Goal: Task Accomplishment & Management: Manage account settings

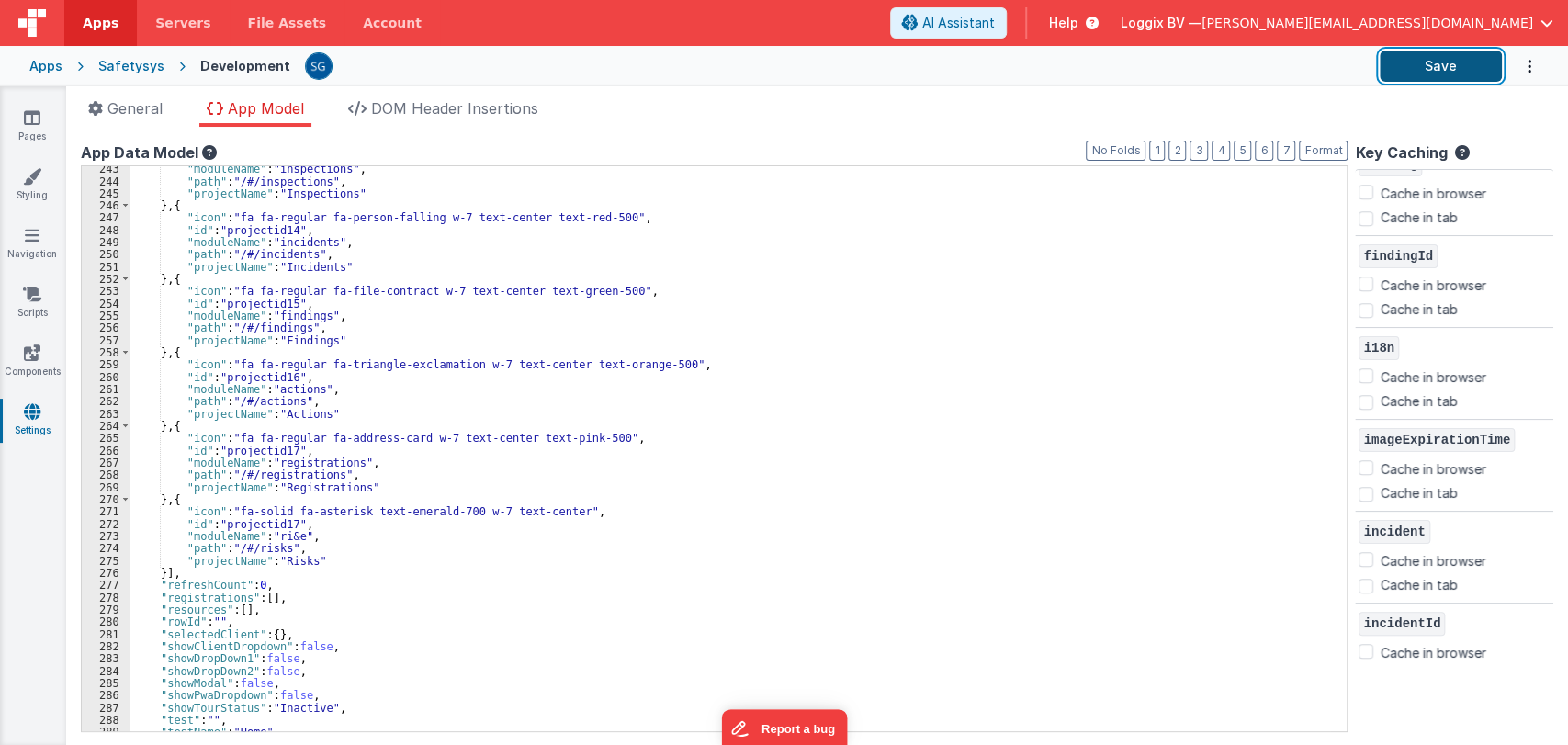
click at [1438, 60] on button "Save" at bounding box center [1440, 66] width 122 height 32
click at [1364, 371] on input "Cache in browser" at bounding box center [1366, 376] width 15 height 15
checkbox input "true"
click at [1425, 63] on button "Save" at bounding box center [1440, 66] width 122 height 32
click at [30, 291] on icon at bounding box center [33, 294] width 19 height 19
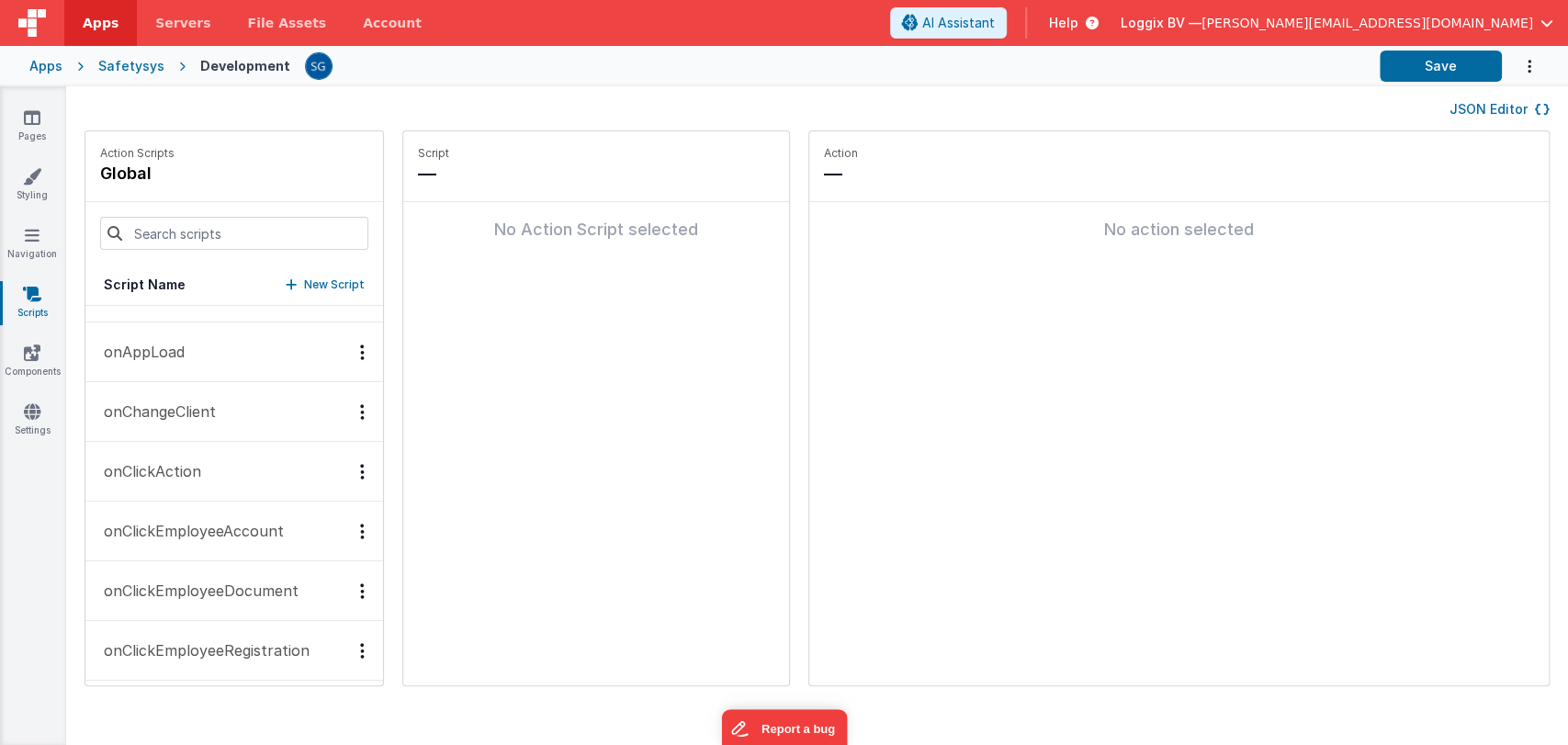
scroll to position [1298, 0]
click at [184, 347] on button "onAppLoad" at bounding box center [235, 351] width 298 height 60
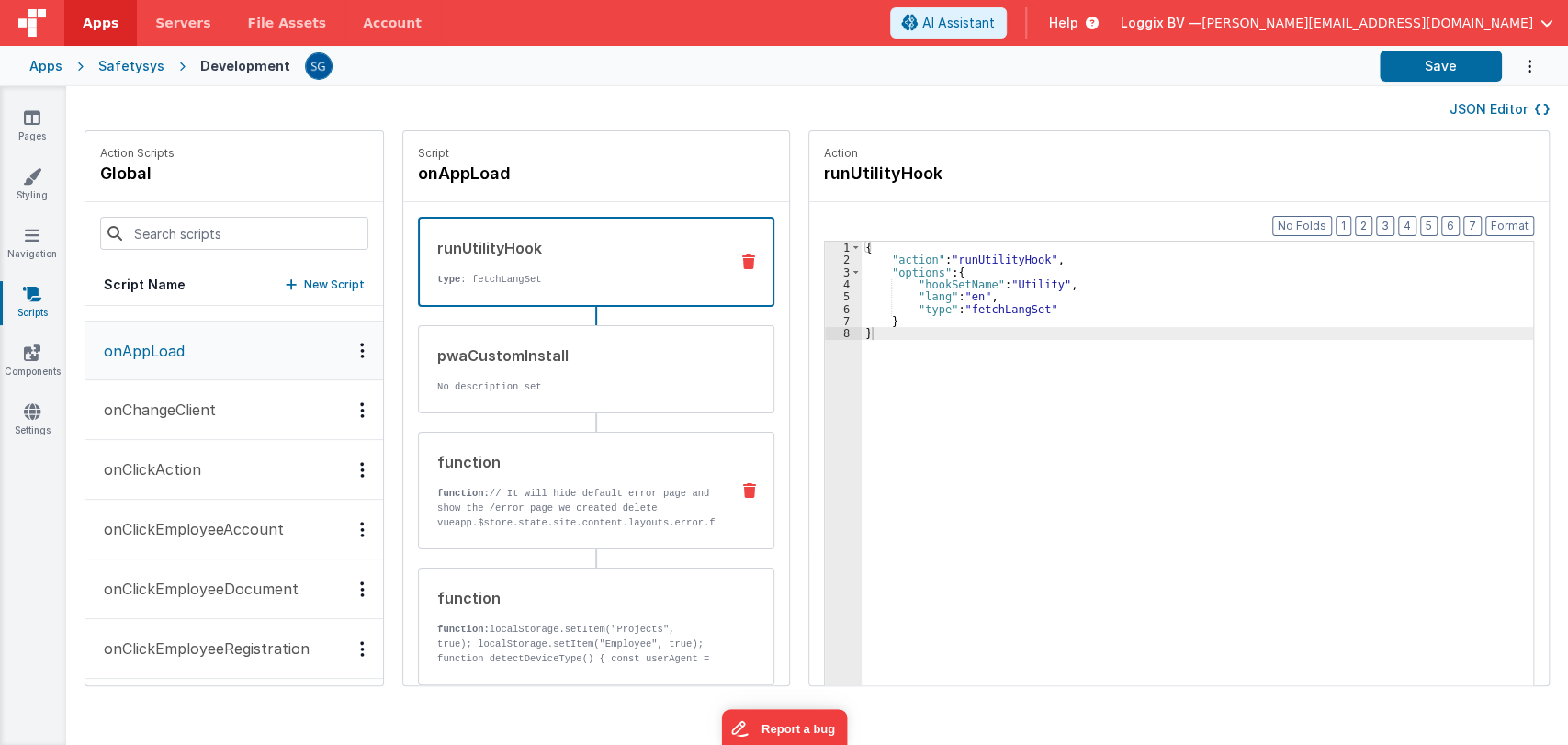
click at [574, 466] on div "function" at bounding box center [576, 462] width 277 height 22
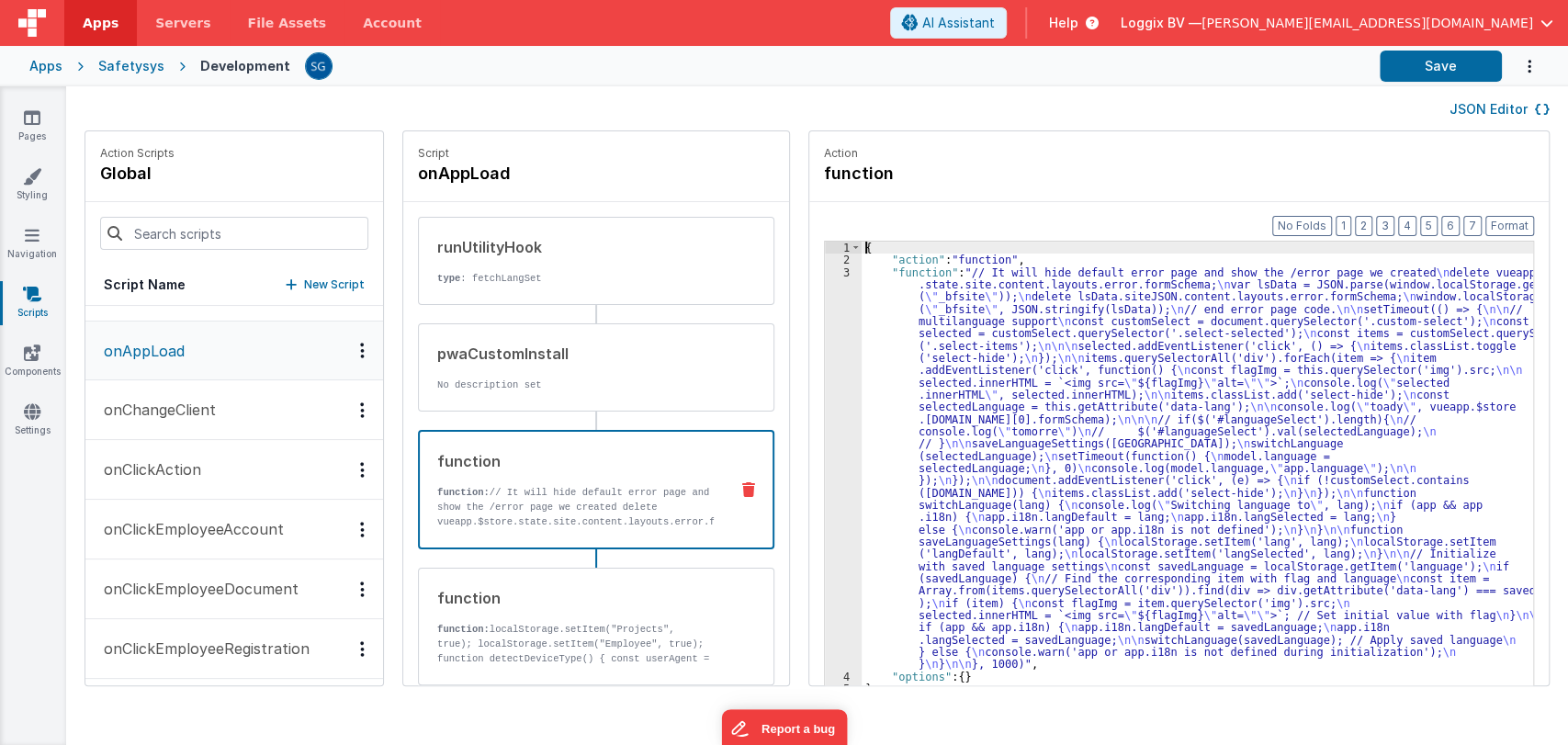
click at [825, 397] on div "3" at bounding box center [843, 468] width 36 height 404
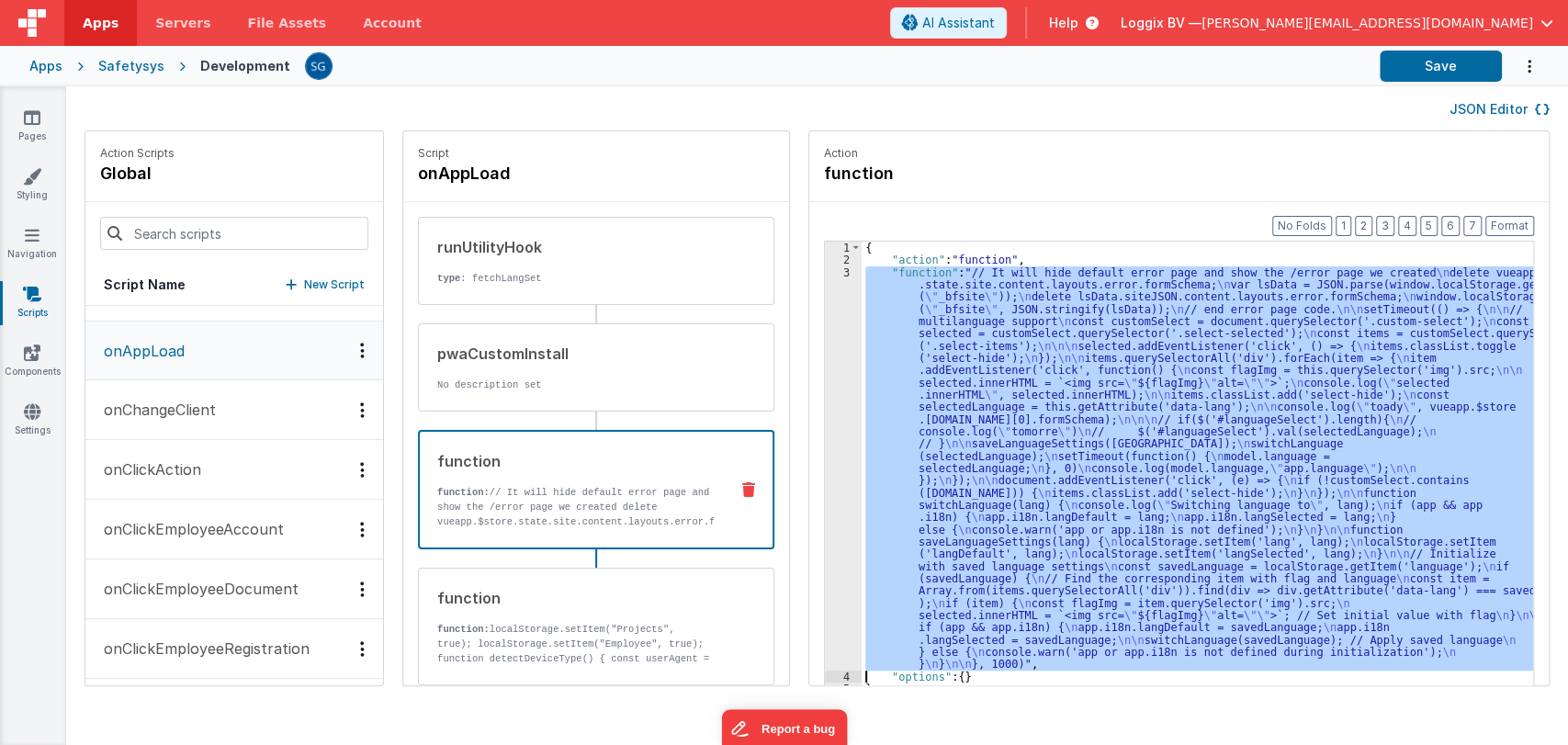
click at [825, 397] on div "3" at bounding box center [843, 468] width 36 height 404
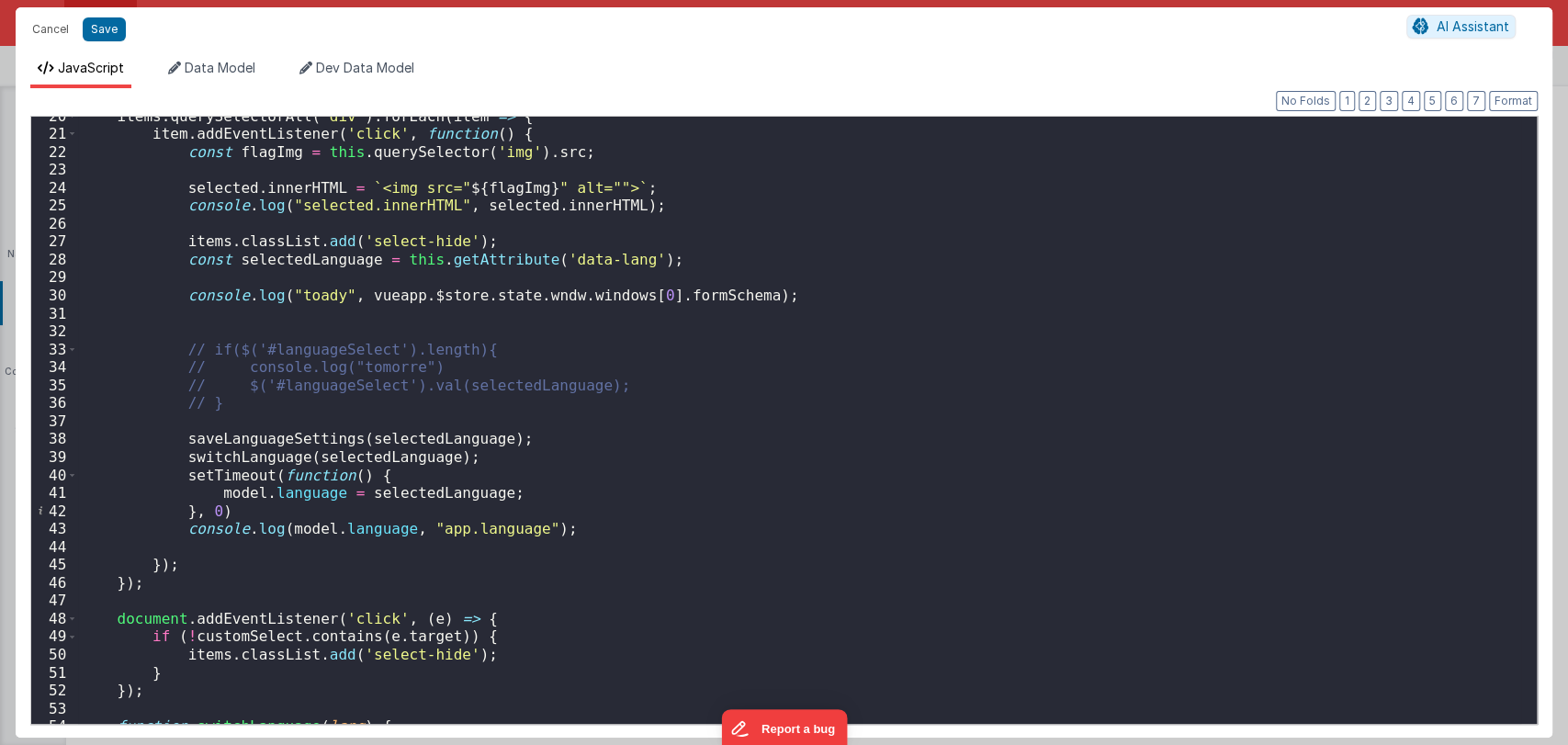
scroll to position [0, 0]
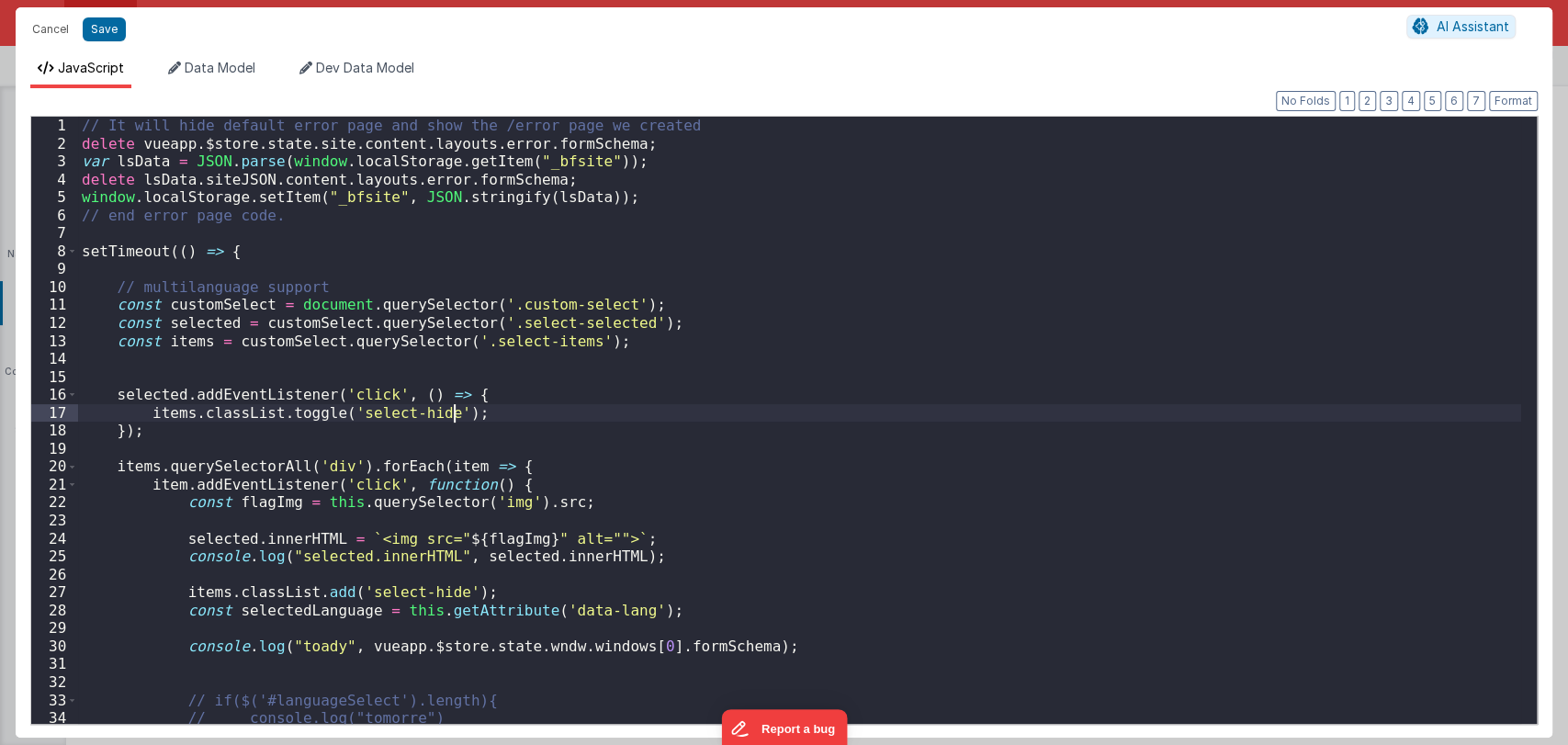
click at [727, 413] on div "// It will hide default error page and show the /error page we created delete v…" at bounding box center [800, 438] width 1443 height 643
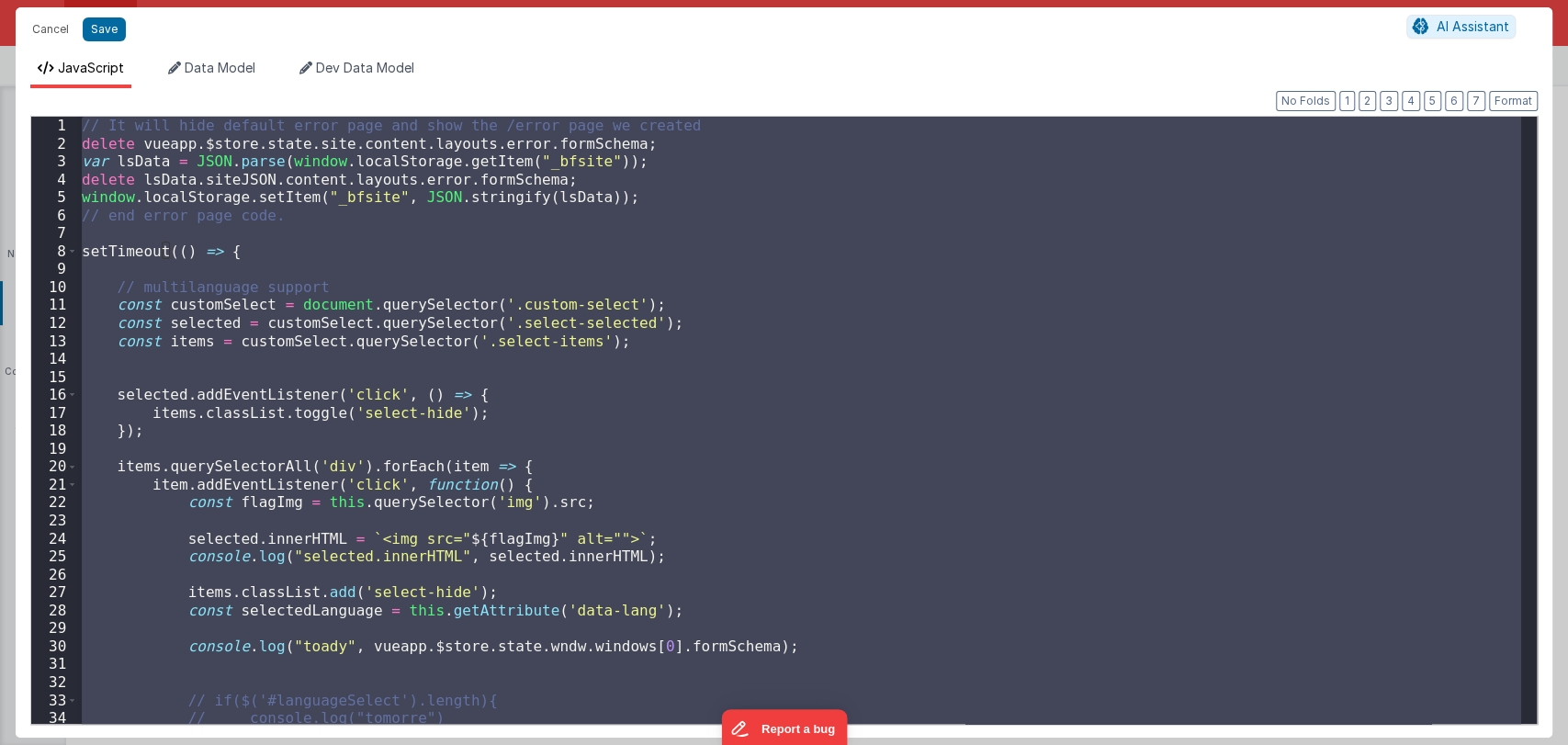
click at [257, 270] on div "// It will hide default error page and show the /error page we created delete v…" at bounding box center [800, 420] width 1443 height 607
click at [656, 424] on div "// It will hide default error page and show the /error page we created delete v…" at bounding box center [800, 420] width 1443 height 607
click at [57, 14] on div "Cancel Save AI Assistant" at bounding box center [784, 29] width 1536 height 44
click at [49, 34] on button "Cancel" at bounding box center [50, 30] width 55 height 26
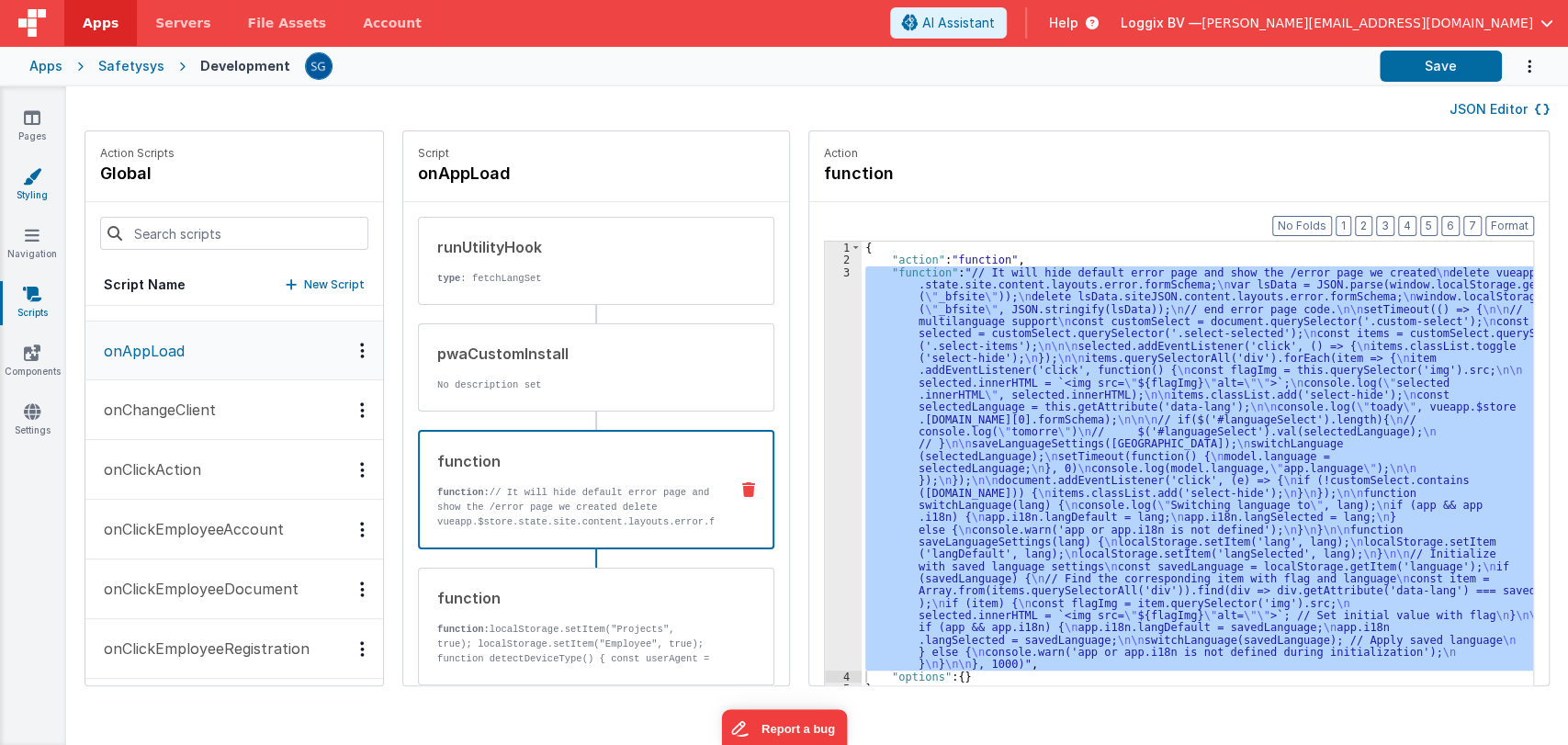
click at [35, 185] on link "Styling" at bounding box center [32, 185] width 66 height 36
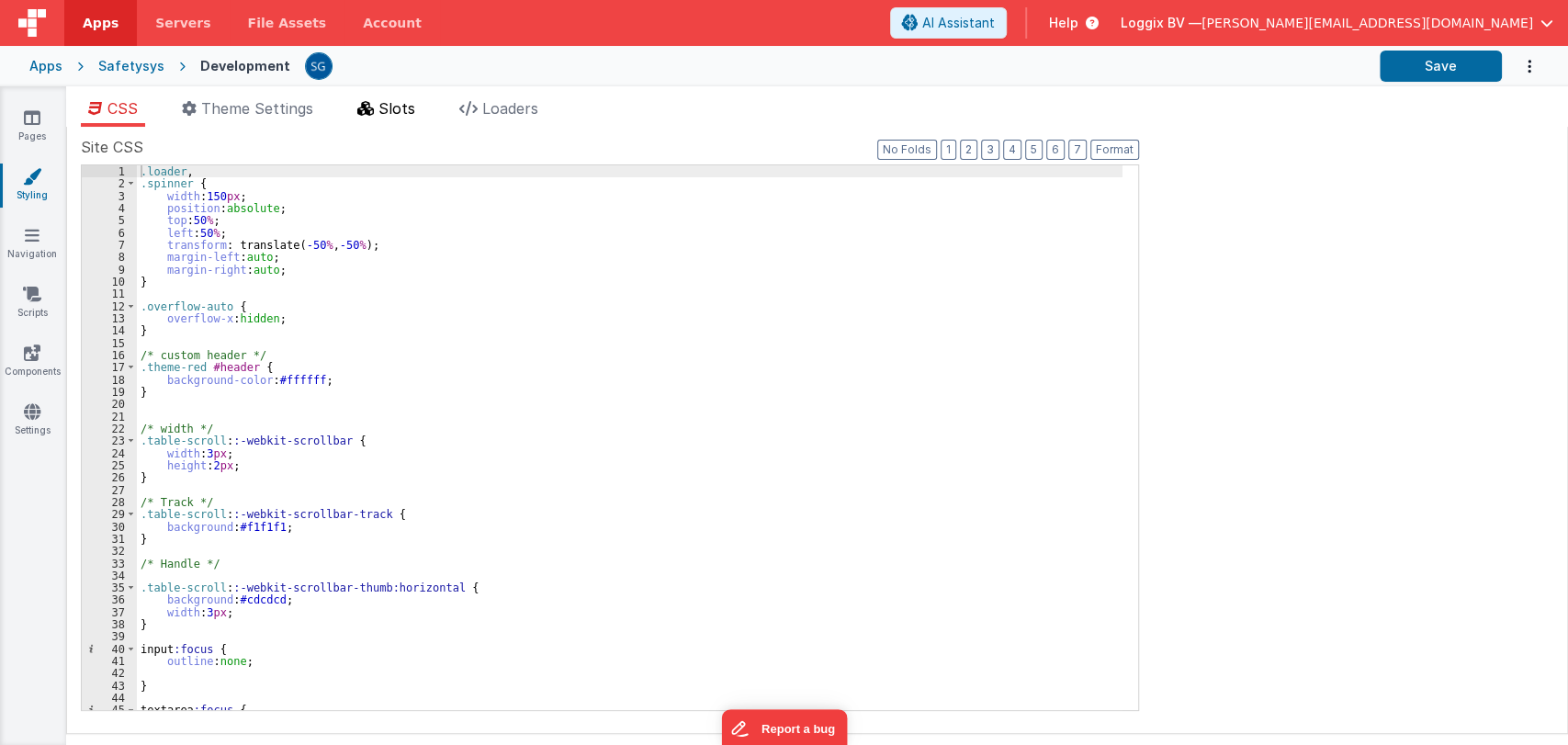
click at [385, 109] on span "Slots" at bounding box center [396, 109] width 36 height 19
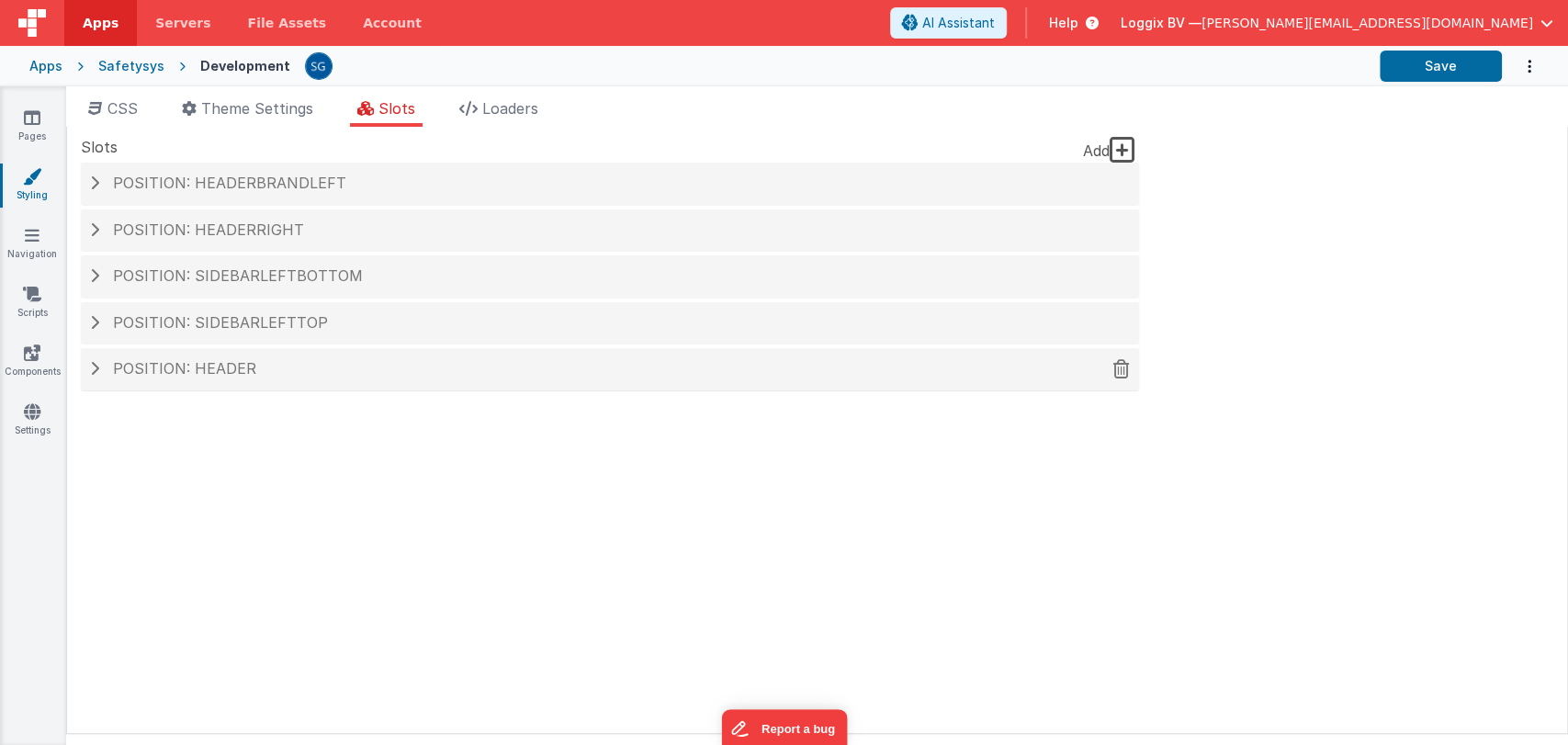
click at [161, 375] on span "Position: header" at bounding box center [184, 369] width 143 height 19
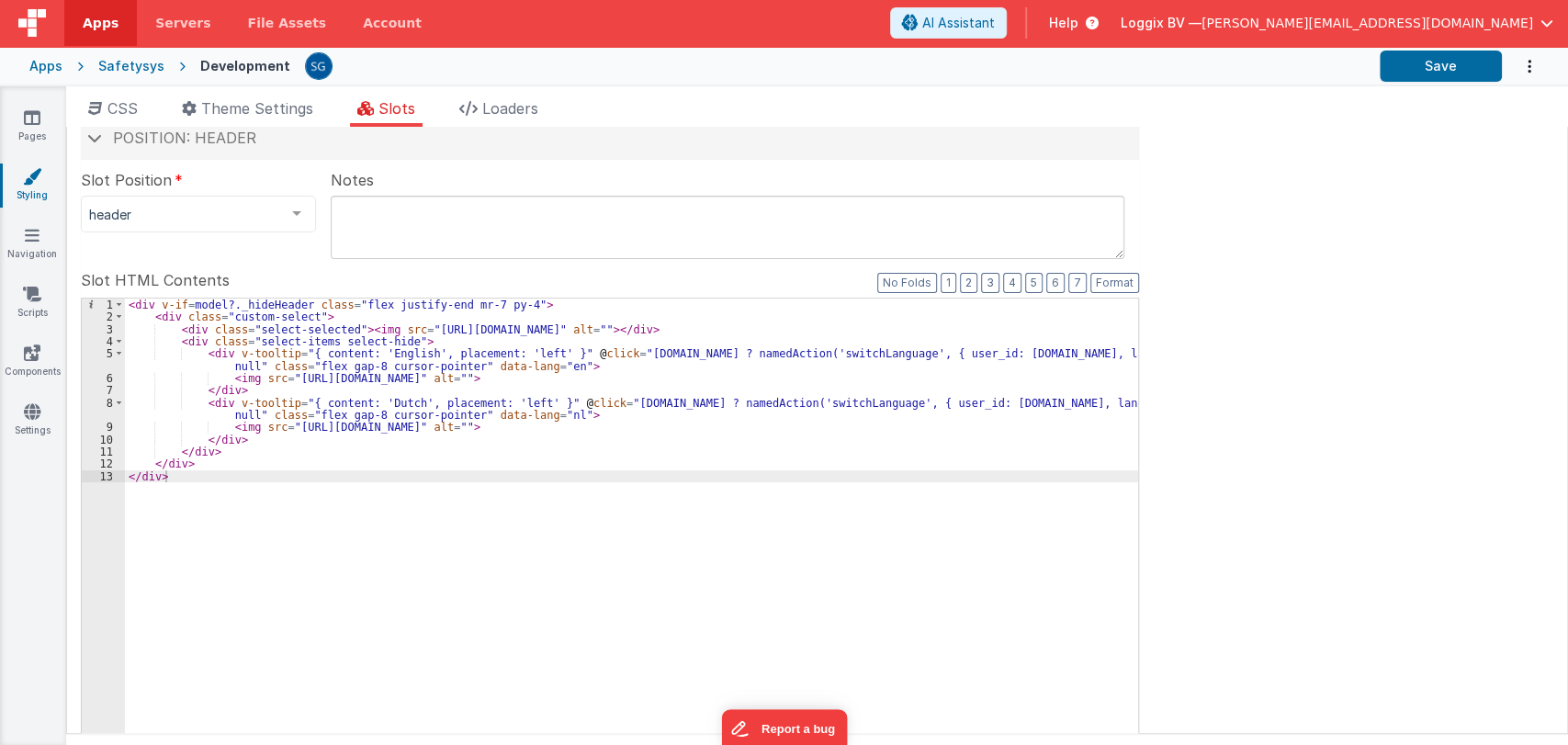
scroll to position [237, 0]
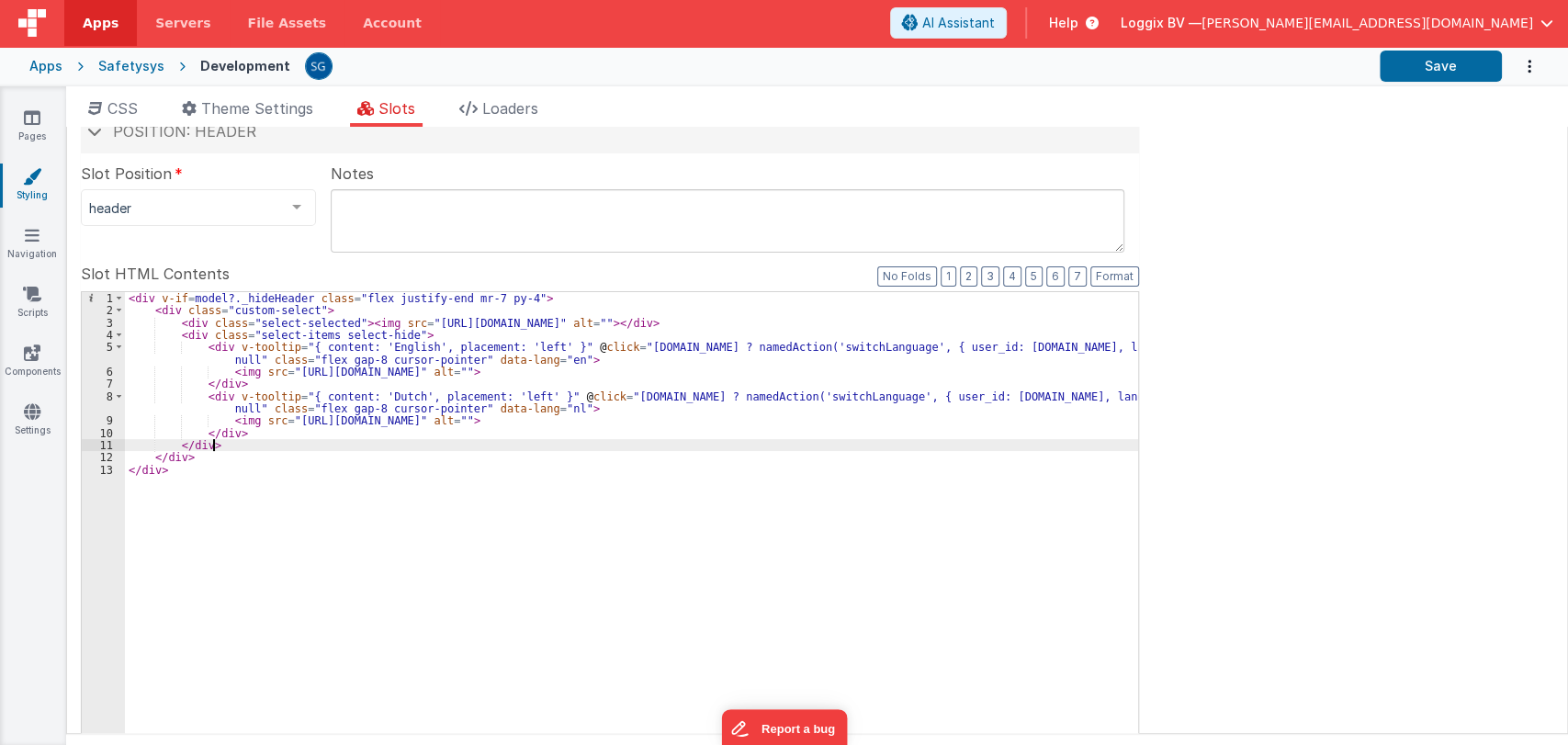
click at [303, 439] on div "< div v-if = model?._hideHeader class = "flex justify-end mr-7 py-4" > < div cl…" at bounding box center [631, 603] width 1013 height 620
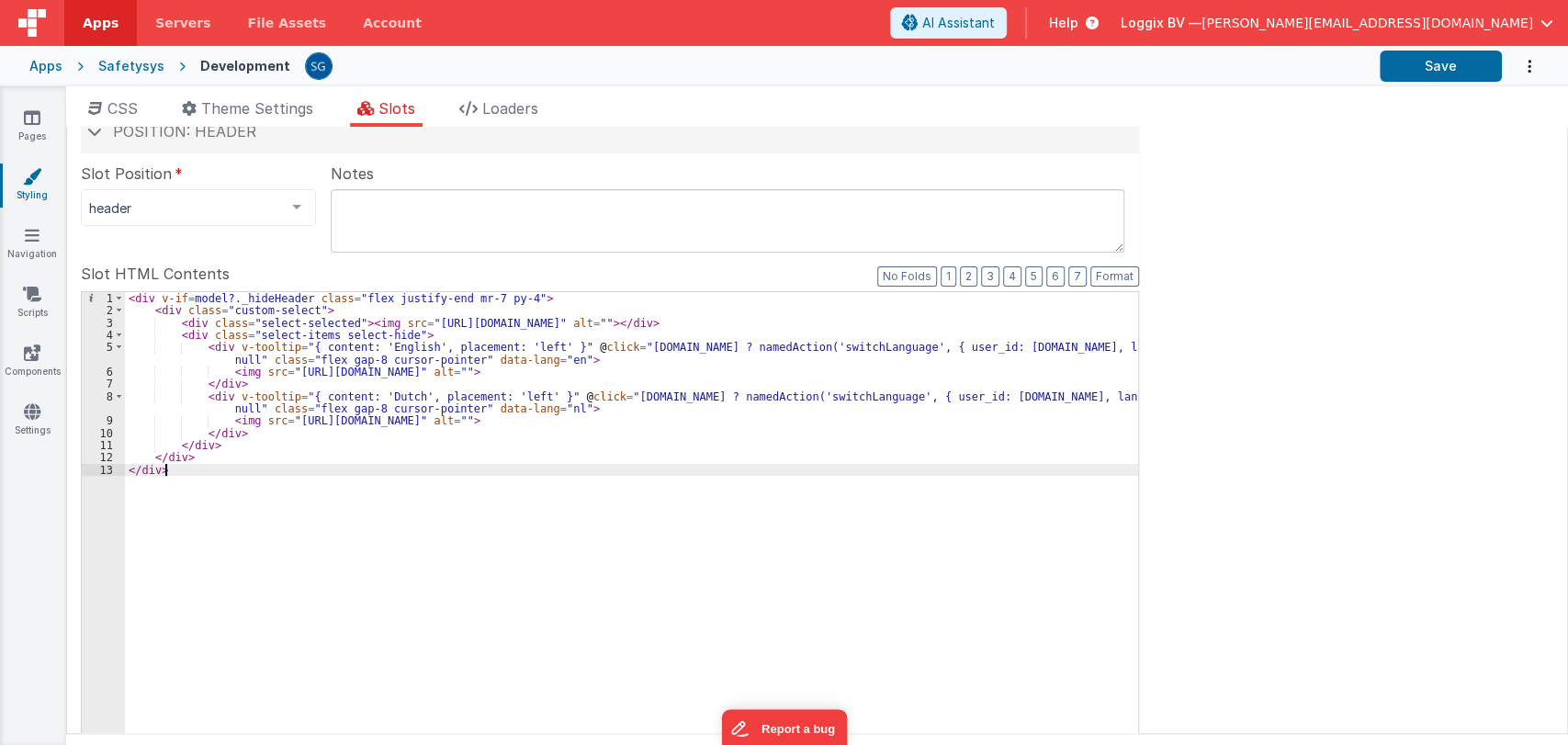
click at [201, 470] on div "< div v-if = model?._hideHeader class = "flex justify-end mr-7 py-4" > < div cl…" at bounding box center [631, 603] width 1013 height 620
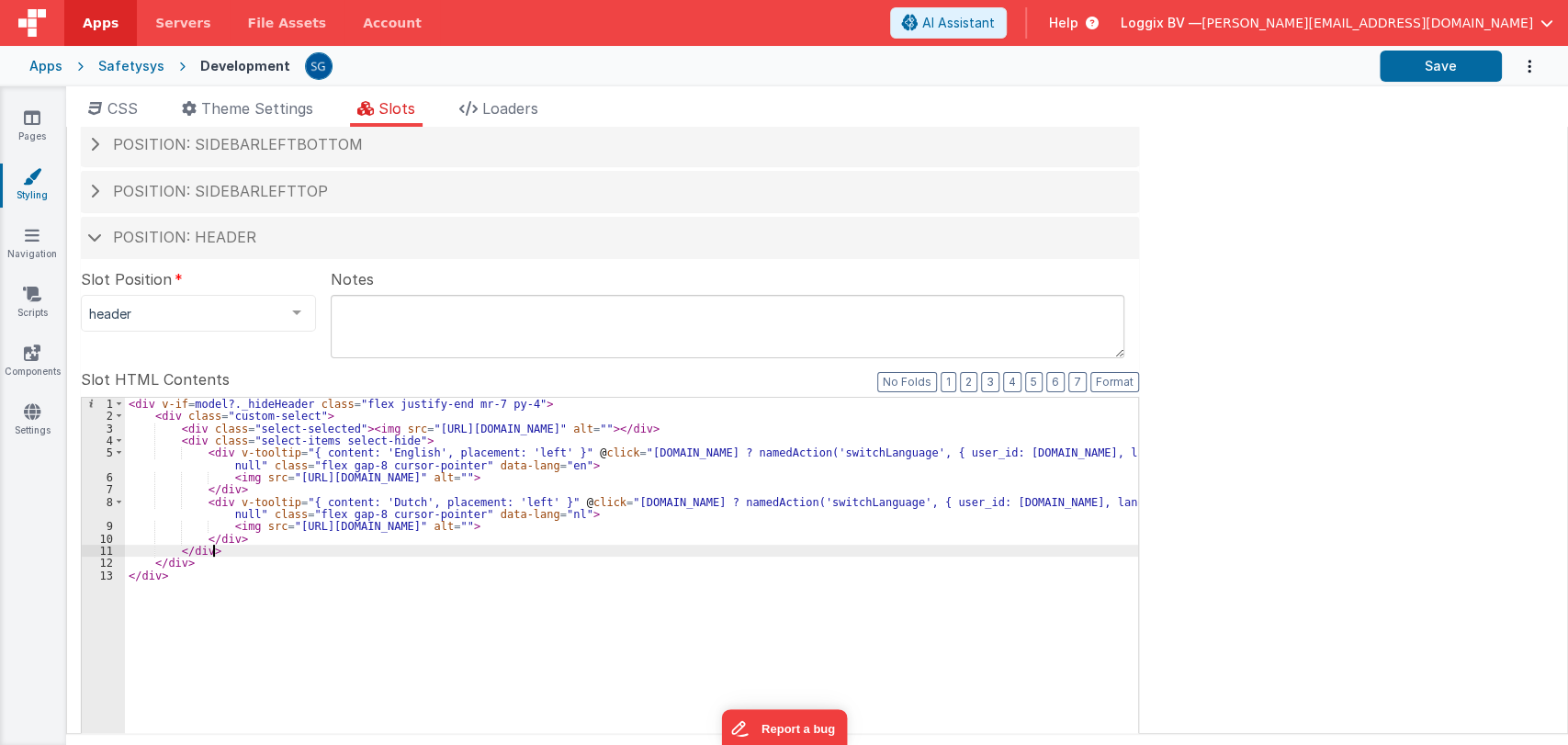
click at [246, 546] on div "< div v-if = model?._hideHeader class = "flex justify-end mr-7 py-4" > < div cl…" at bounding box center [631, 708] width 1013 height 620
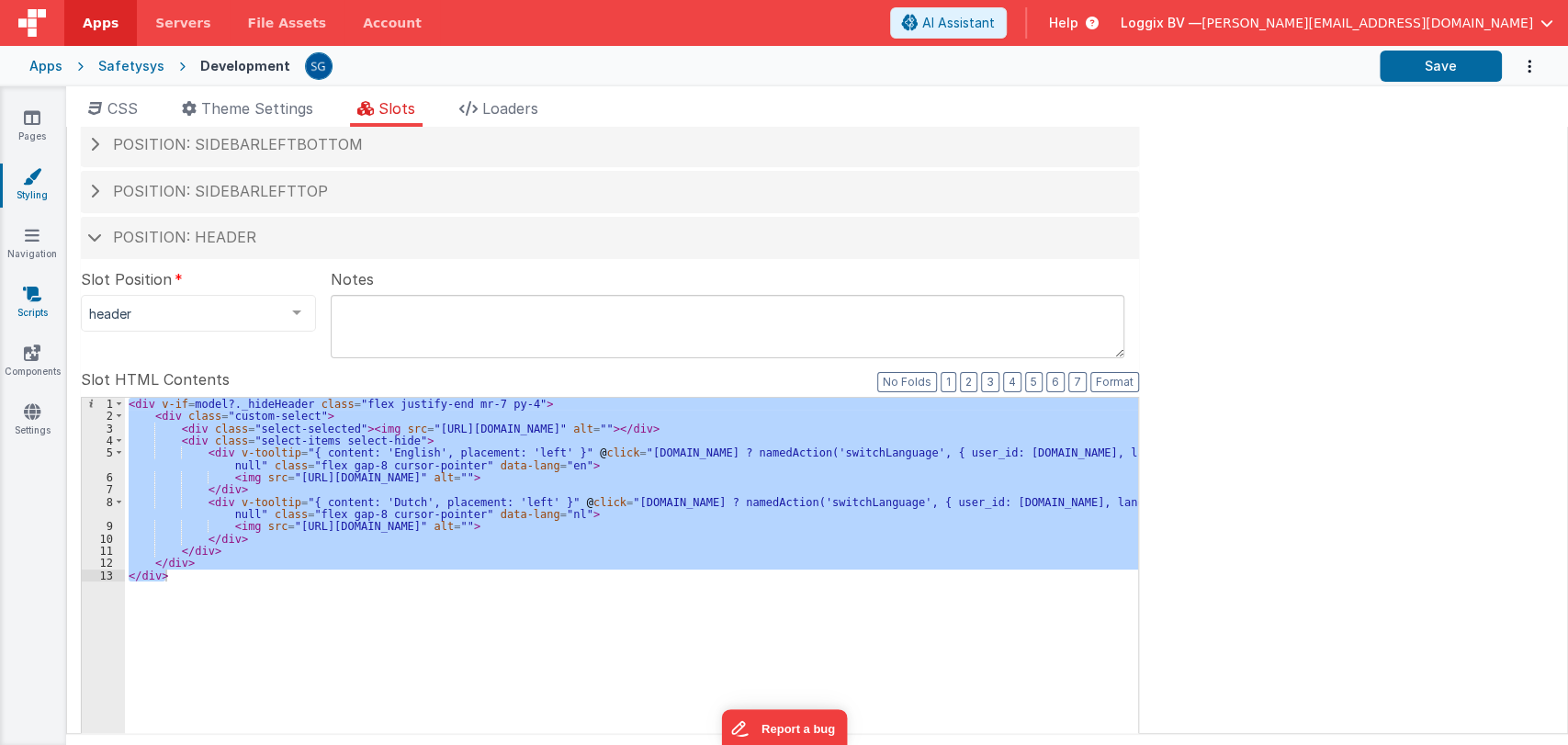
click at [30, 306] on link "Scripts" at bounding box center [32, 303] width 66 height 36
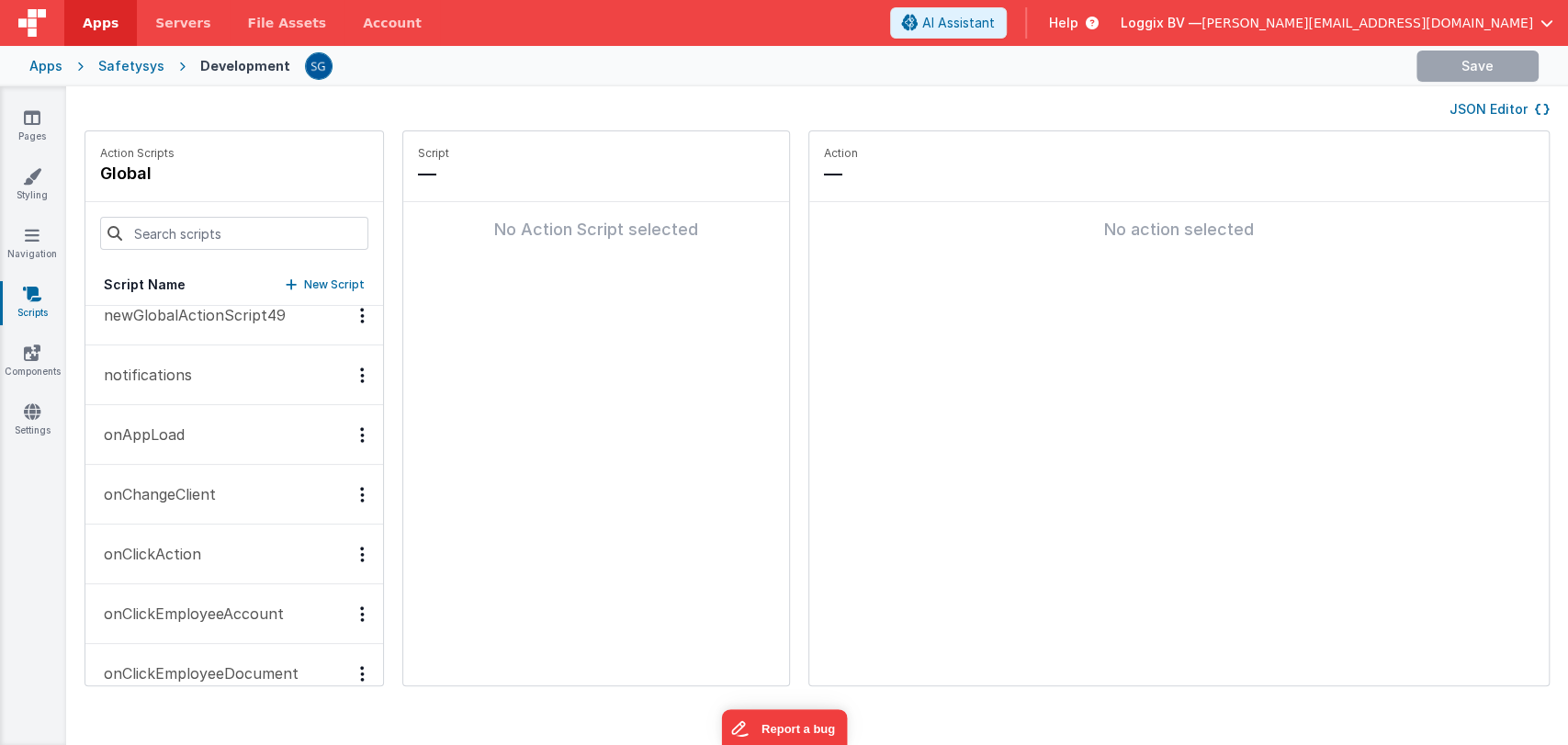
scroll to position [1216, 0]
click at [185, 443] on button "onAppLoad" at bounding box center [235, 433] width 298 height 60
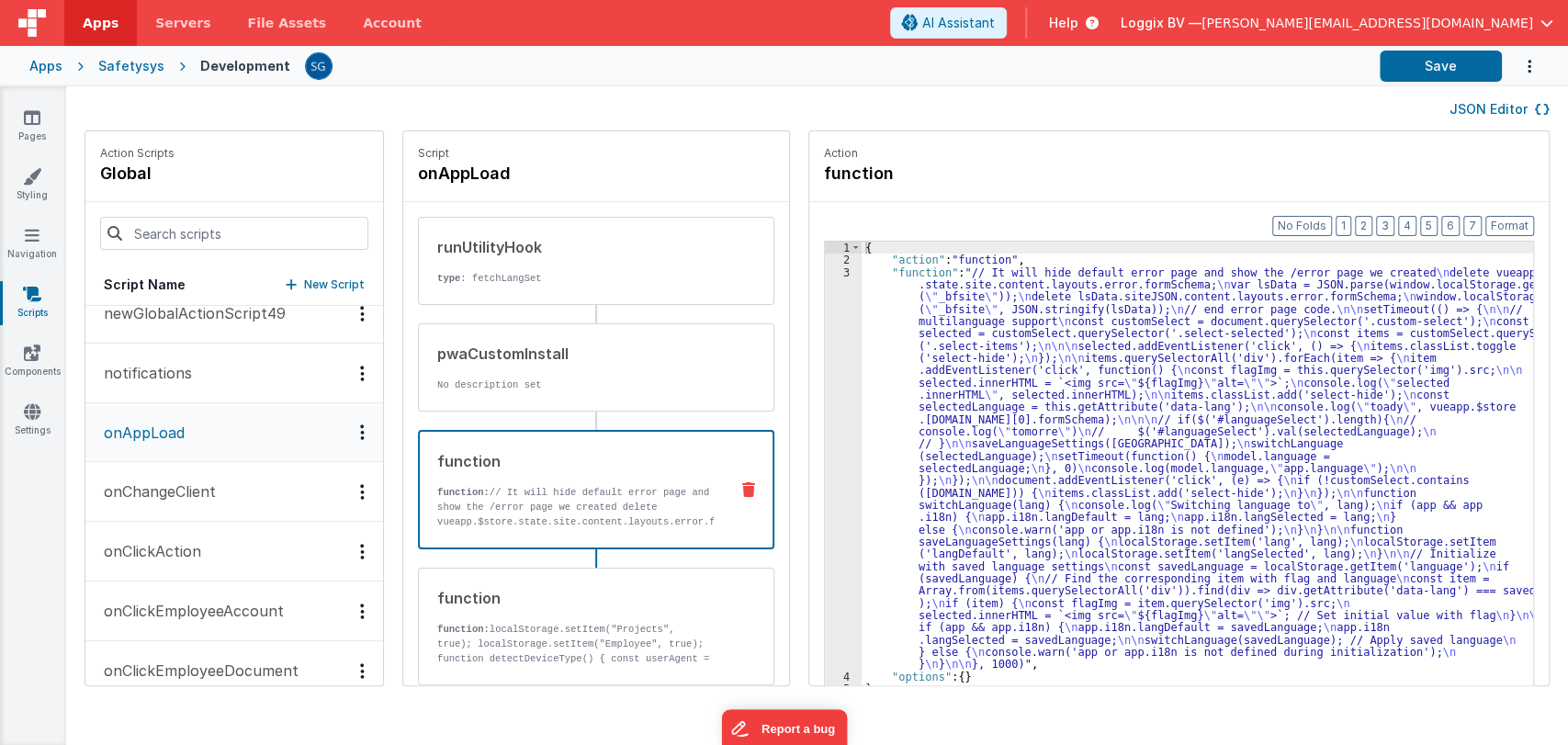
click at [569, 497] on p "function: // It will hide default error page and show the /error page we create…" at bounding box center [575, 559] width 277 height 147
click at [831, 376] on div "3" at bounding box center [843, 468] width 36 height 404
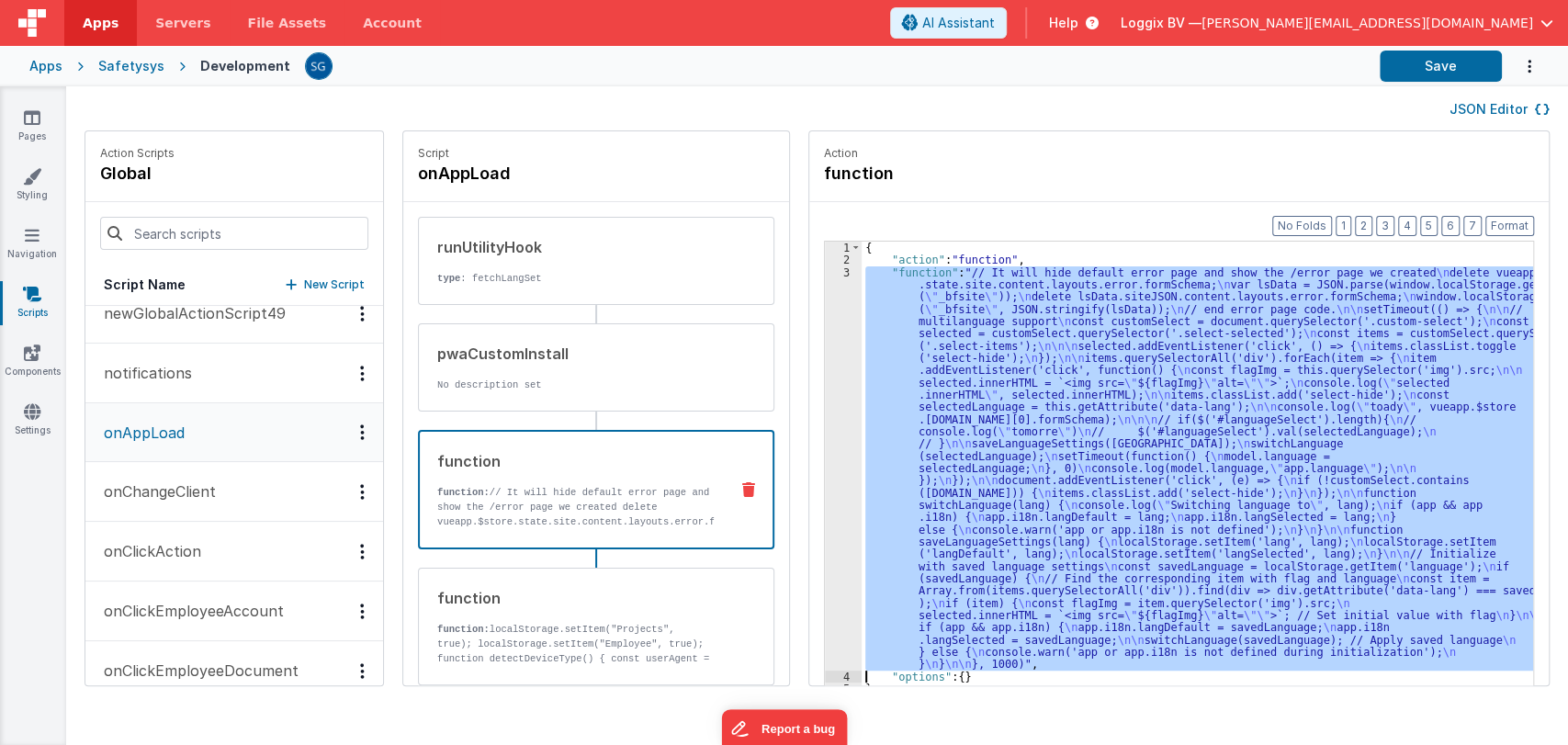
click at [825, 399] on div "3" at bounding box center [843, 468] width 36 height 404
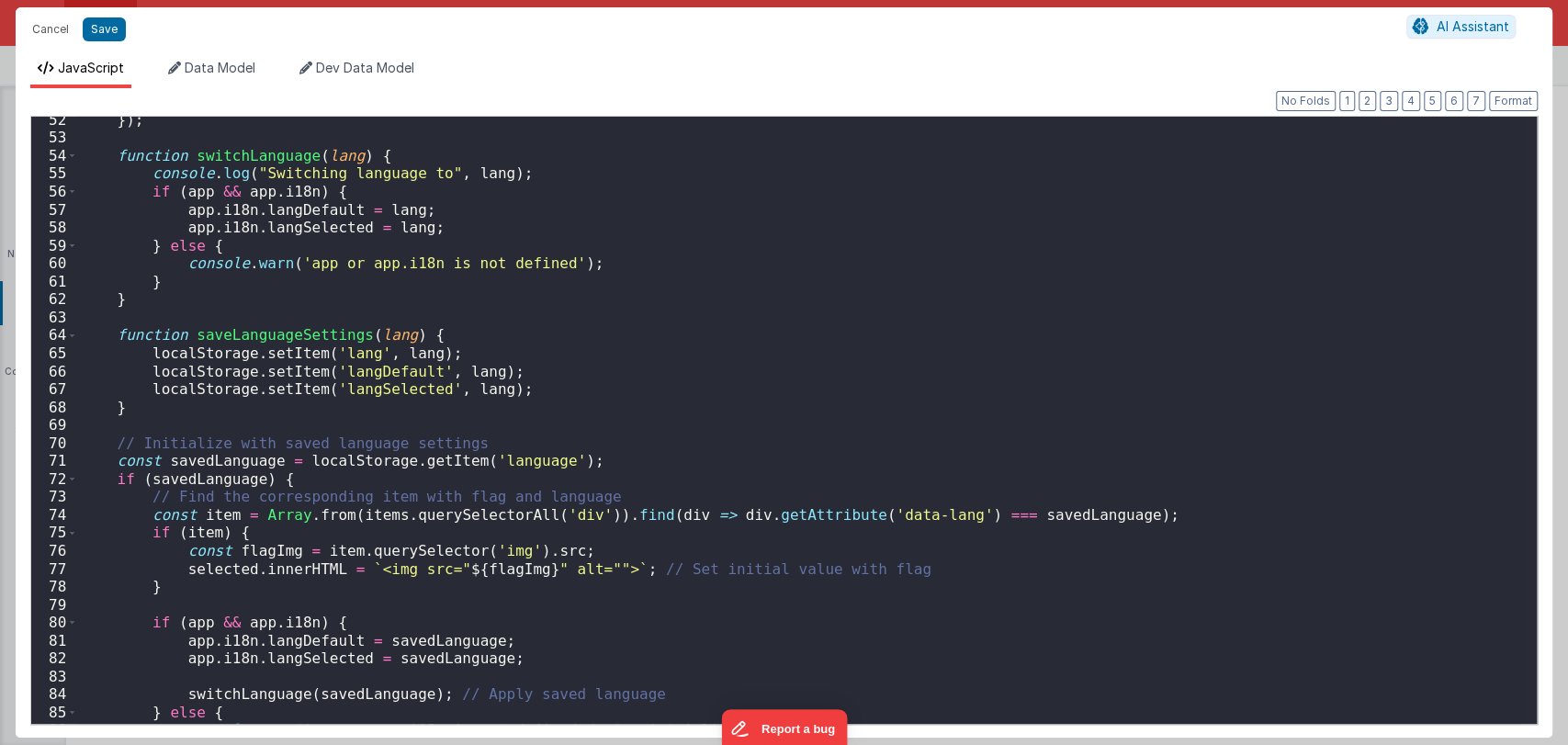
scroll to position [1009, 0]
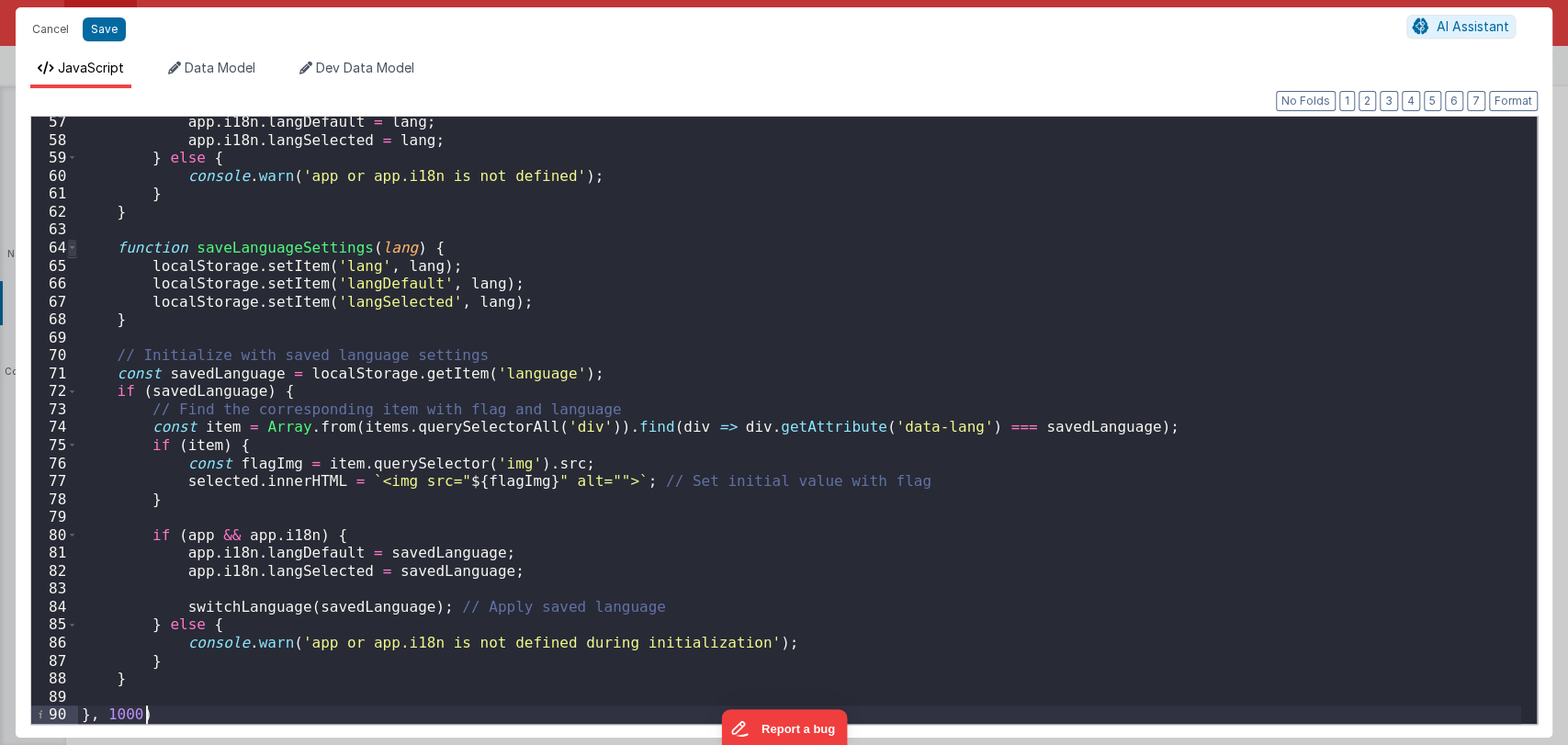
click at [69, 248] on span at bounding box center [72, 248] width 10 height 19
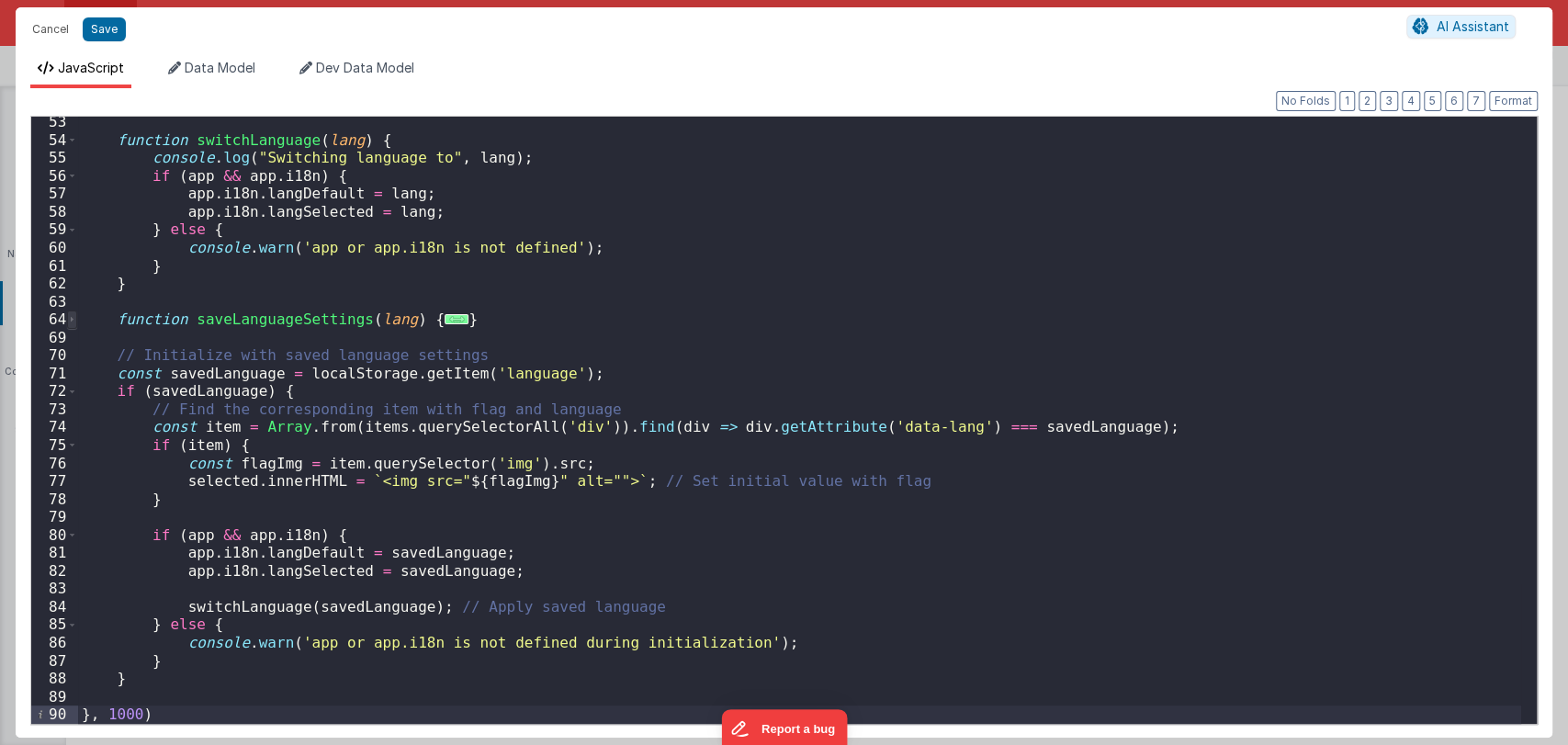
click at [73, 317] on span at bounding box center [72, 319] width 10 height 19
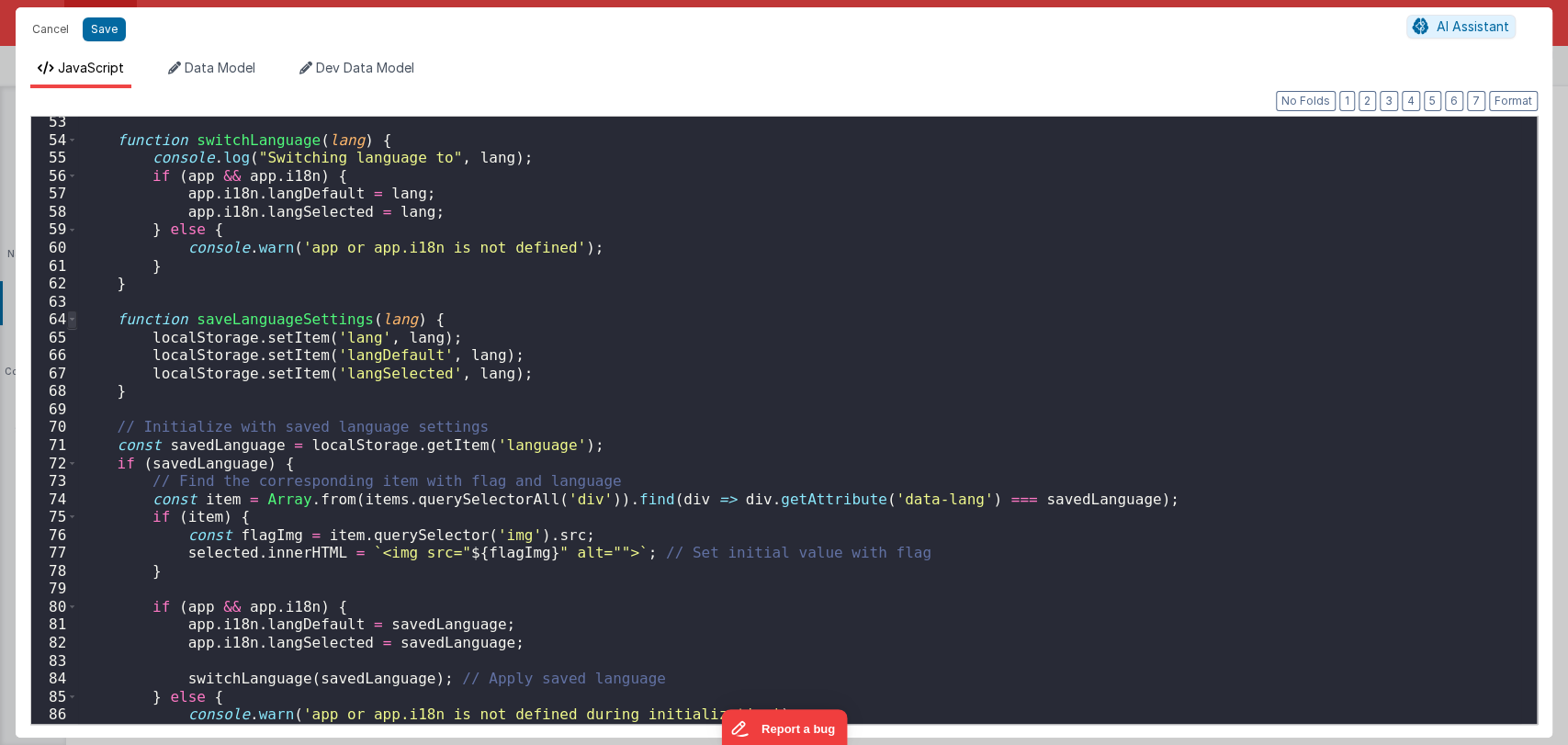
click at [73, 317] on span at bounding box center [72, 319] width 10 height 19
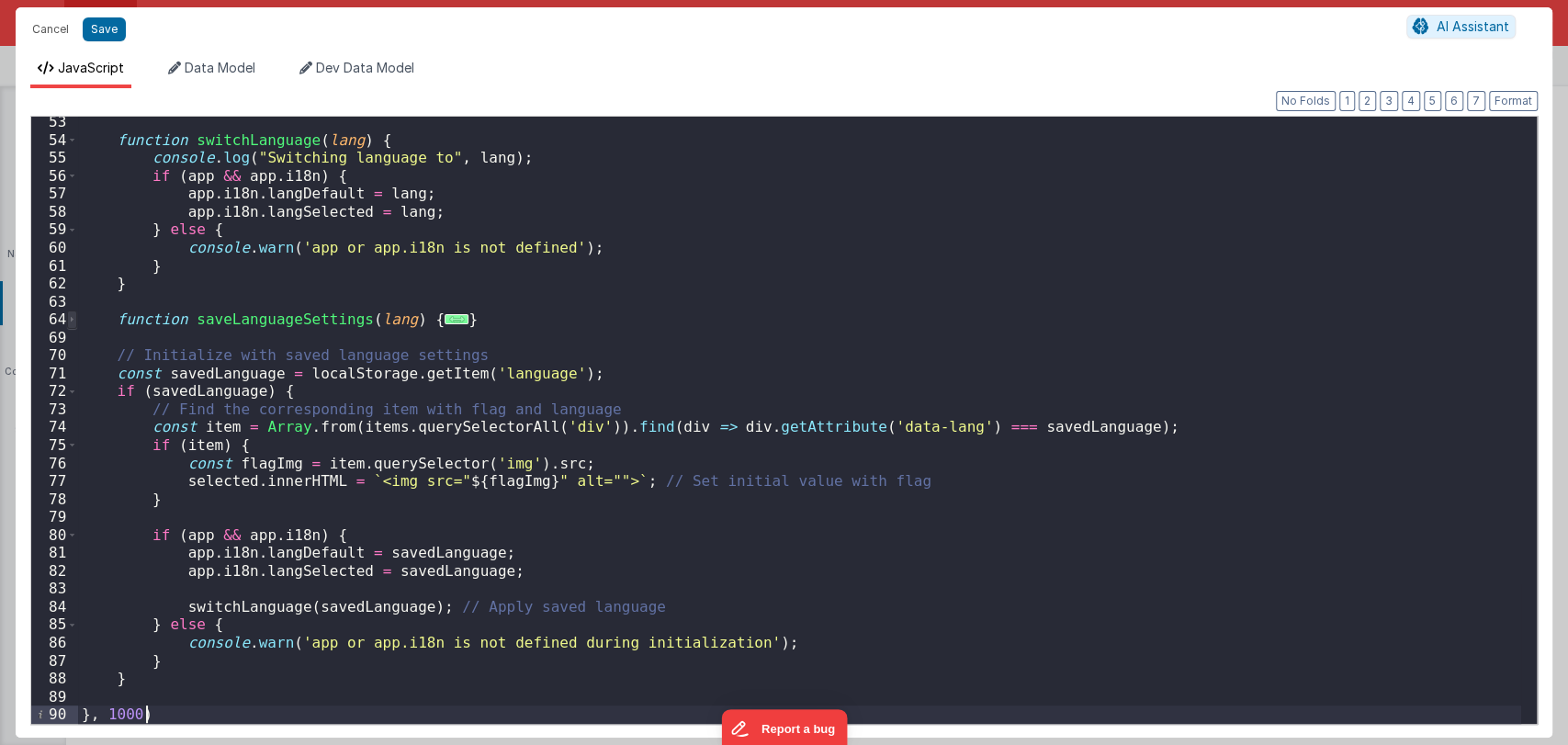
click at [73, 317] on span at bounding box center [72, 319] width 10 height 19
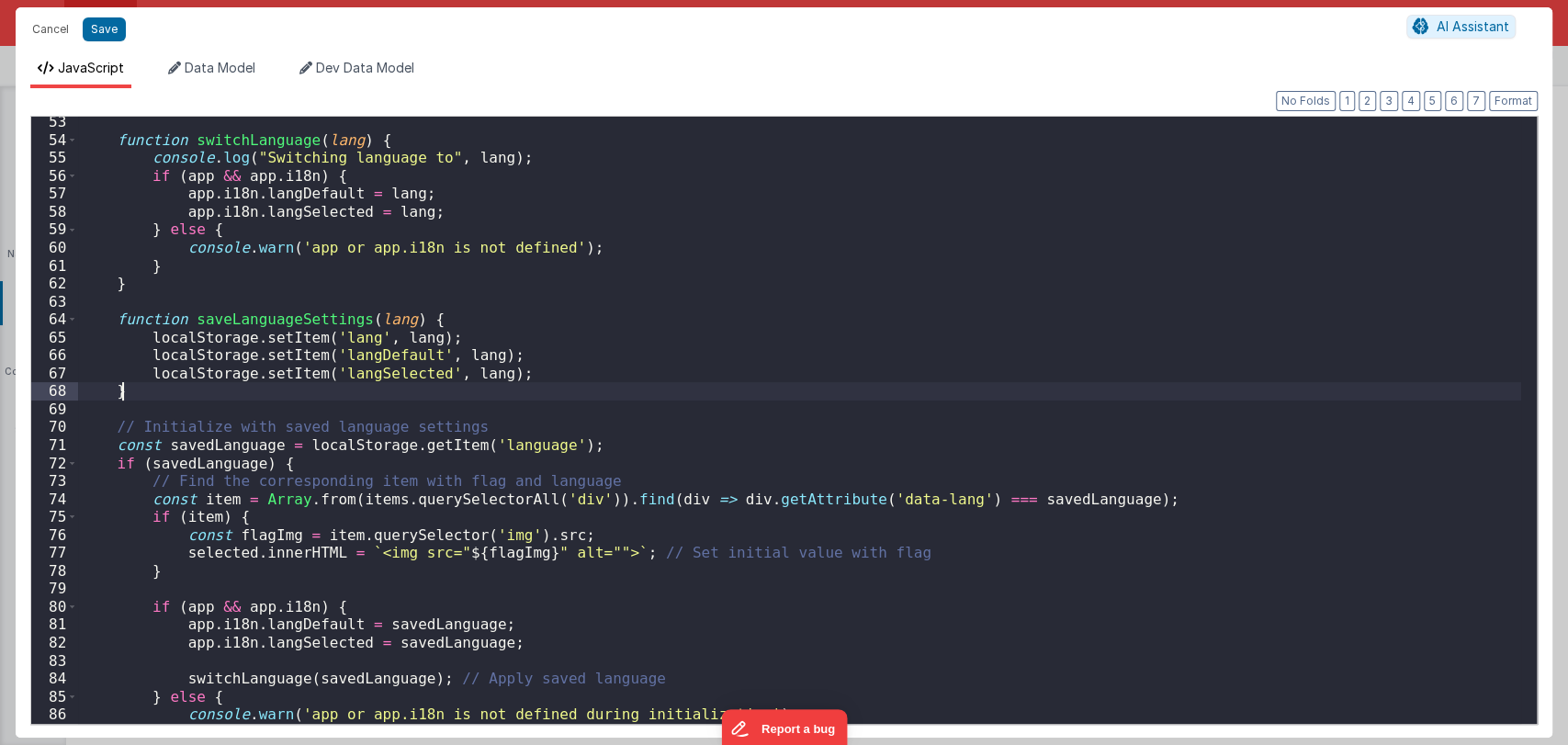
click at [135, 389] on div "function switchLanguage ( lang ) { console . log ( "Switching language to" , la…" at bounding box center [800, 434] width 1443 height 643
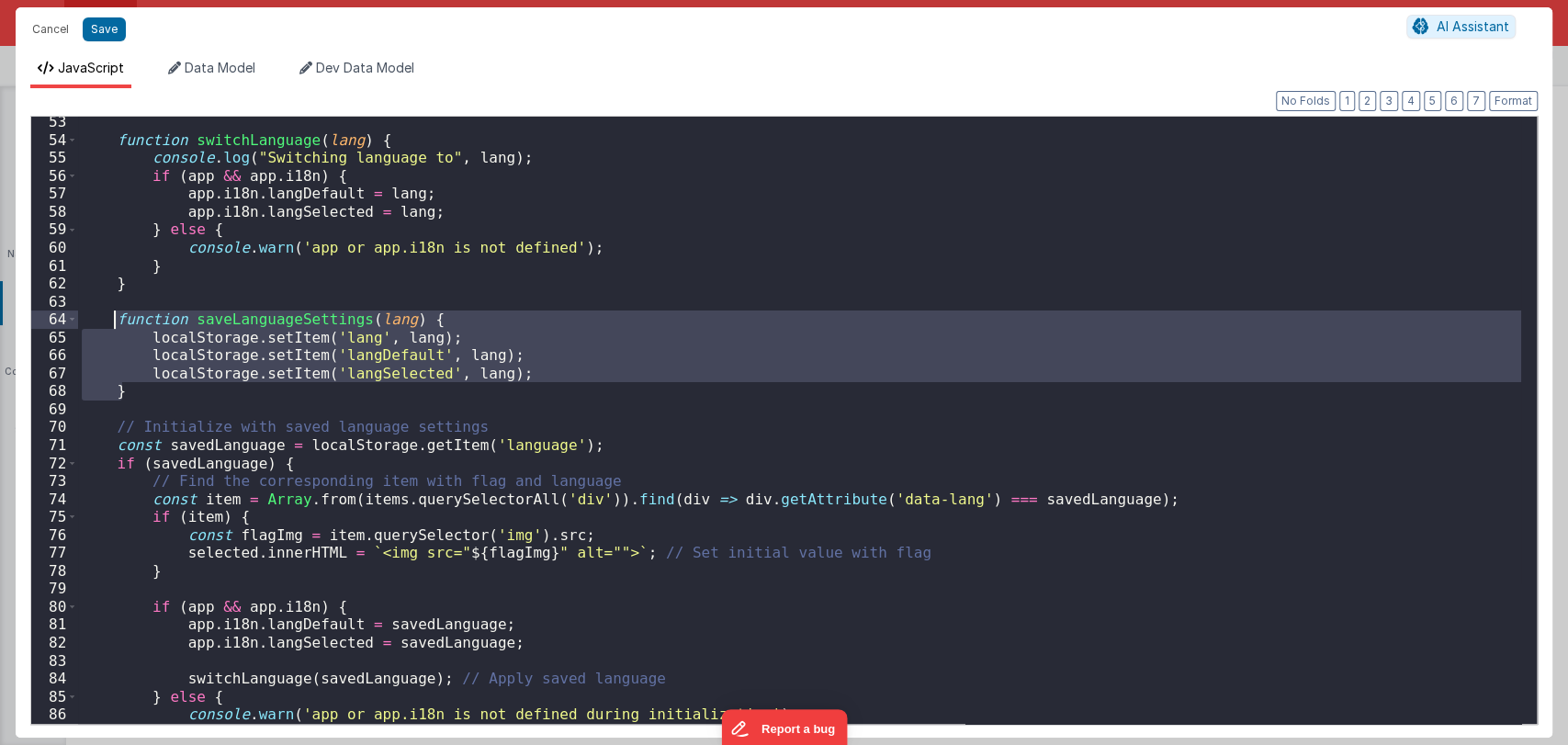
drag, startPoint x: 134, startPoint y: 388, endPoint x: 115, endPoint y: 321, distance: 69.6
click at [115, 321] on div "function switchLanguage ( lang ) { console . log ( "Switching language to" , la…" at bounding box center [800, 434] width 1443 height 643
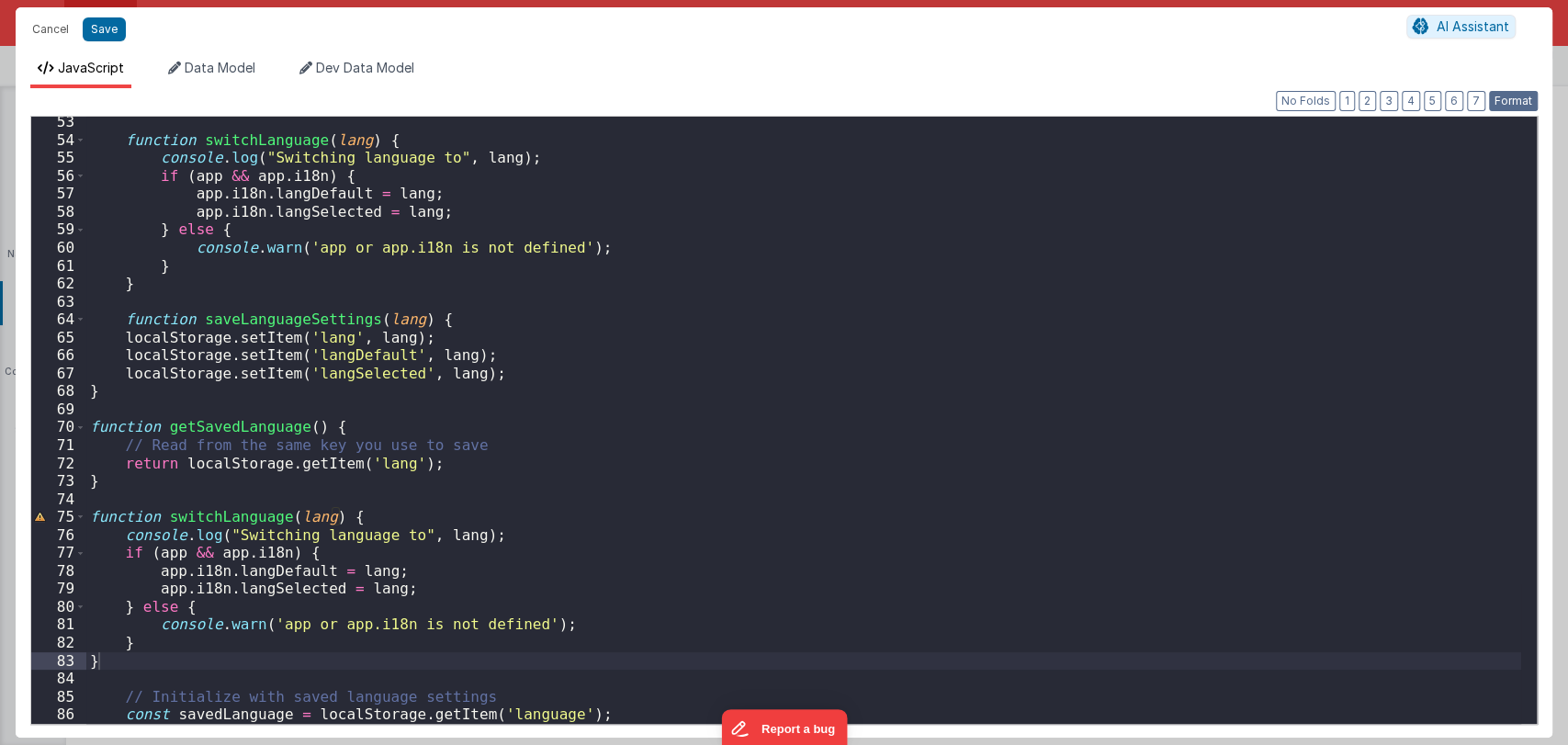
click at [1514, 96] on button "Format" at bounding box center [1513, 102] width 48 height 20
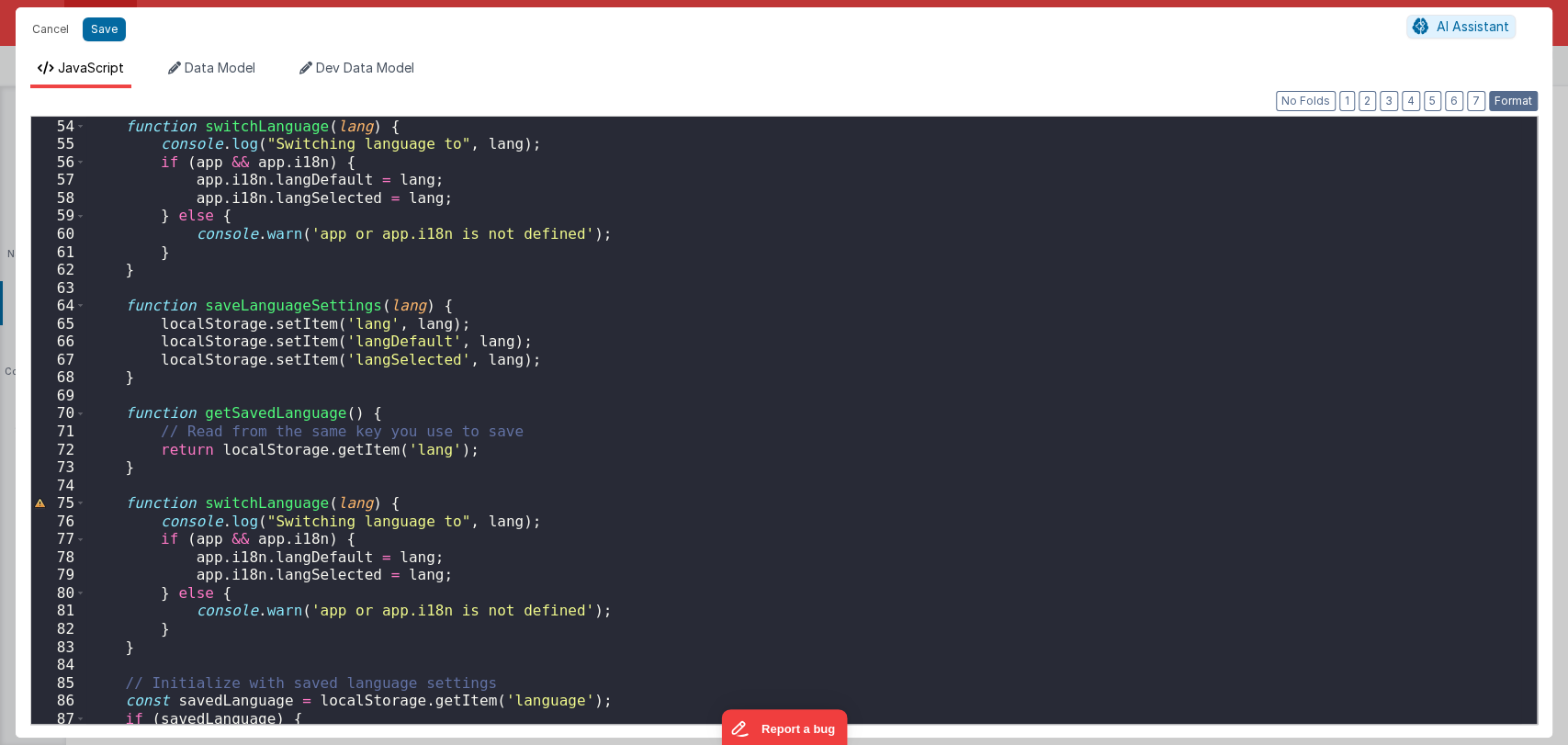
scroll to position [952, 0]
click at [574, 459] on div "function switchLanguage ( lang ) { console . log ( "Switching language to" , la…" at bounding box center [804, 421] width 1435 height 643
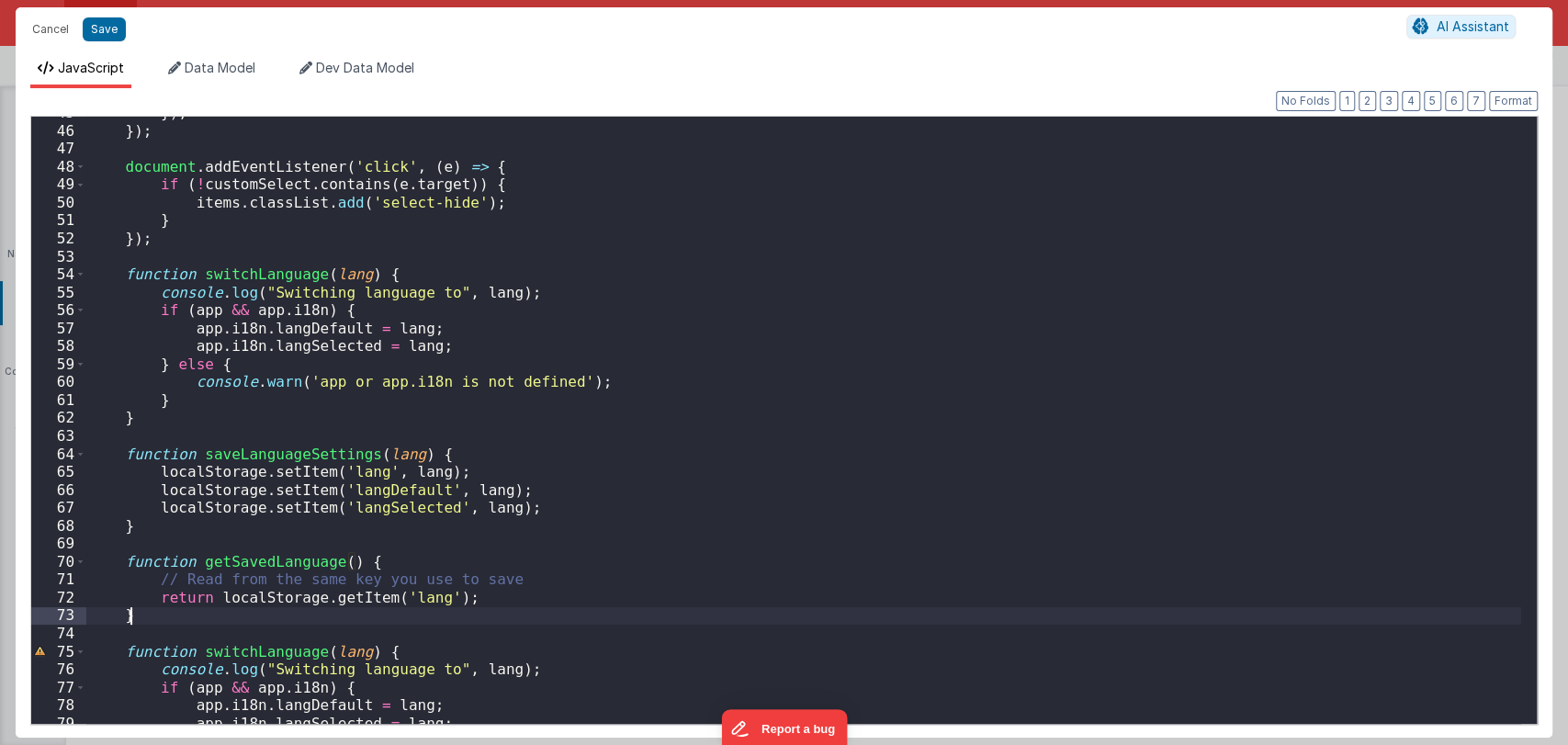
scroll to position [804, 0]
click at [269, 556] on div "}) ; }) ; document . addEventListener ( 'click' , ( e ) => { if ( ! customSelec…" at bounding box center [804, 424] width 1435 height 643
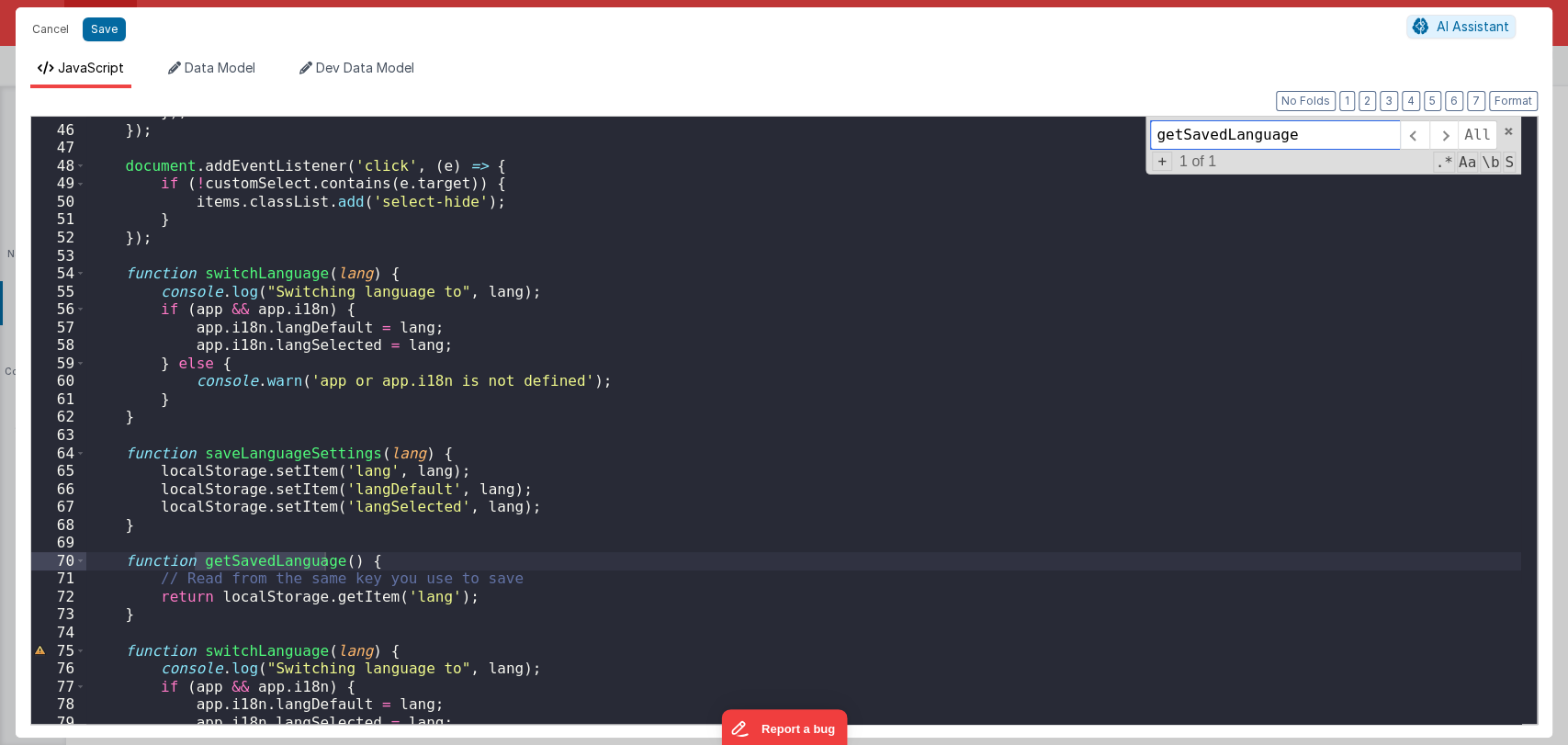
click at [1514, 127] on div "getSavedLanguage All Replace All + 1 of 1 .* Aa \b S" at bounding box center [1332, 145] width 375 height 58
click at [1511, 128] on span at bounding box center [1508, 131] width 13 height 13
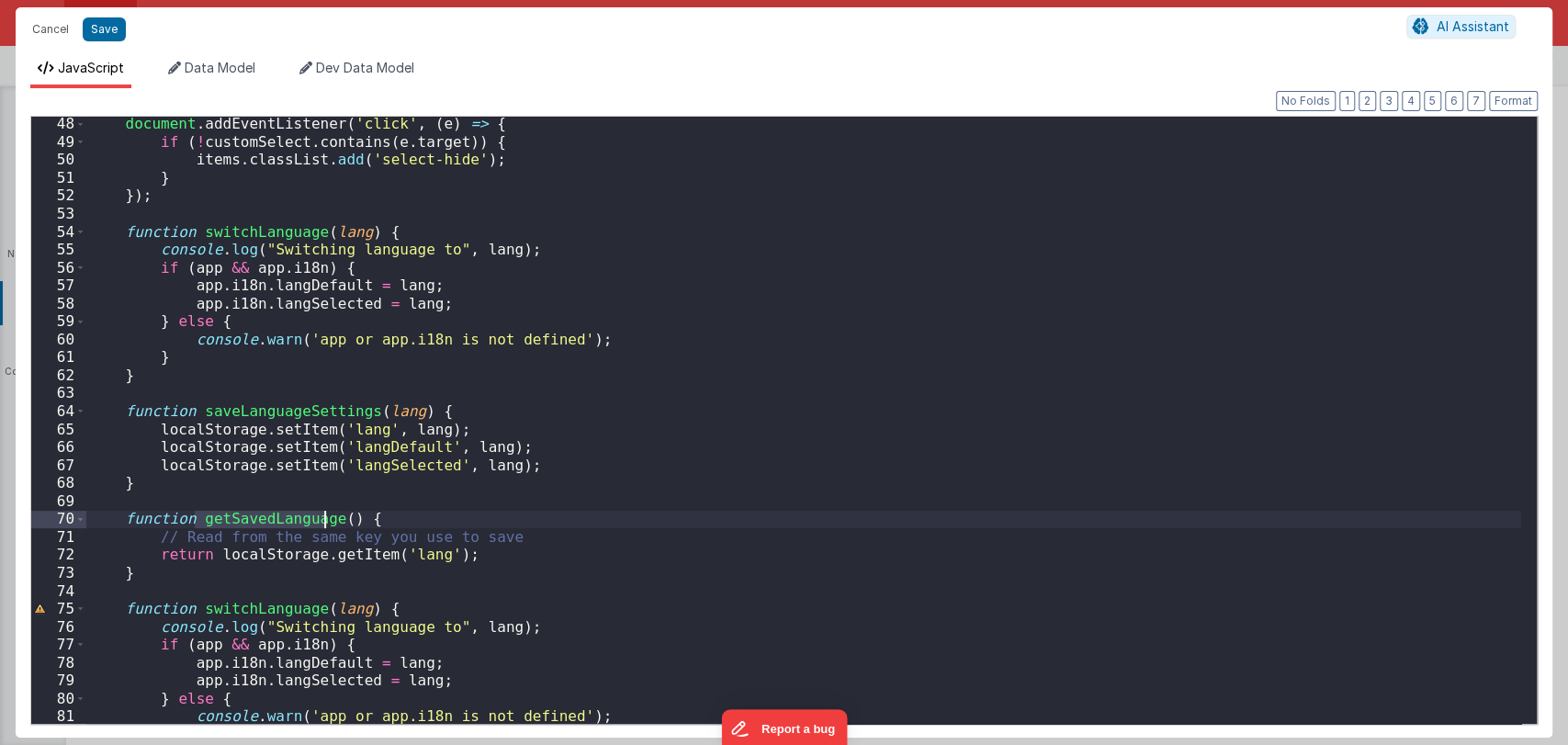
scroll to position [847, 0]
click at [78, 230] on span at bounding box center [80, 231] width 10 height 19
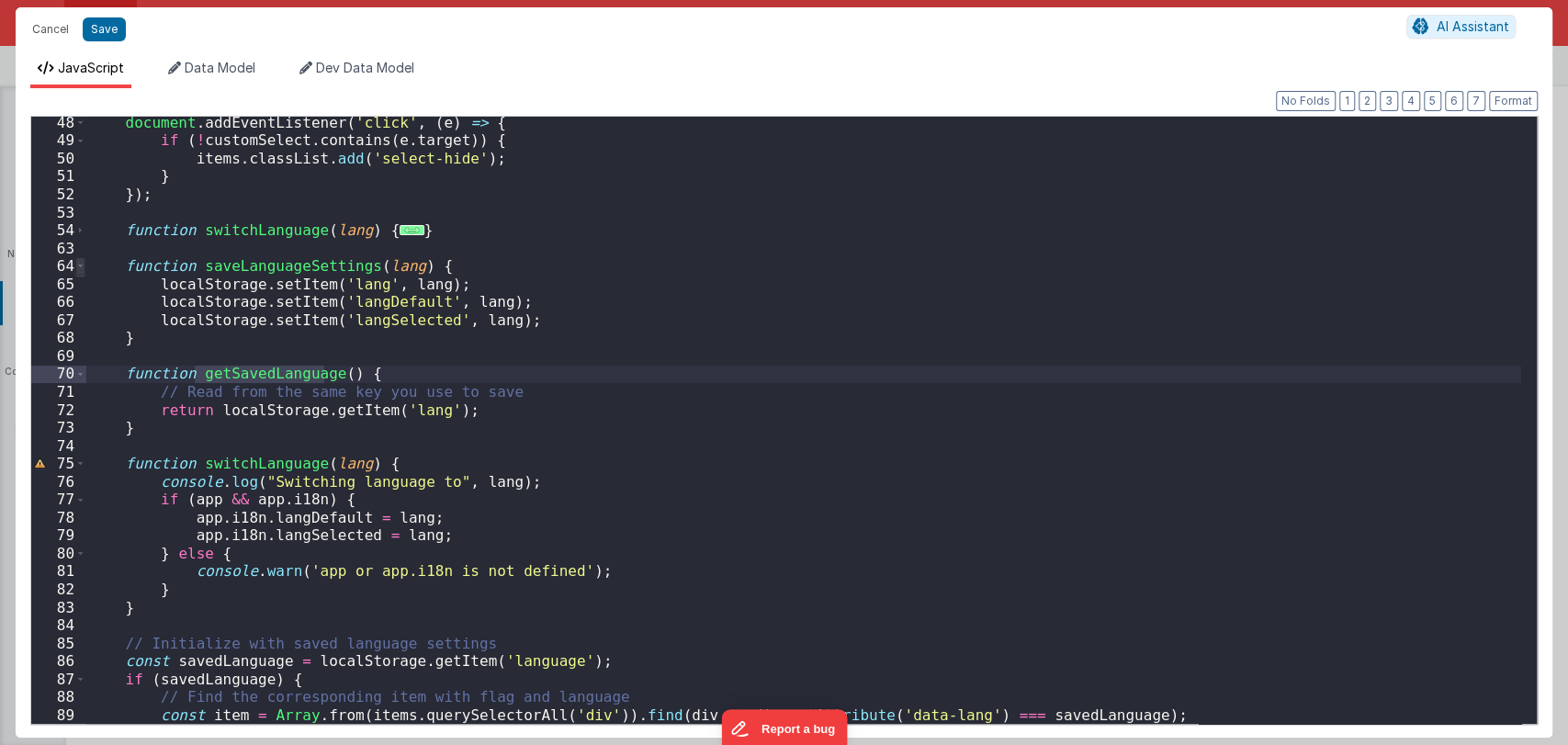
click at [81, 258] on span at bounding box center [80, 266] width 10 height 19
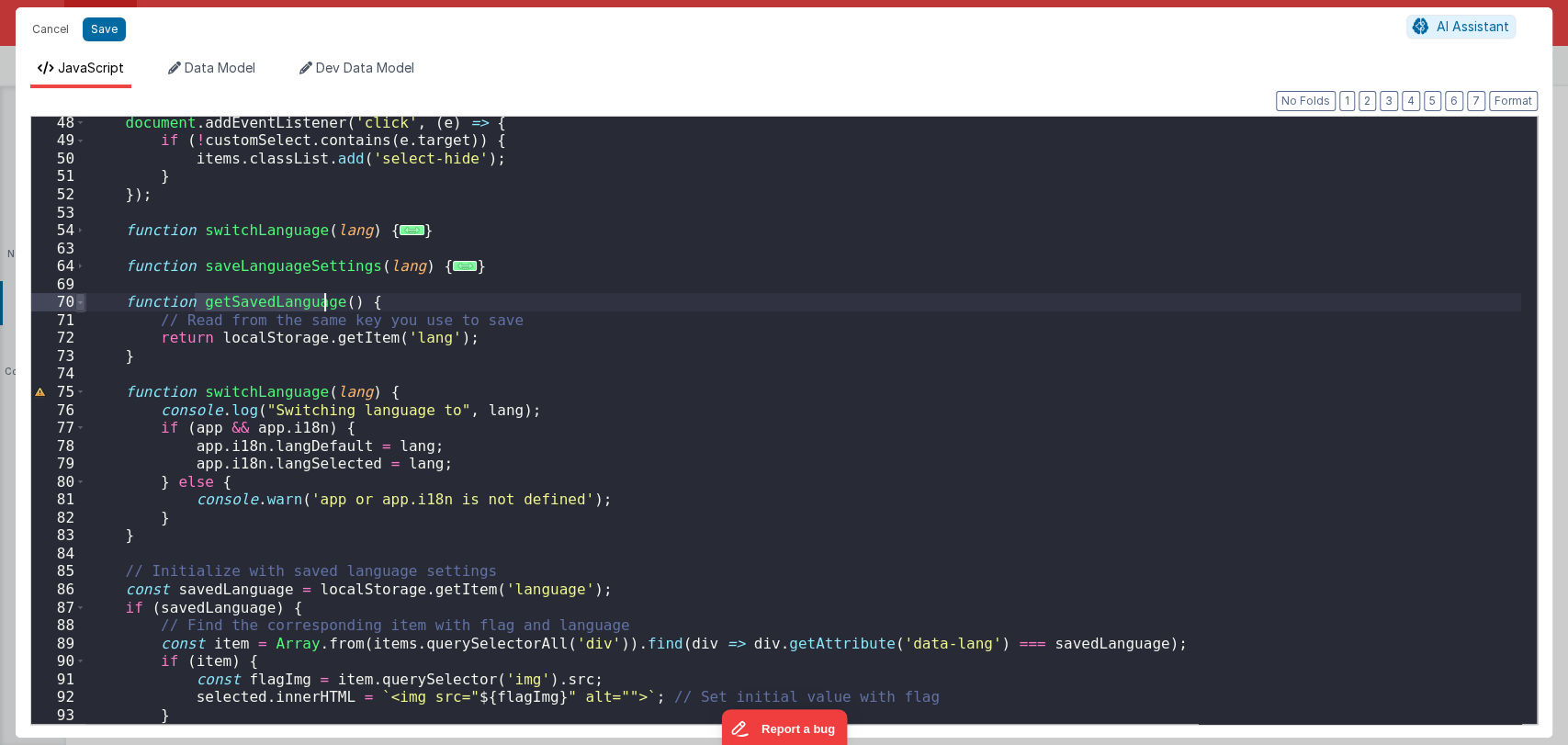
click at [76, 303] on span at bounding box center [80, 303] width 10 height 19
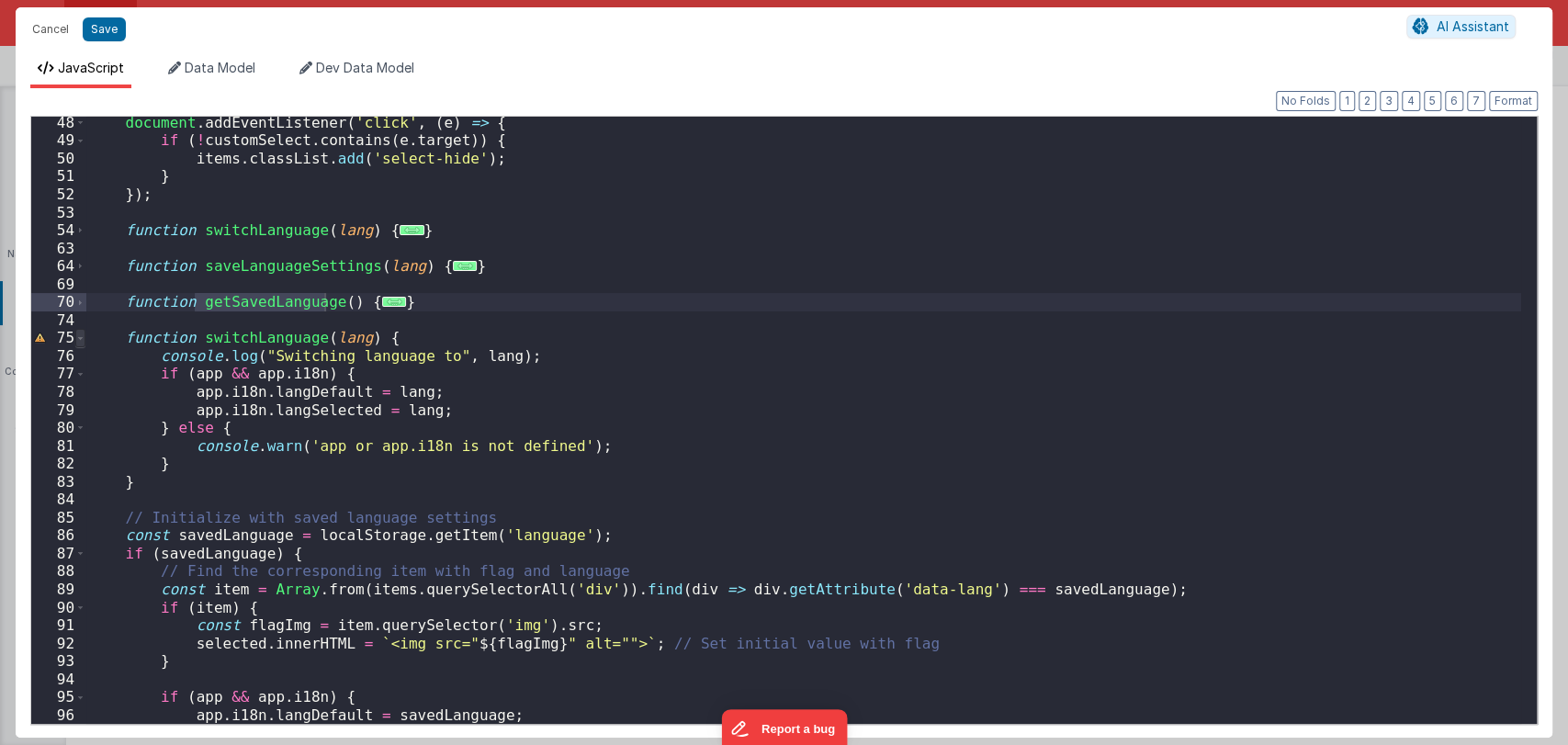
click at [78, 336] on span at bounding box center [80, 338] width 10 height 19
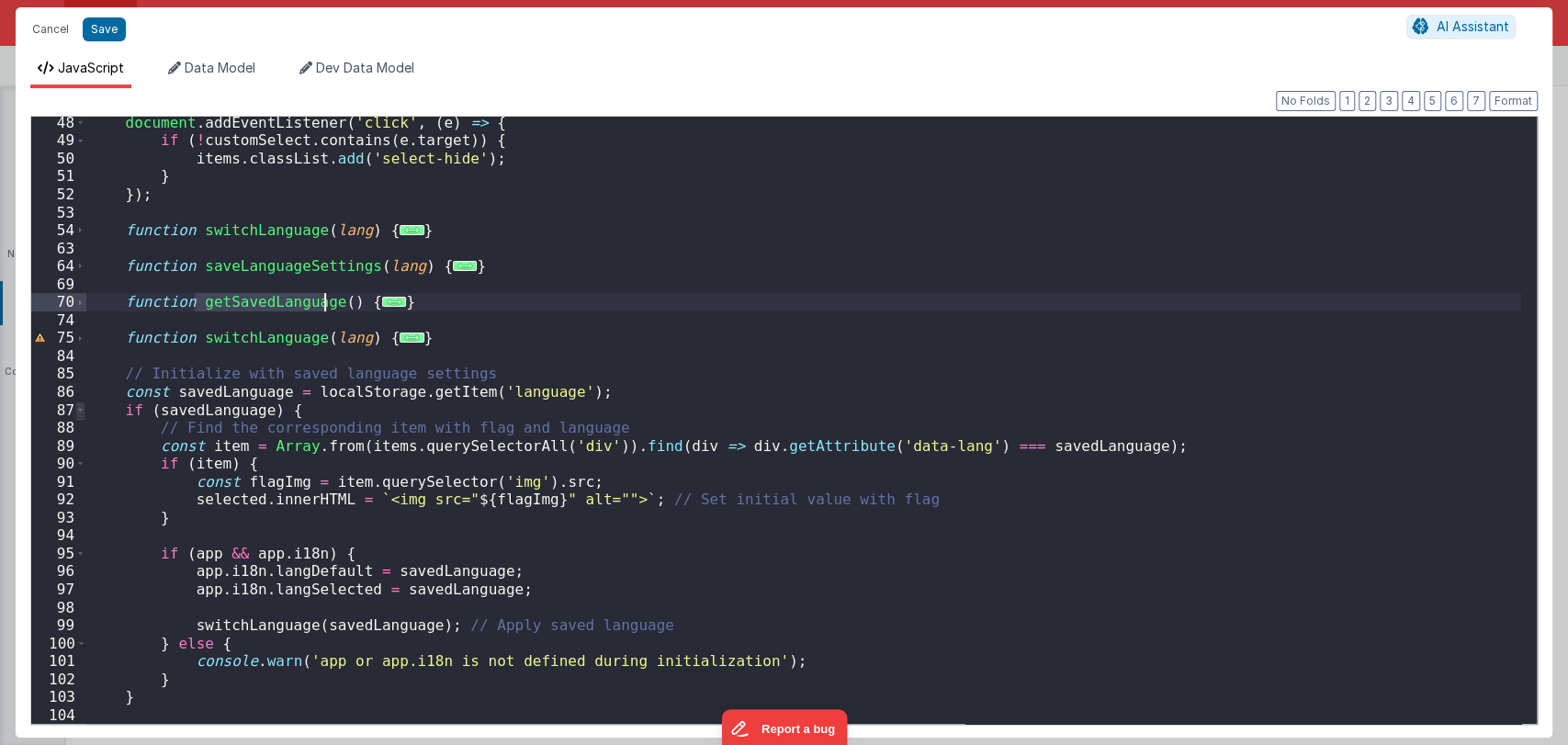
click at [80, 406] on span at bounding box center [80, 411] width 10 height 19
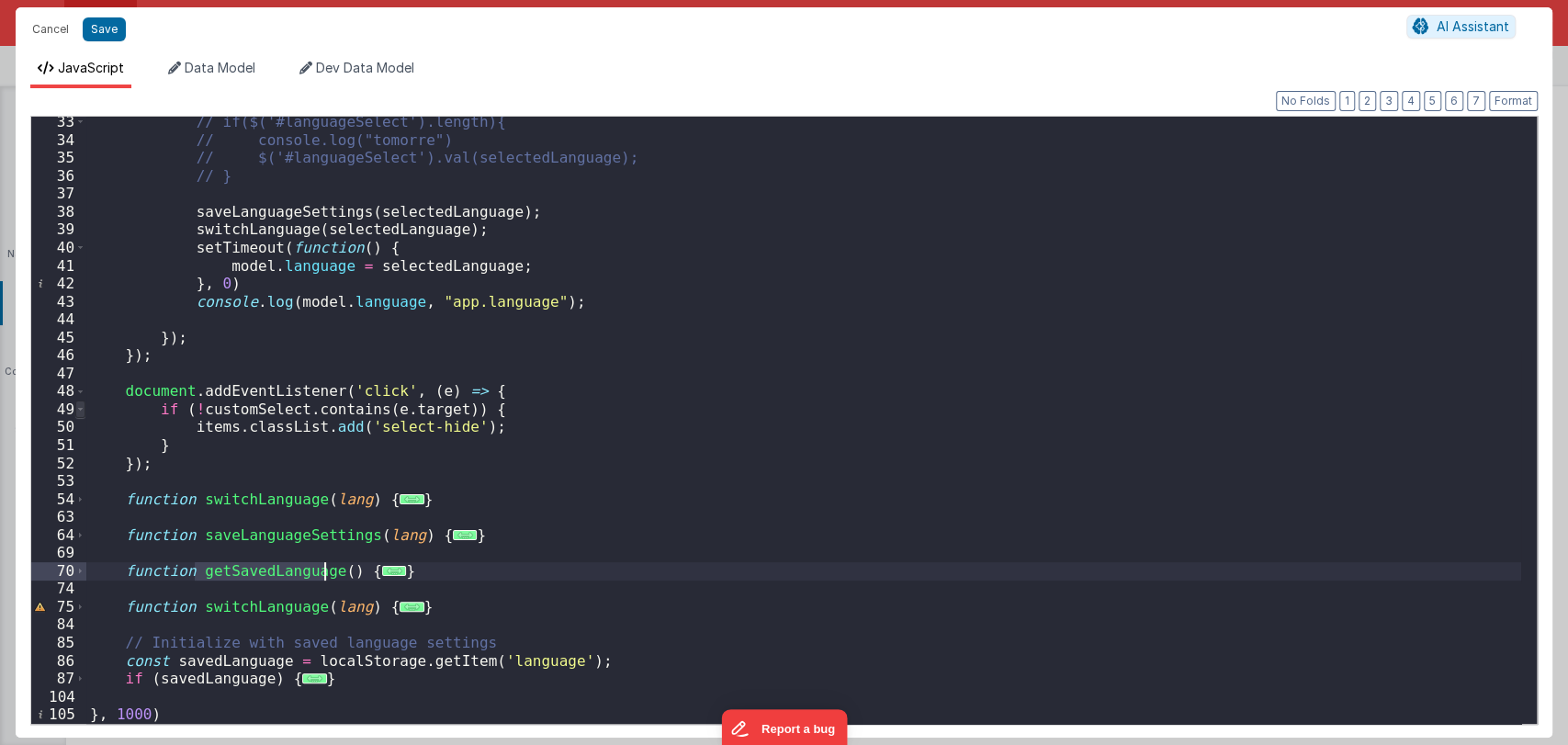
scroll to position [577, 0]
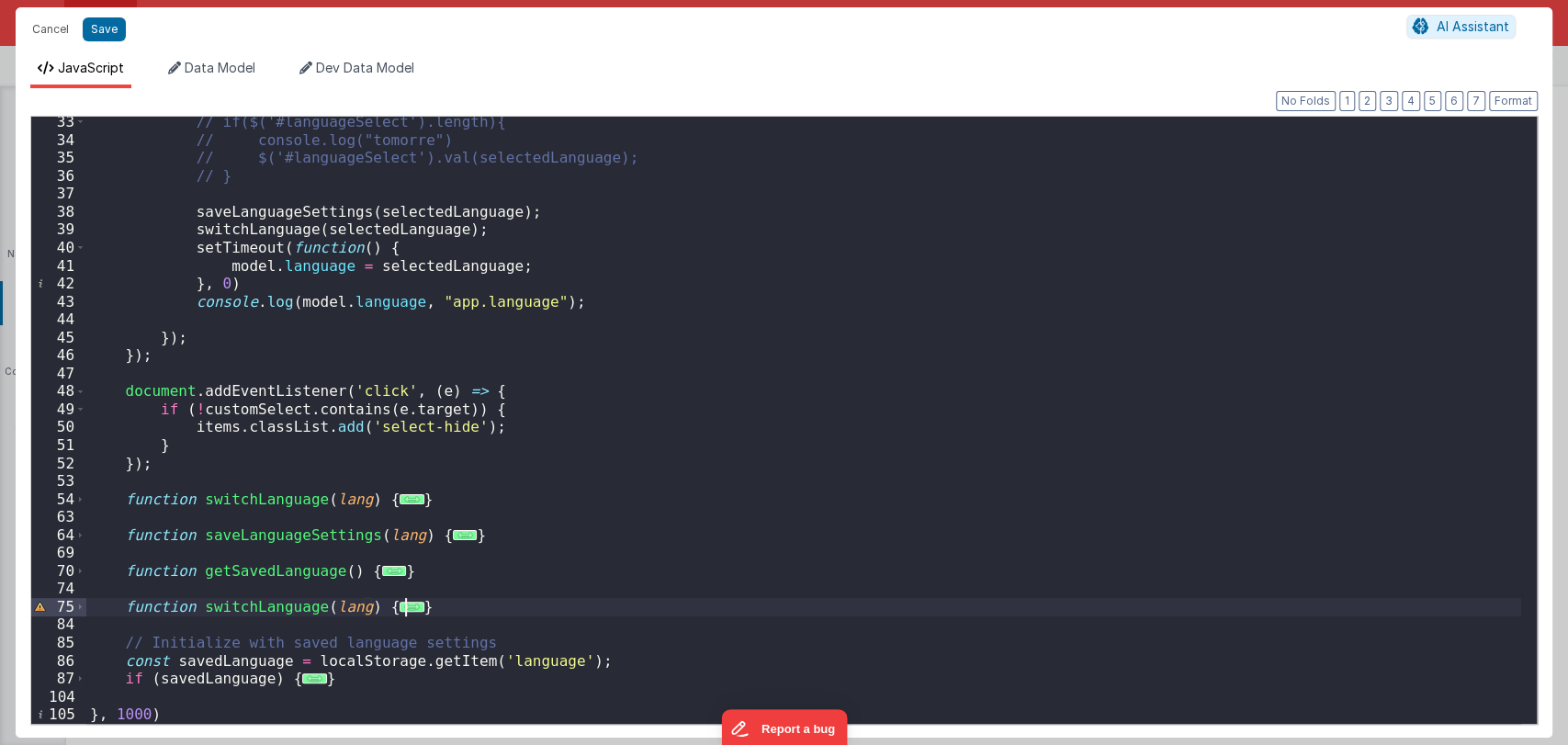
click at [432, 603] on div "// if($('#languageSelect').length){ // console.log("tomorre") // $('#languageSe…" at bounding box center [804, 434] width 1435 height 643
click at [81, 678] on span at bounding box center [80, 679] width 10 height 19
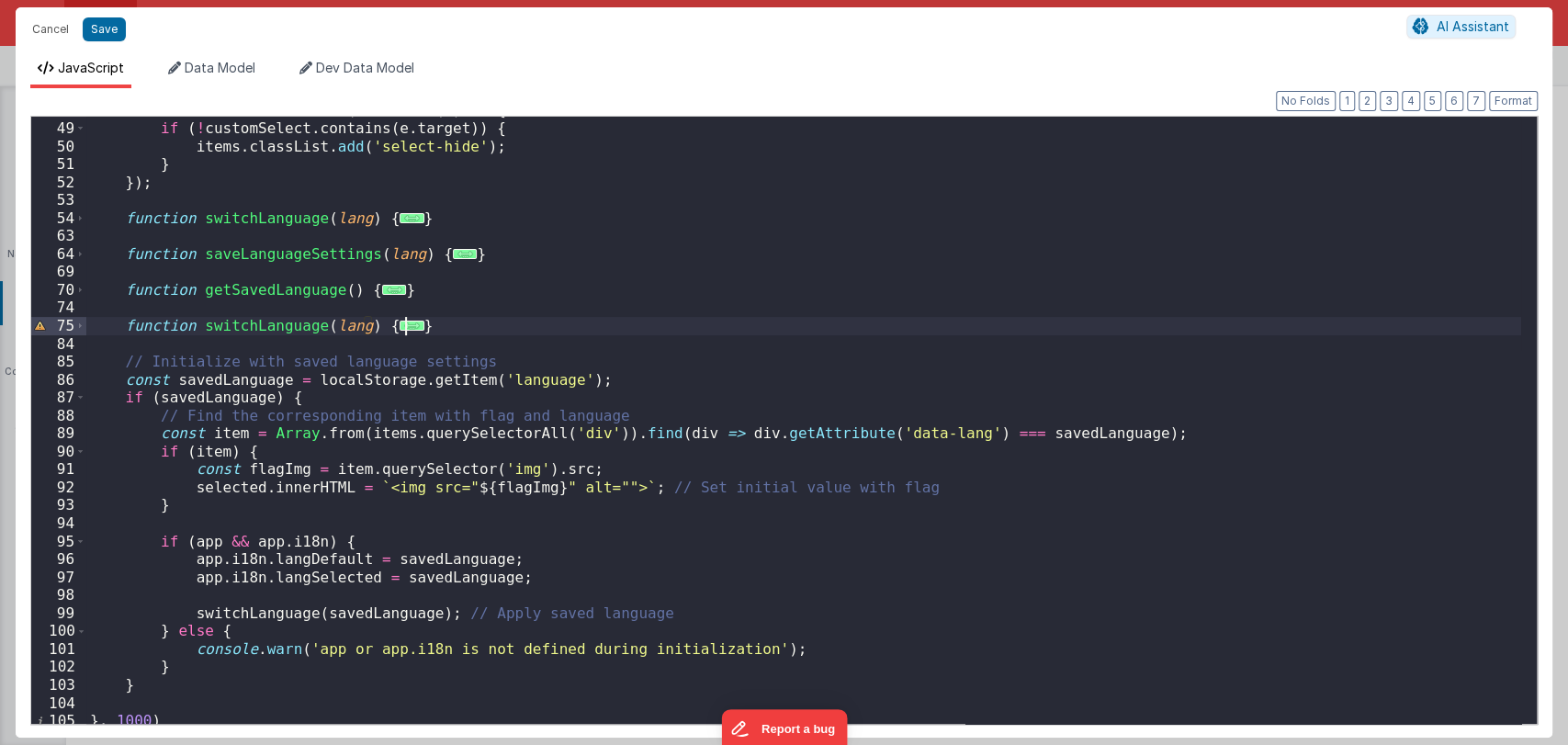
scroll to position [865, 0]
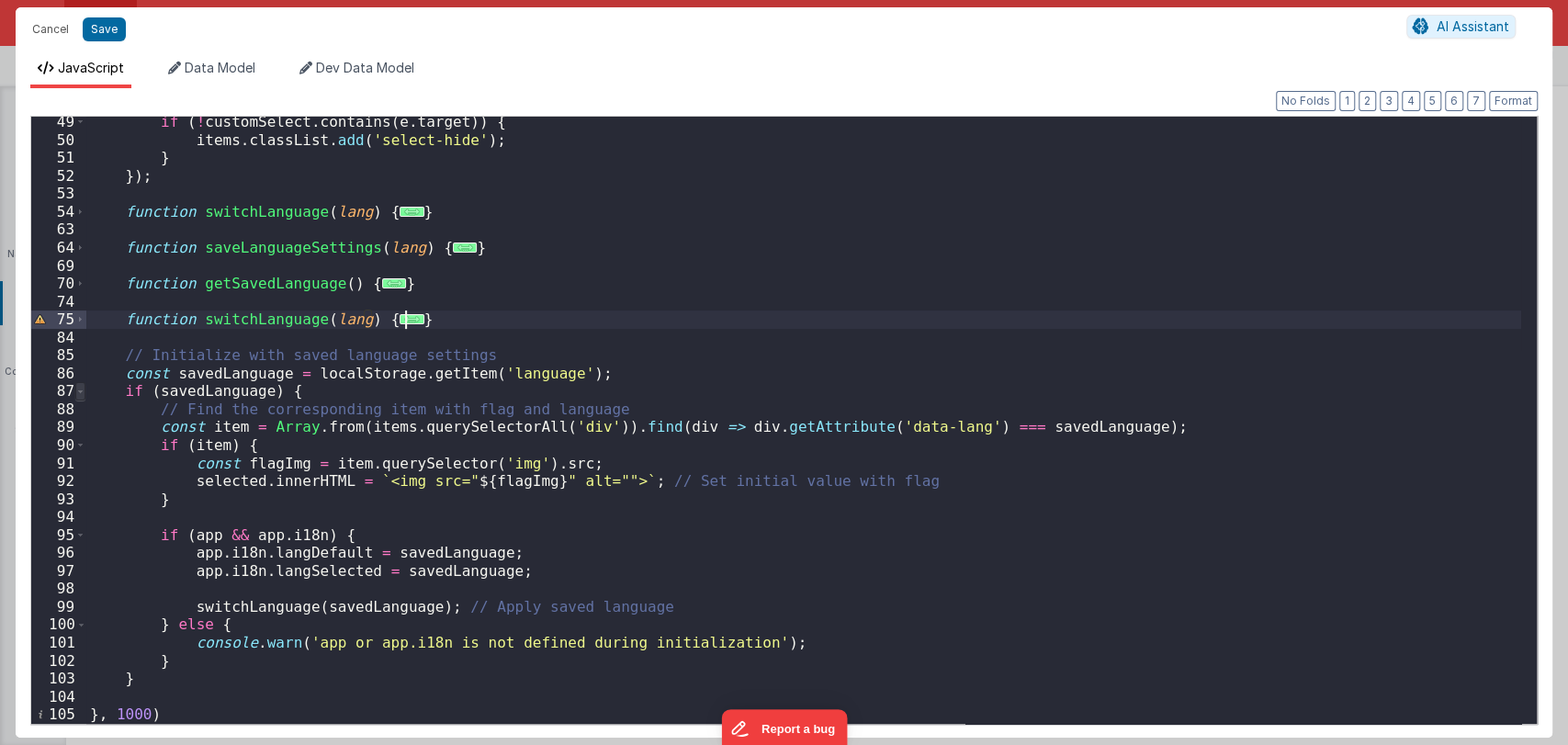
click at [77, 392] on span at bounding box center [80, 391] width 10 height 19
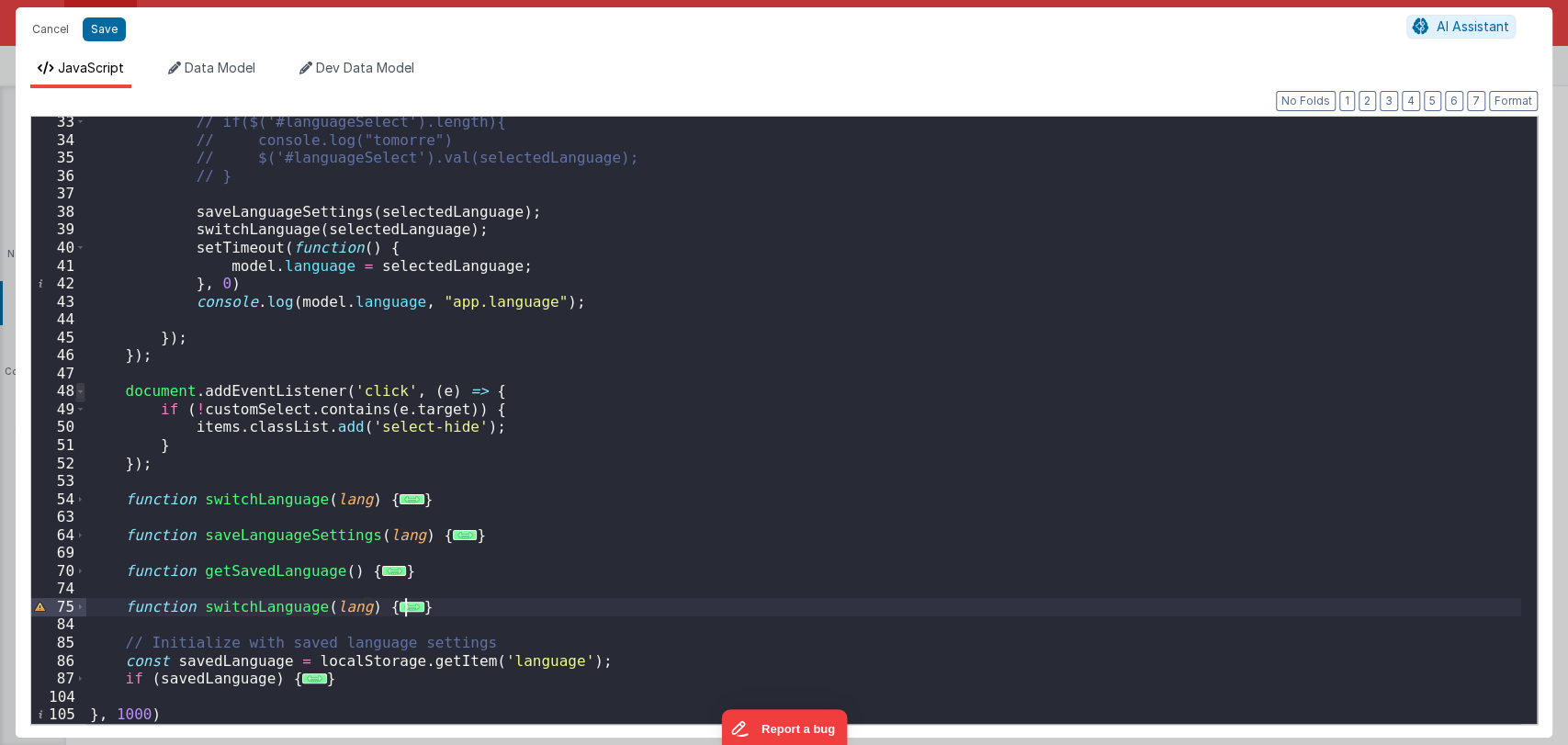
scroll to position [577, 0]
click at [80, 670] on span at bounding box center [80, 679] width 10 height 19
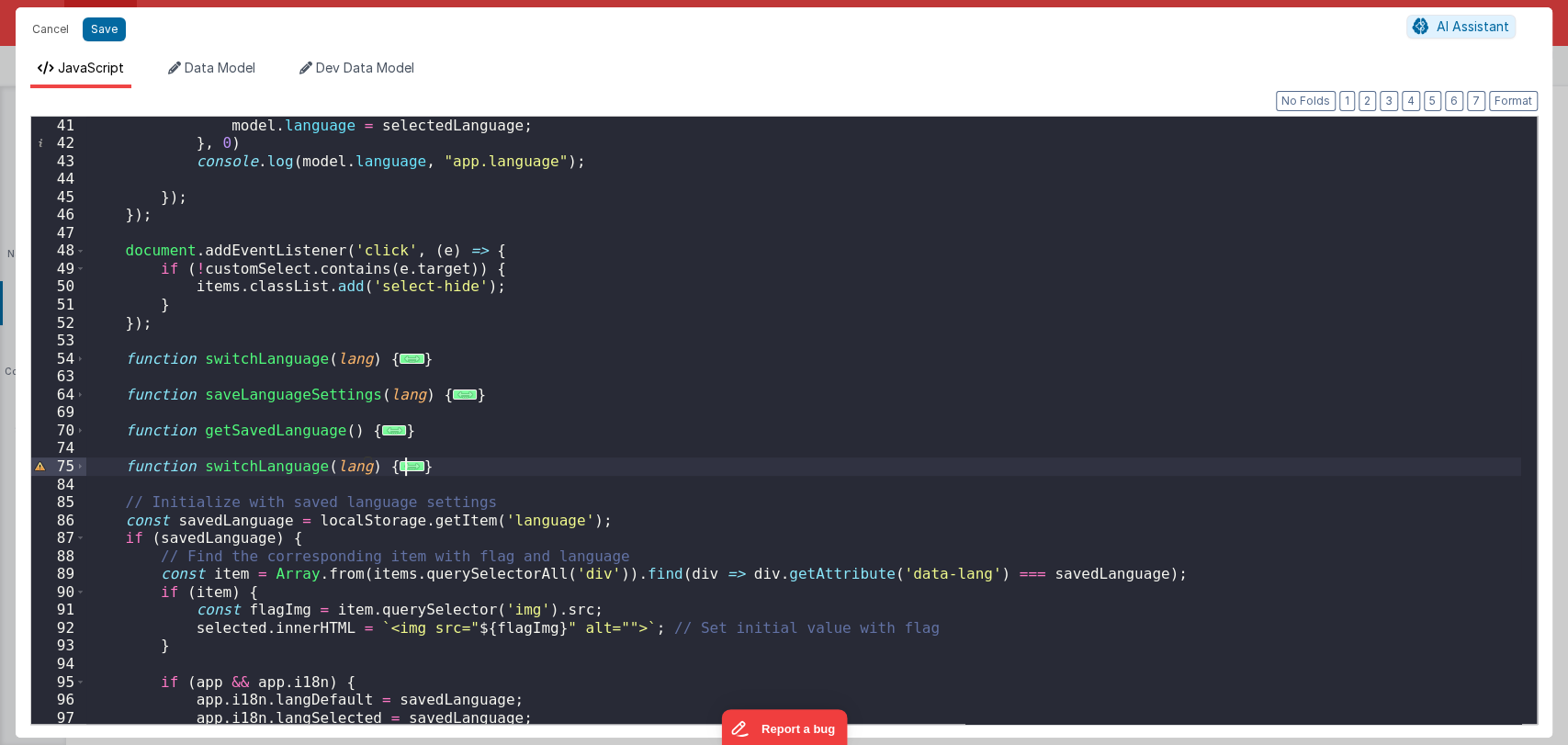
scroll to position [719, 0]
click at [1499, 98] on button "Format" at bounding box center [1513, 102] width 48 height 20
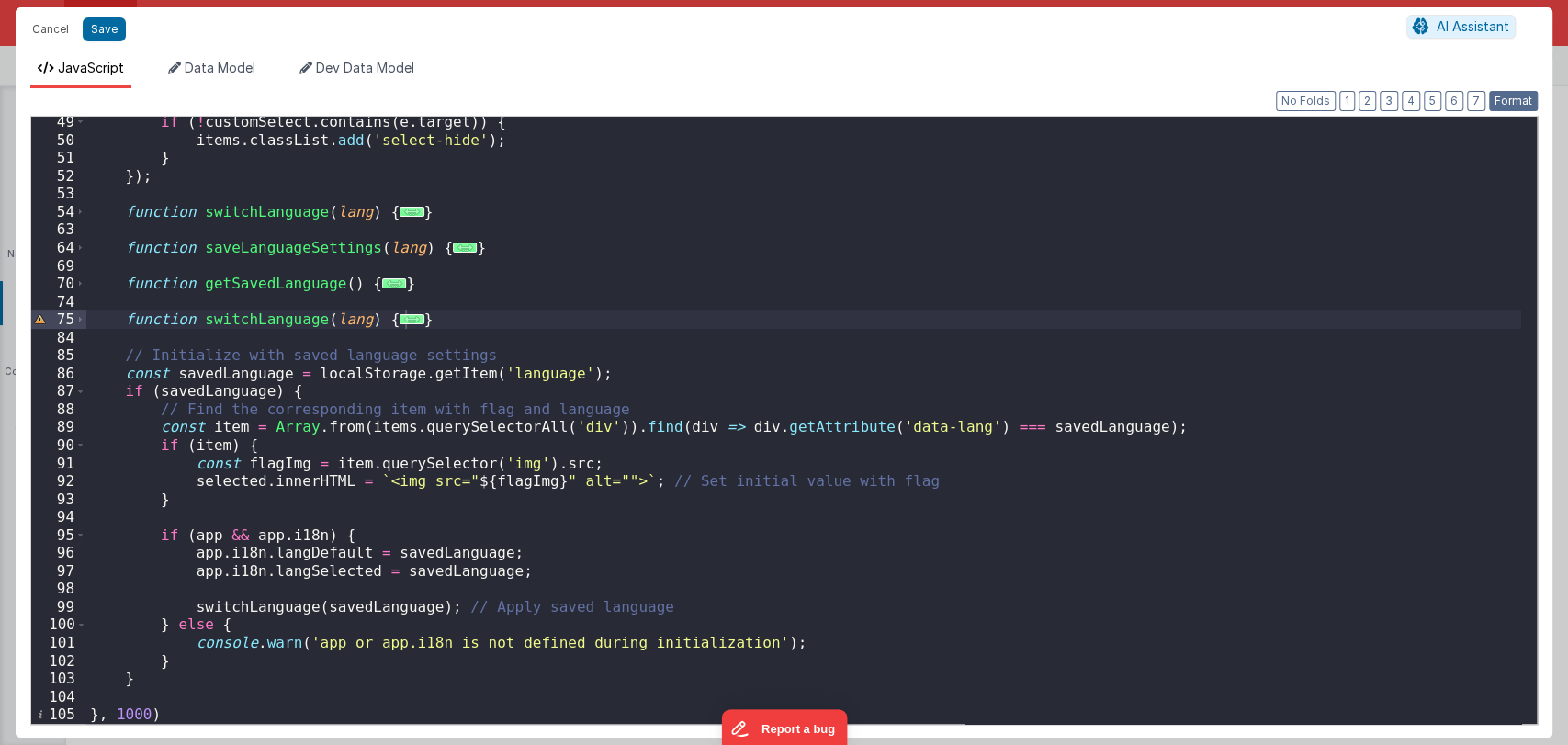
scroll to position [865, 0]
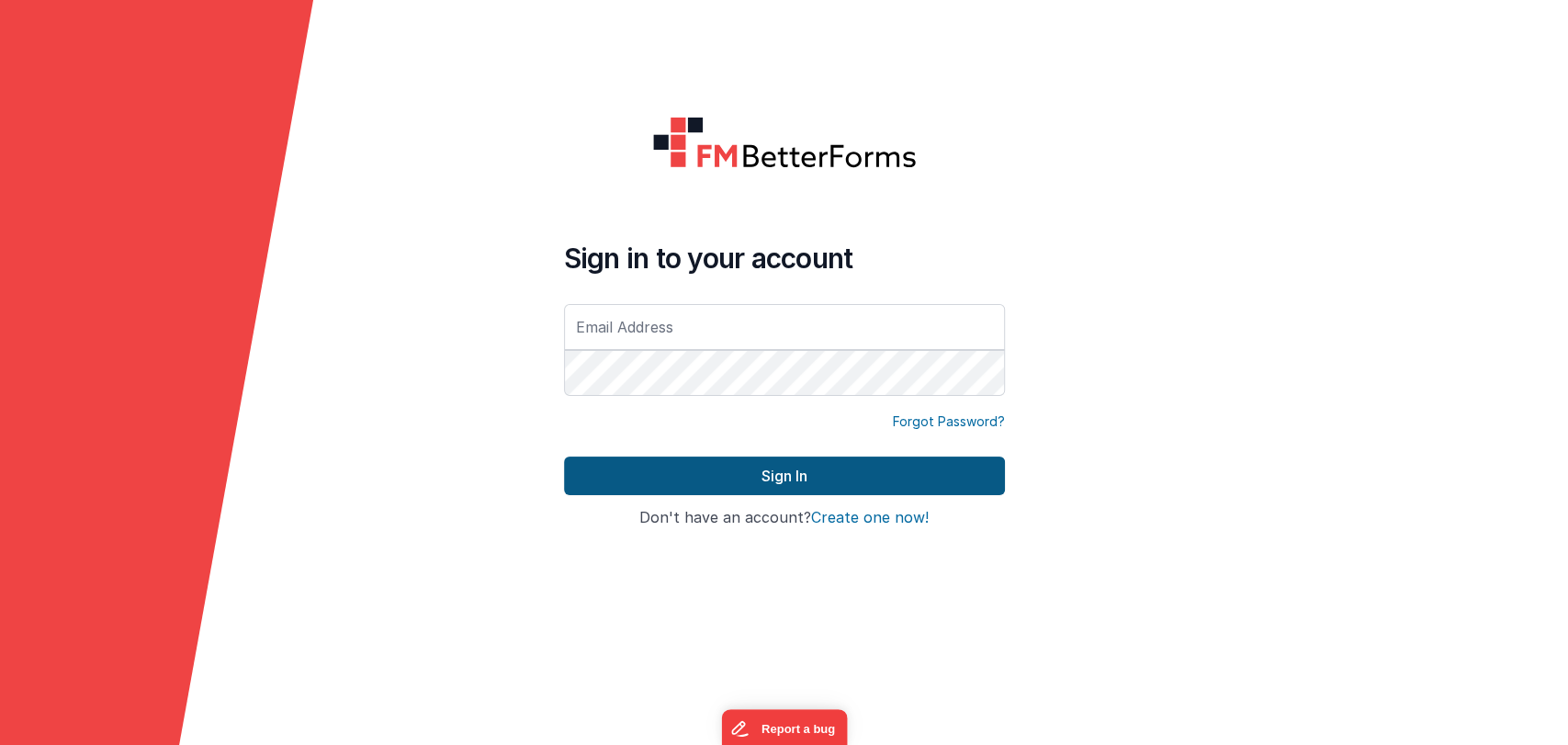
type input "[PERSON_NAME][EMAIL_ADDRESS][DOMAIN_NAME]"
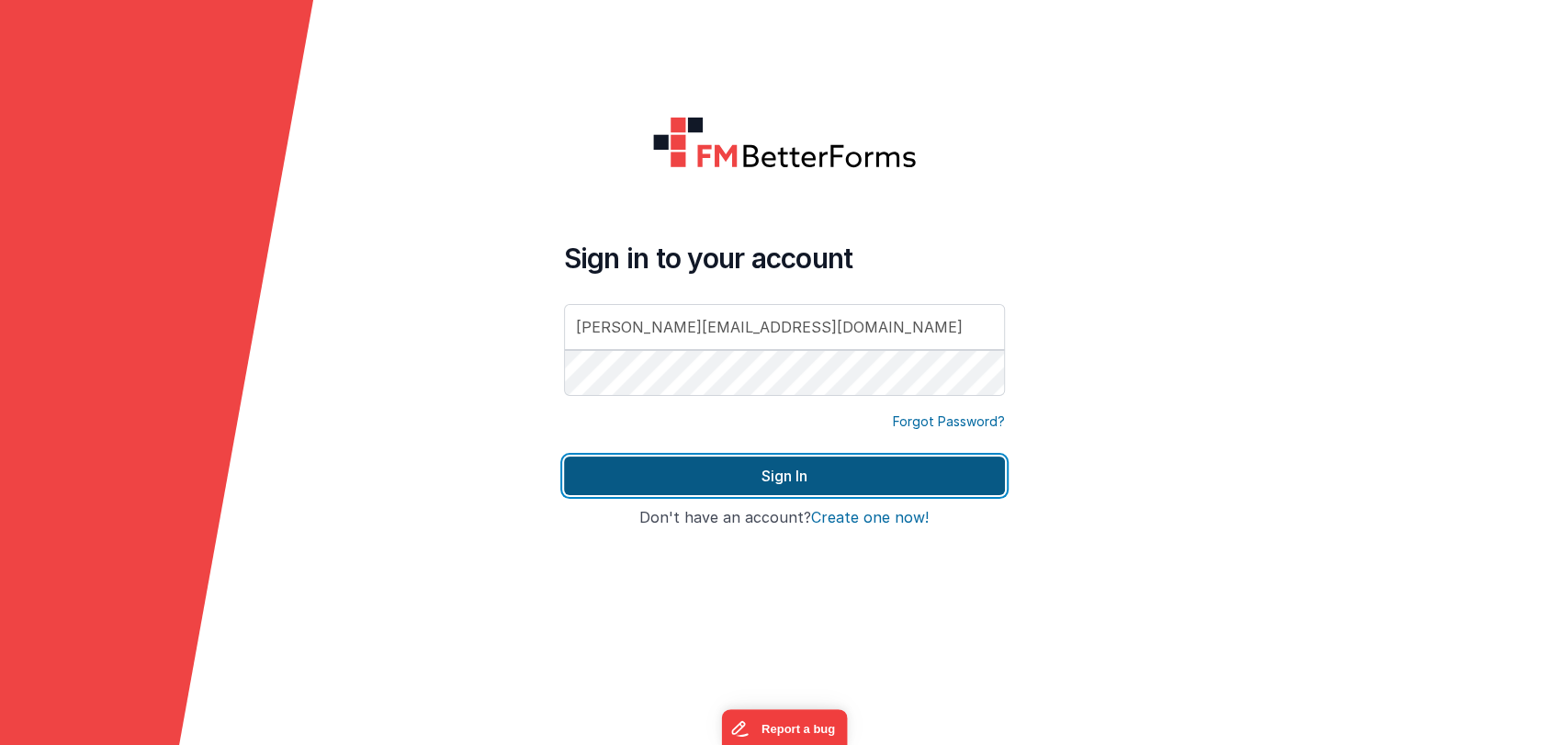
click at [749, 474] on button "Sign In" at bounding box center [784, 475] width 440 height 38
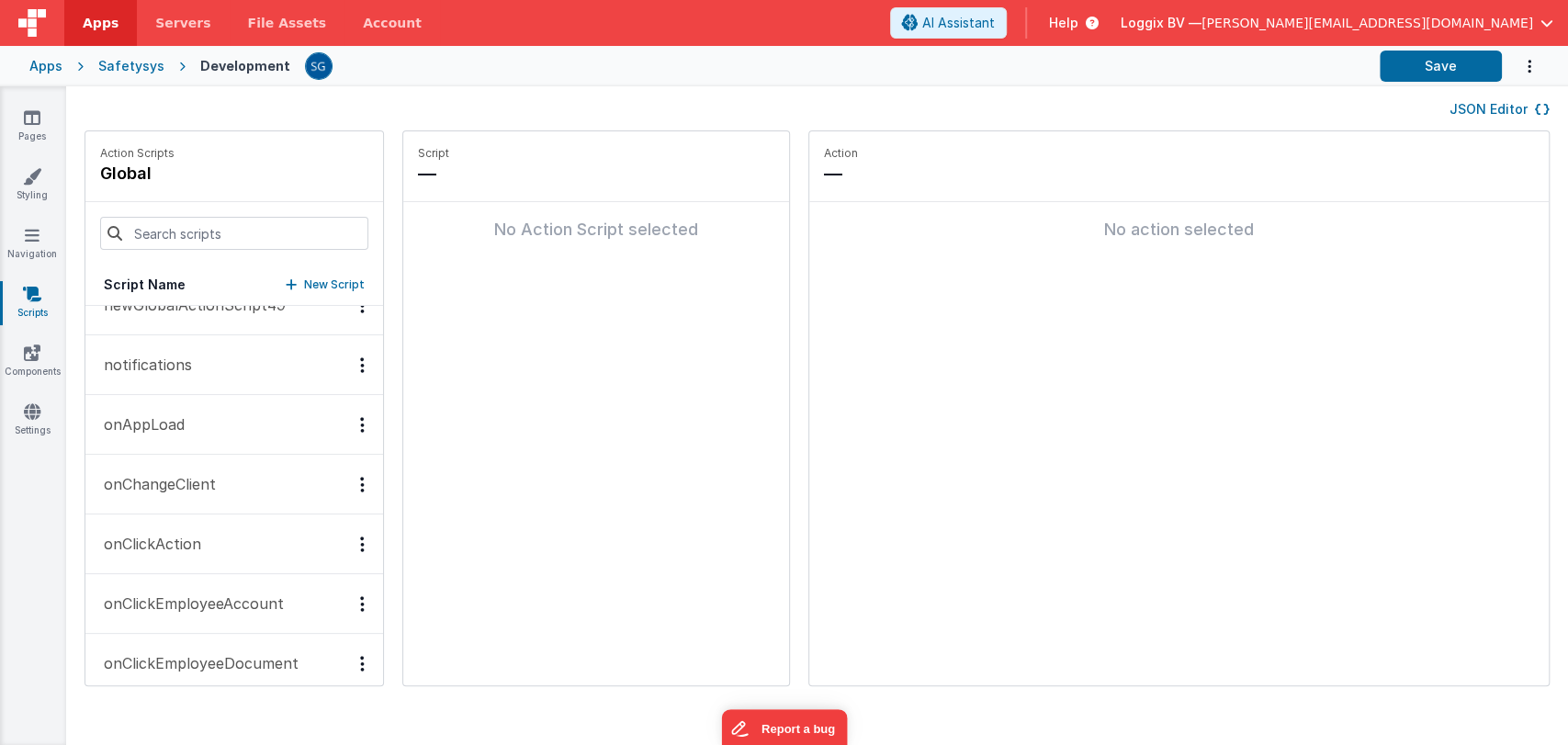
scroll to position [1228, 0]
click at [152, 421] on p "onAppLoad" at bounding box center [139, 421] width 92 height 22
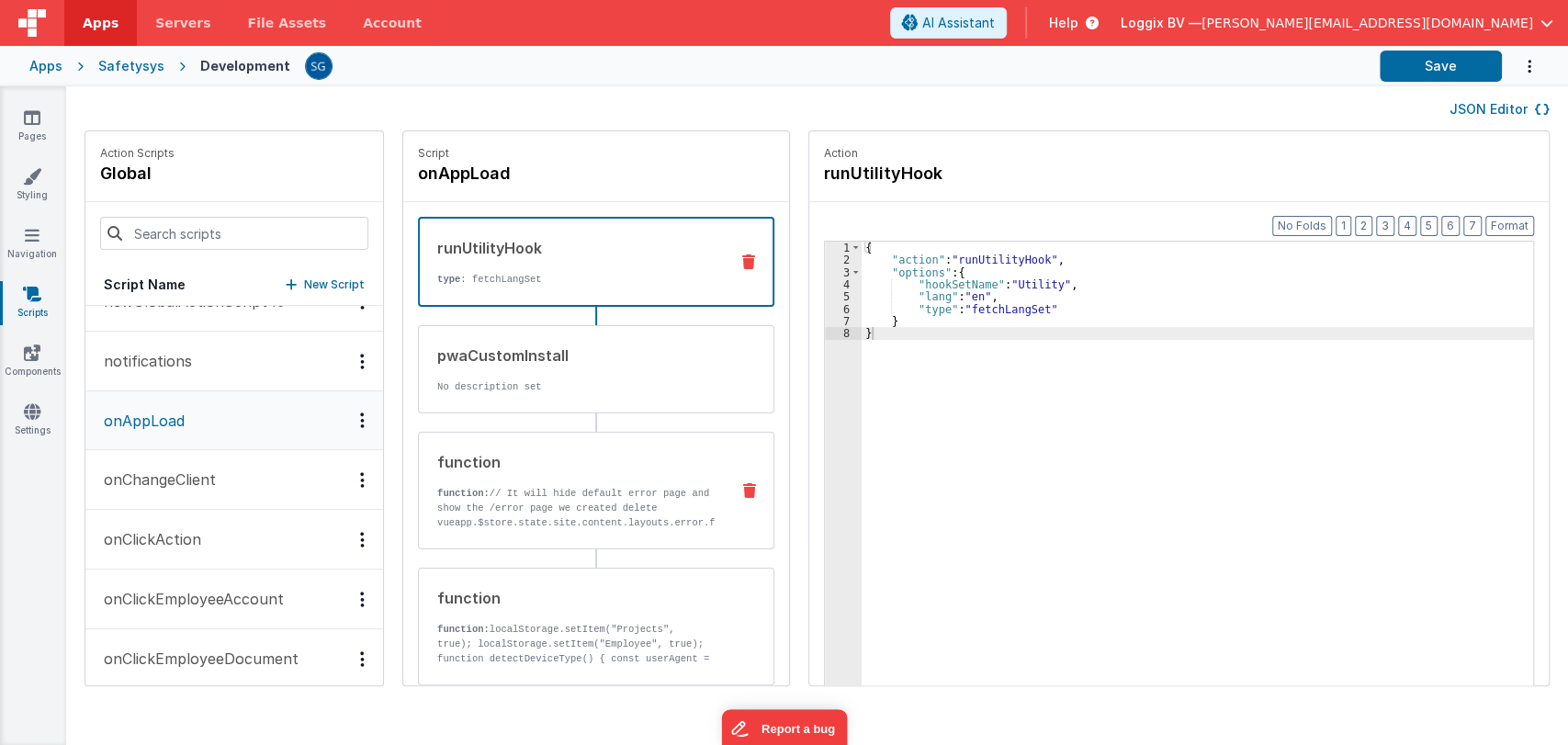
click at [520, 469] on div "function" at bounding box center [576, 462] width 277 height 22
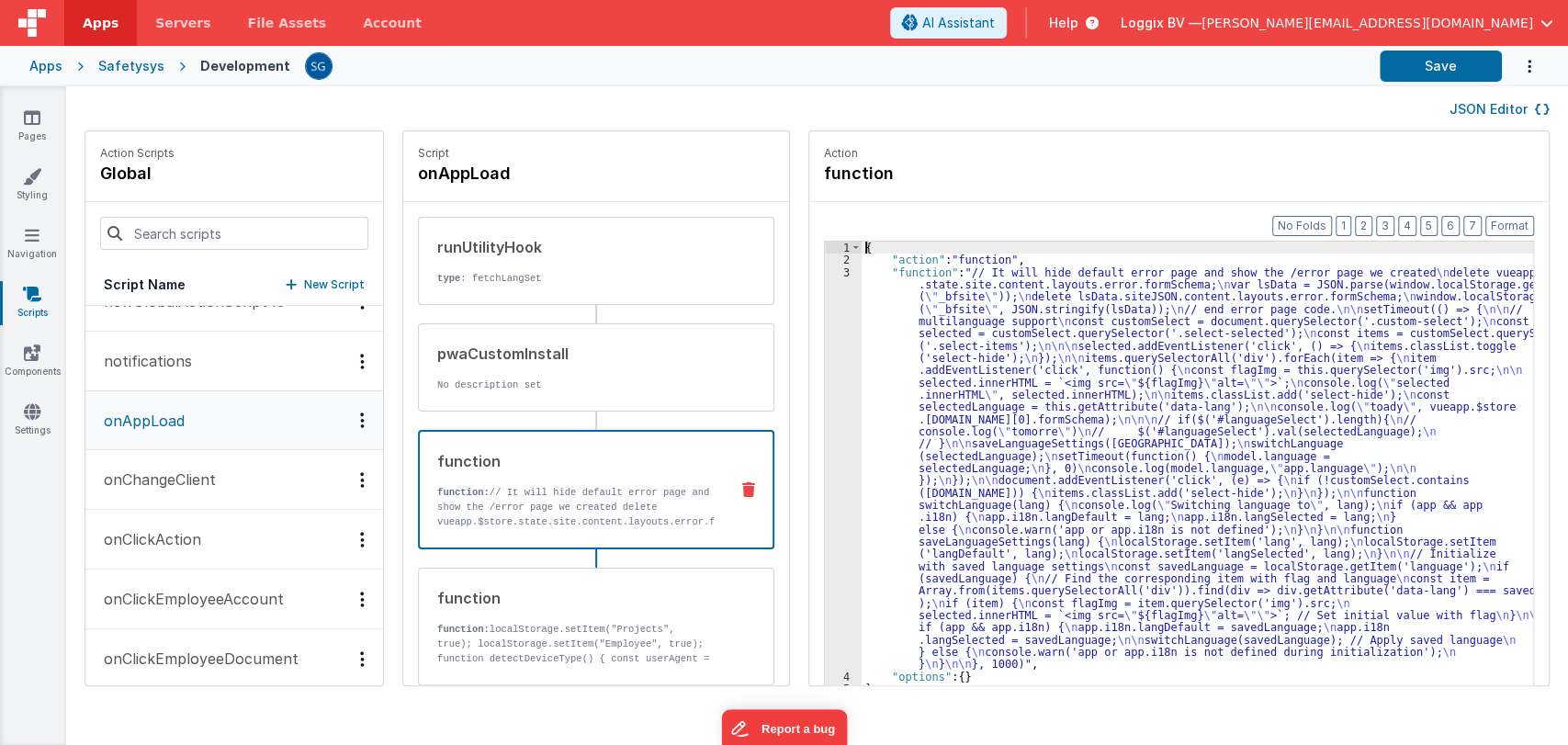
click at [826, 331] on div "3" at bounding box center [843, 468] width 36 height 404
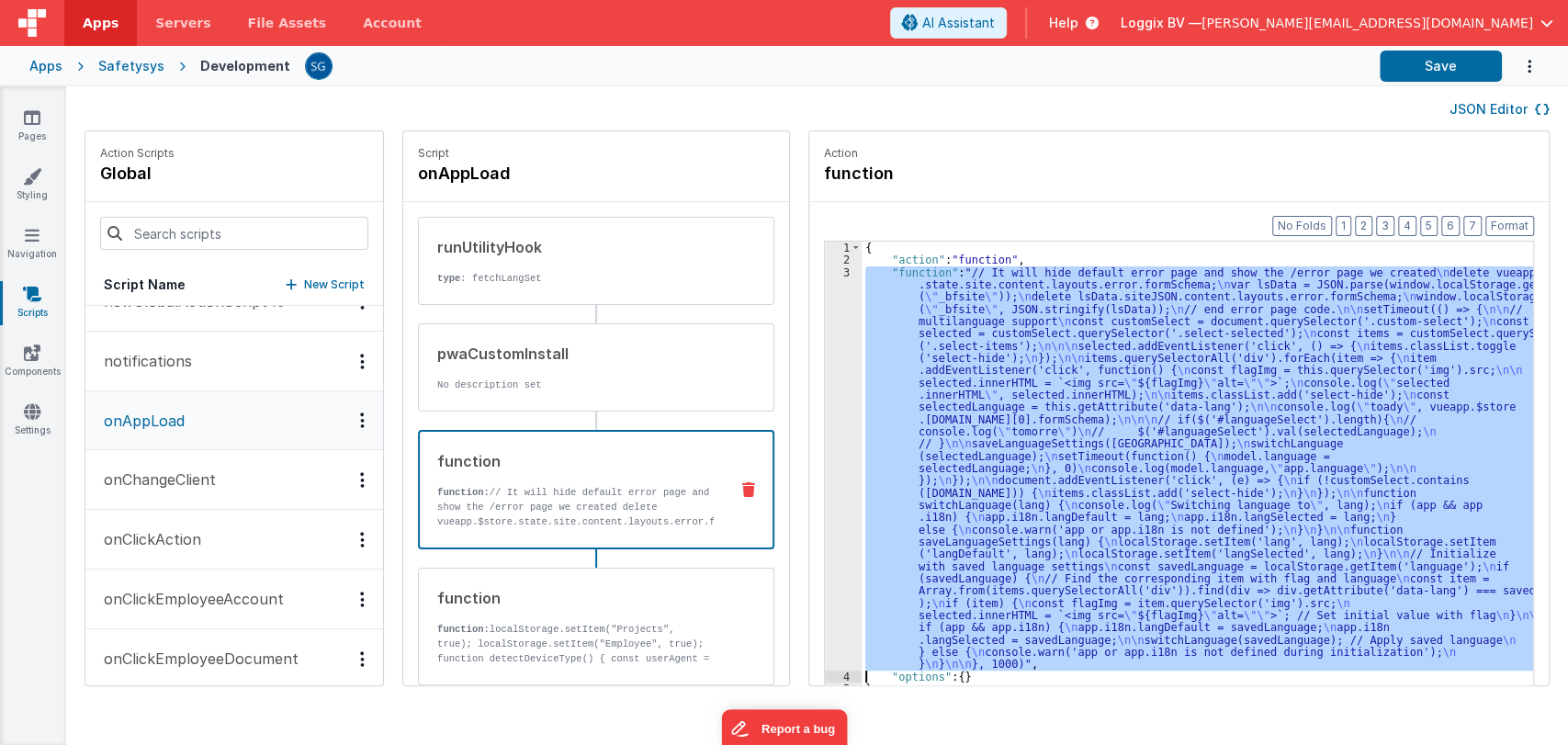
click at [826, 331] on div "3" at bounding box center [843, 468] width 36 height 404
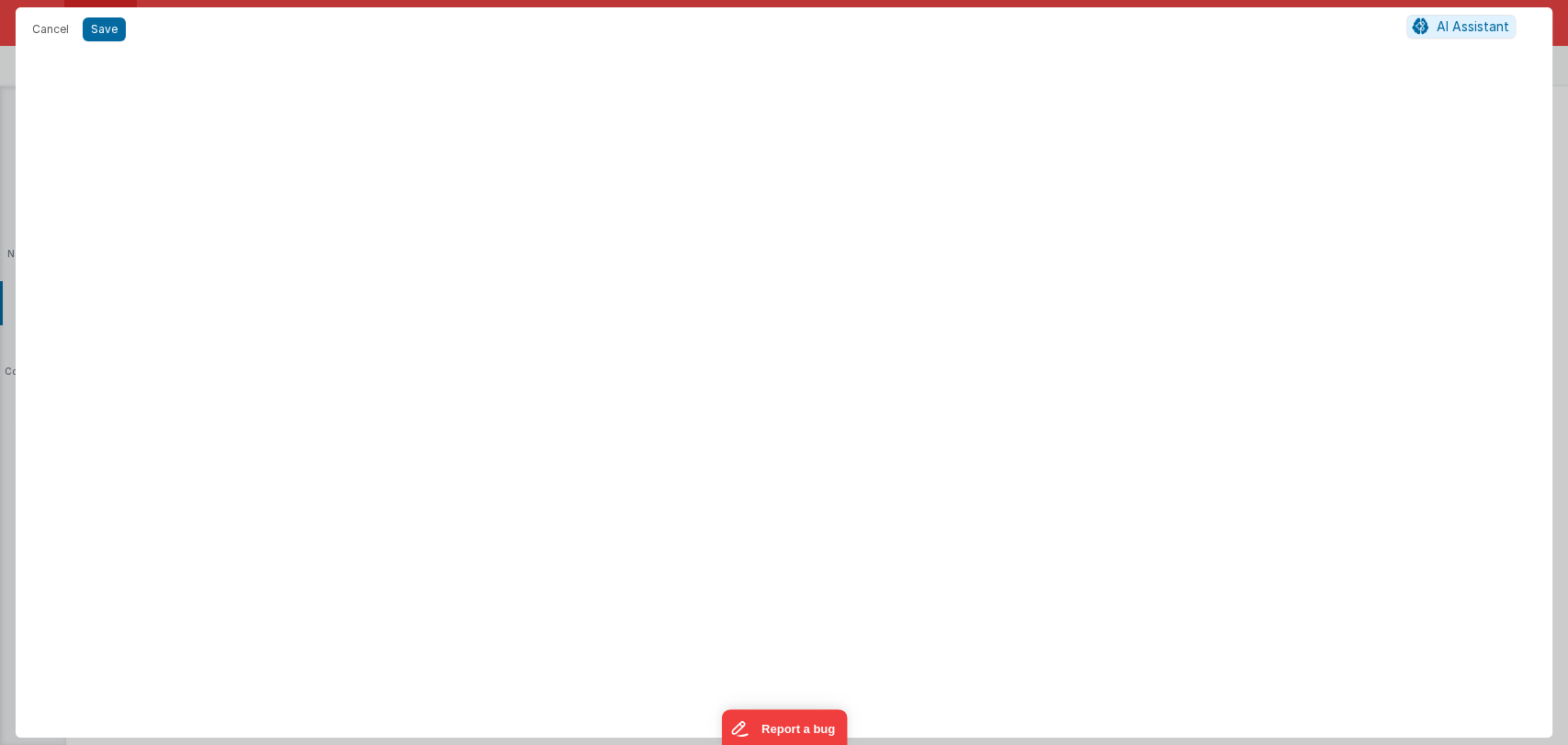
click at [824, 342] on div at bounding box center [784, 398] width 1536 height 679
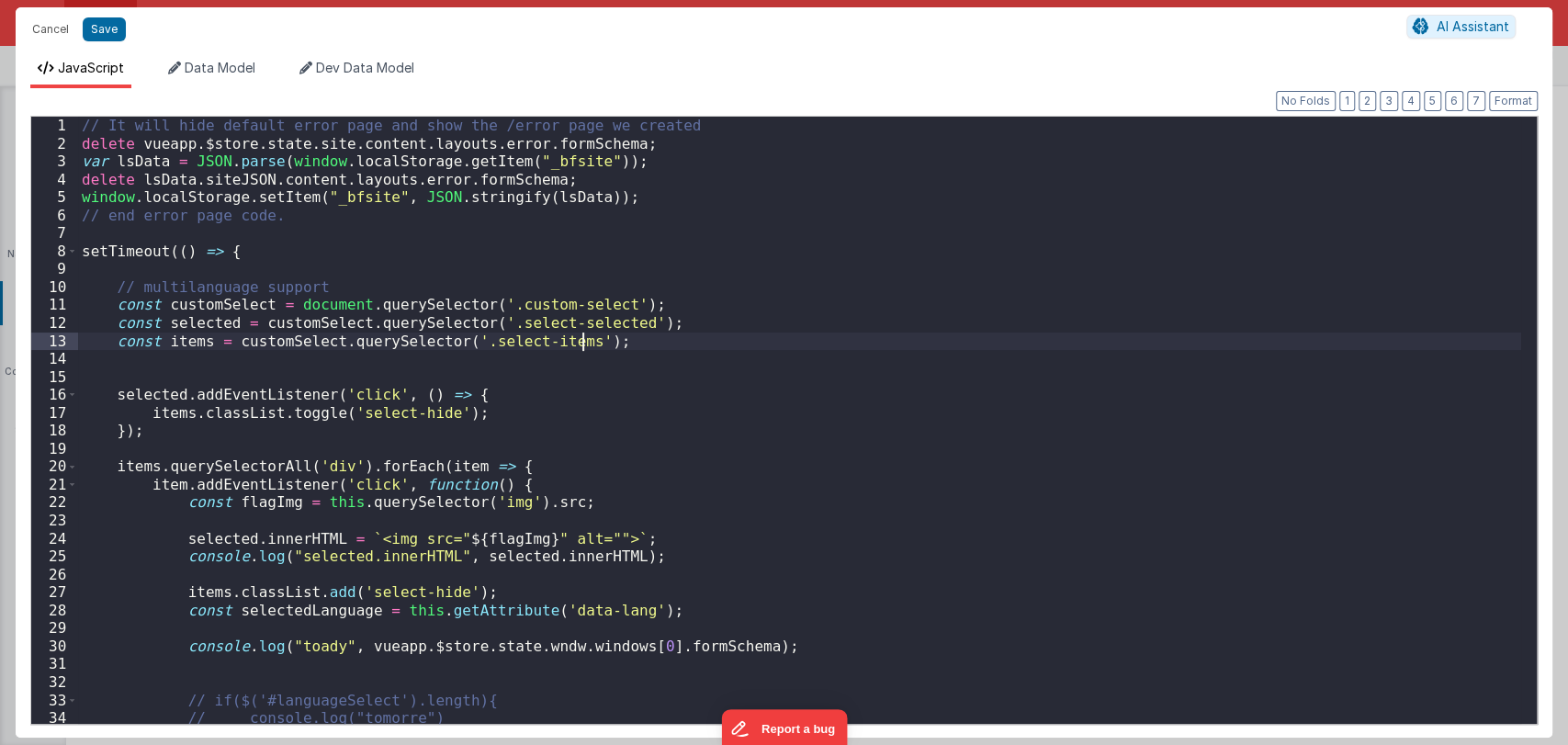
click at [676, 336] on div "// It will hide default error page and show the /error page we created delete v…" at bounding box center [800, 443] width 1443 height 654
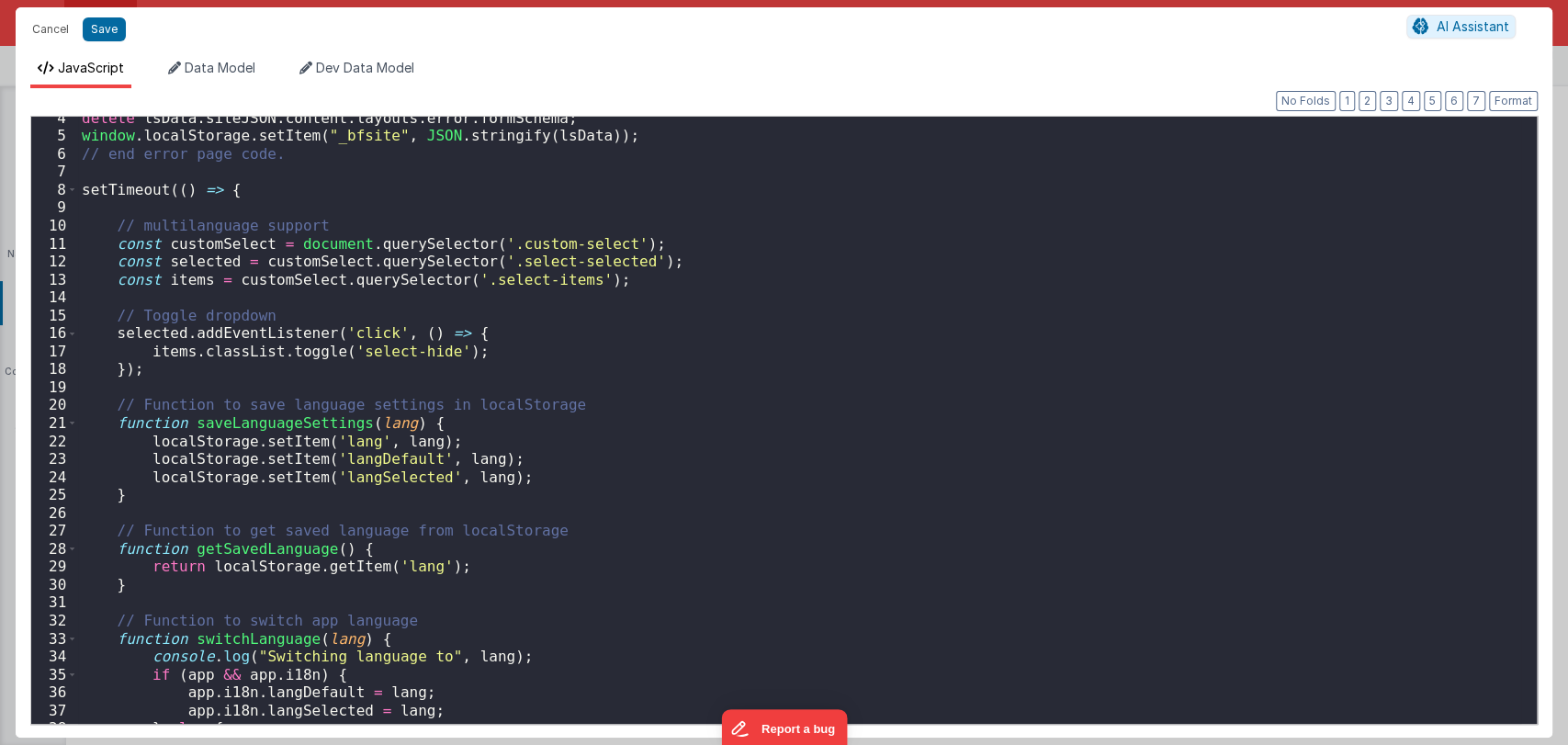
scroll to position [0, 0]
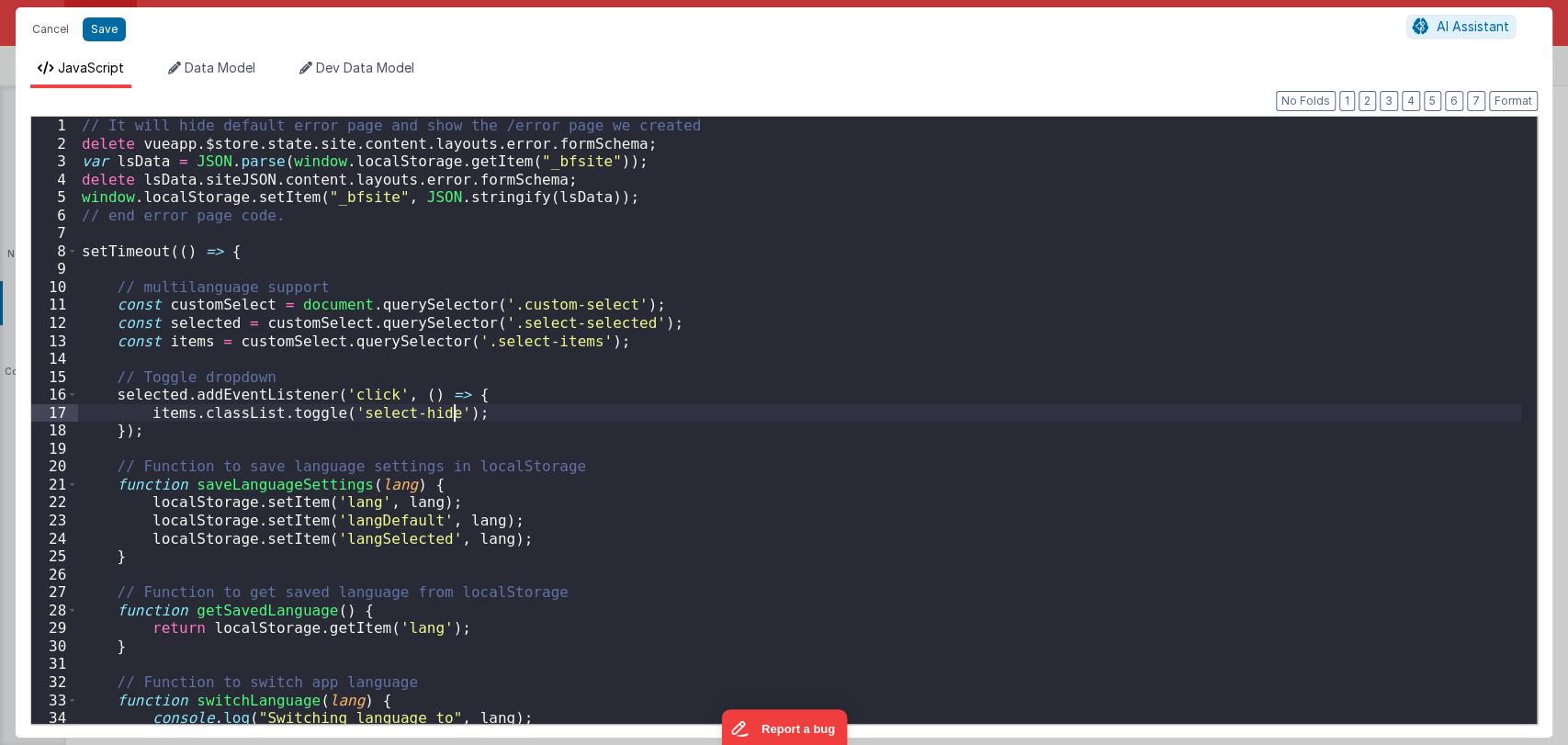
click at [737, 415] on div "// It [PERSON_NAME] default error page and show the /error page we created dele…" at bounding box center [800, 443] width 1443 height 654
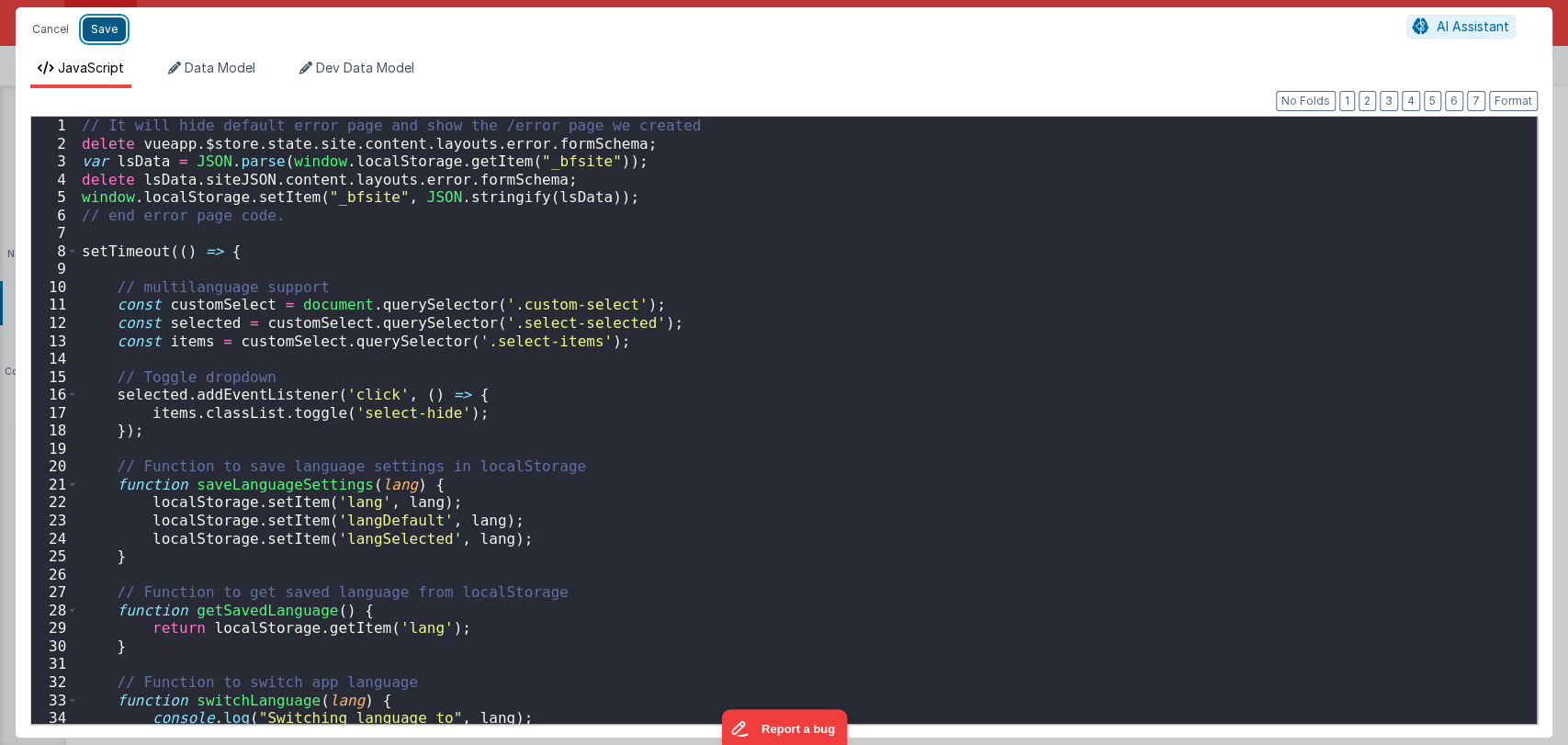
click at [85, 27] on button "Save" at bounding box center [104, 30] width 43 height 24
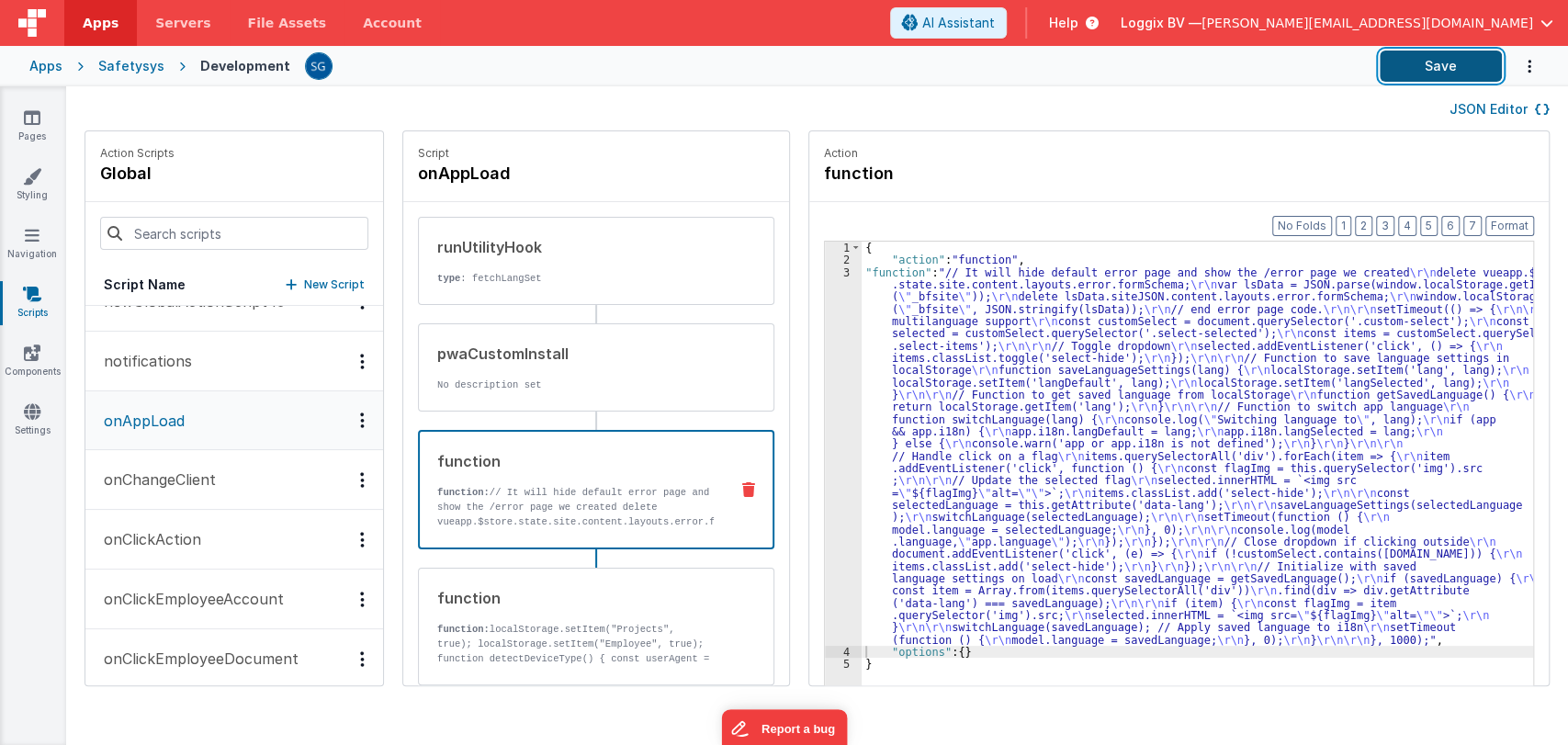
click at [1429, 62] on button "Save" at bounding box center [1440, 66] width 122 height 32
click at [35, 309] on link "Scripts" at bounding box center [32, 303] width 66 height 36
click at [21, 406] on link "Settings" at bounding box center [32, 420] width 66 height 36
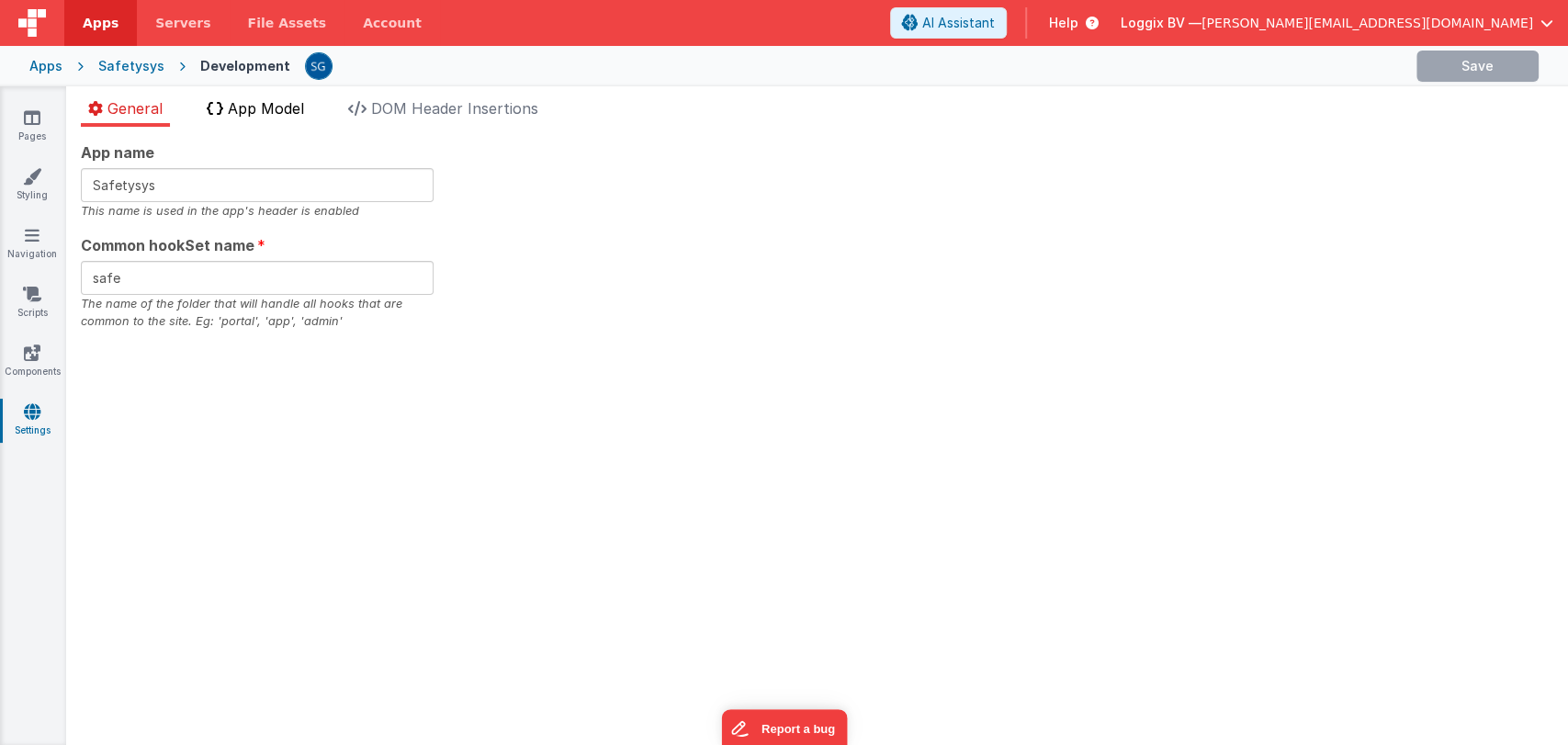
click at [264, 105] on span "App Model" at bounding box center [266, 109] width 76 height 19
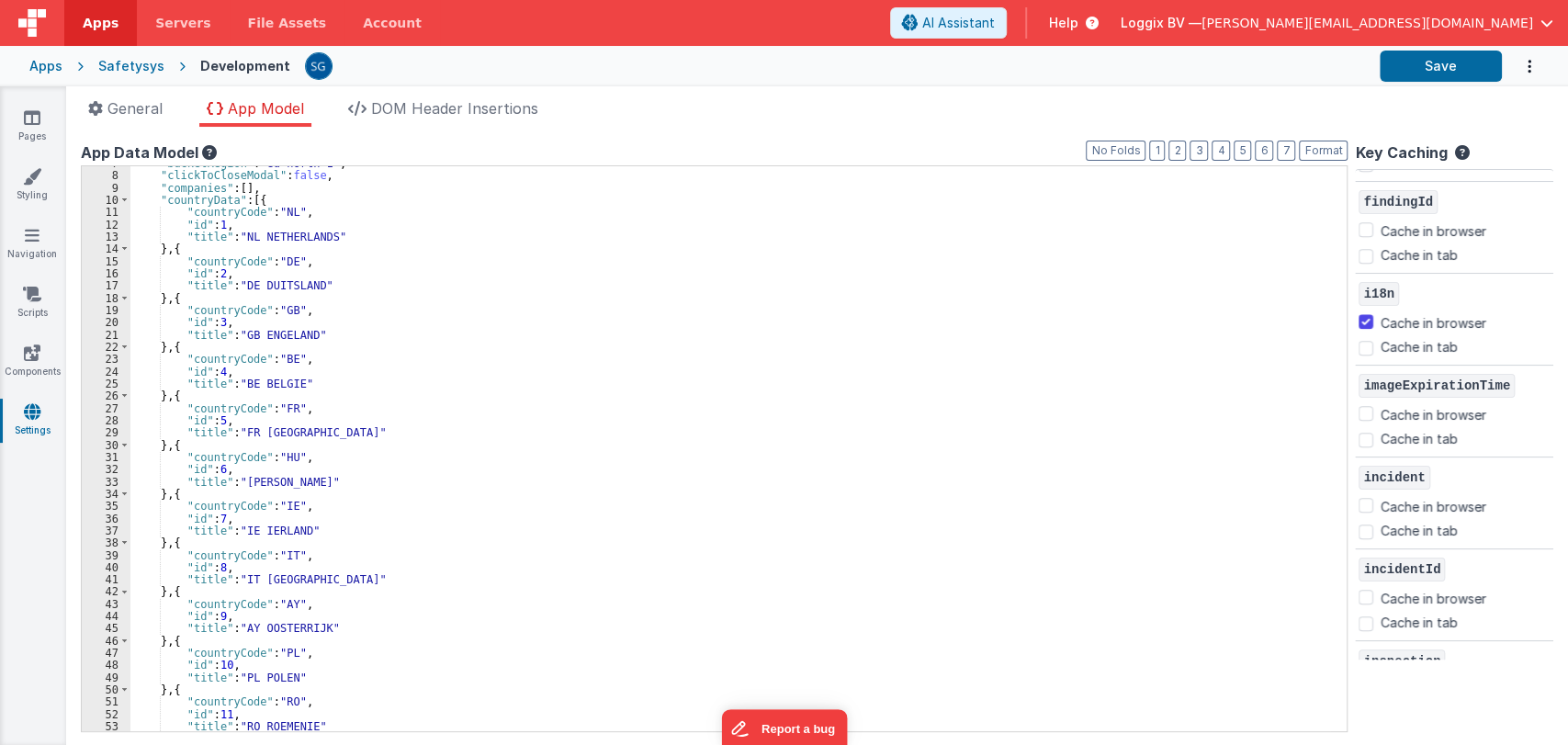
scroll to position [1277, 0]
click at [34, 302] on icon at bounding box center [33, 294] width 19 height 19
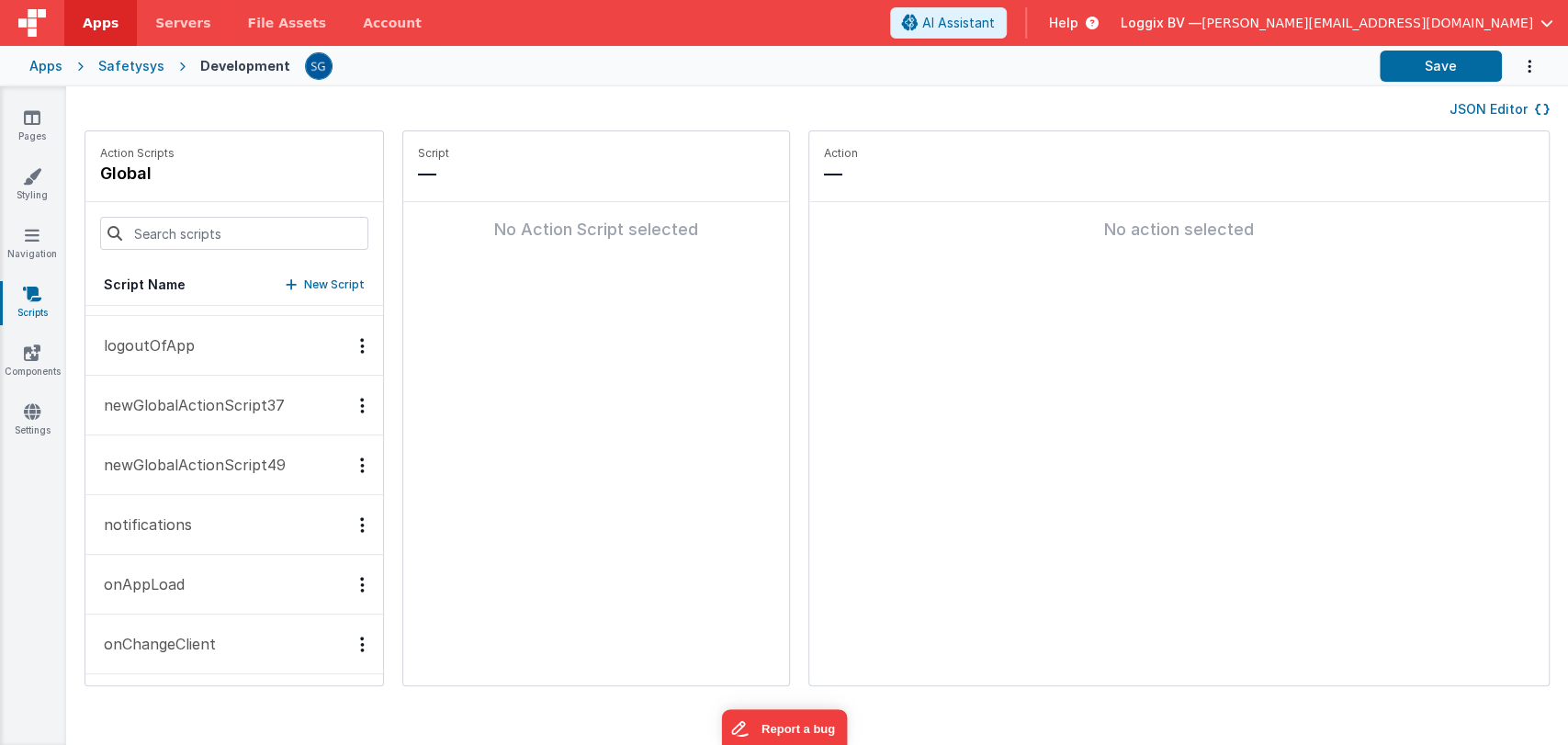
scroll to position [1196, 0]
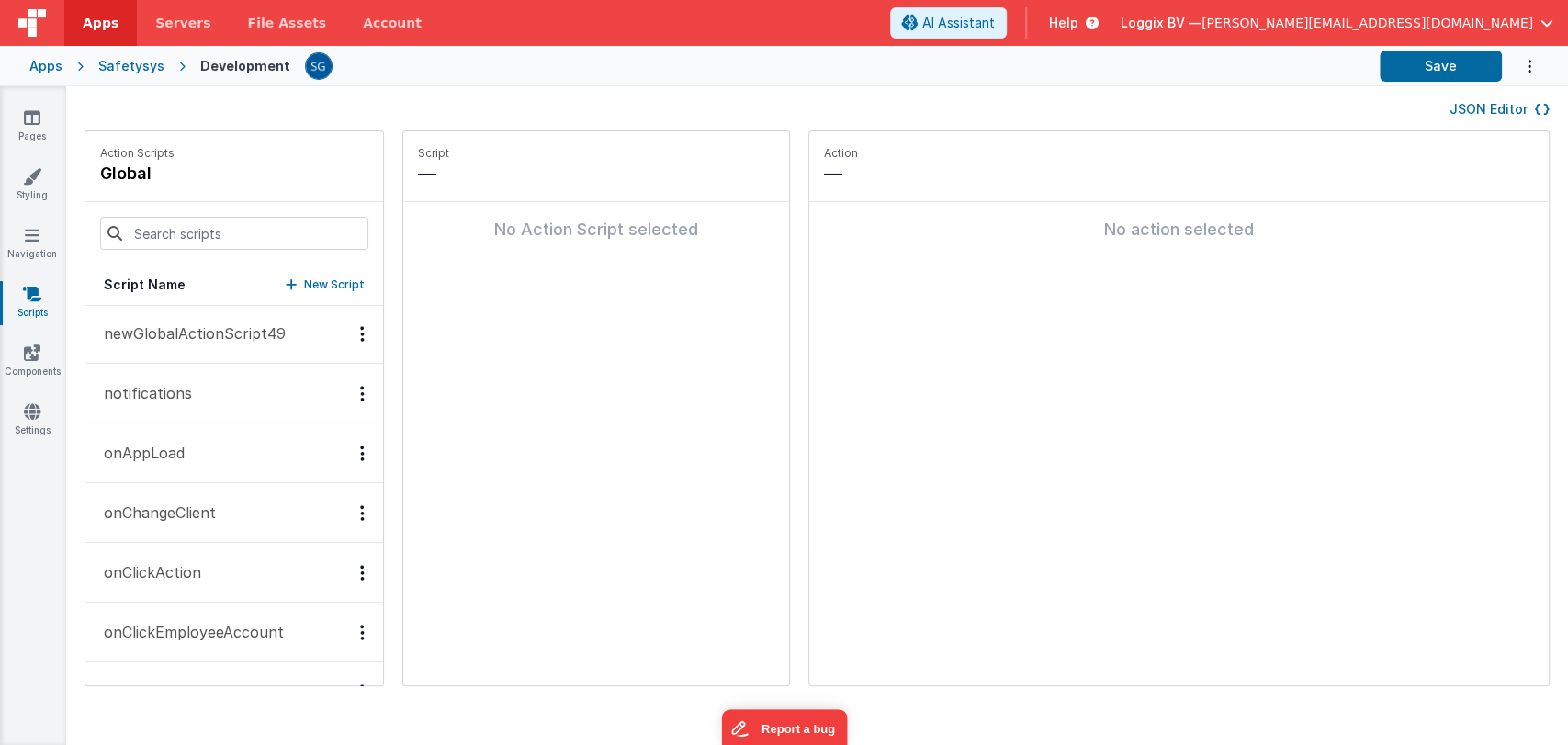
click at [169, 447] on p "onAppLoad" at bounding box center [139, 453] width 92 height 22
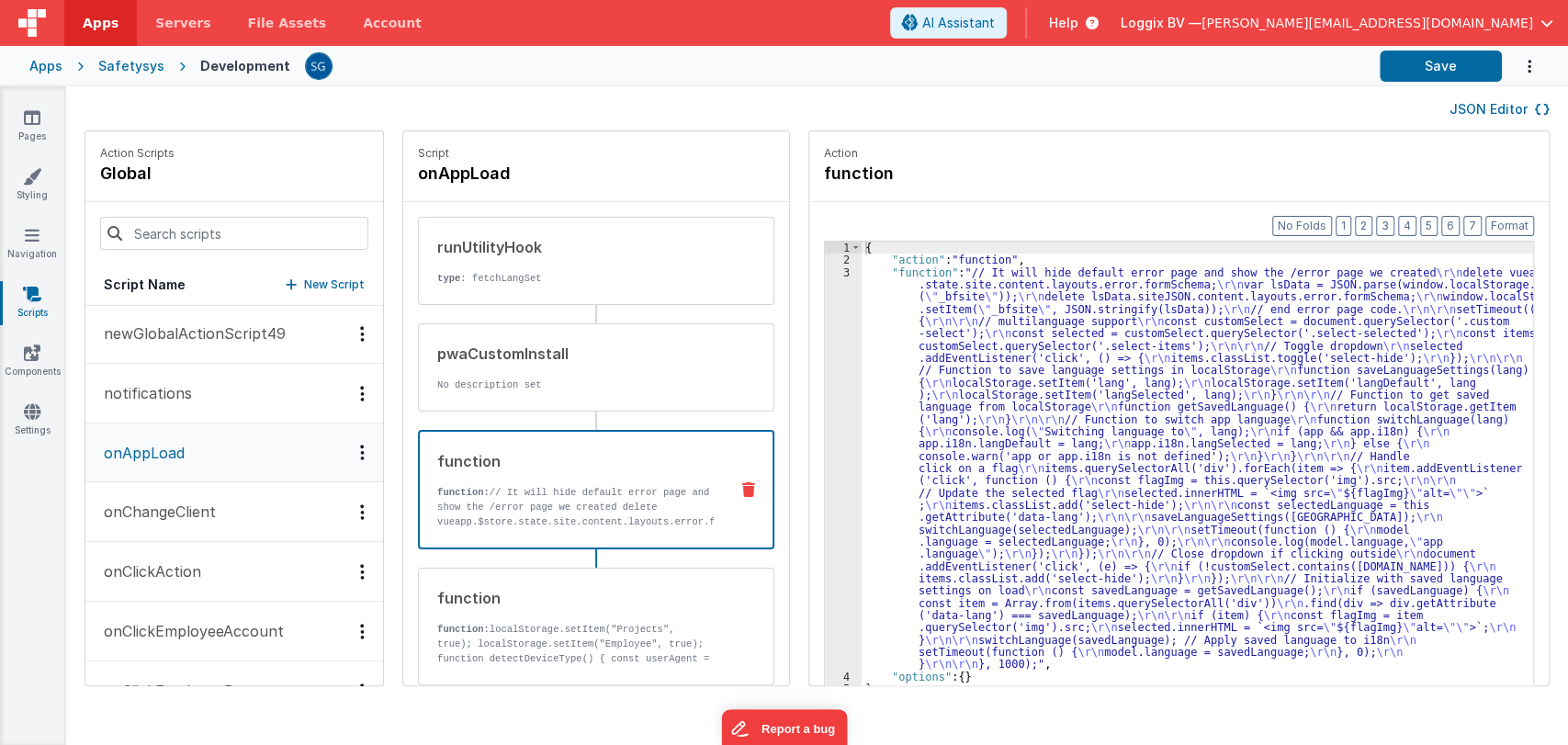
click at [511, 472] on div "function function: // It will hide default error page and show the /error page …" at bounding box center [567, 489] width 294 height 79
click at [825, 401] on div "3" at bounding box center [843, 468] width 36 height 404
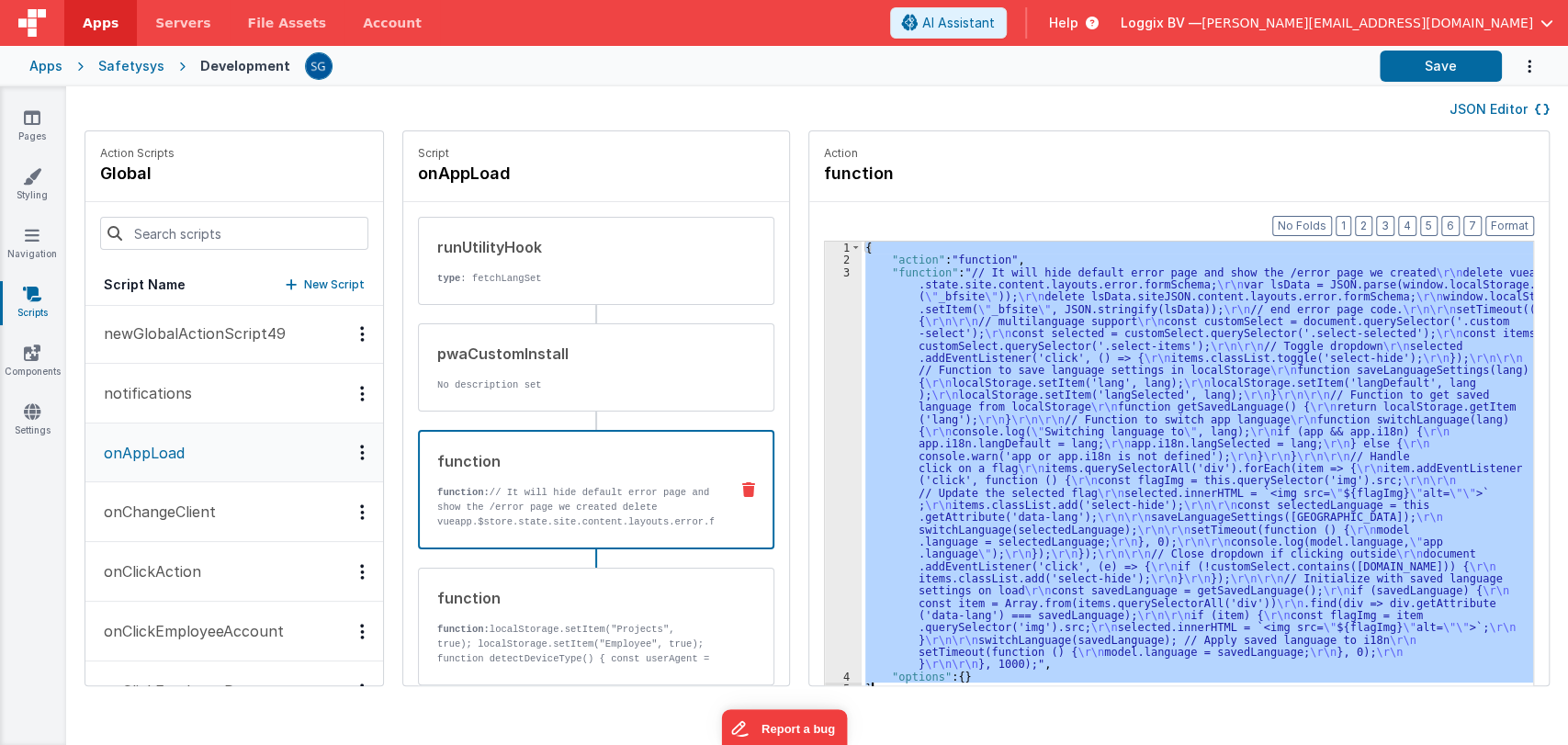
click at [825, 401] on div "3" at bounding box center [843, 468] width 36 height 404
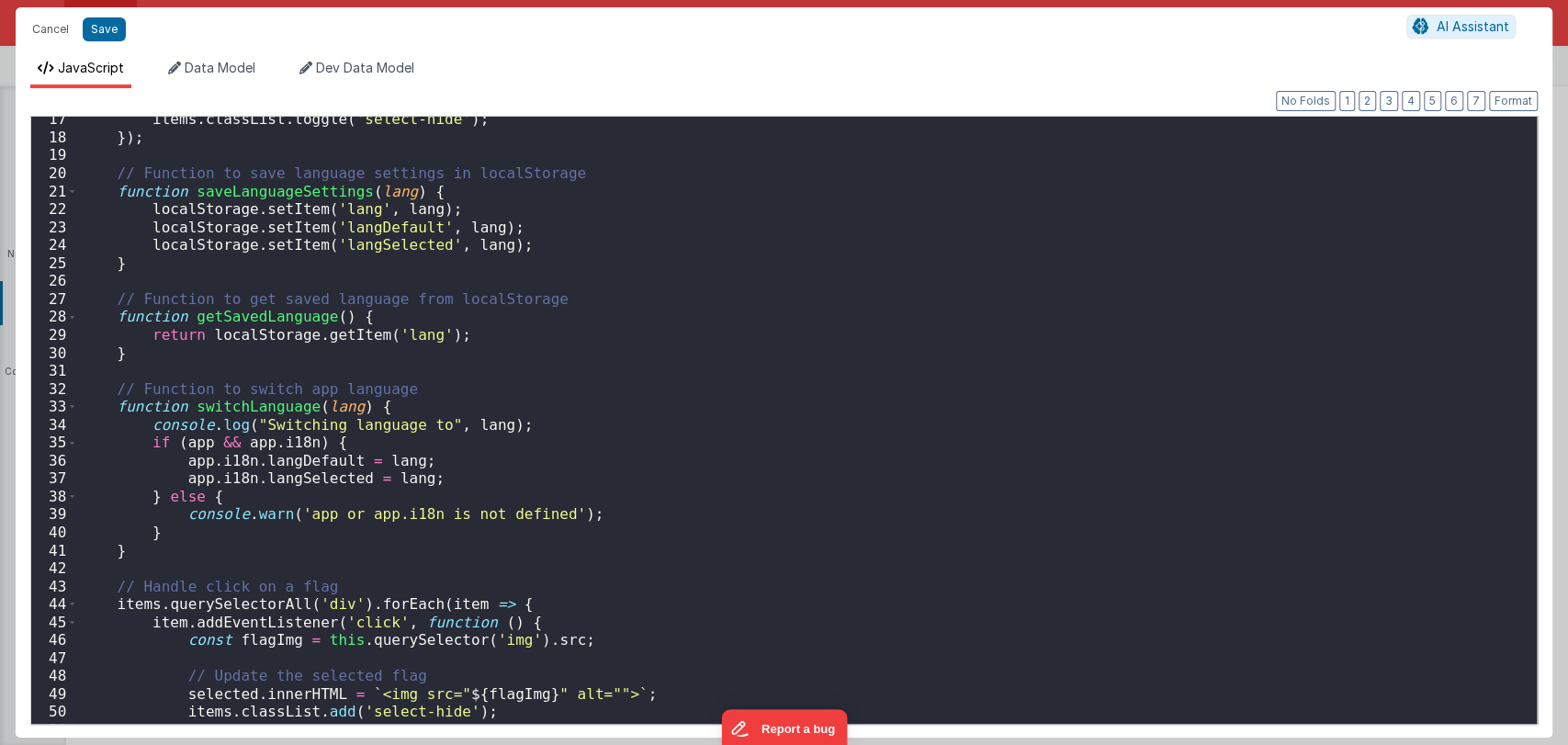
scroll to position [302, 0]
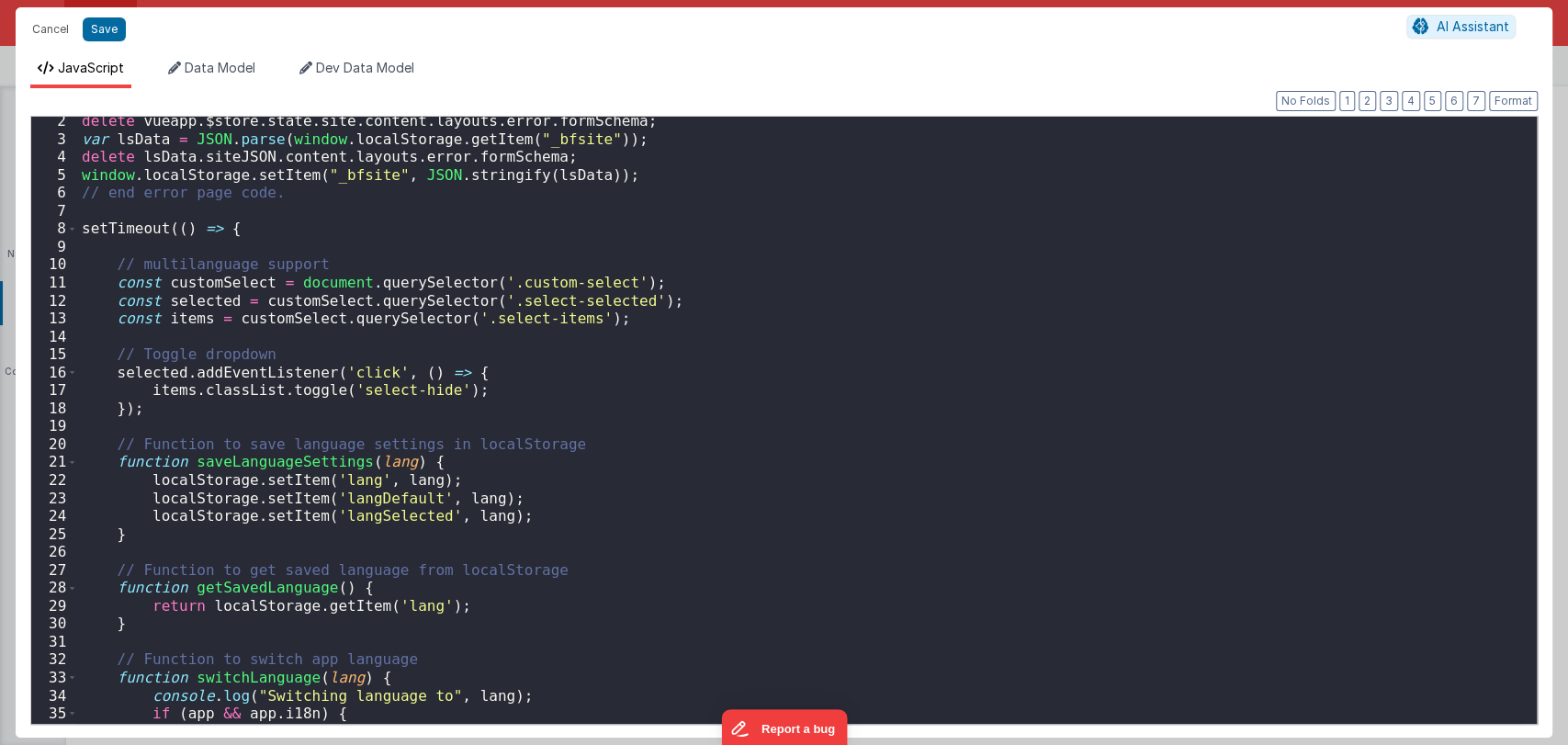
click at [395, 530] on div "delete vueapp . $store . state . site . content . layouts . error . formSchema …" at bounding box center [800, 433] width 1443 height 643
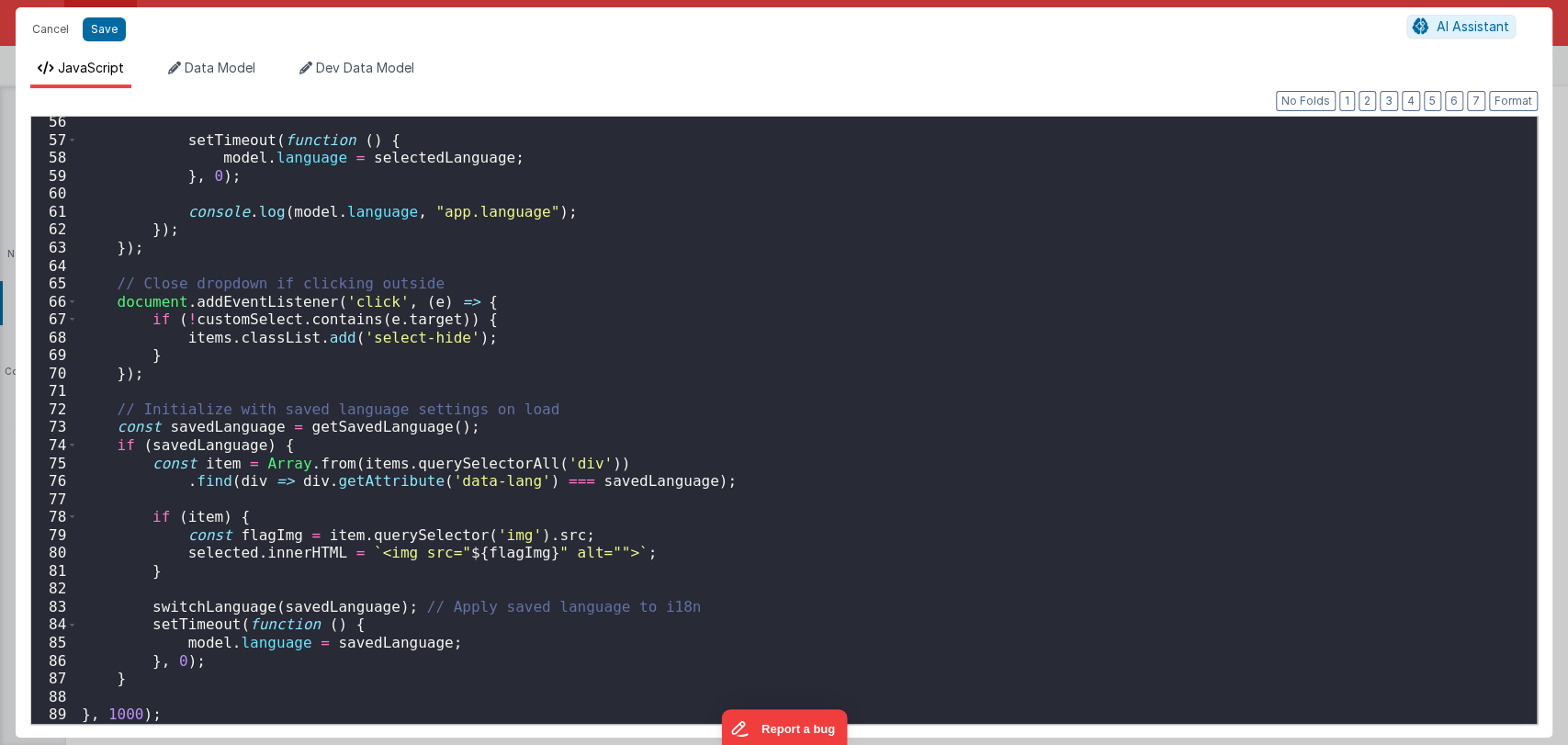
scroll to position [991, 0]
click at [47, 26] on button "Cancel" at bounding box center [50, 30] width 55 height 26
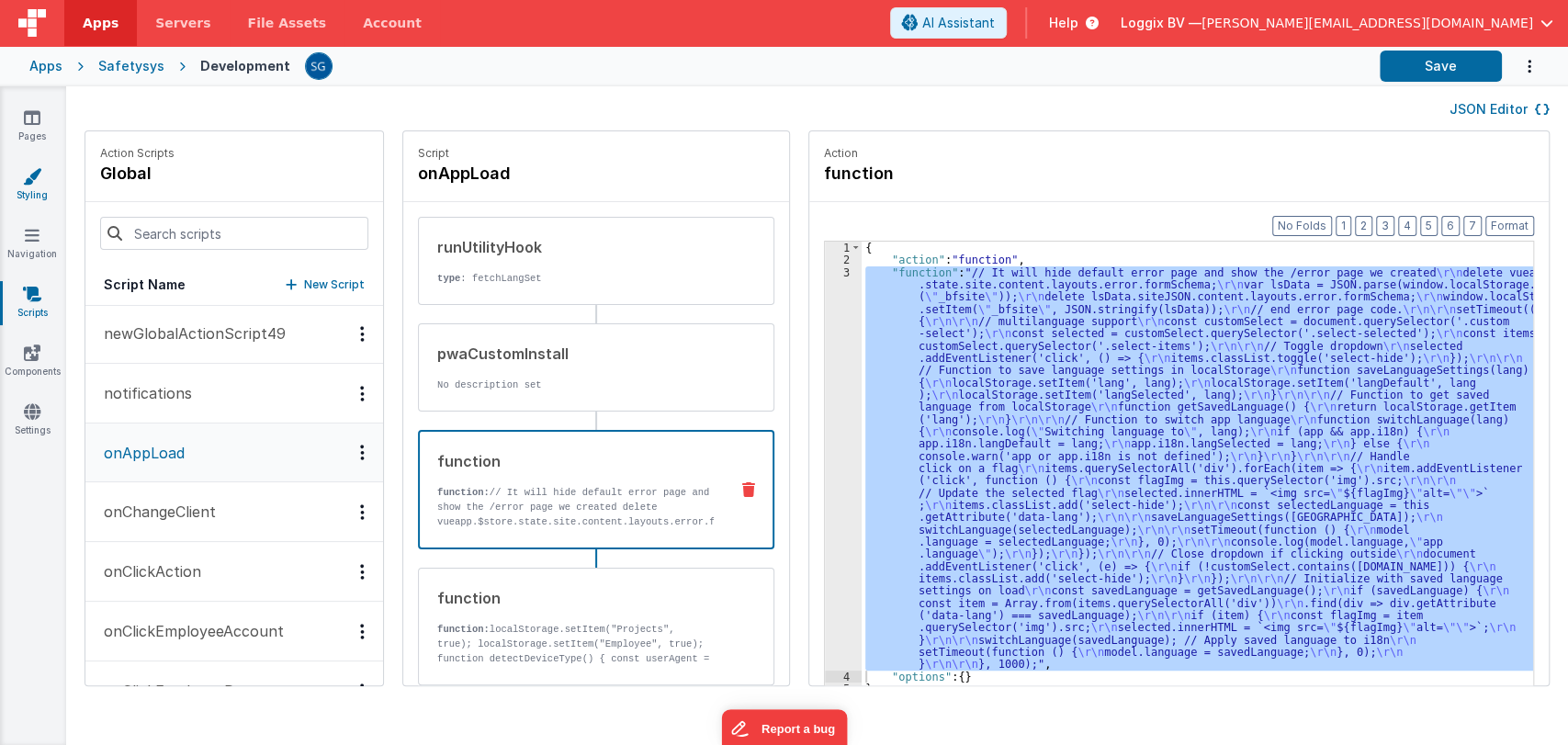
click at [32, 189] on link "Styling" at bounding box center [32, 185] width 66 height 36
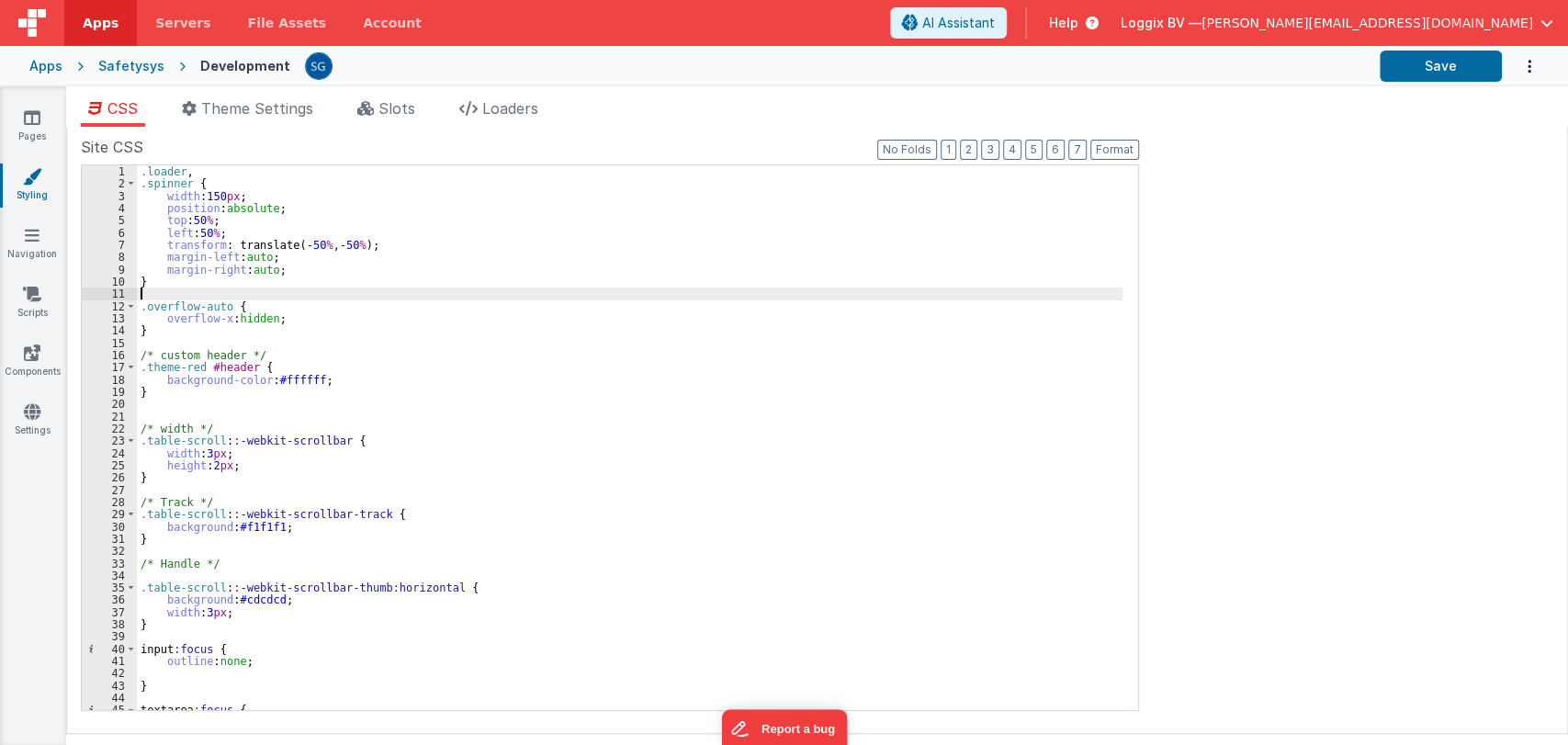
click at [461, 291] on div ".loader , .spinner { width : 150 px ; position : absolute ; top : 50 % ; left :…" at bounding box center [629, 451] width 985 height 570
click at [396, 105] on span "Slots" at bounding box center [396, 109] width 36 height 19
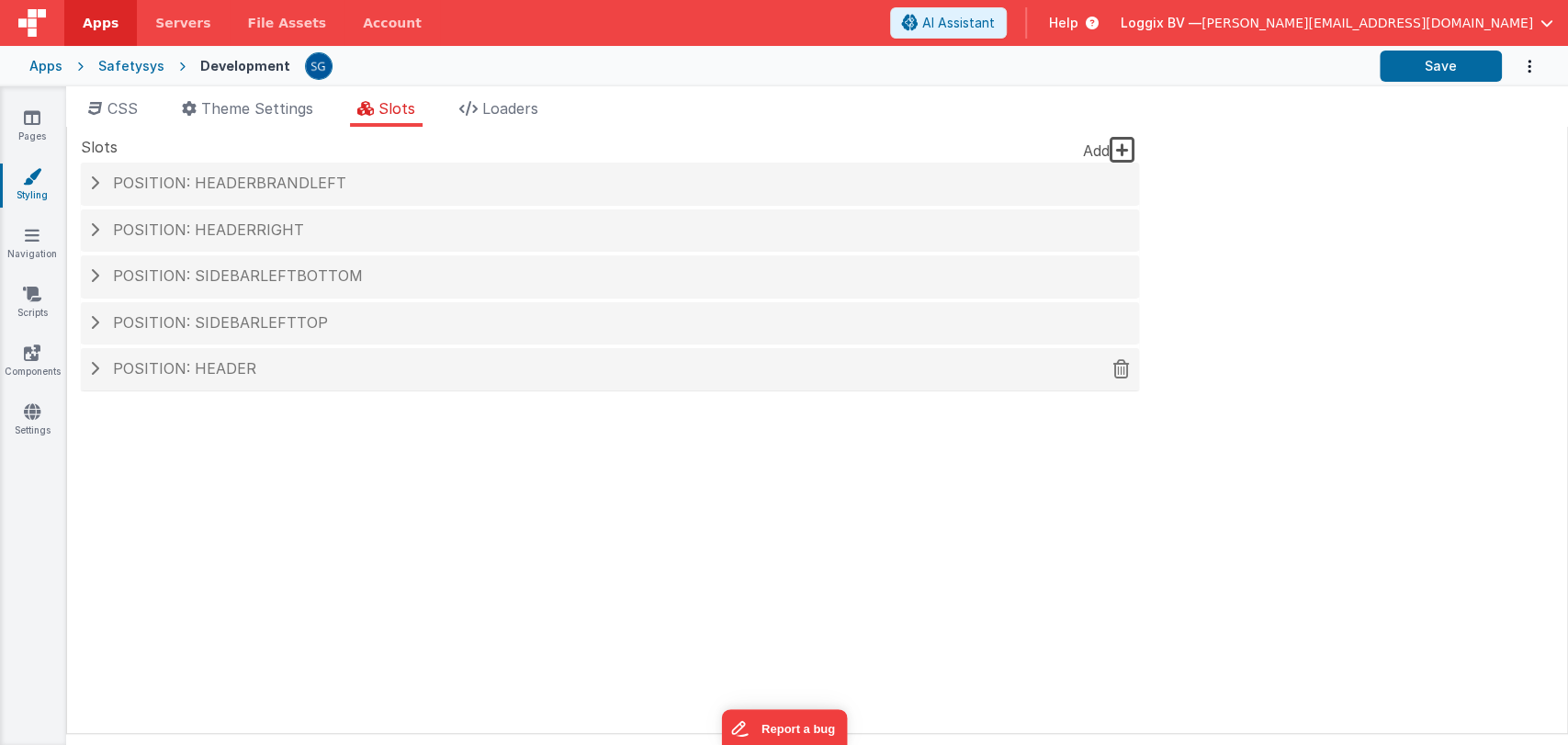
click at [264, 356] on div "Position: header" at bounding box center [610, 369] width 1058 height 42
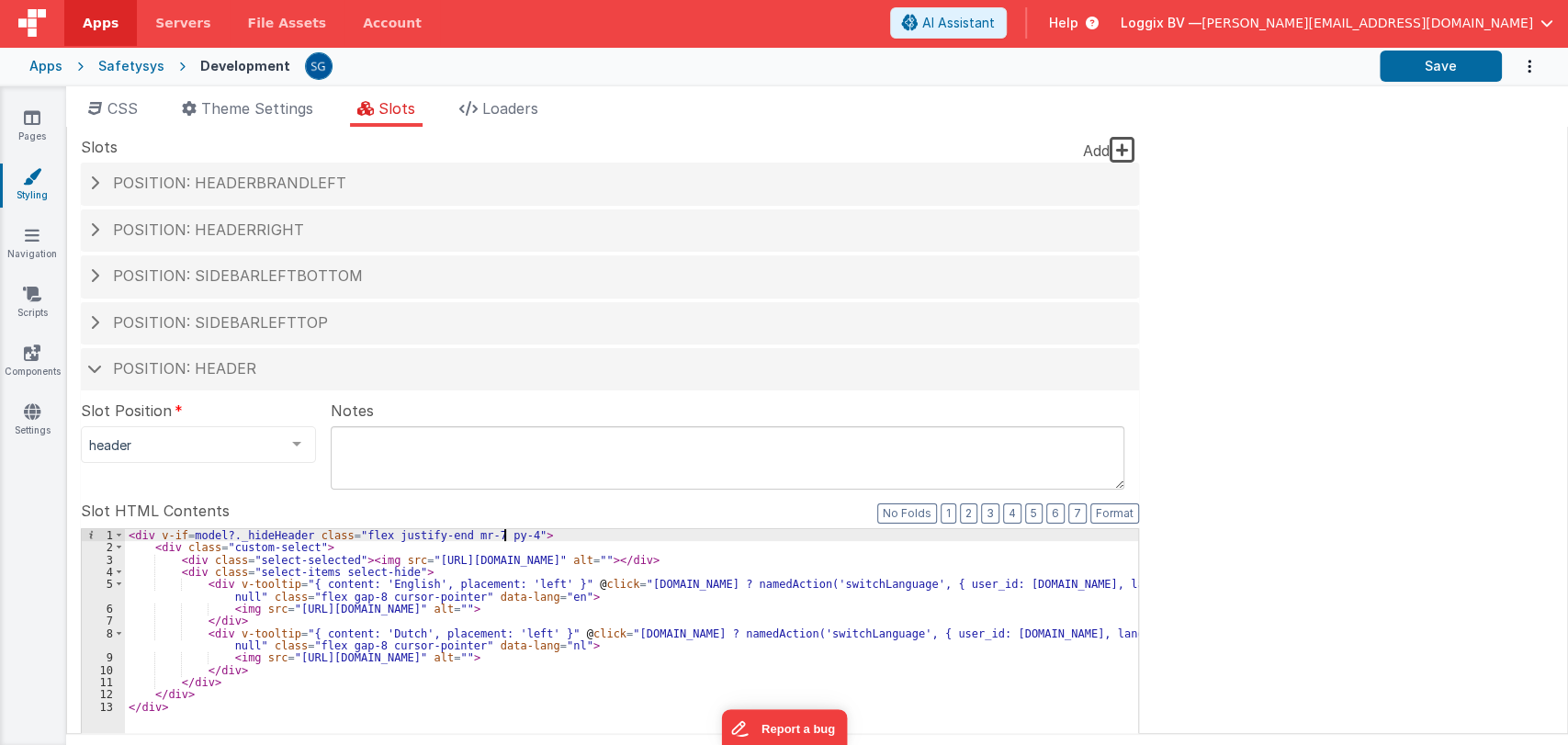
click at [1452, 70] on button "Save" at bounding box center [1440, 66] width 122 height 32
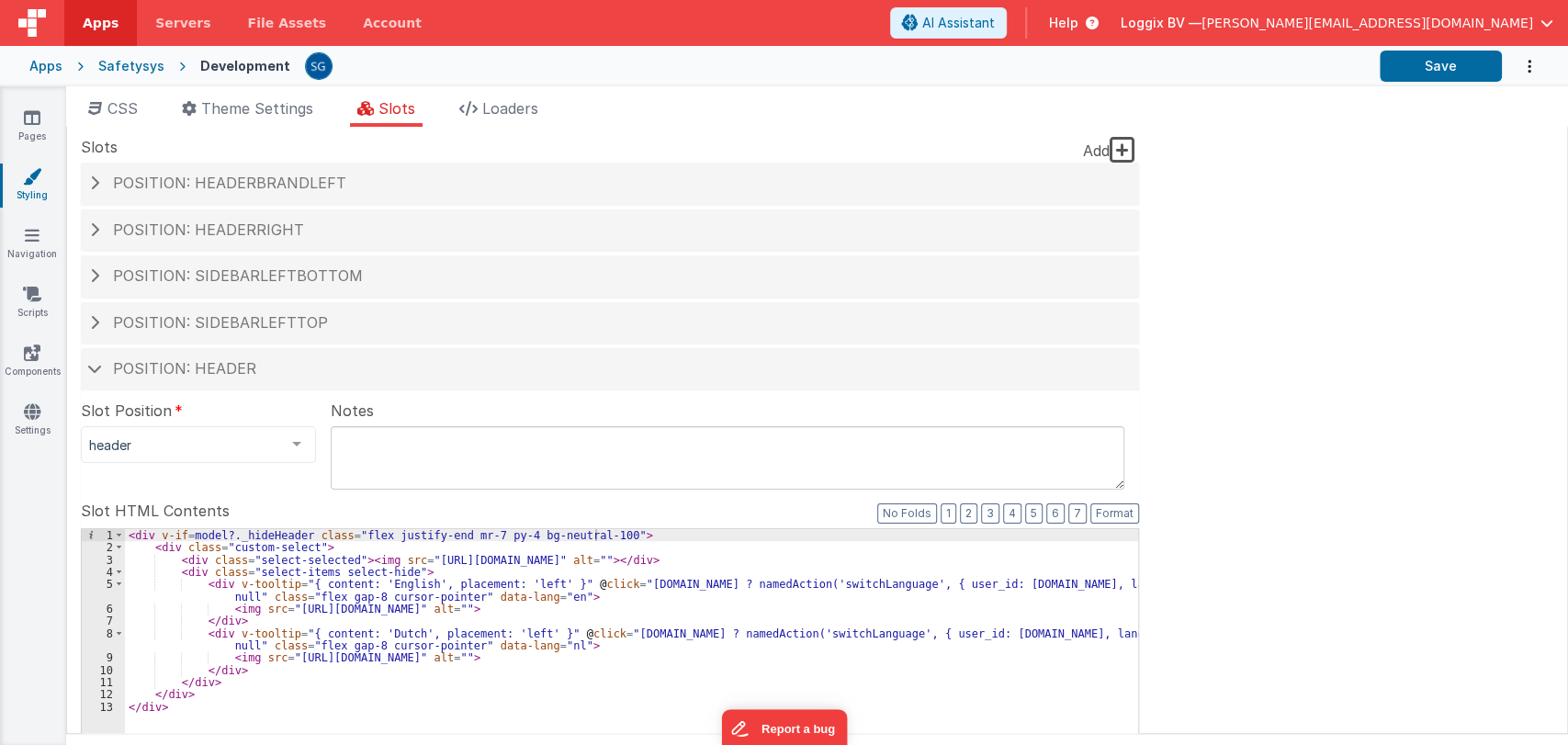
scroll to position [151, 0]
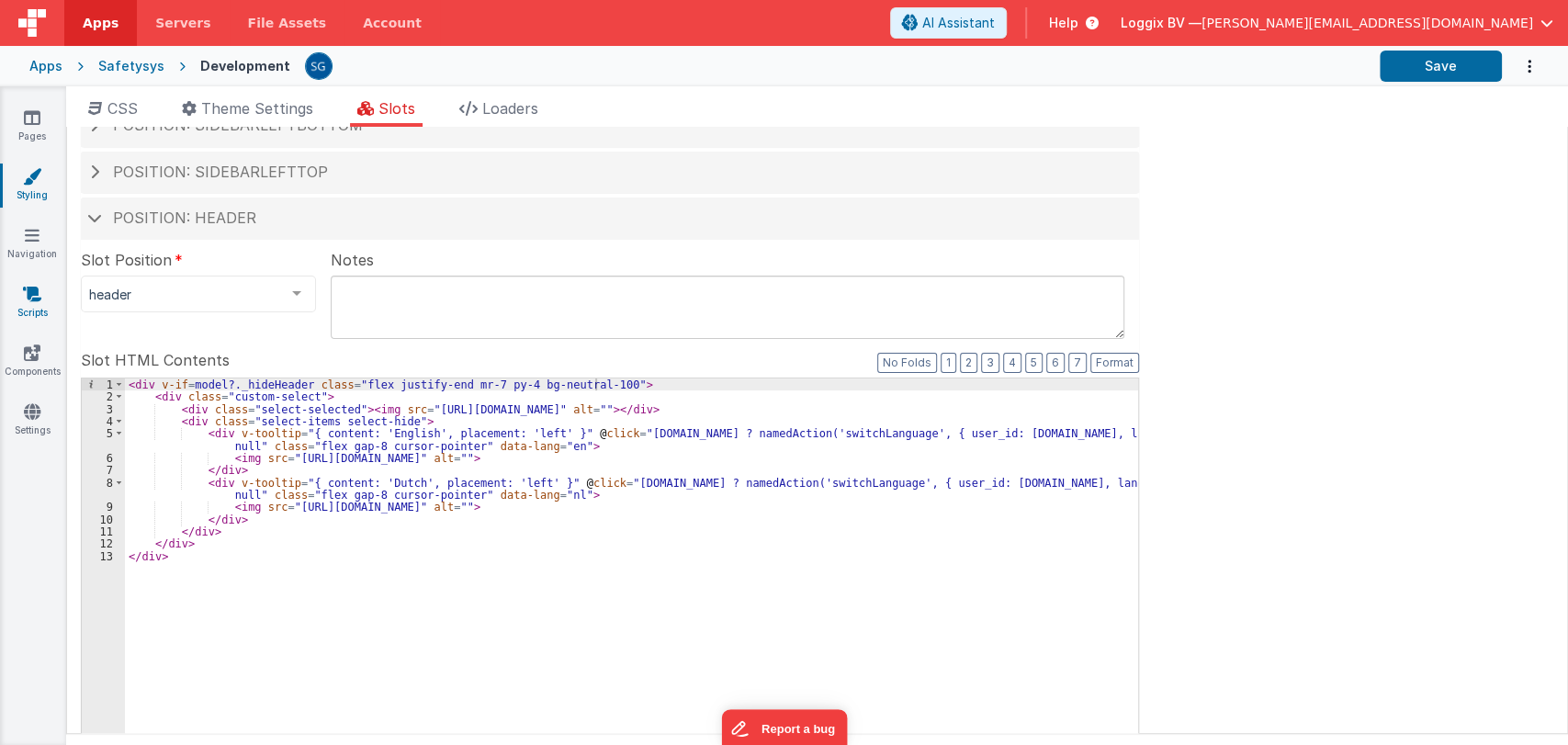
click at [35, 312] on link "Scripts" at bounding box center [32, 303] width 66 height 36
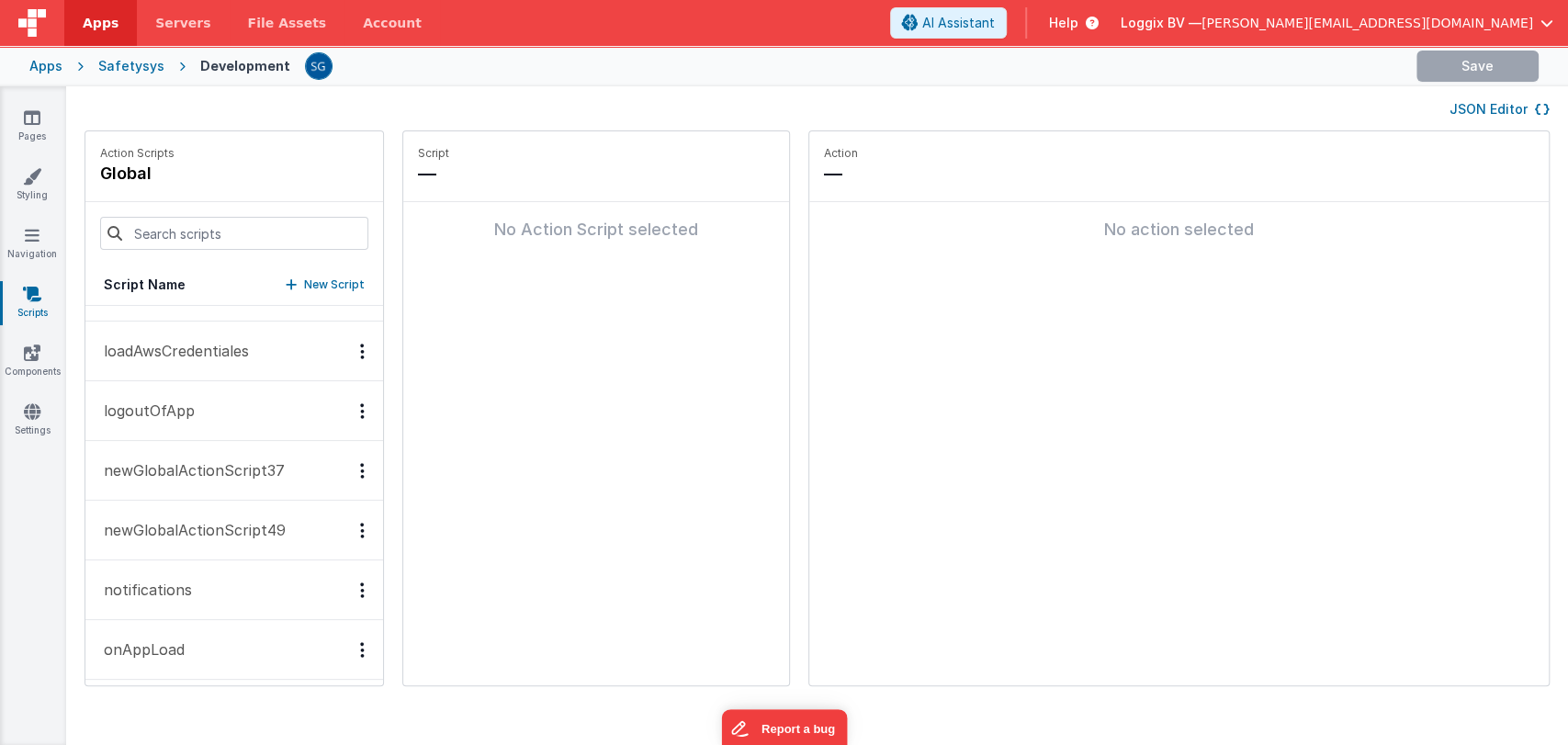
scroll to position [1199, 0]
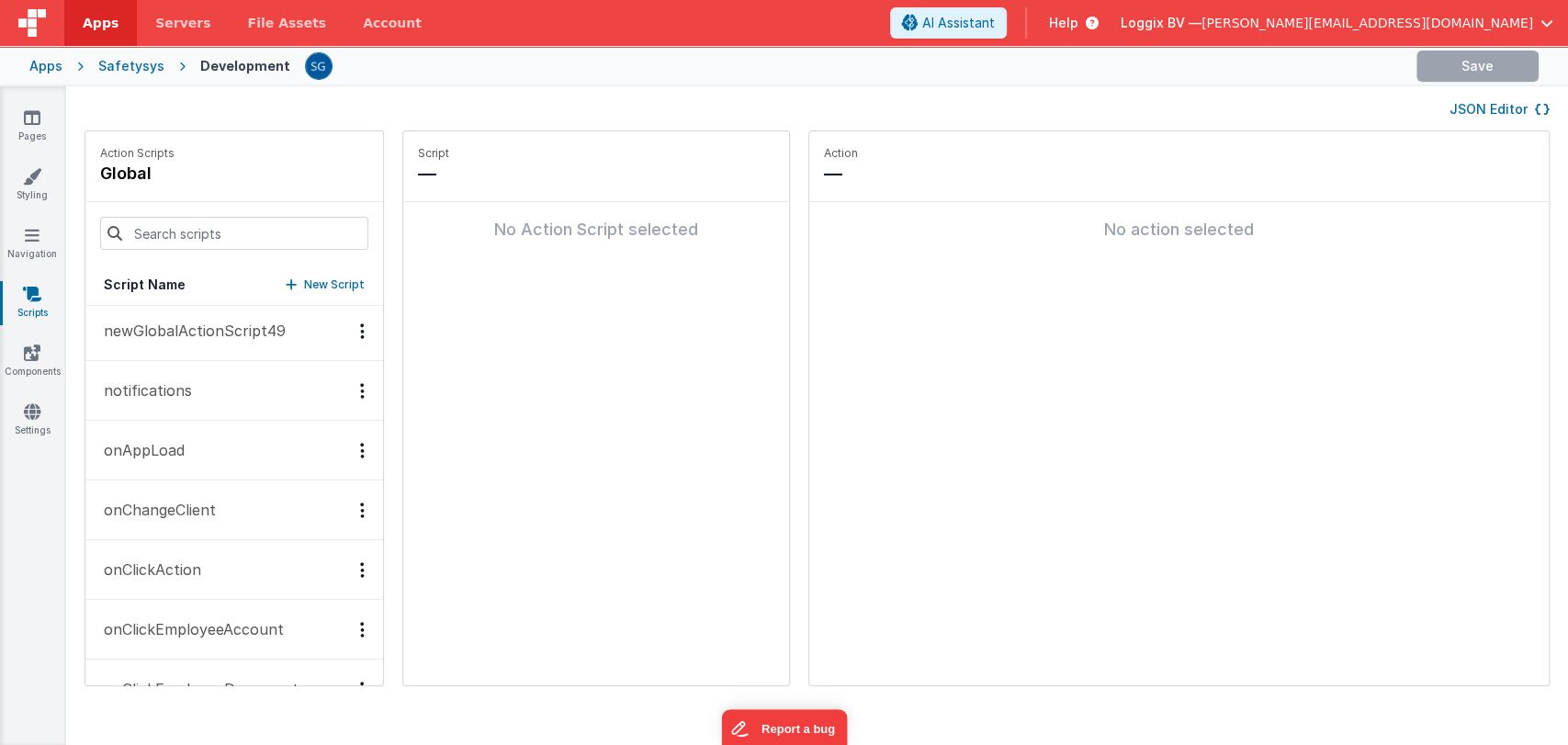
click at [168, 432] on button "onAppLoad" at bounding box center [235, 451] width 298 height 60
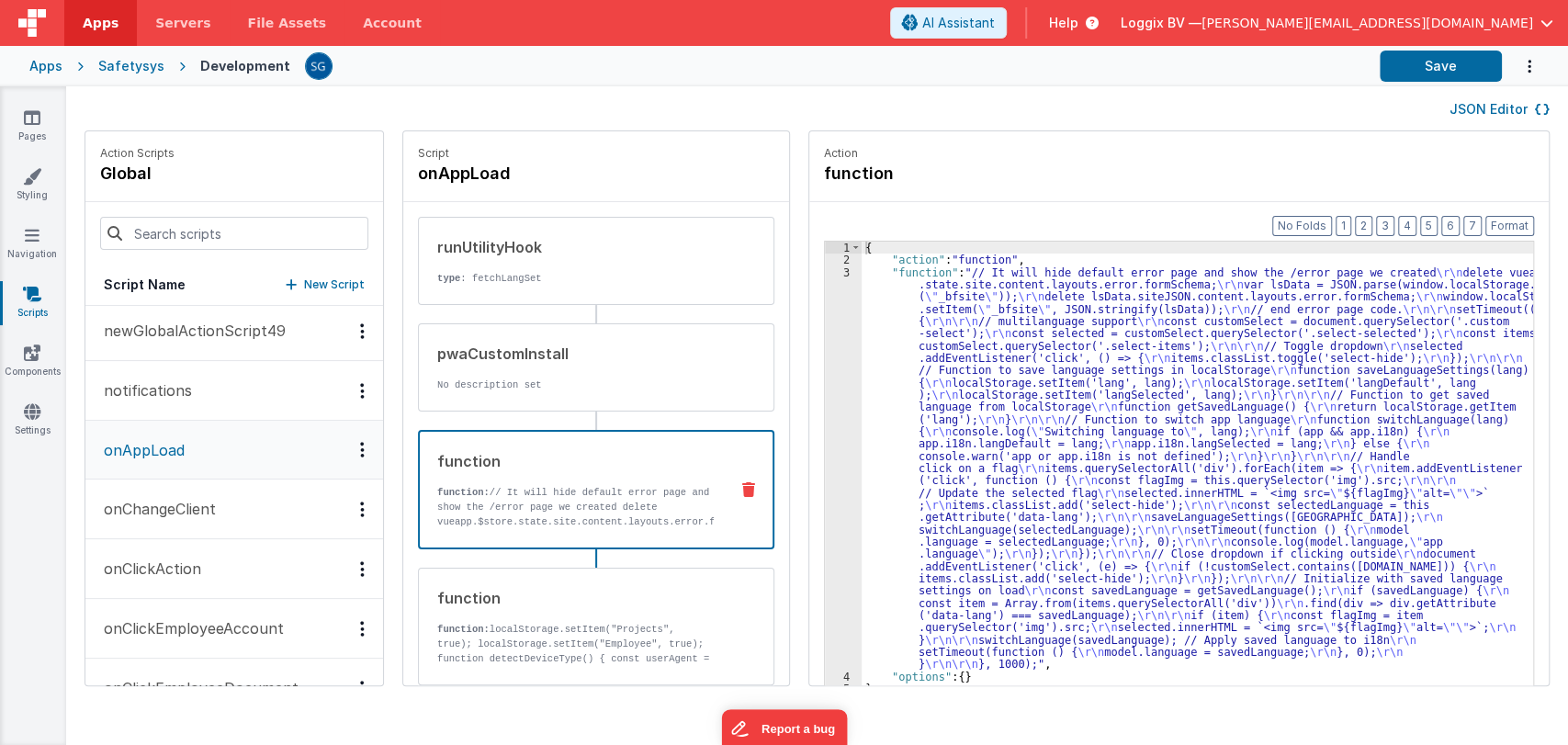
click at [592, 504] on p "function: // It will hide default error page and show the /error page we create…" at bounding box center [575, 559] width 277 height 147
click at [831, 409] on div "3" at bounding box center [843, 468] width 36 height 404
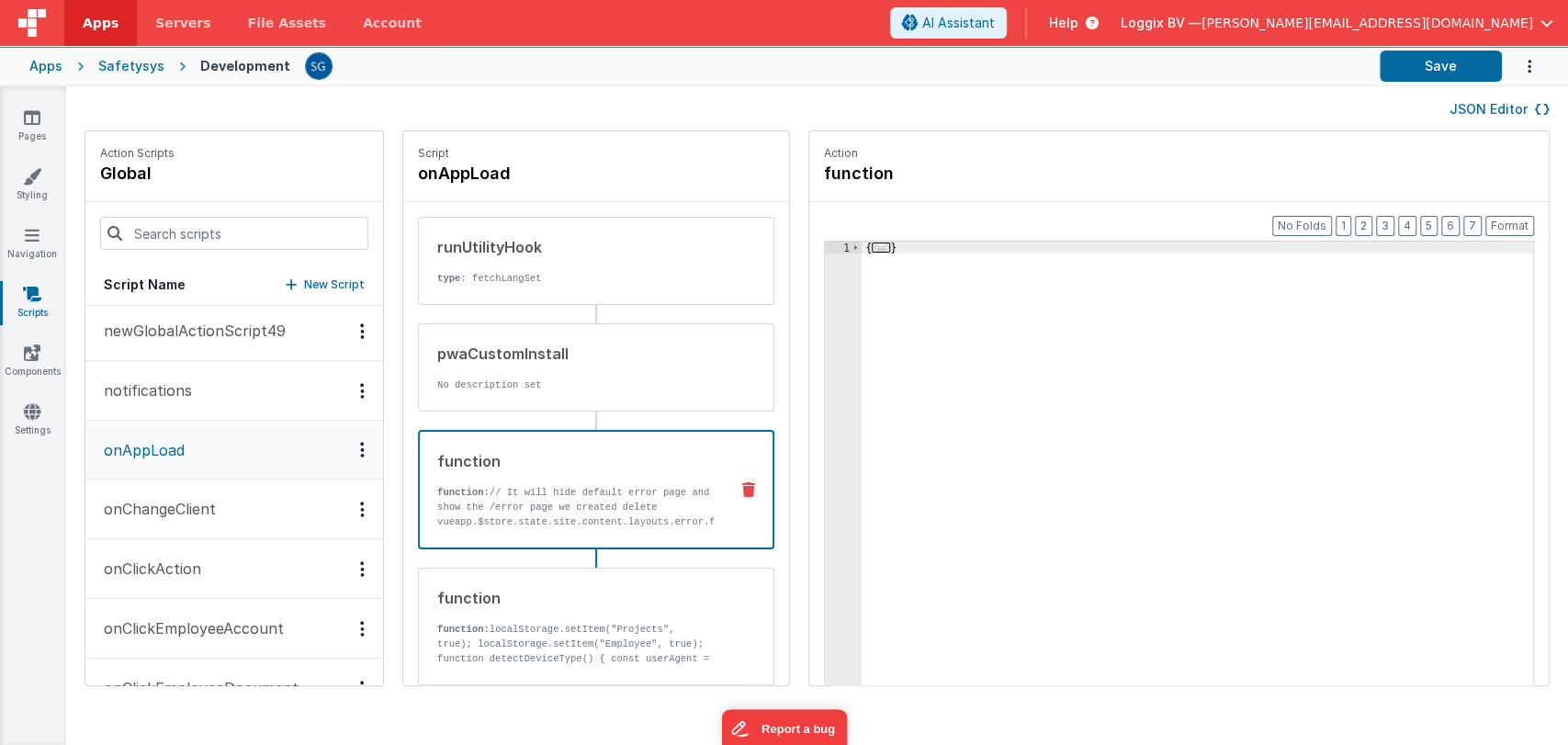
click at [831, 409] on div "1" at bounding box center [843, 504] width 36 height 525
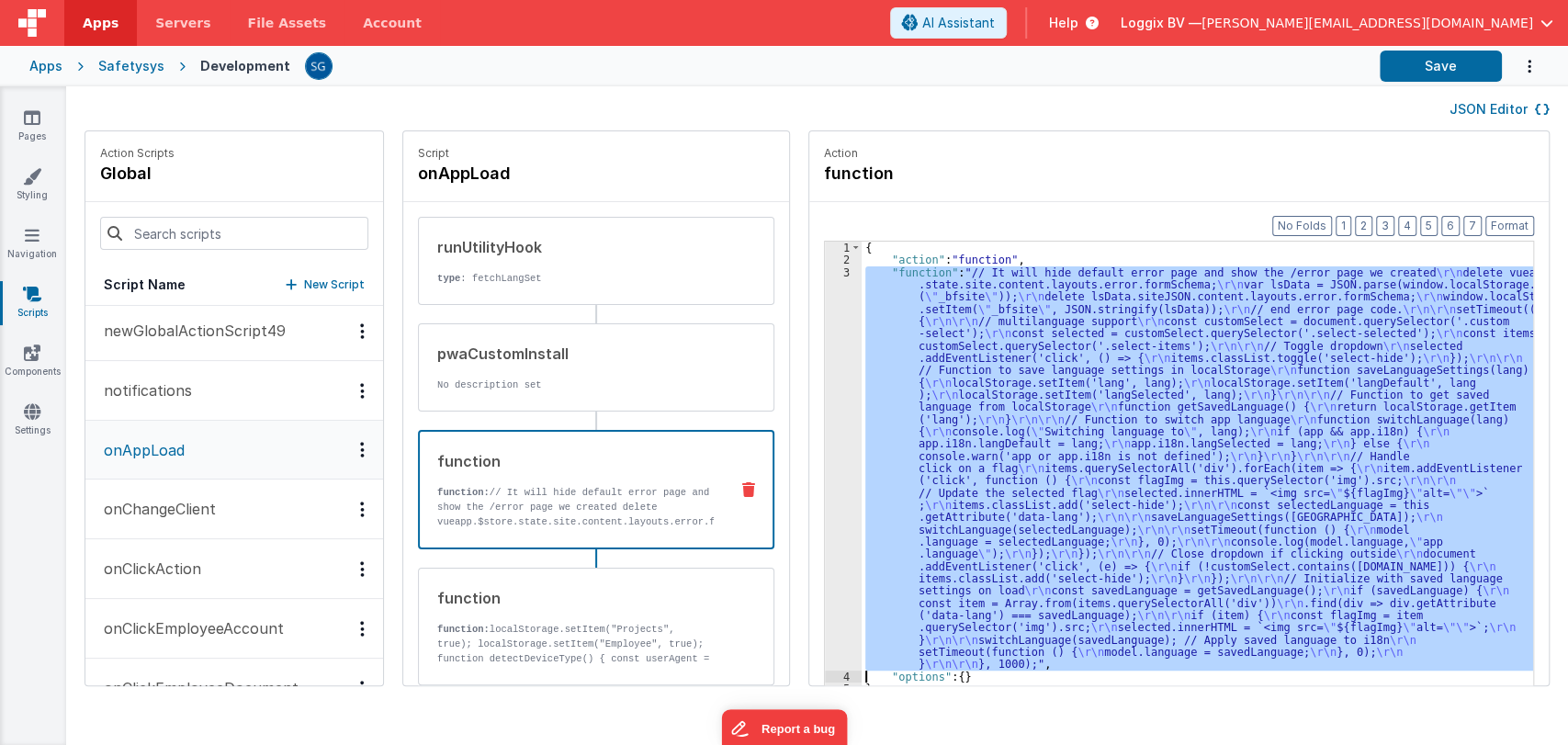
click at [826, 428] on div "3" at bounding box center [843, 468] width 36 height 404
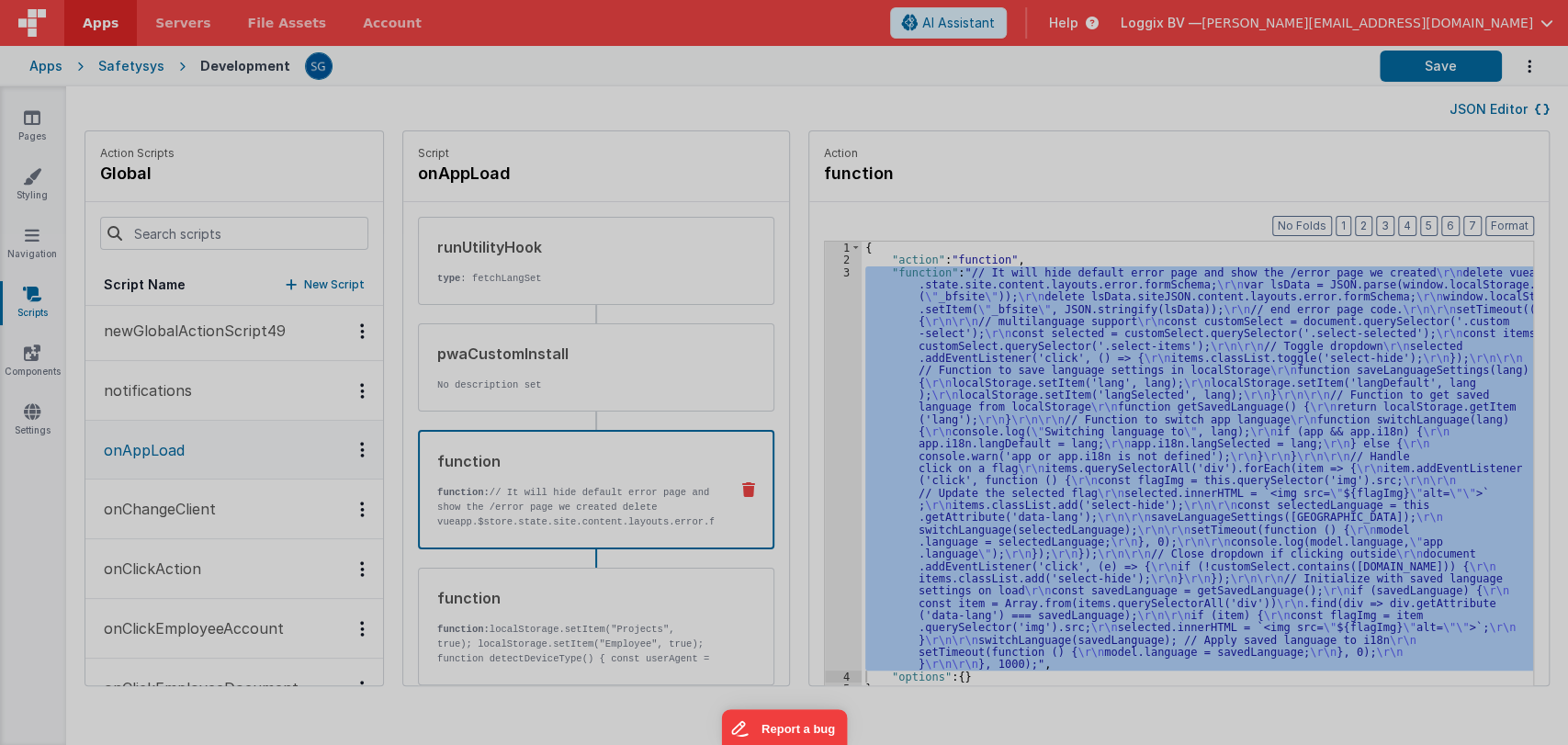
click at [826, 428] on div "// It will hide default error page and show the /error page we created delete v…" at bounding box center [800, 420] width 1443 height 643
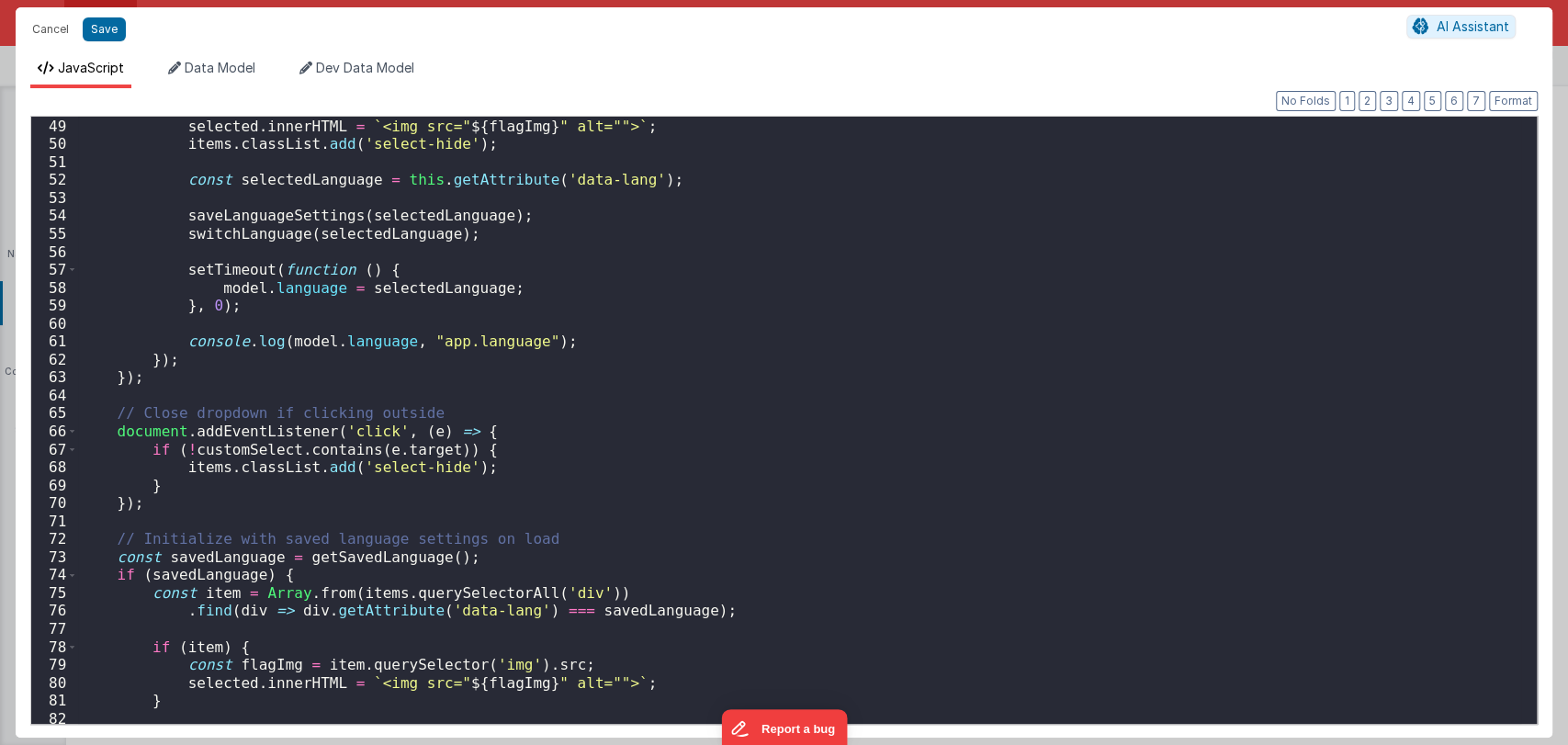
scroll to position [991, 0]
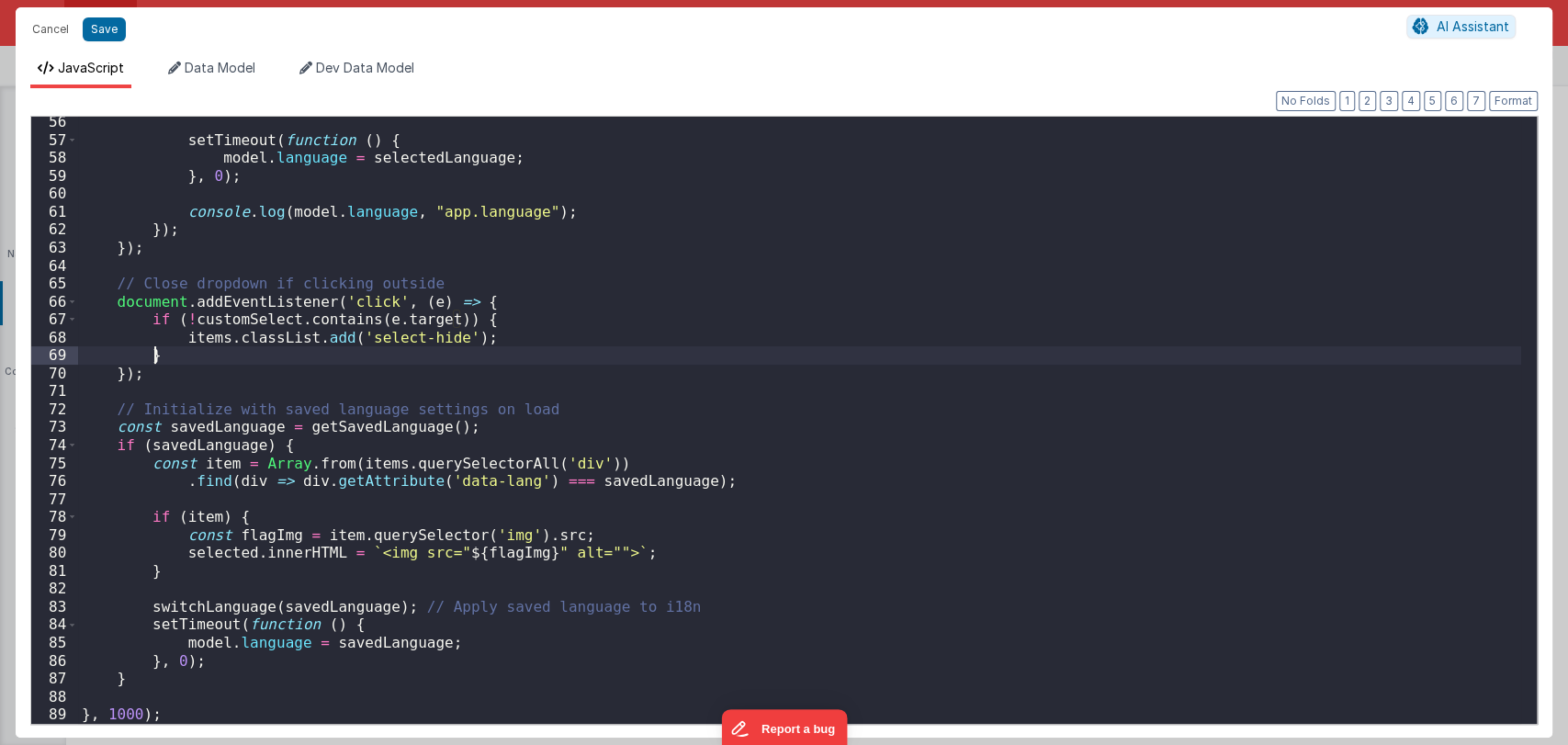
click at [537, 348] on div "setTimeout ( function ( ) { model . language = selectedLanguage ; } , 0 ) ; con…" at bounding box center [800, 434] width 1443 height 643
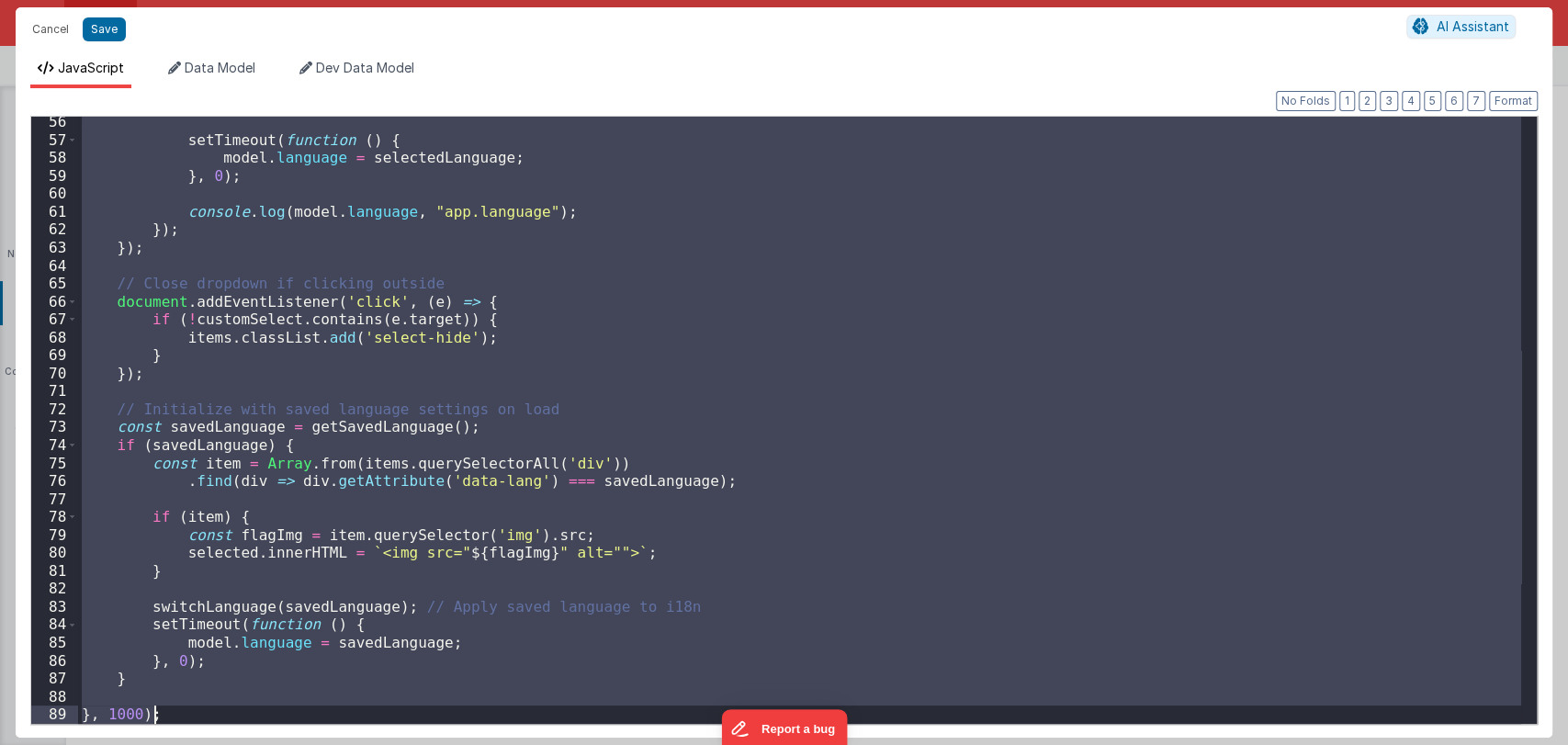
click at [672, 314] on div "setTimeout ( function ( ) { model . language = selectedLanguage ; } , 0 ) ; con…" at bounding box center [800, 420] width 1443 height 607
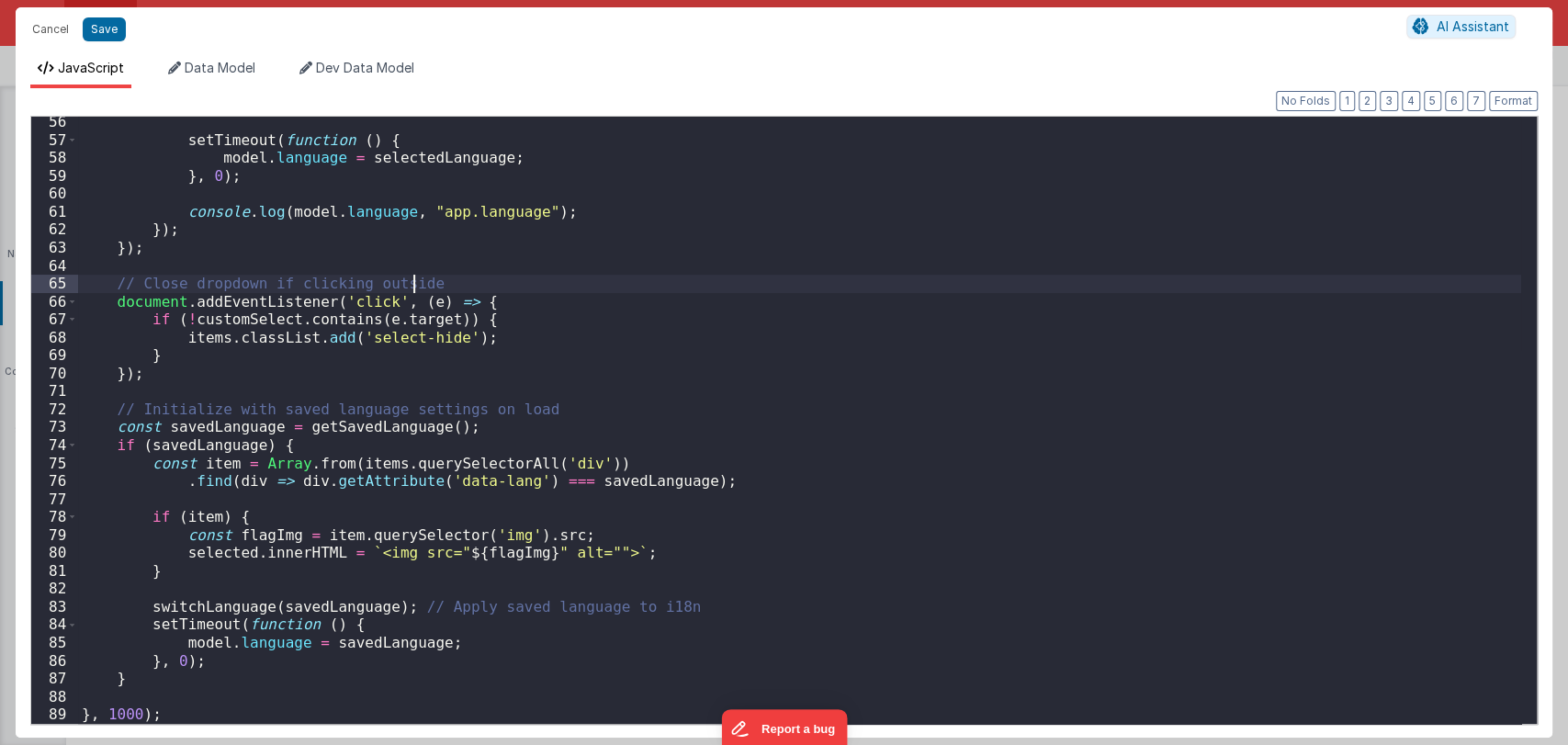
click at [463, 281] on div "setTimeout ( function ( ) { model . language = selectedLanguage ; } , 0 ) ; con…" at bounding box center [800, 434] width 1443 height 643
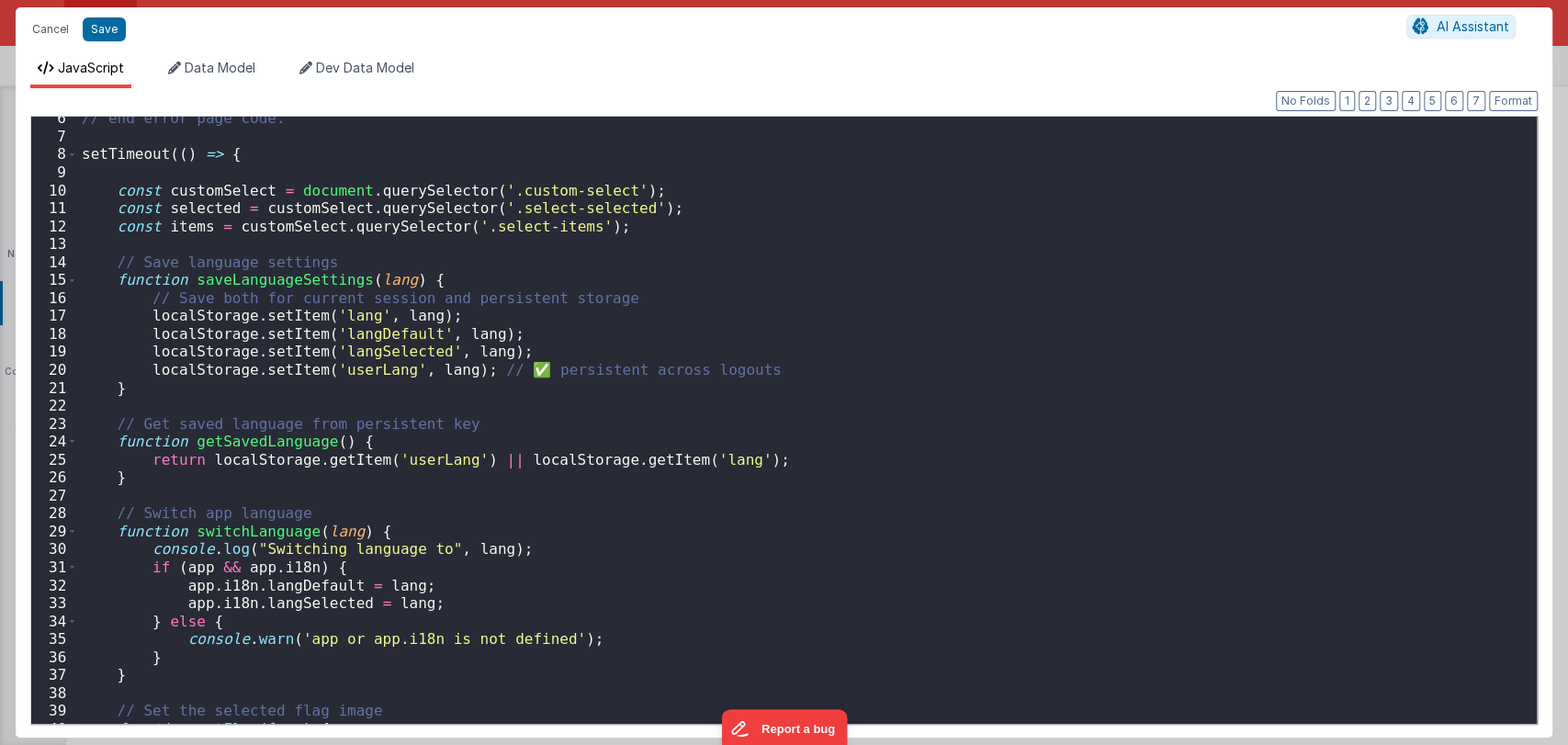
scroll to position [0, 0]
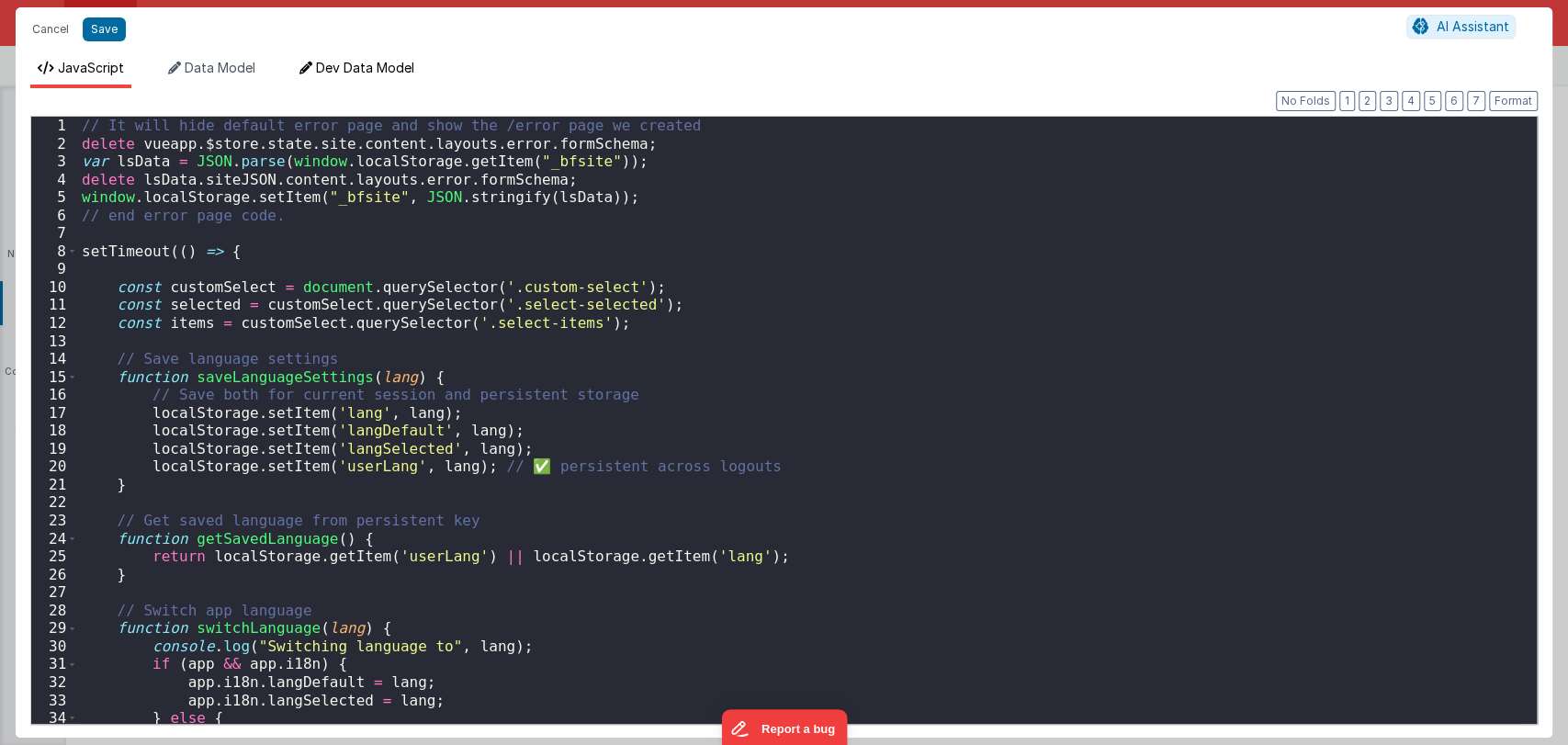
click at [386, 64] on span "Dev Data Model" at bounding box center [365, 67] width 99 height 16
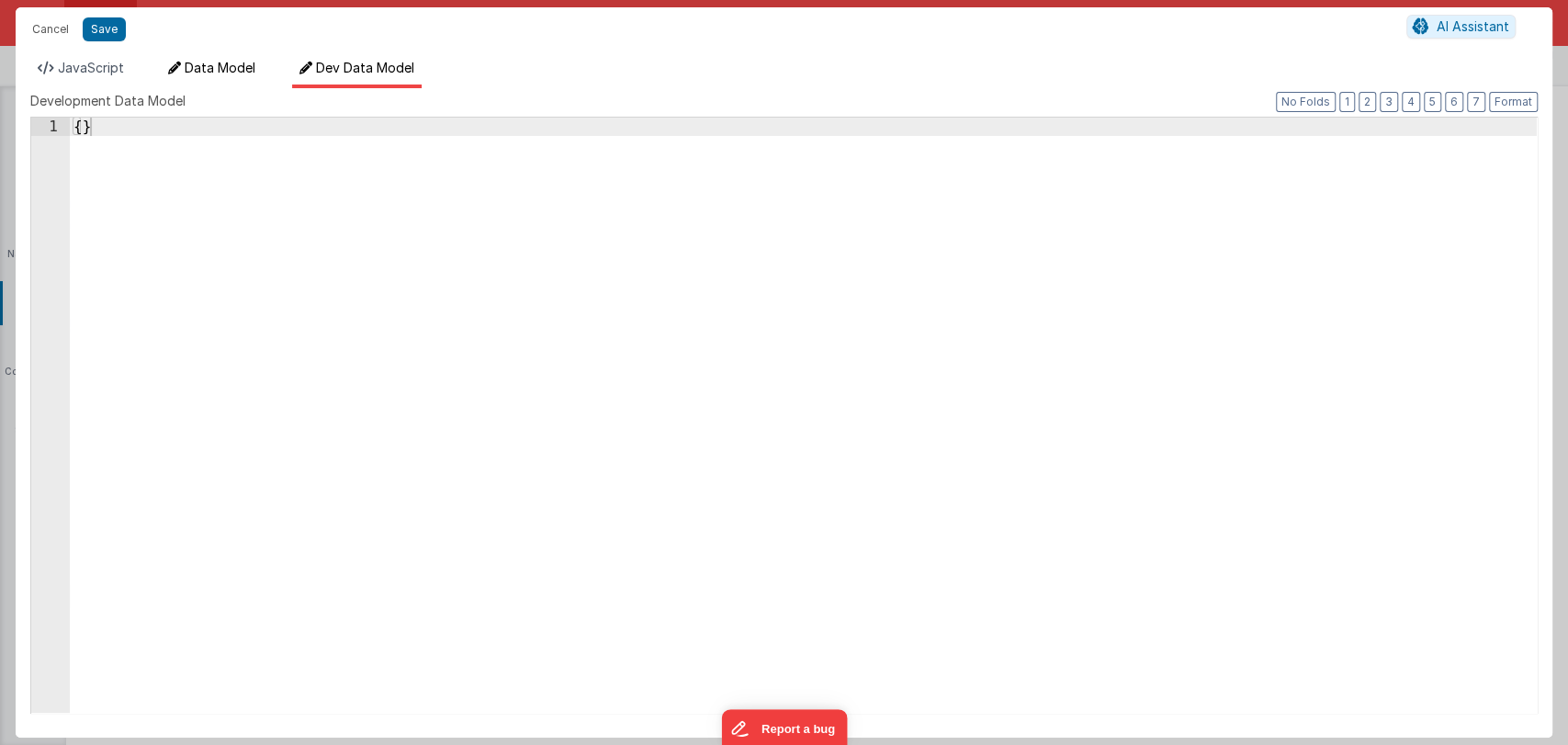
click at [229, 71] on span "Data Model" at bounding box center [220, 67] width 71 height 16
click at [110, 70] on span "JavaScript" at bounding box center [90, 67] width 66 height 16
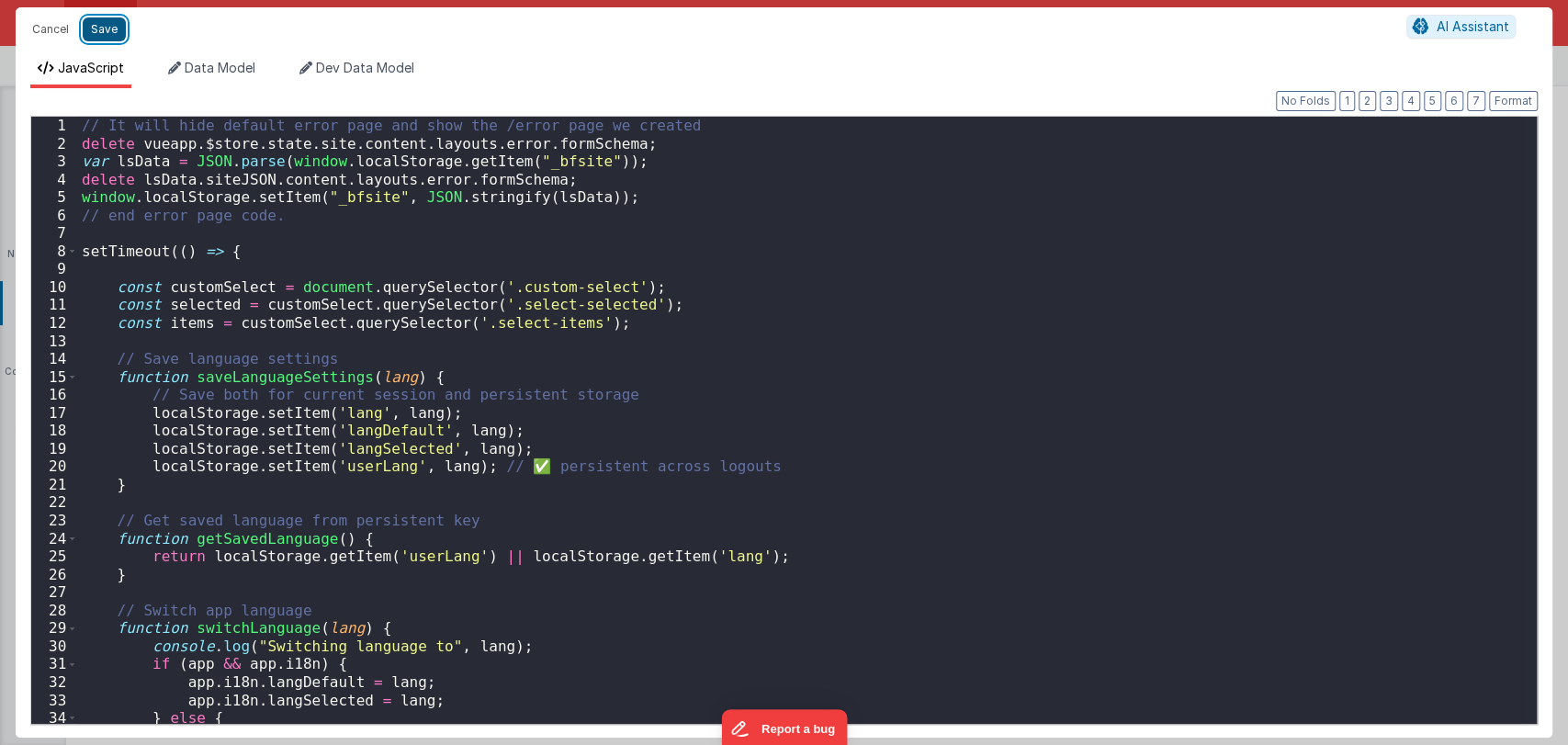
click at [109, 31] on button "Save" at bounding box center [104, 30] width 43 height 24
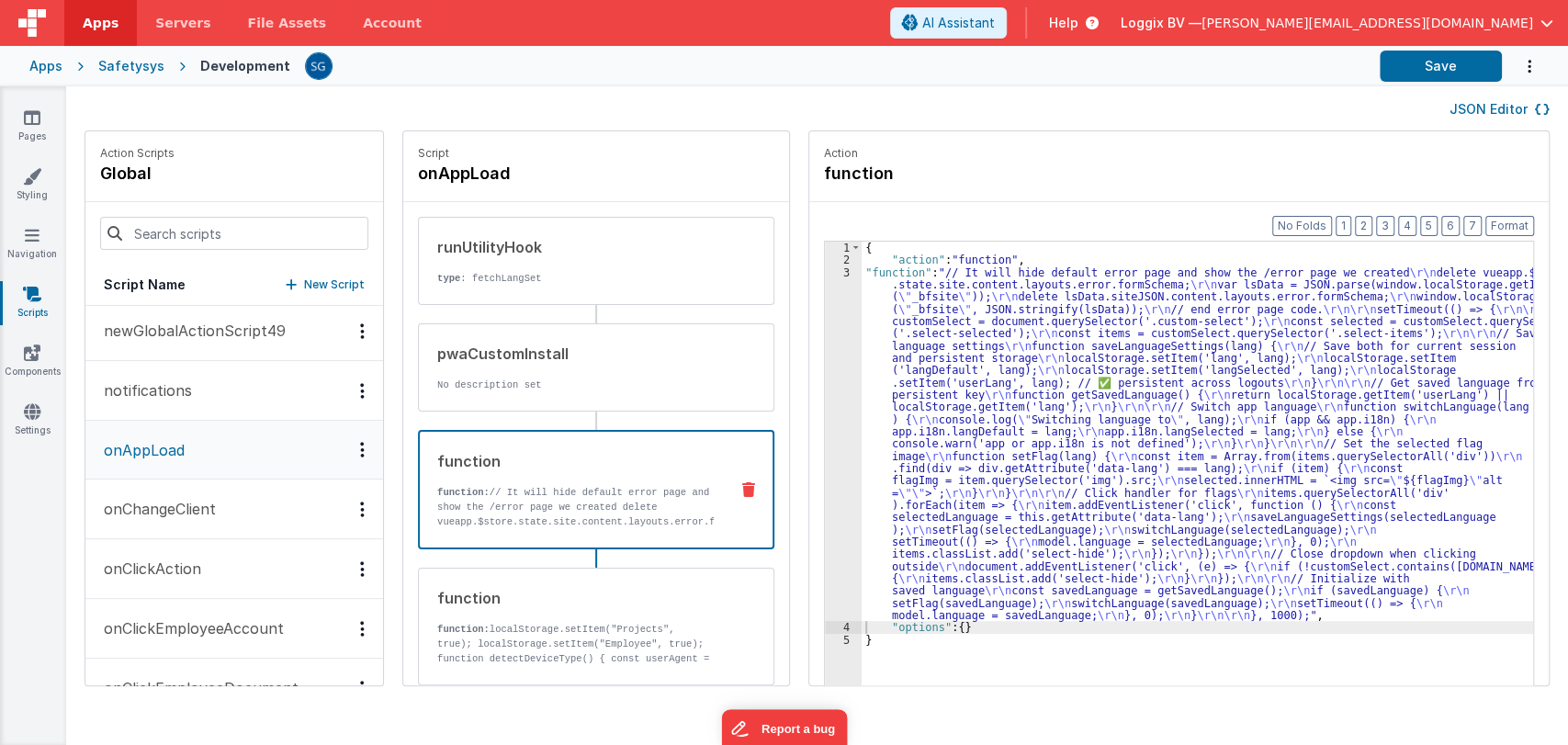
click at [1453, 47] on div "Apps Safetysys Development Save" at bounding box center [784, 65] width 1568 height 40
click at [1446, 61] on button "Save" at bounding box center [1440, 66] width 122 height 32
click at [830, 379] on div "3" at bounding box center [843, 444] width 36 height 356
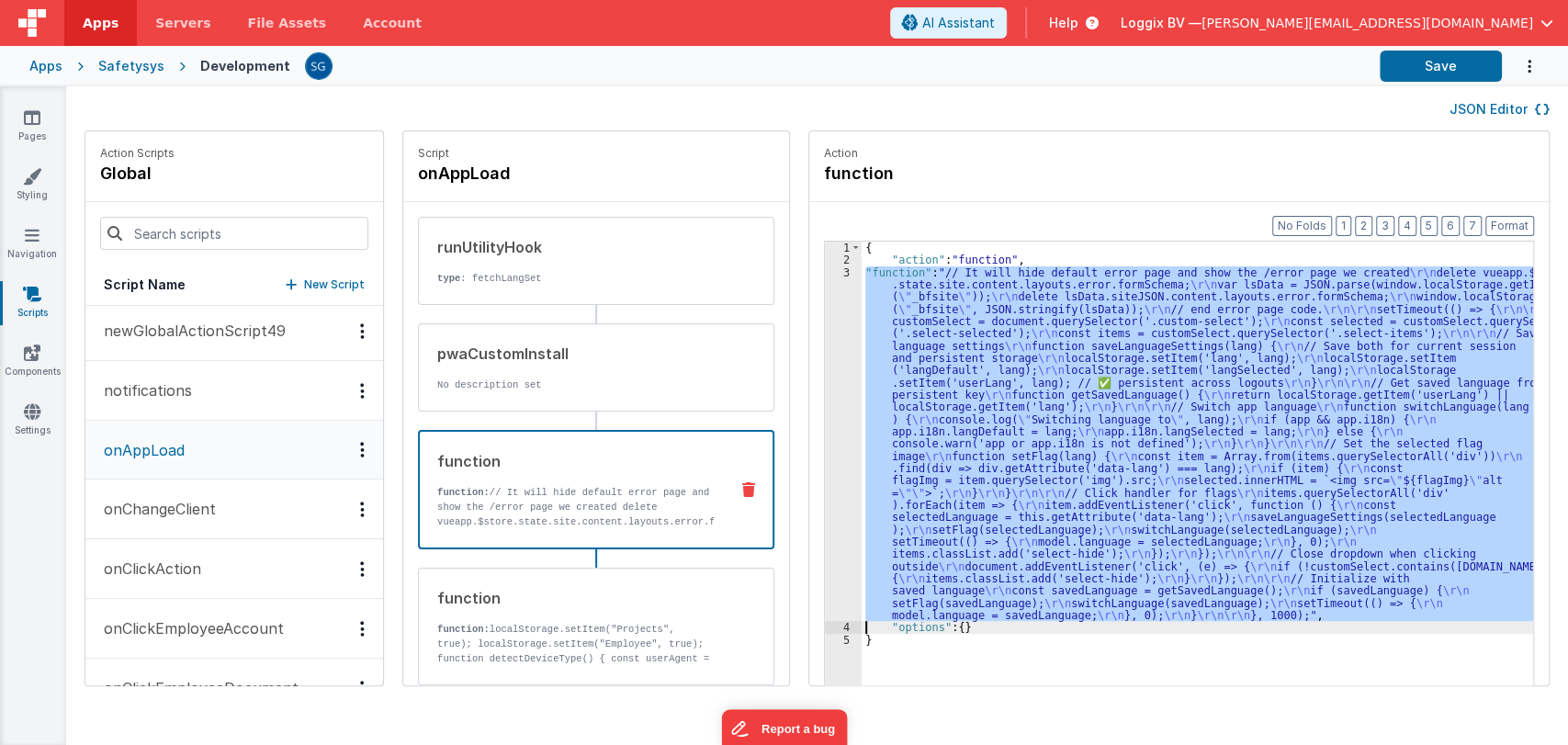
click at [830, 379] on div "3" at bounding box center [843, 444] width 36 height 356
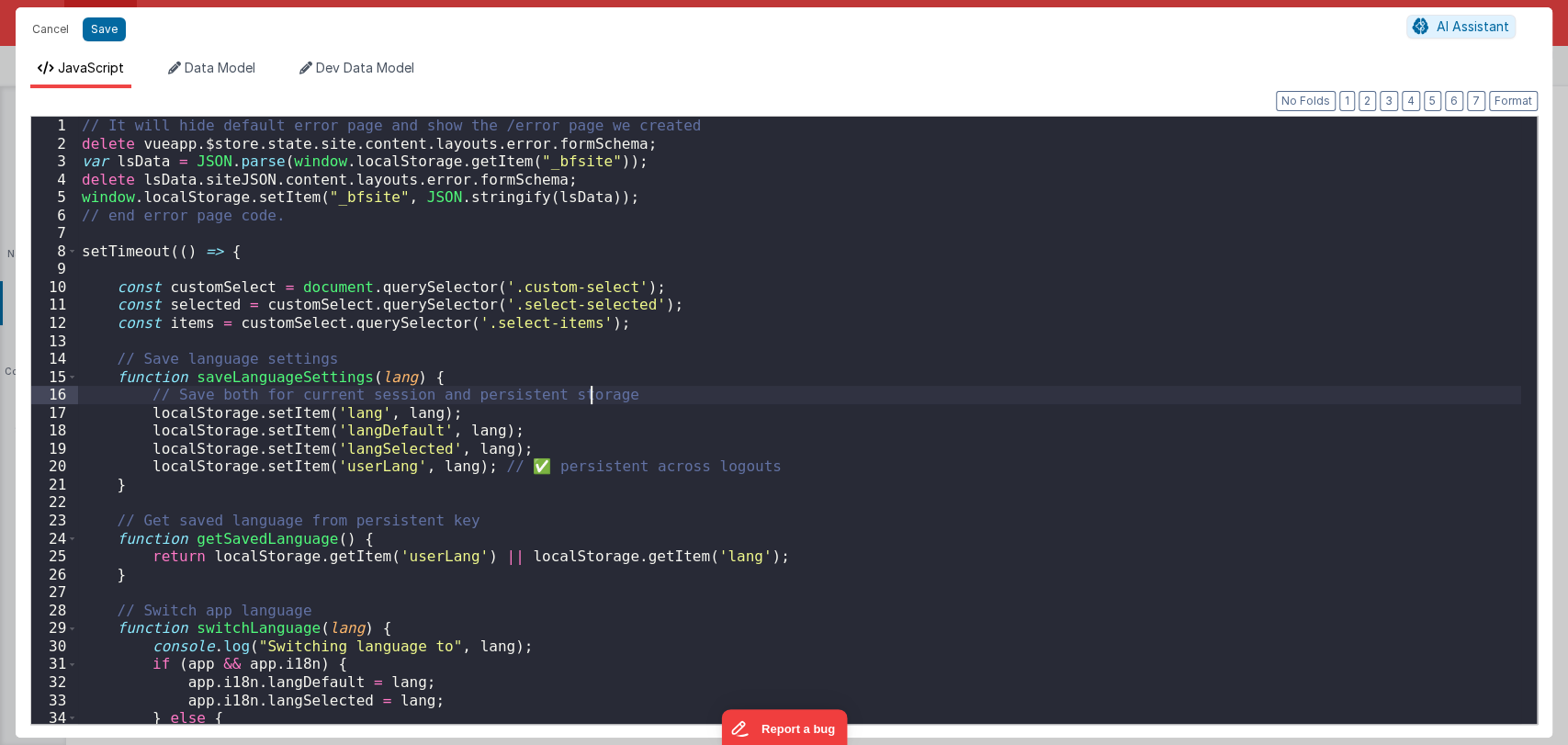
click at [830, 379] on div "// It will hide default error page and show the /error page we created delete v…" at bounding box center [800, 438] width 1443 height 643
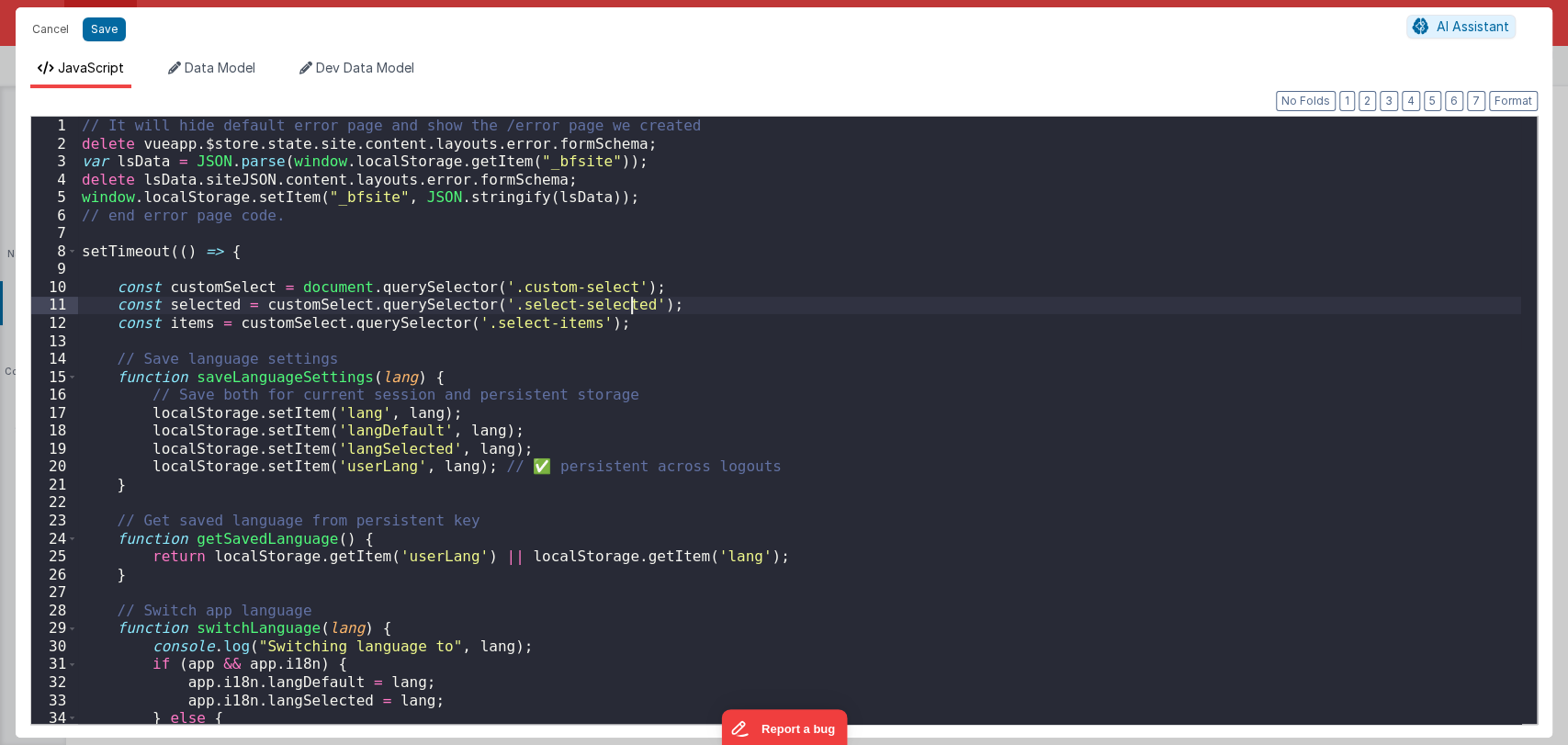
click at [688, 312] on div "// It will hide default error page and show the /error page we created delete v…" at bounding box center [800, 438] width 1443 height 643
click at [590, 329] on div "// It will hide default error page and show the /error page we created delete v…" at bounding box center [800, 438] width 1443 height 643
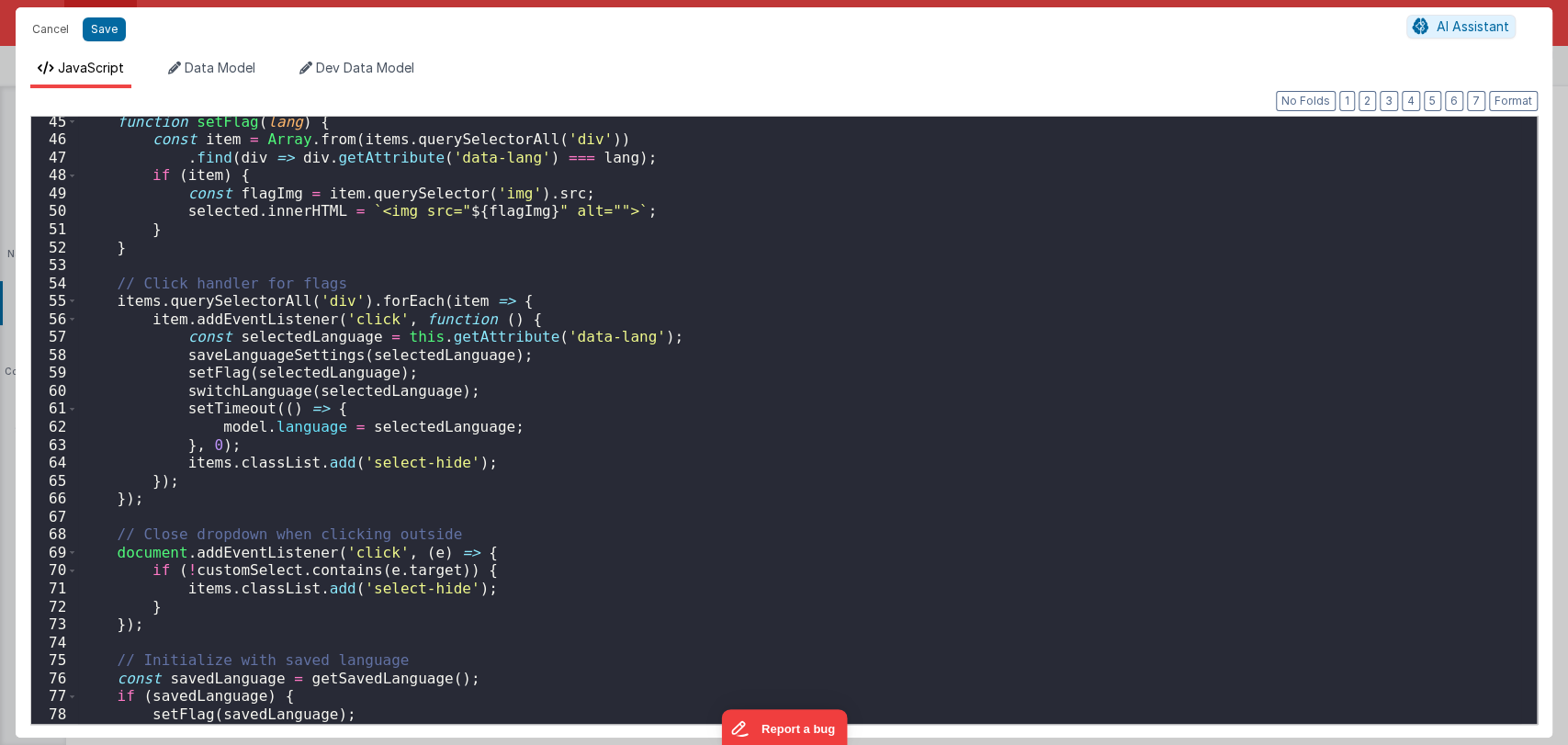
scroll to position [793, 0]
click at [104, 25] on button "Save" at bounding box center [104, 30] width 43 height 24
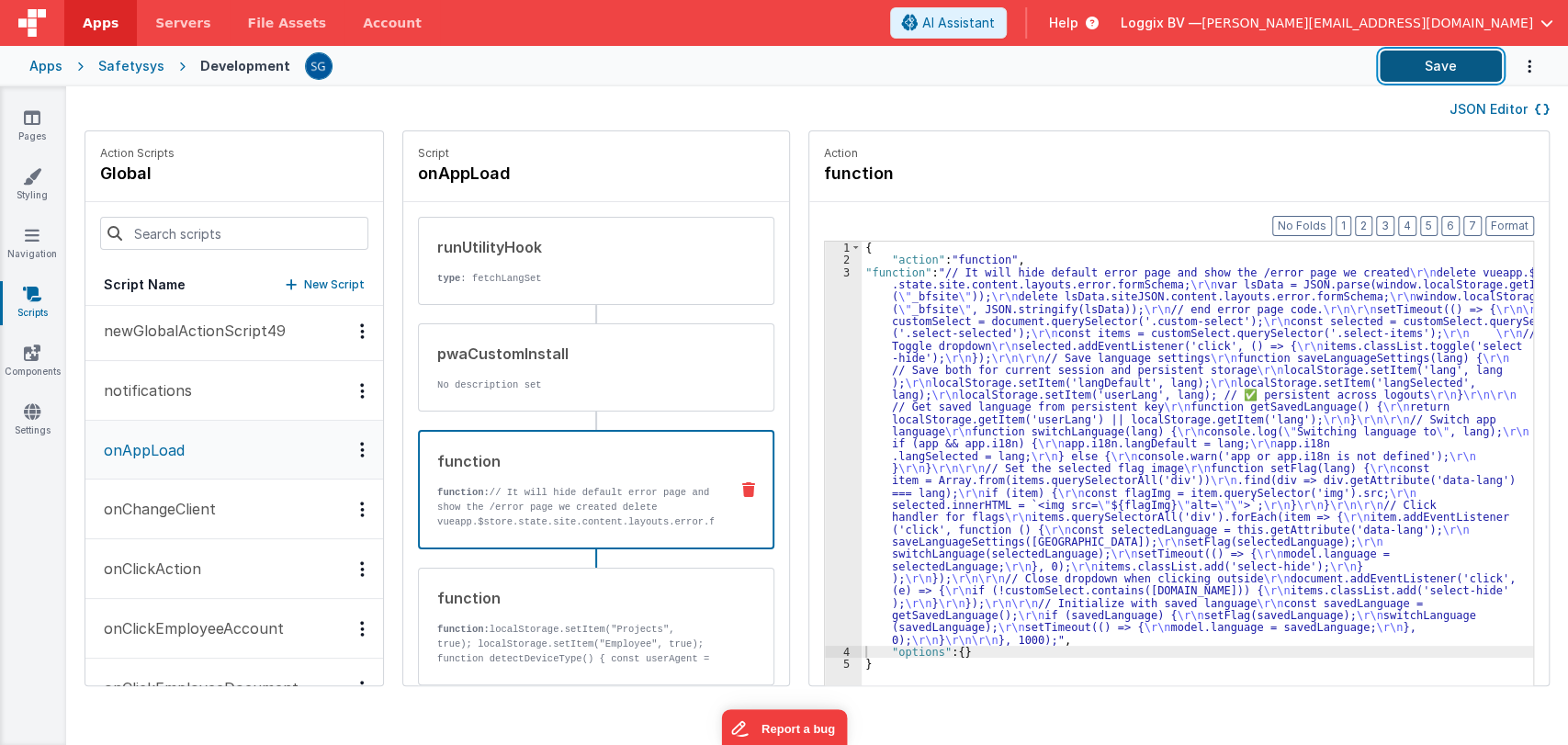
click at [1407, 72] on button "Save" at bounding box center [1440, 66] width 122 height 32
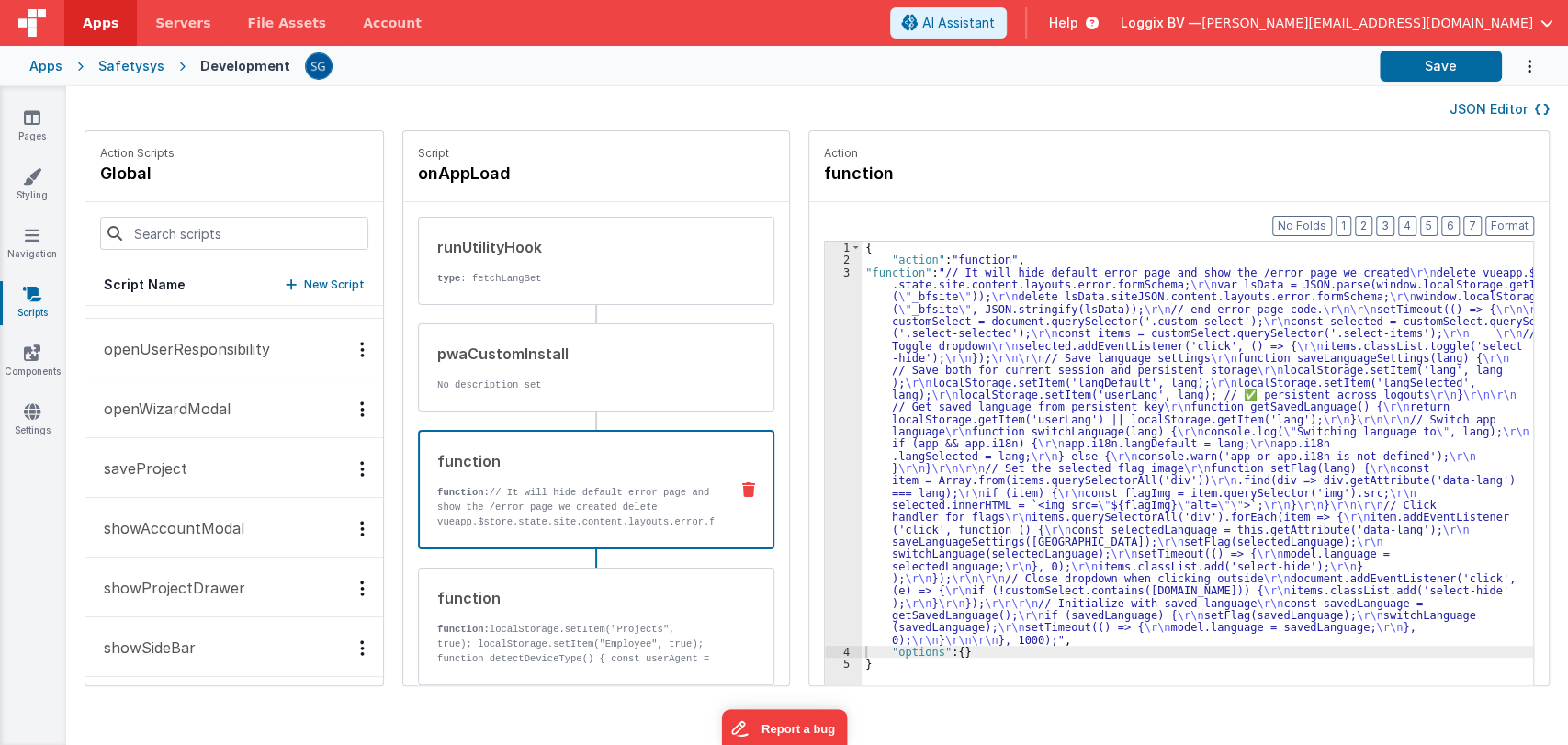
scroll to position [2495, 0]
click at [186, 234] on input at bounding box center [235, 234] width 268 height 34
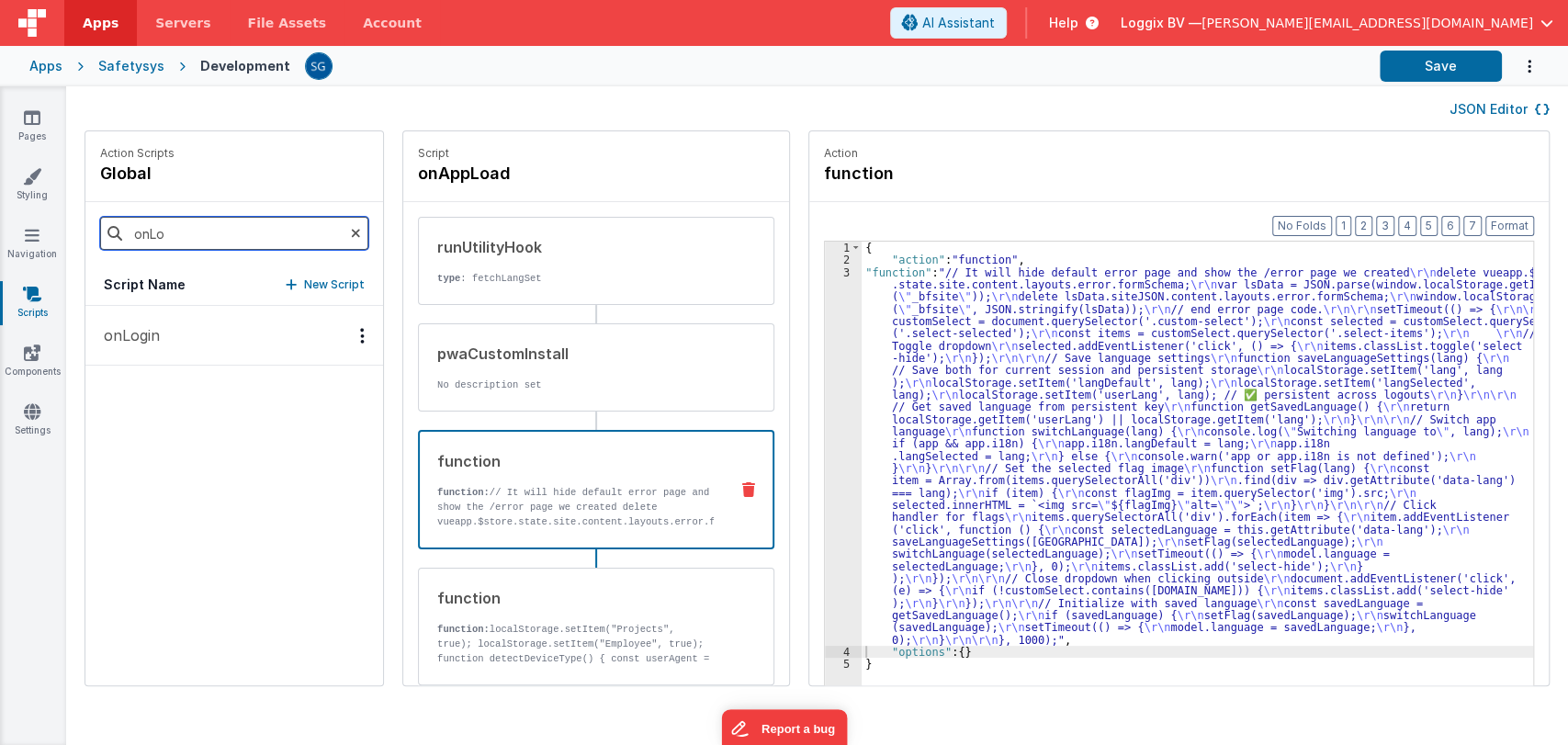
scroll to position [0, 0]
type input "o"
type input "onApp"
click at [182, 337] on p "onAppLoad" at bounding box center [139, 335] width 92 height 22
click at [861, 393] on div "{ "action" : "function" , "function" : "// It will hide default error page and …" at bounding box center [1206, 504] width 690 height 525
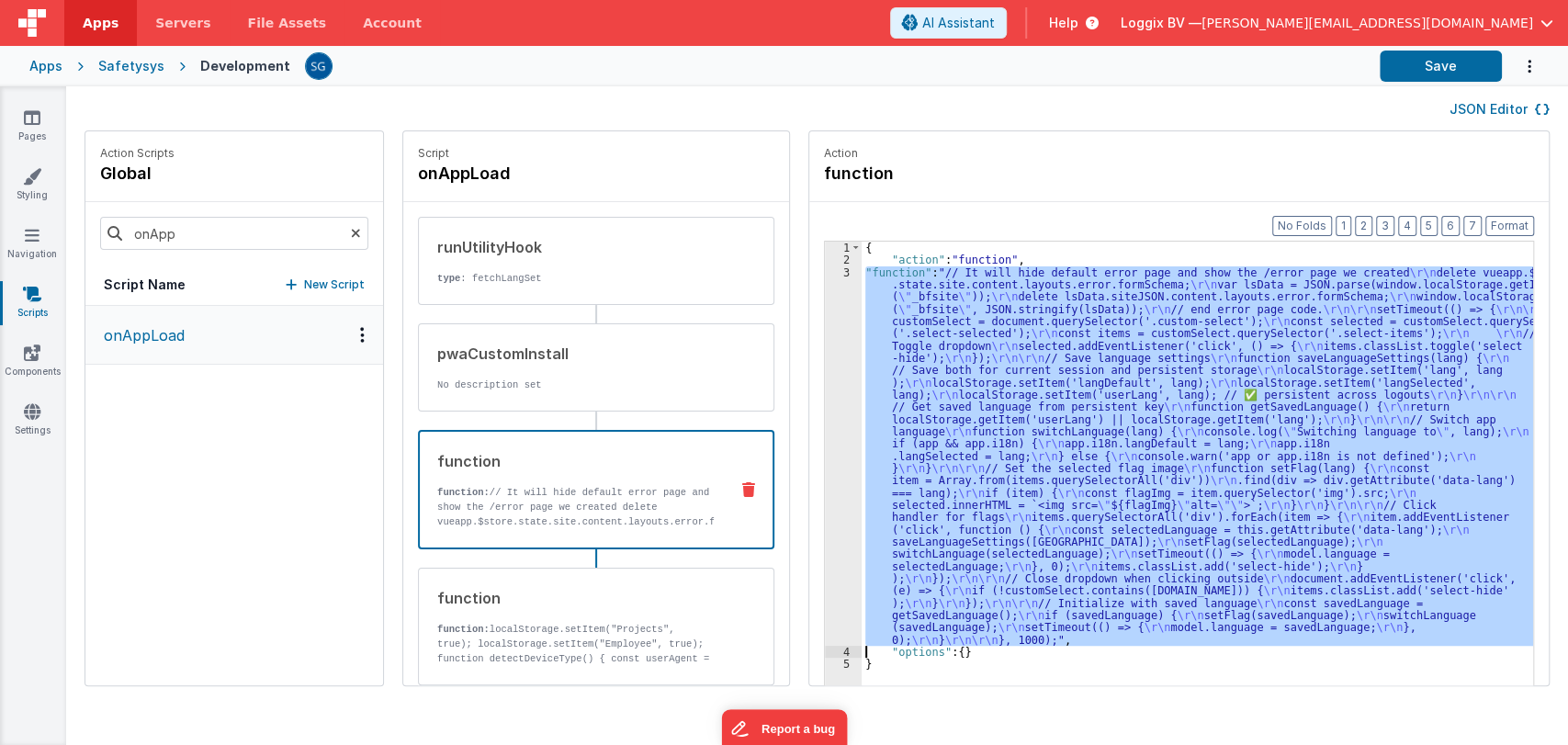
click at [827, 395] on div "3" at bounding box center [843, 455] width 36 height 379
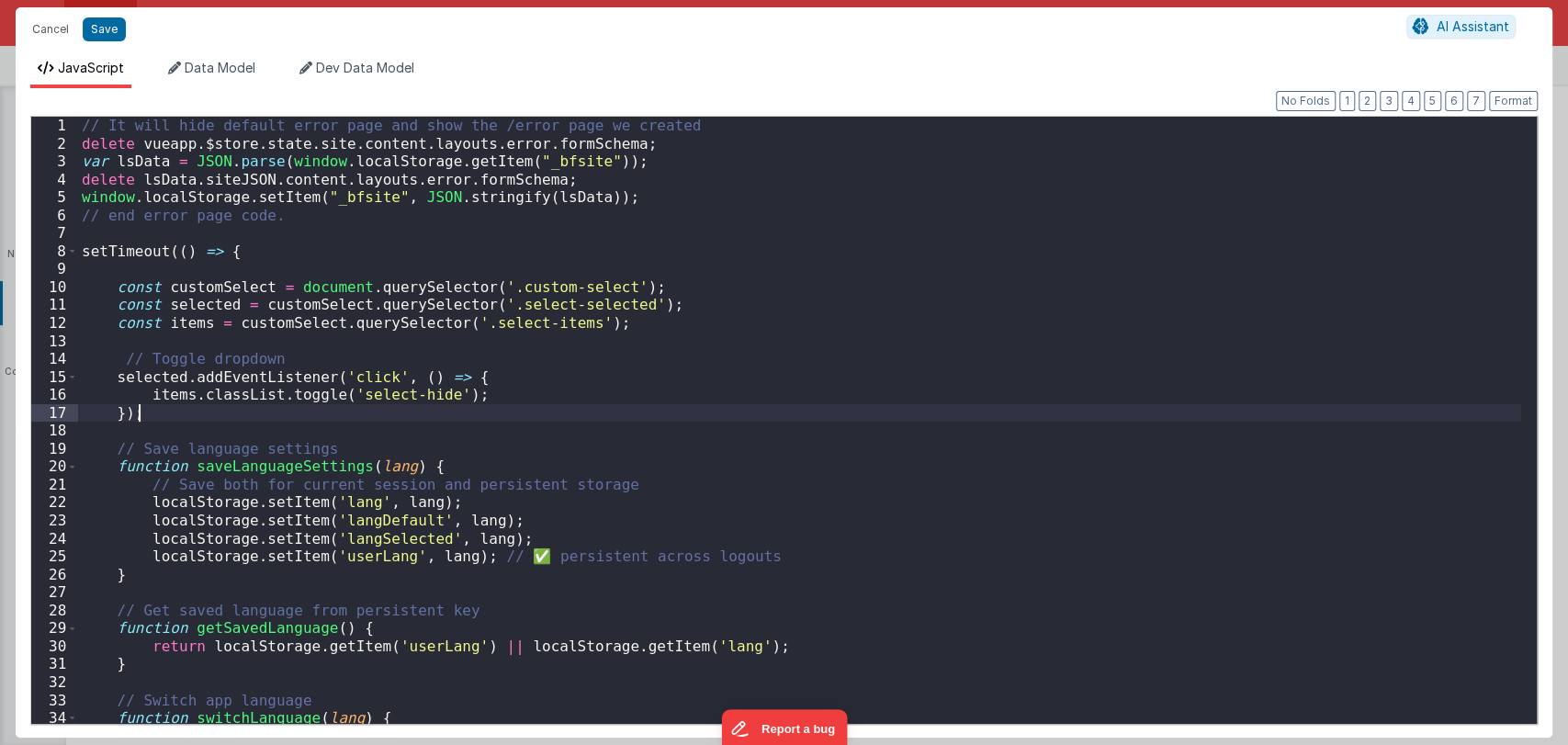
click at [786, 421] on div "// It will hide default error page and show the /error page we created delete v…" at bounding box center [800, 438] width 1443 height 643
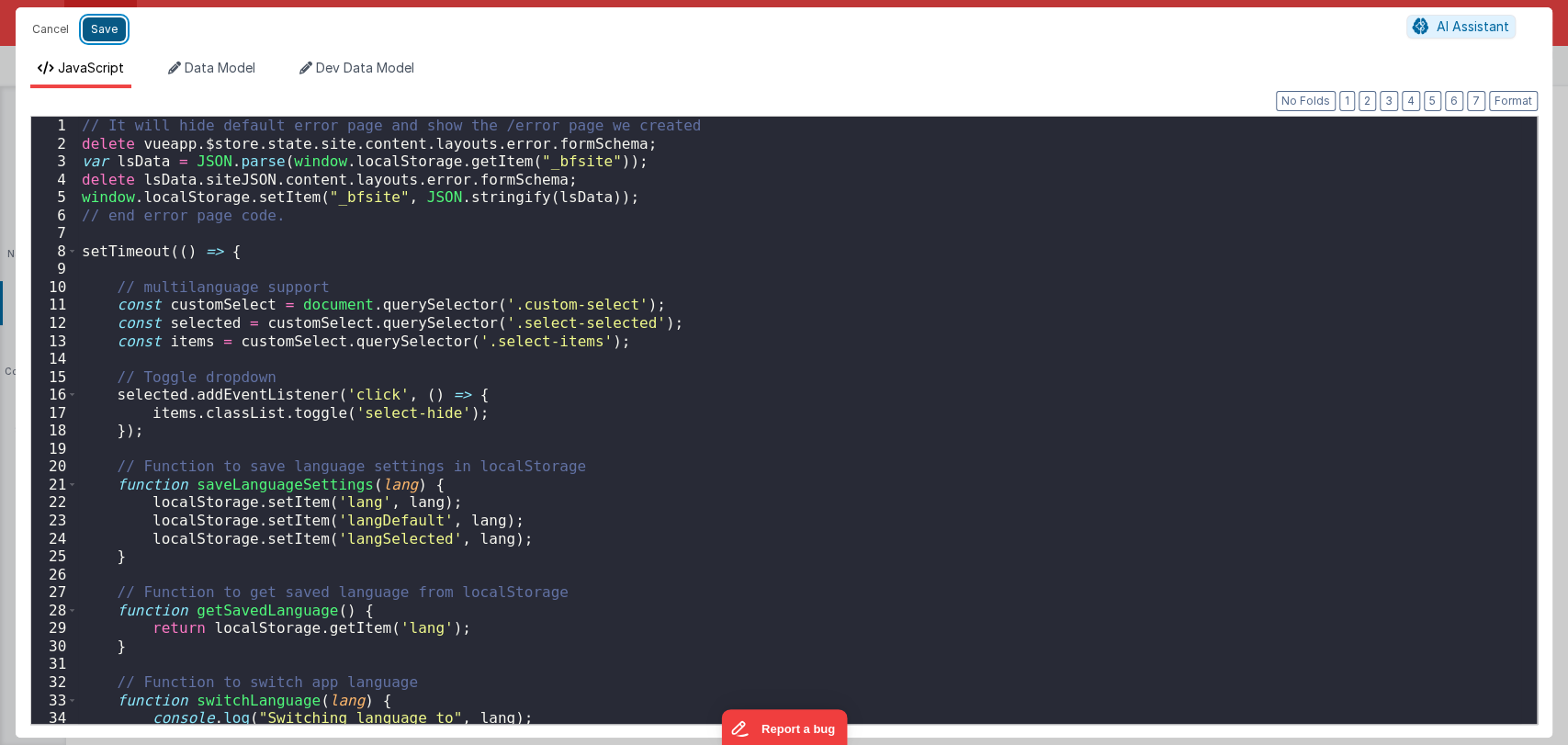
click at [101, 28] on button "Save" at bounding box center [104, 30] width 43 height 24
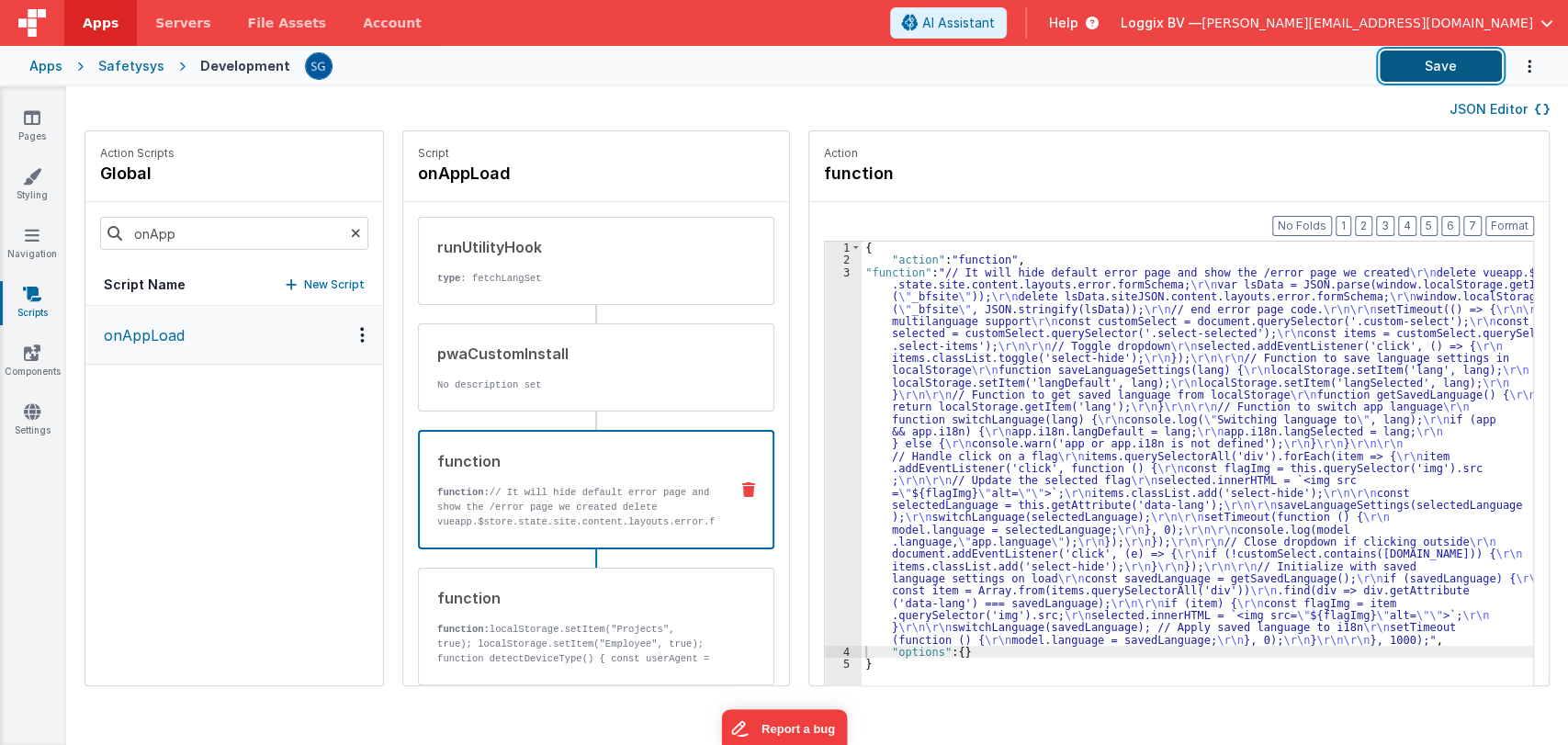
click at [1413, 53] on button "Save" at bounding box center [1440, 66] width 122 height 32
click at [1445, 60] on button "Save" at bounding box center [1440, 66] width 122 height 32
click at [46, 130] on link "Pages" at bounding box center [32, 126] width 66 height 36
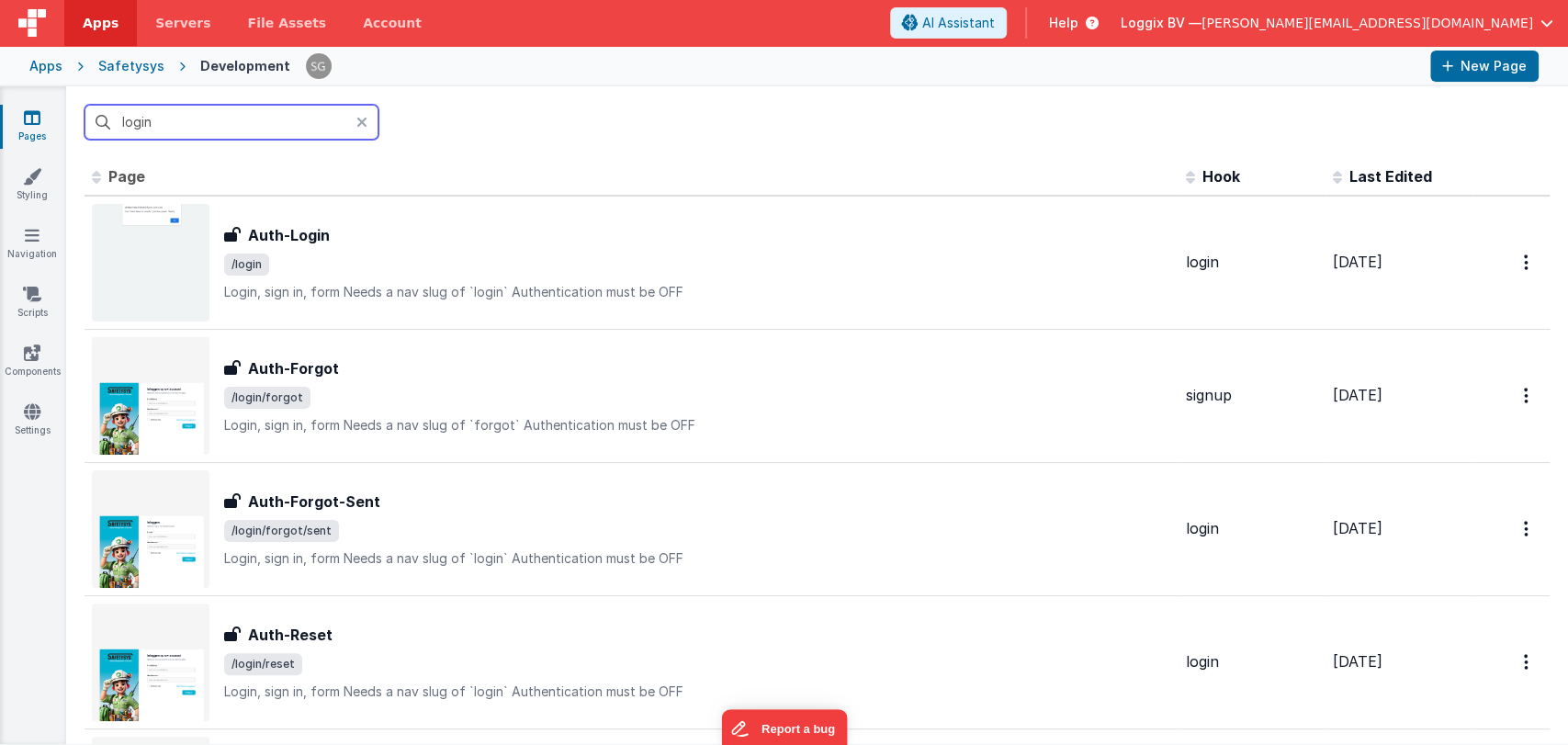
click at [169, 115] on input "login" at bounding box center [232, 121] width 294 height 34
type input "l"
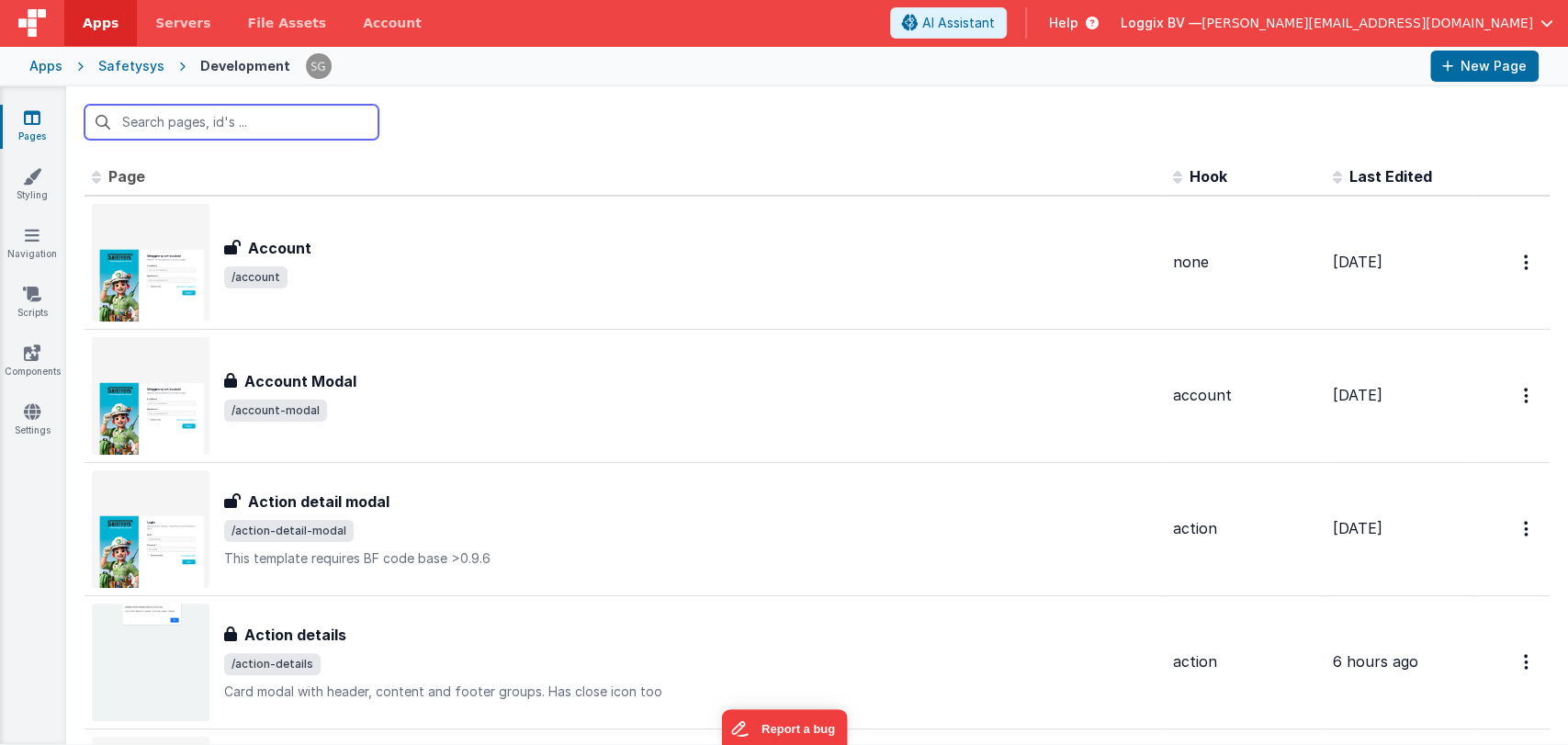
click at [222, 119] on input "text" at bounding box center [232, 121] width 294 height 34
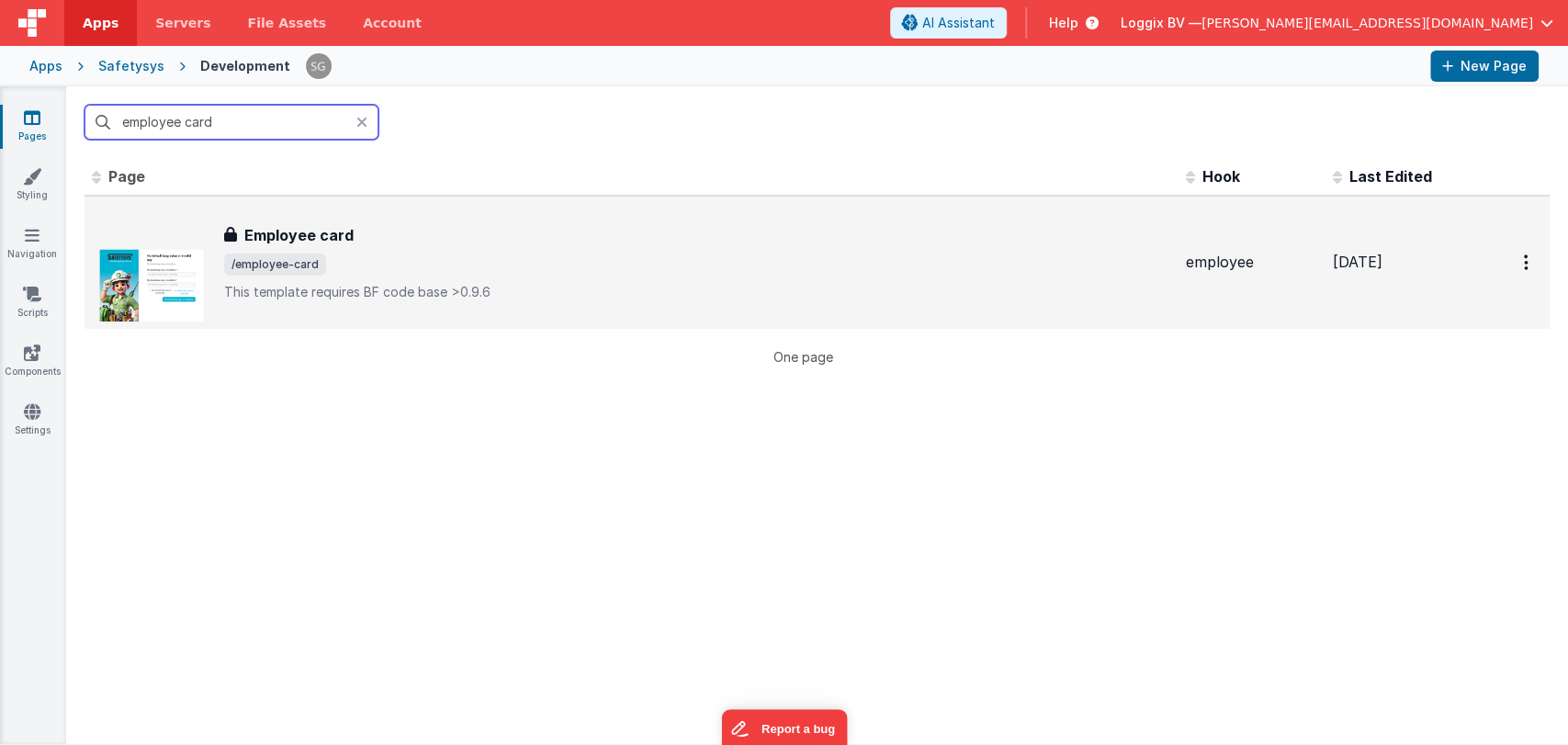
type input "employee card"
click at [327, 259] on span "/employee-card" at bounding box center [697, 264] width 947 height 22
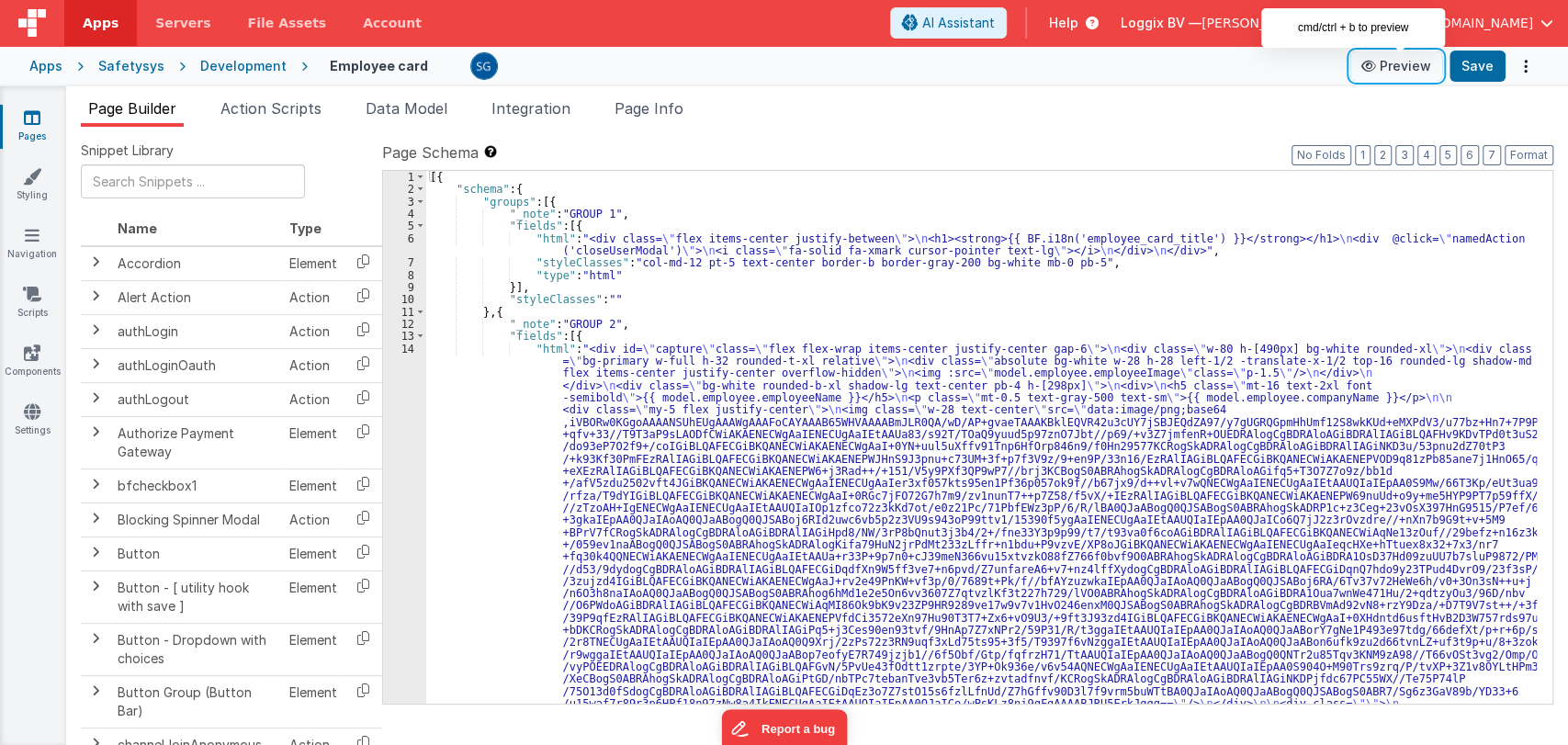
click at [1430, 62] on button "Preview" at bounding box center [1396, 66] width 92 height 30
click at [922, 304] on div "[{ "schema" : { "groups" : [{ "_note" : "GROUP 1" , "fields" : [{ "html" : "<di…" at bounding box center [981, 712] width 1111 height 1084
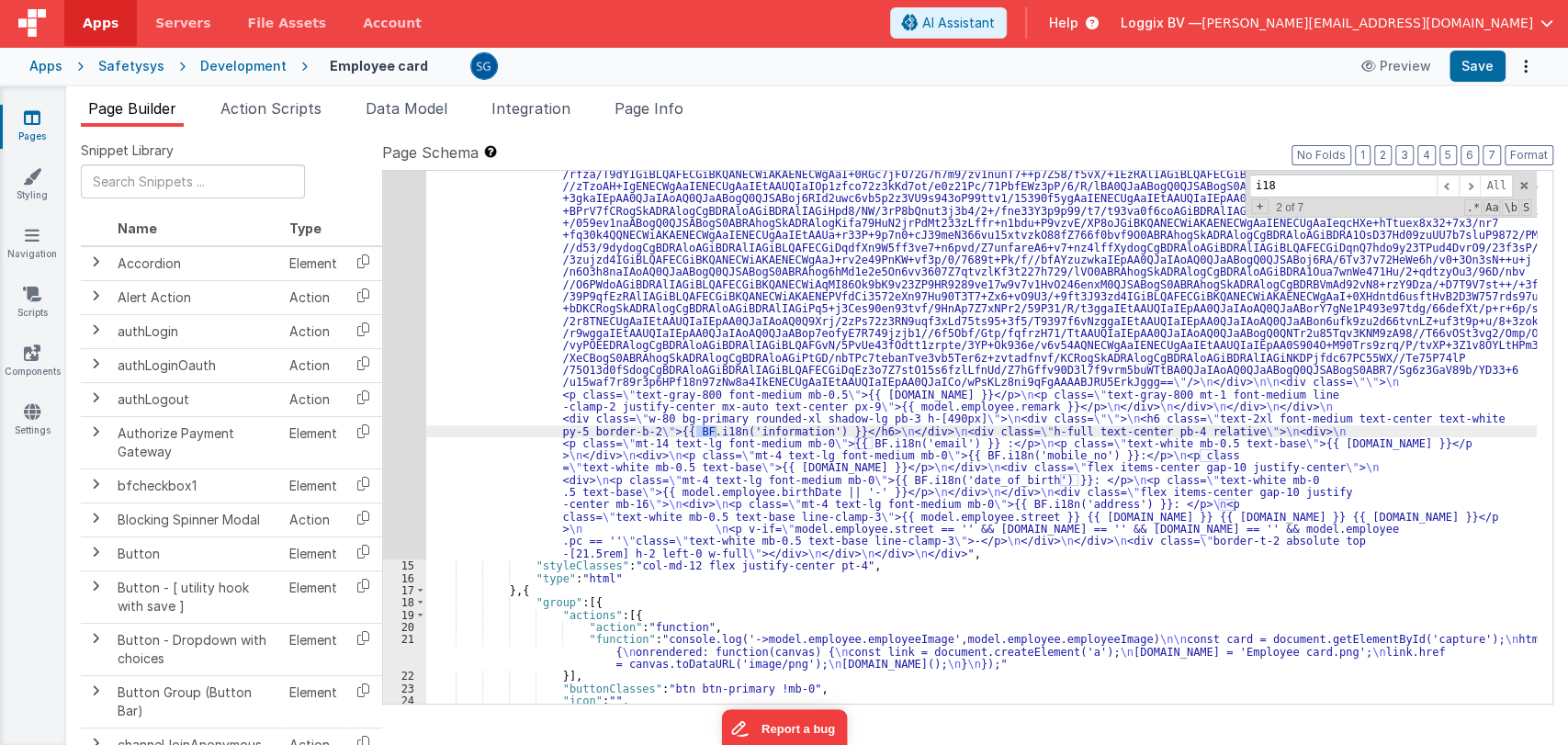
scroll to position [321, 0]
type input "i18n"
click at [1447, 187] on span at bounding box center [1448, 185] width 22 height 23
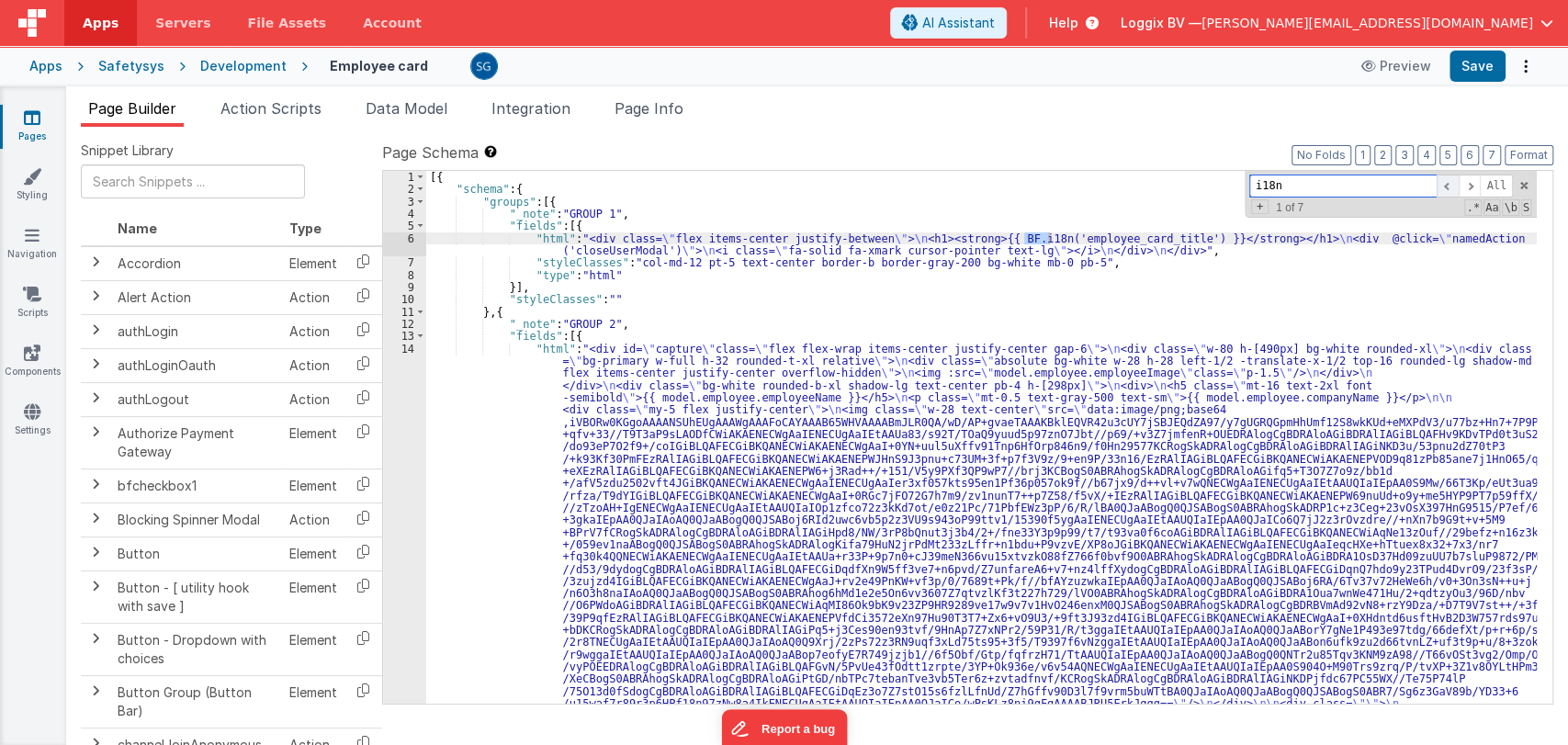
scroll to position [0, 0]
click at [1469, 183] on span at bounding box center [1469, 185] width 22 height 23
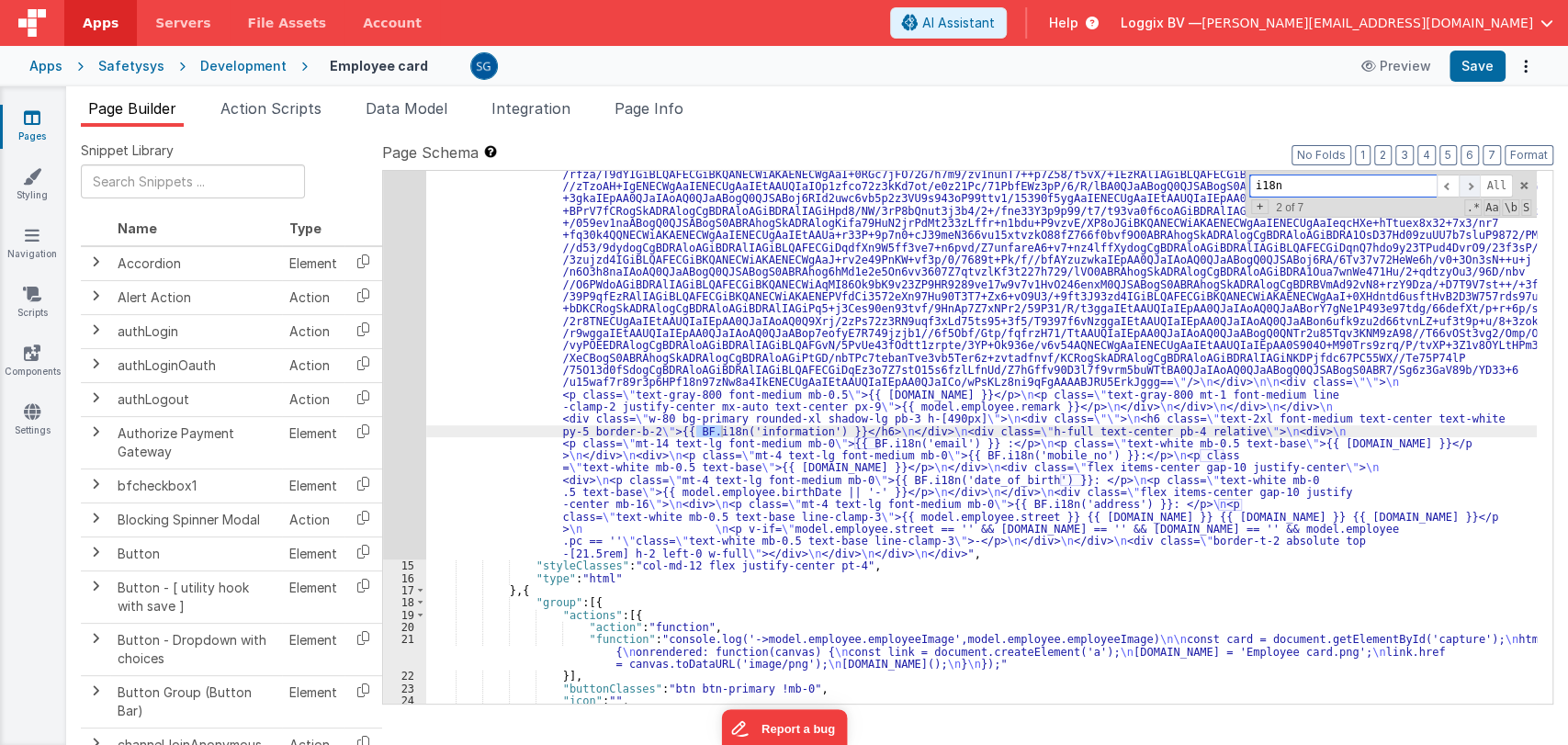
scroll to position [321, 0]
click at [766, 428] on div ""html" : "<div id= \" capture \" class= \" flex flex-wrap items-center justify-…" at bounding box center [981, 563] width 1111 height 1084
click at [1399, 68] on button "Preview" at bounding box center [1396, 66] width 92 height 30
click at [1407, 72] on button "Preview" at bounding box center [1396, 66] width 92 height 30
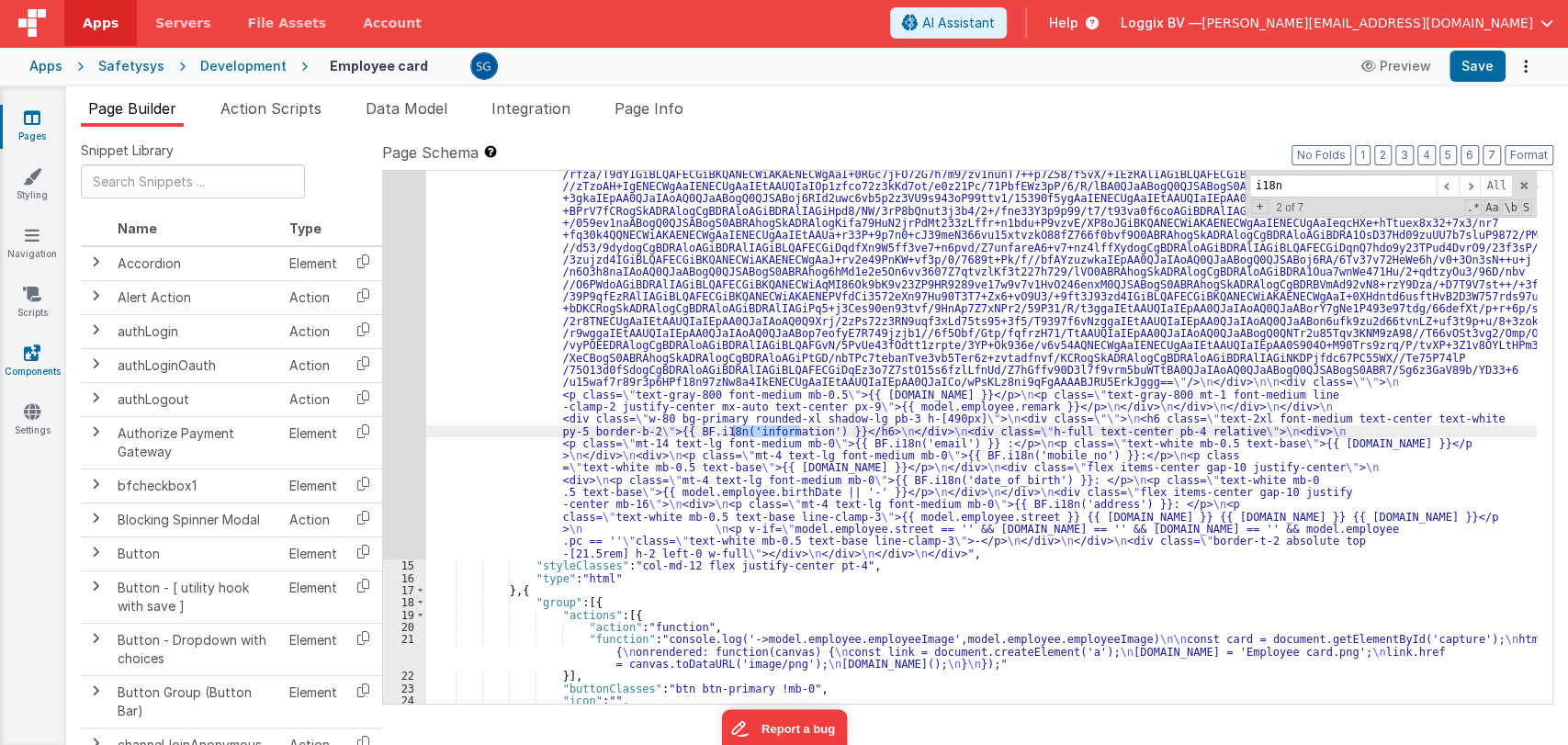
click at [29, 350] on icon at bounding box center [33, 353] width 17 height 19
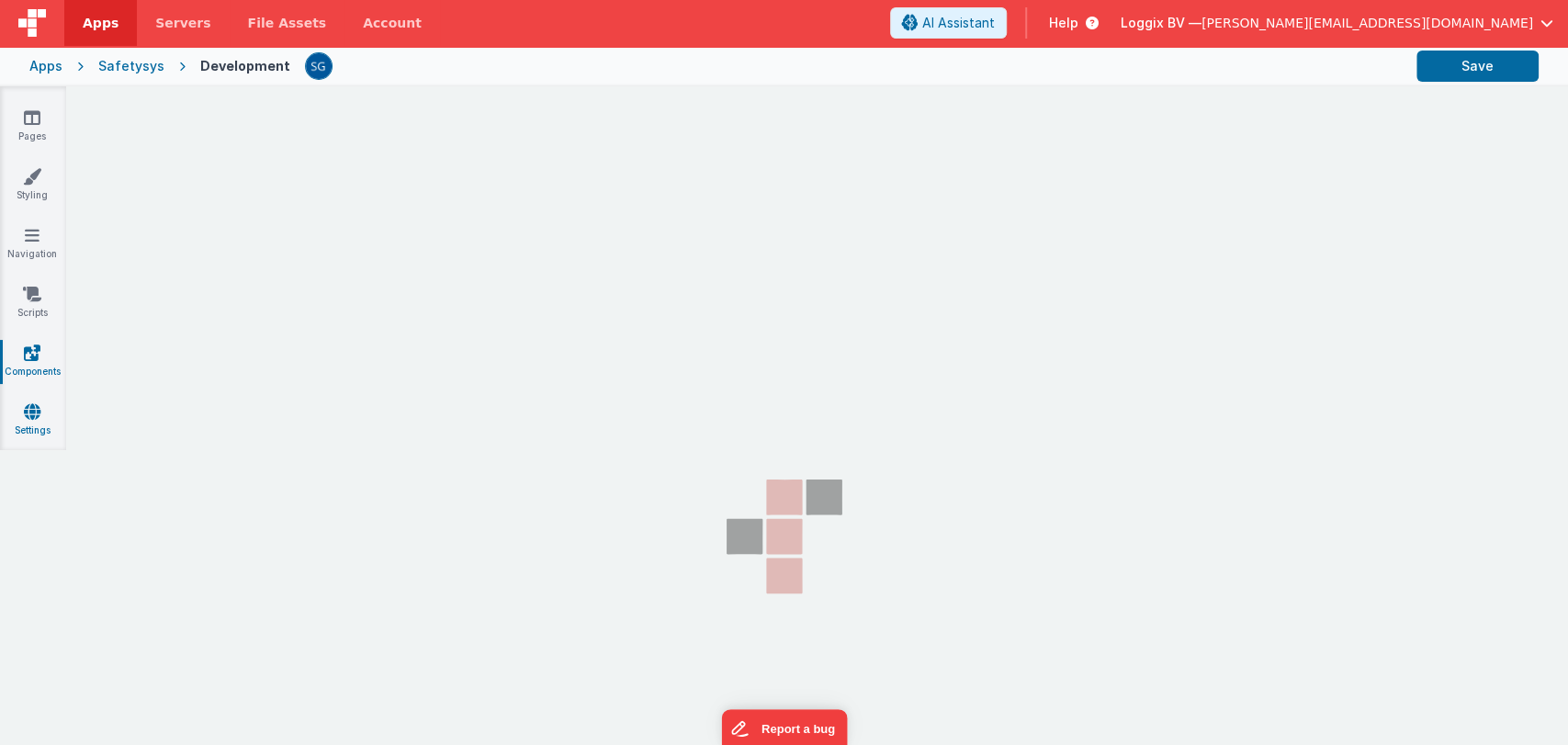
click at [30, 413] on icon at bounding box center [33, 412] width 17 height 19
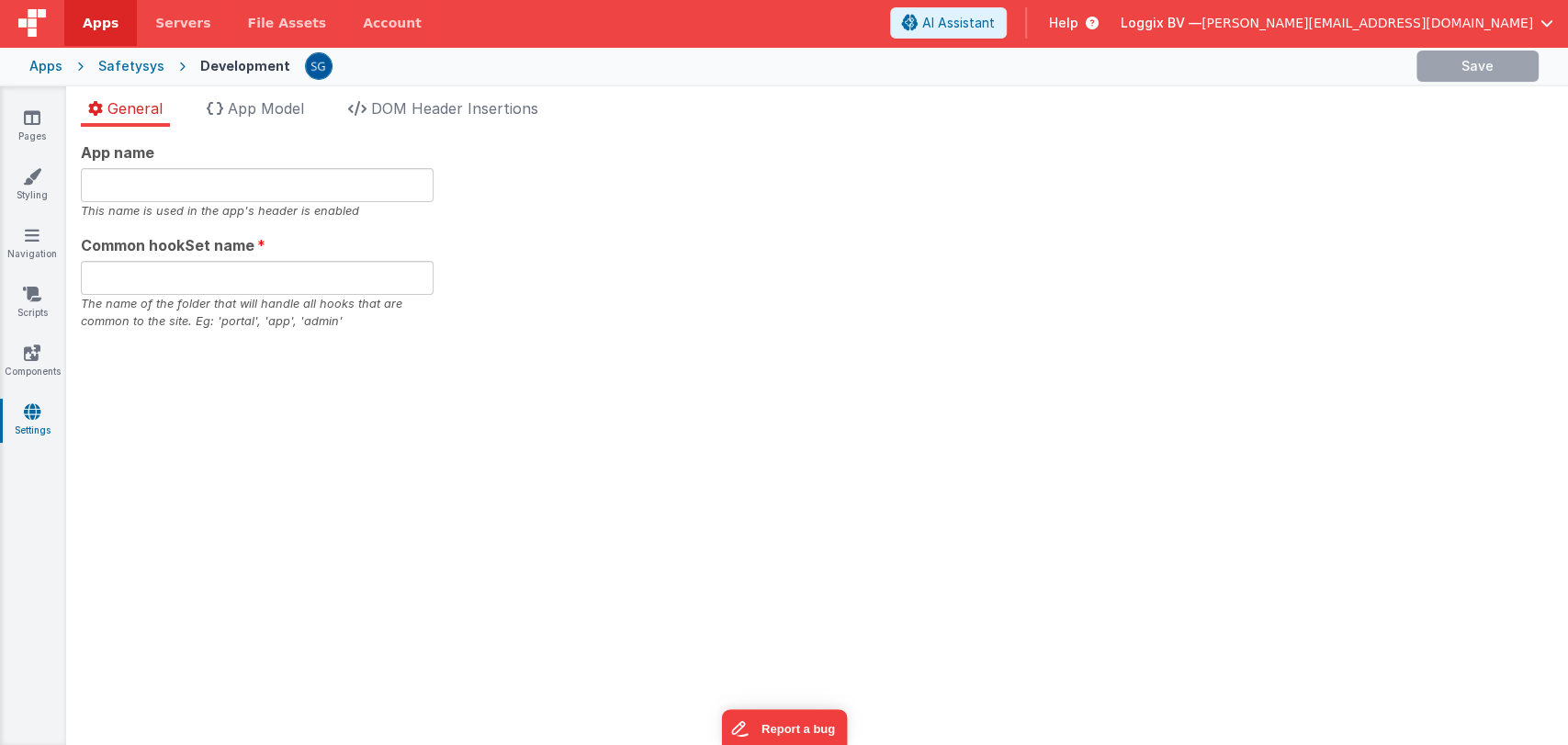
click at [30, 413] on icon at bounding box center [33, 412] width 17 height 19
type input "Safetysys"
type input "safe"
click at [31, 172] on icon at bounding box center [33, 177] width 19 height 19
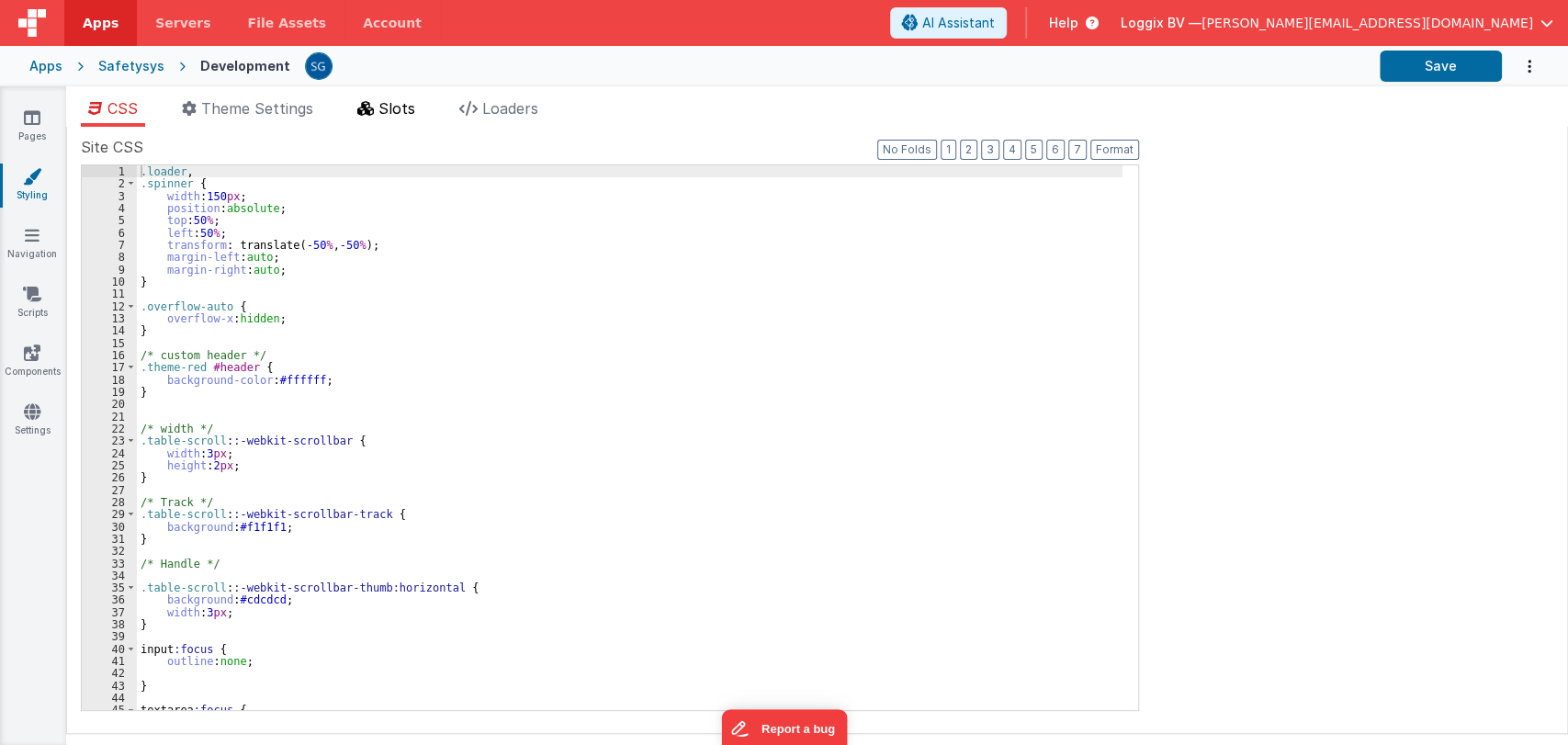
click at [397, 108] on span "Slots" at bounding box center [396, 109] width 36 height 19
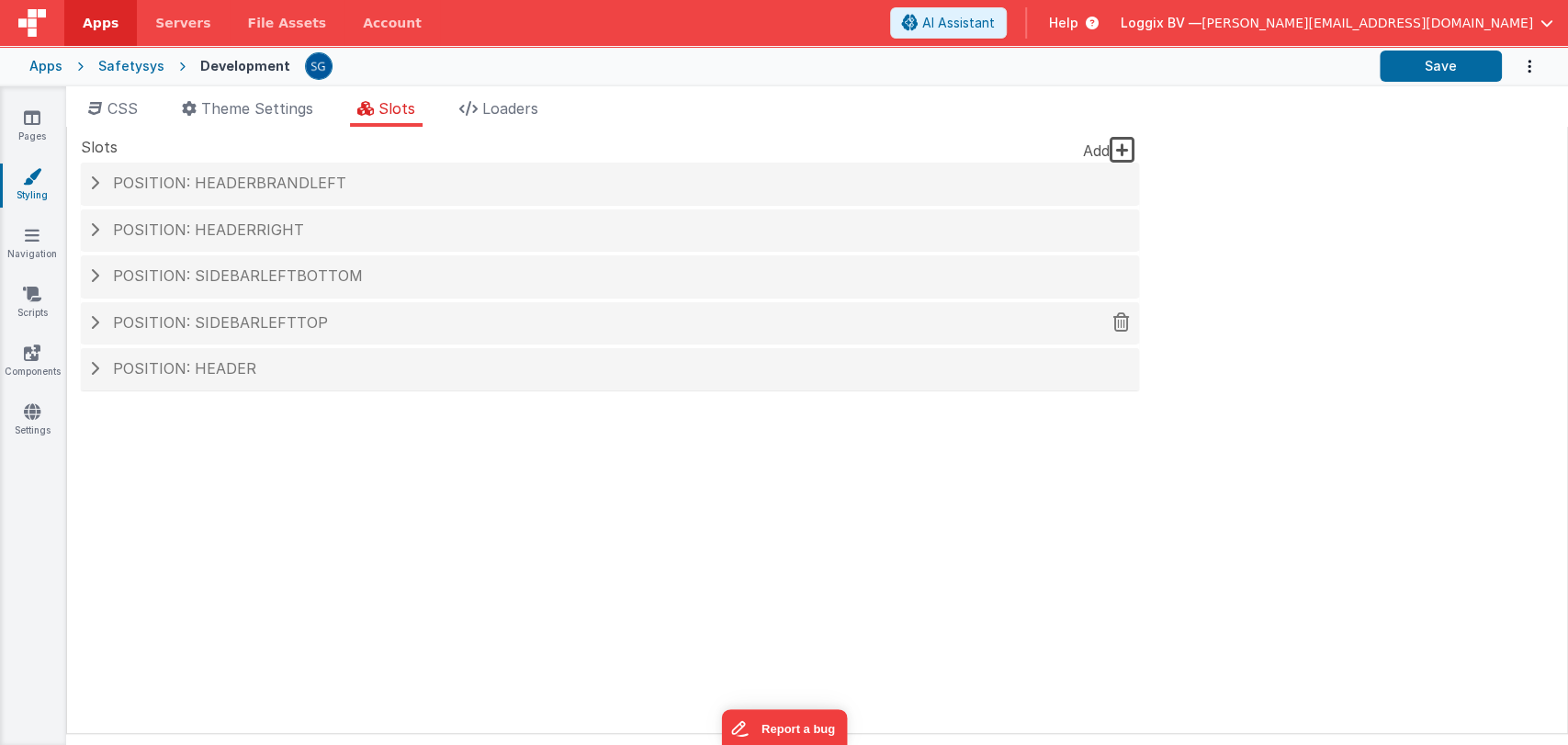
click at [227, 310] on div "Position: sidebarLeftTop" at bounding box center [610, 323] width 1058 height 42
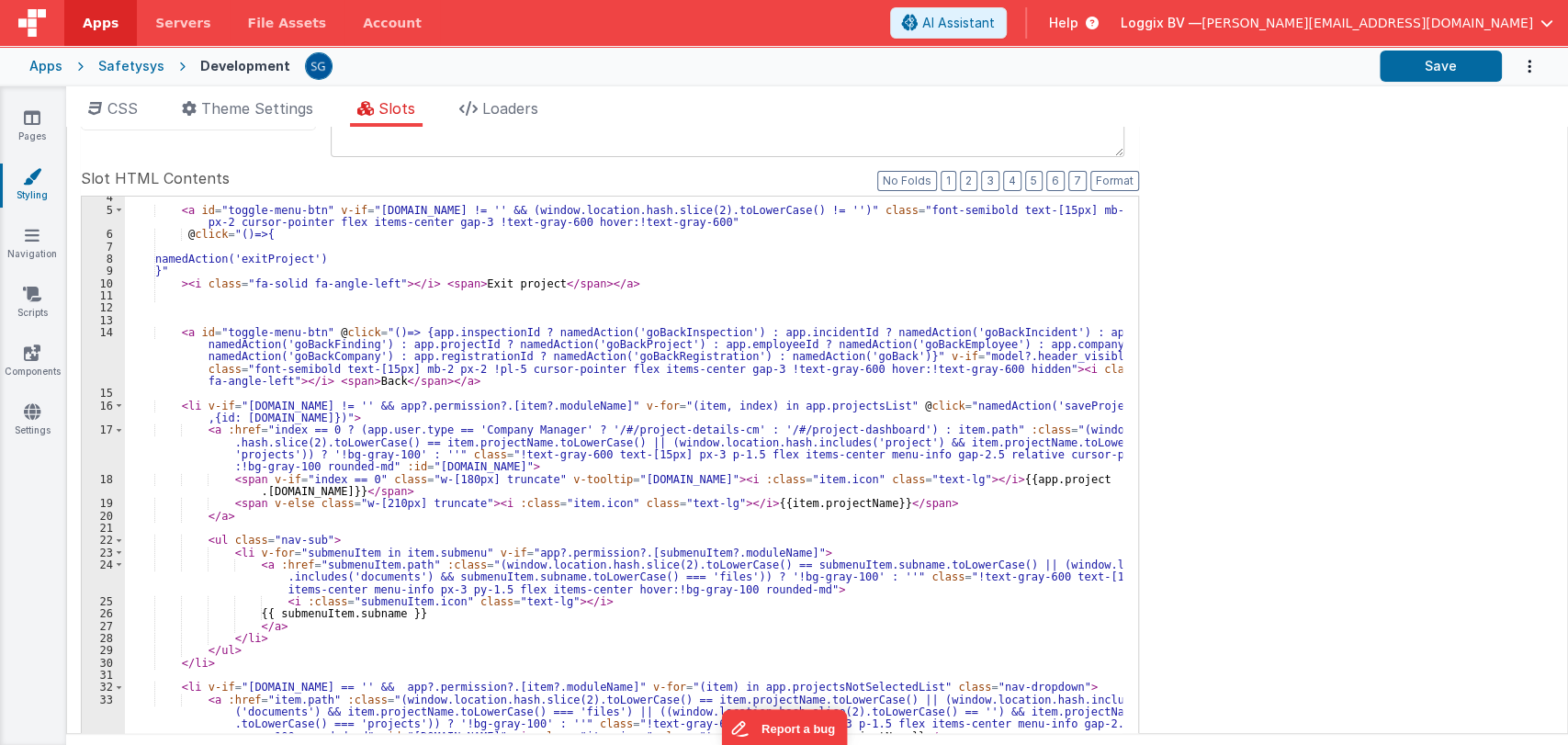
scroll to position [92, 0]
click at [449, 615] on div "< a id = "toggle-menu-btn" v-if = "app.project.active.name != '' && (window.loc…" at bounding box center [623, 501] width 997 height 620
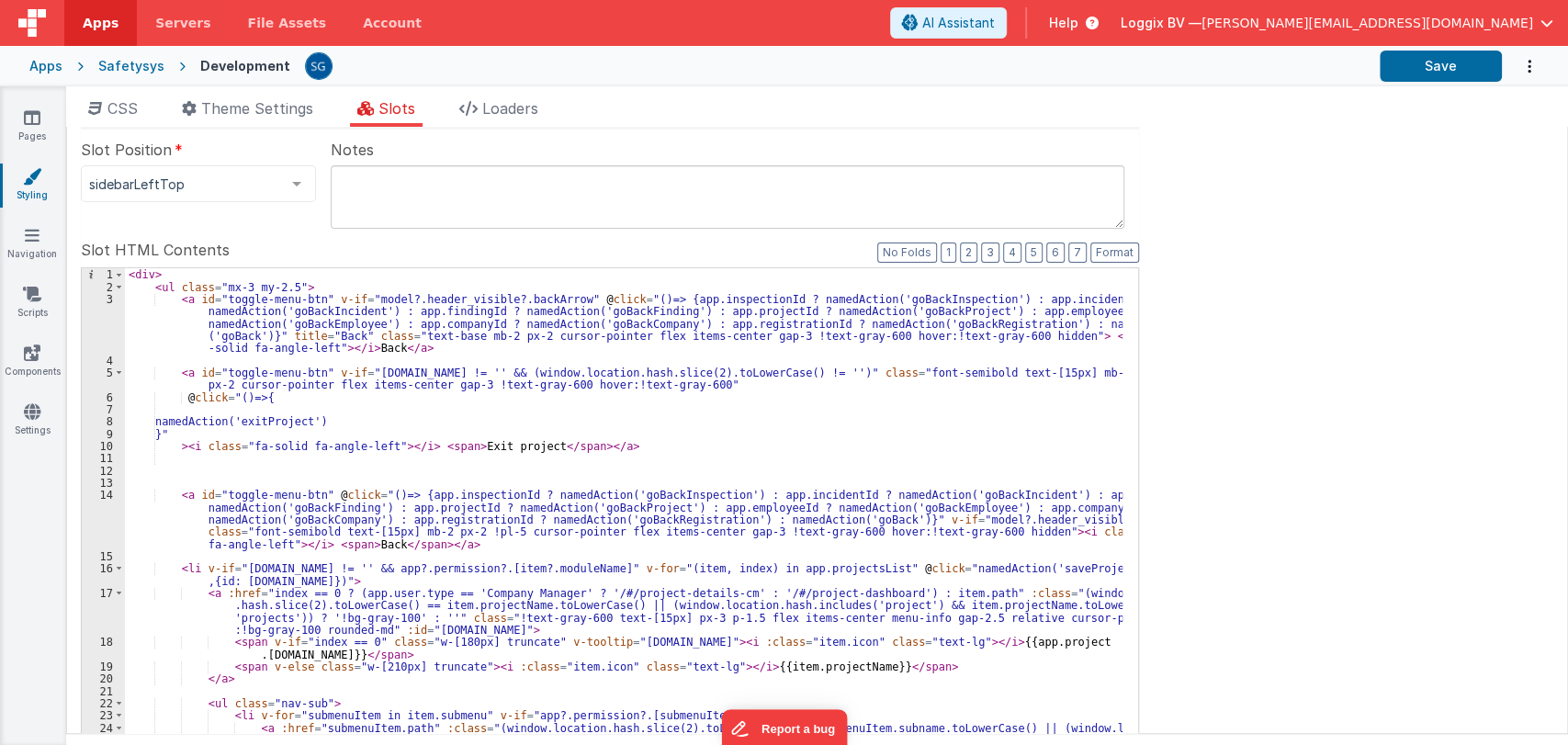
scroll to position [213, 0]
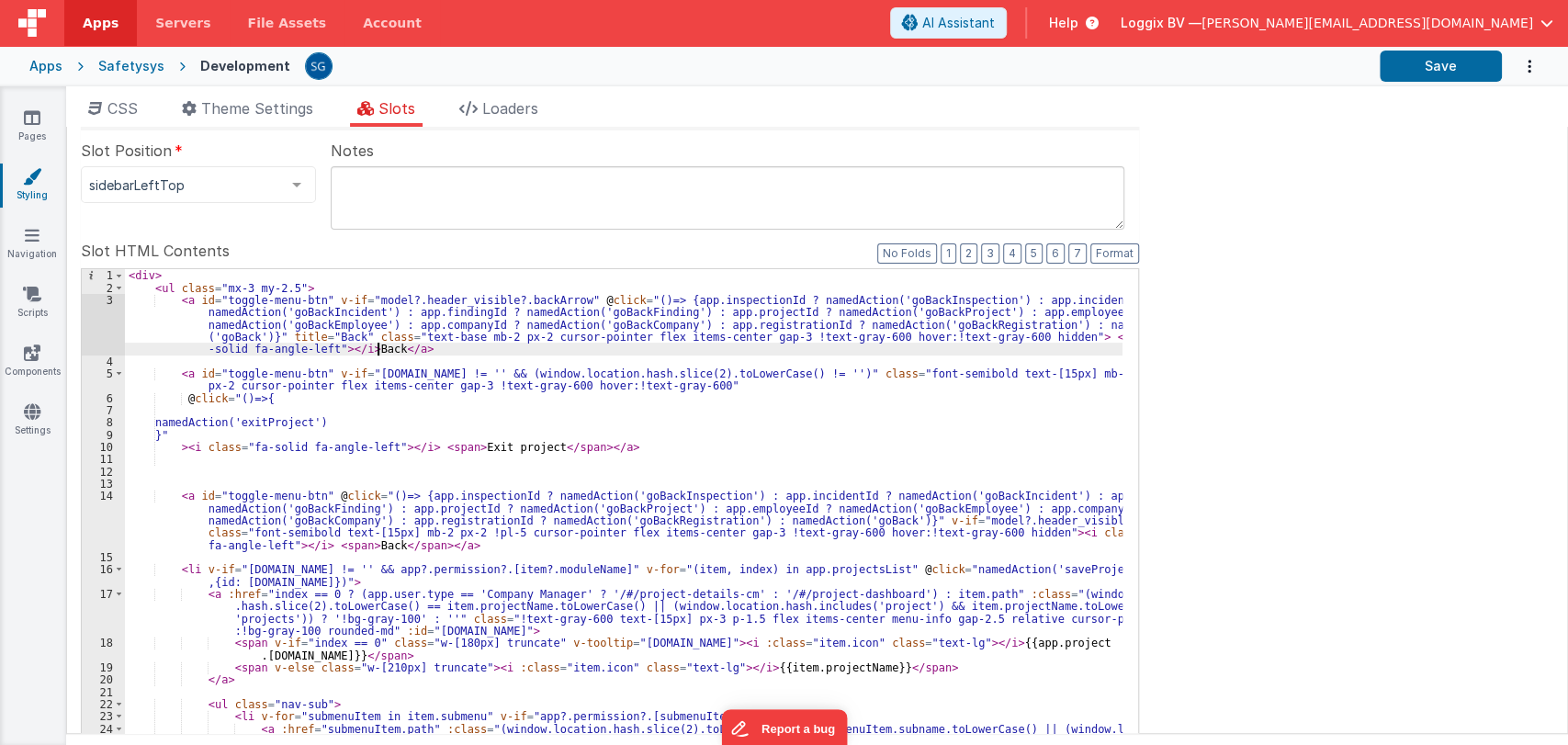
click at [377, 353] on div "< div > < ul class = "mx-3 my-2.5" > < a id = "toggle-menu-btn" v-if = "model?.…" at bounding box center [623, 597] width 997 height 657
click at [434, 353] on div "< div > < ul class = "mx-3 my-2.5" > < a id = "toggle-menu-btn" v-if = "model?.…" at bounding box center [623, 597] width 997 height 657
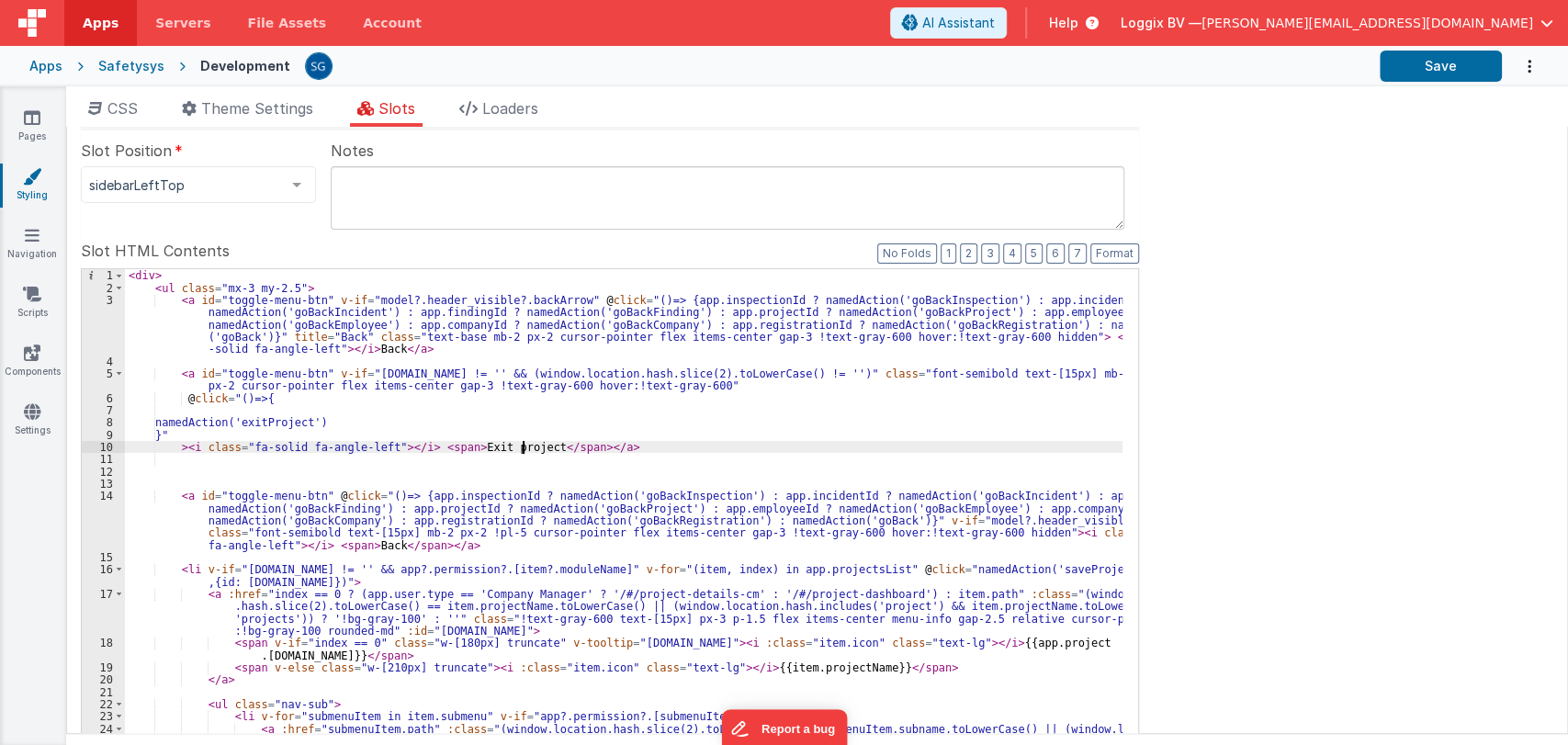
click at [523, 446] on div "< div > < ul class = "mx-3 my-2.5" > < a id = "toggle-menu-btn" v-if = "model?.…" at bounding box center [623, 597] width 997 height 657
click at [529, 446] on div "< div > < ul class = "mx-3 my-2.5" > < a id = "toggle-menu-btn" v-if = "model?.…" at bounding box center [623, 597] width 997 height 657
click at [566, 454] on div "< div > < ul class = "mx-3 my-2.5" > < a id = "toggle-menu-btn" v-if = "model?.…" at bounding box center [623, 597] width 997 height 657
click at [576, 445] on div "< div > < ul class = "mx-3 my-2.5" > < a id = "toggle-menu-btn" v-if = "model?.…" at bounding box center [623, 597] width 997 height 657
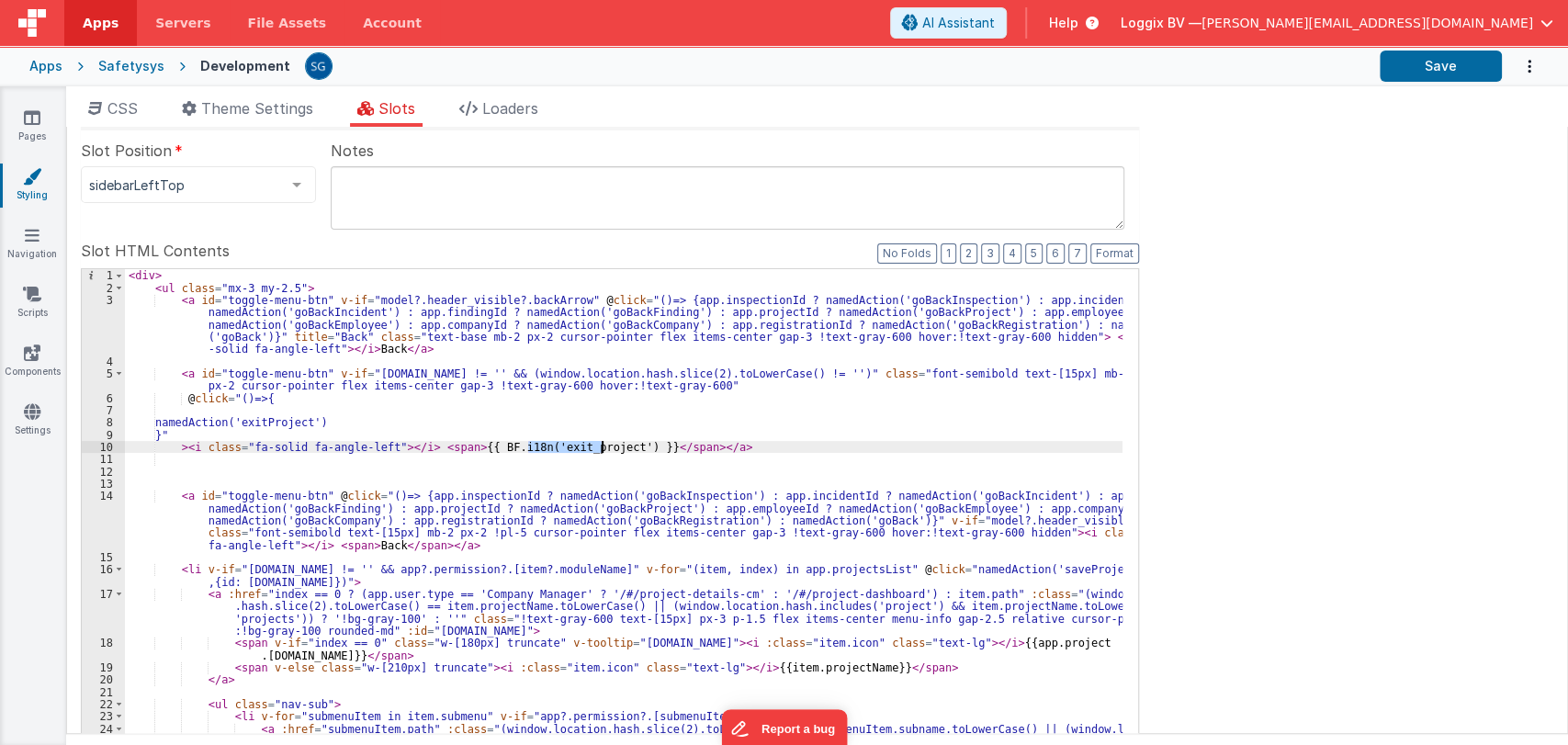
click at [576, 445] on div "< div > < ul class = "mx-3 my-2.5" > < a id = "toggle-menu-btn" v-if = "model?.…" at bounding box center [623, 597] width 997 height 657
click at [723, 442] on div "< div > < ul class = "mx-3 my-2.5" > < a id = "toggle-menu-btn" v-if = "model?.…" at bounding box center [623, 597] width 997 height 657
click at [1426, 73] on button "Save" at bounding box center [1440, 66] width 122 height 32
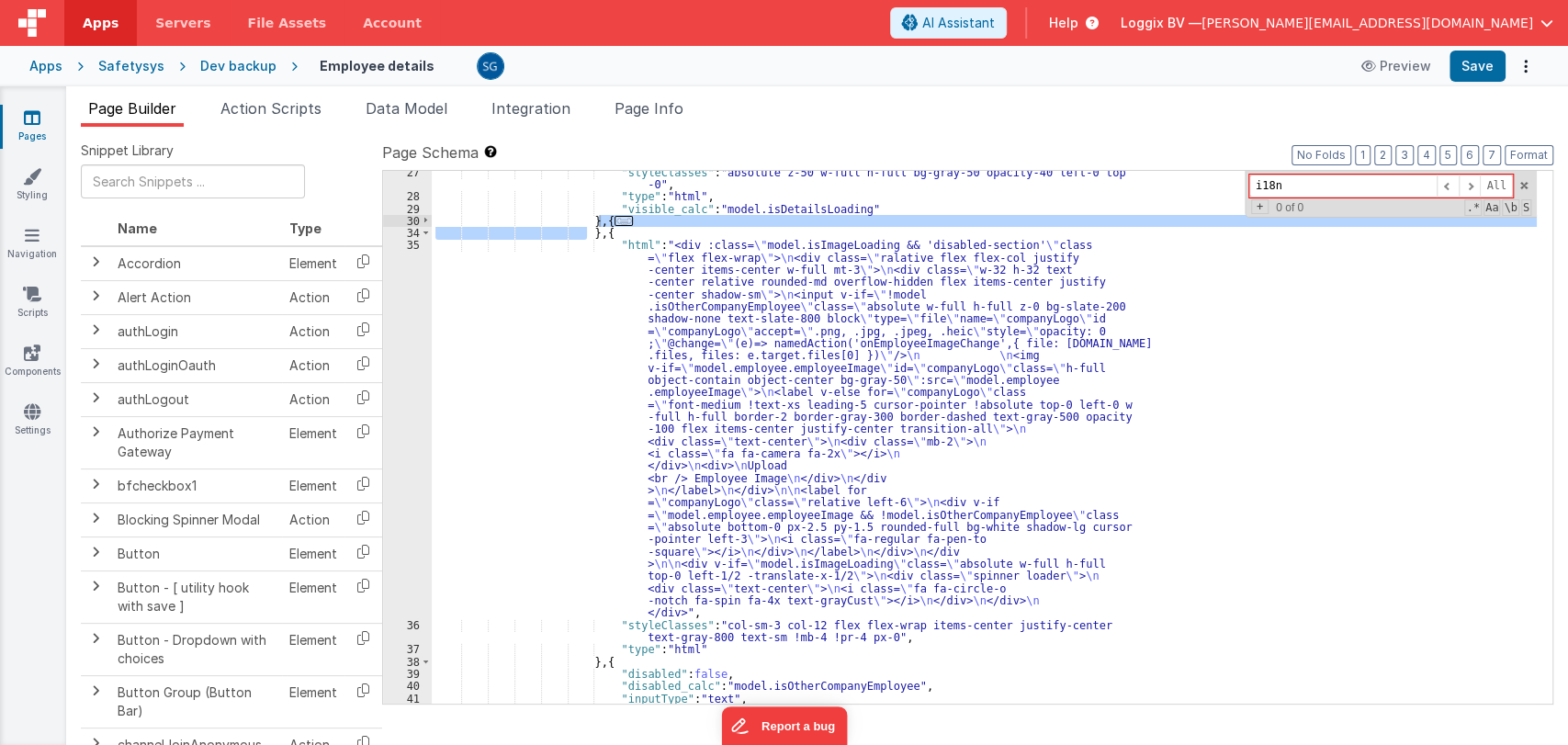
click at [29, 119] on icon at bounding box center [33, 117] width 17 height 19
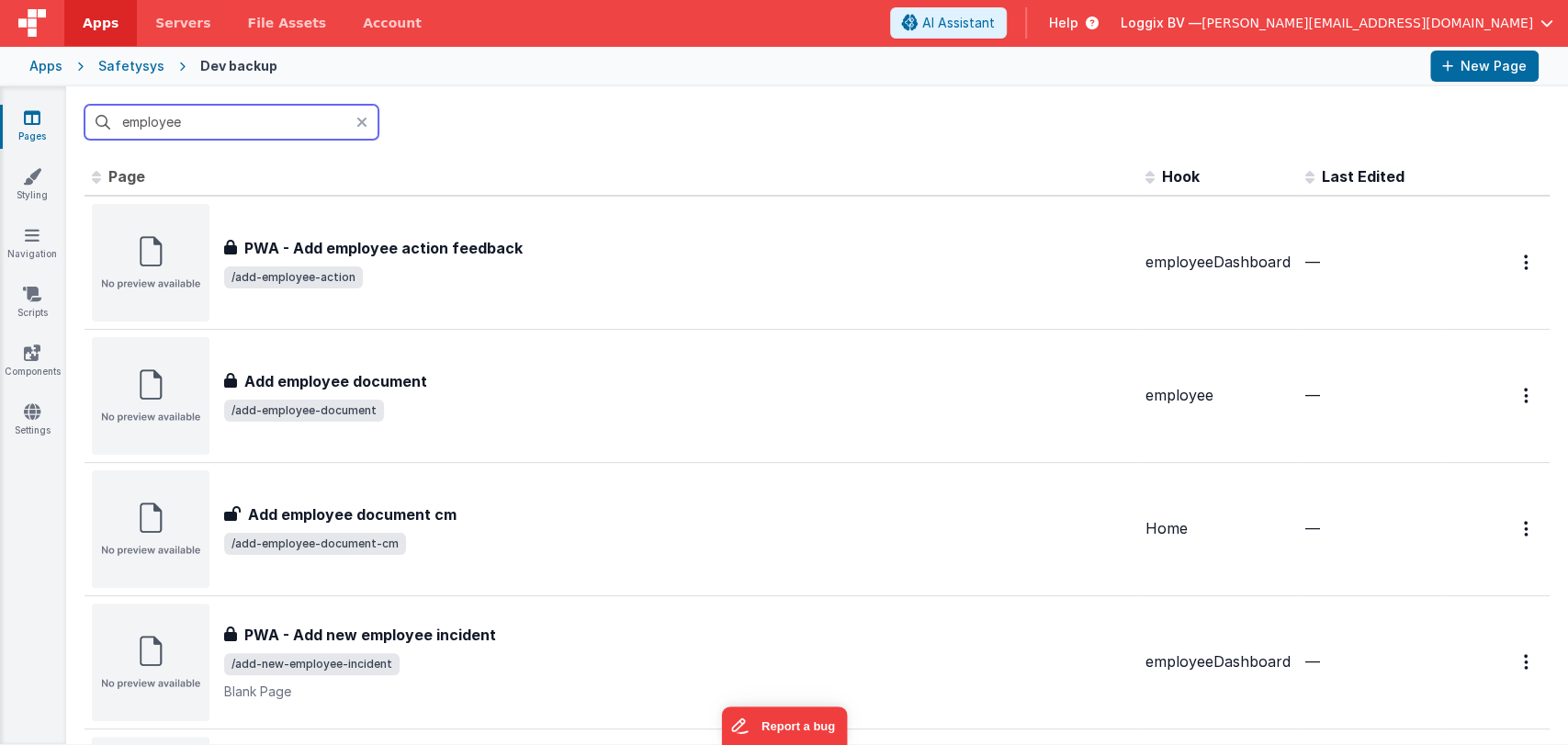
click at [252, 121] on input "employee" at bounding box center [232, 121] width 294 height 34
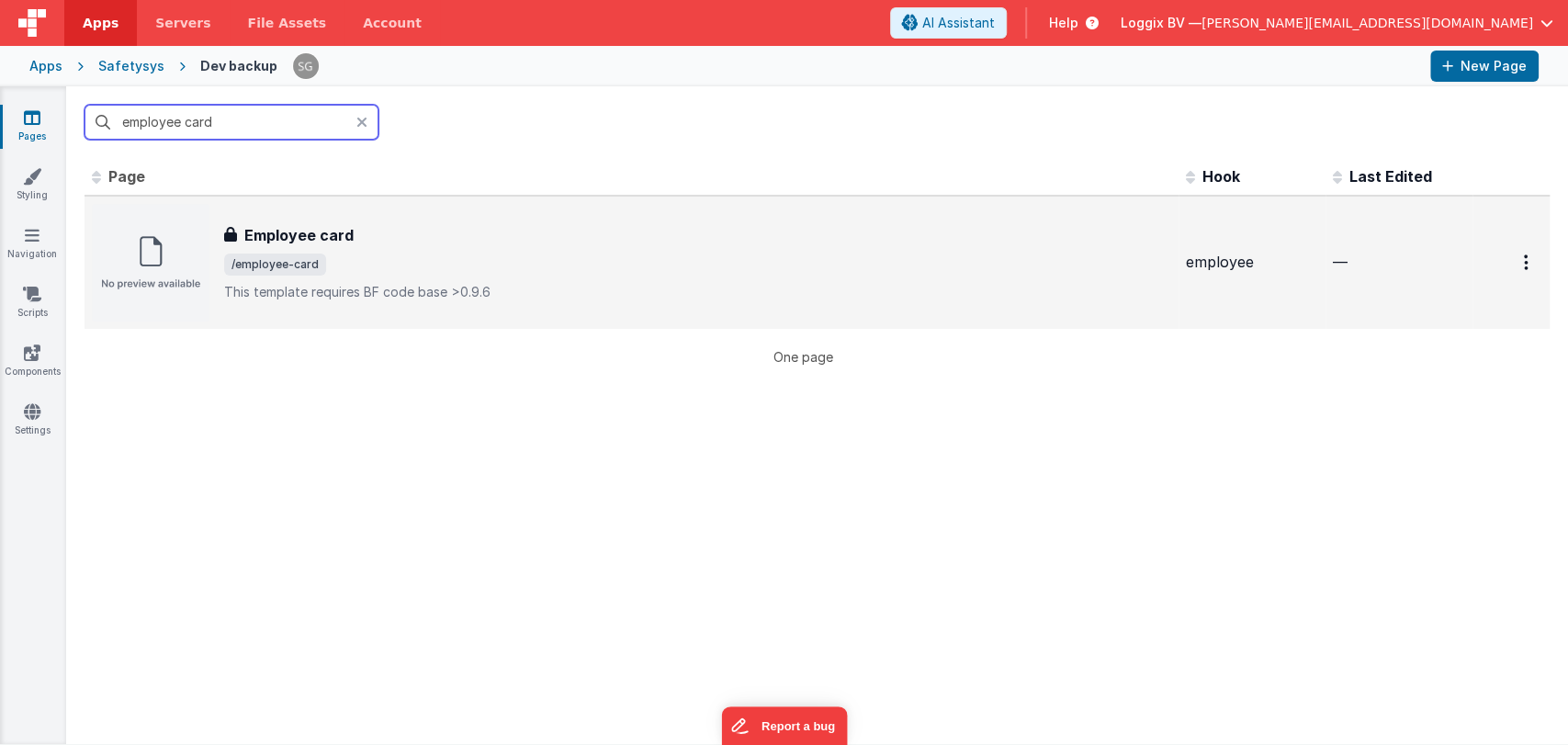
type input "employee card"
click at [295, 244] on h3 "Employee card" at bounding box center [298, 236] width 109 height 22
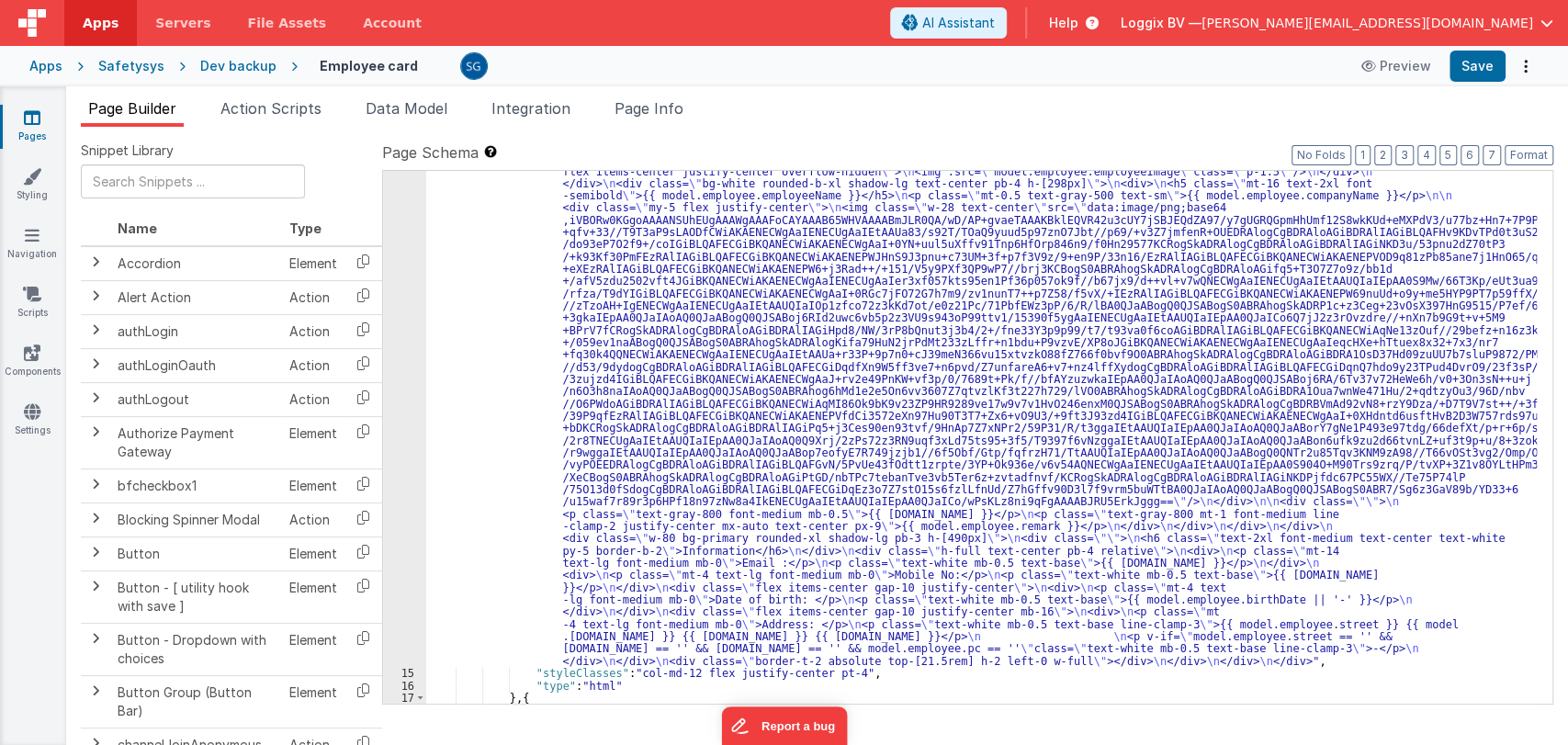
scroll to position [204, 0]
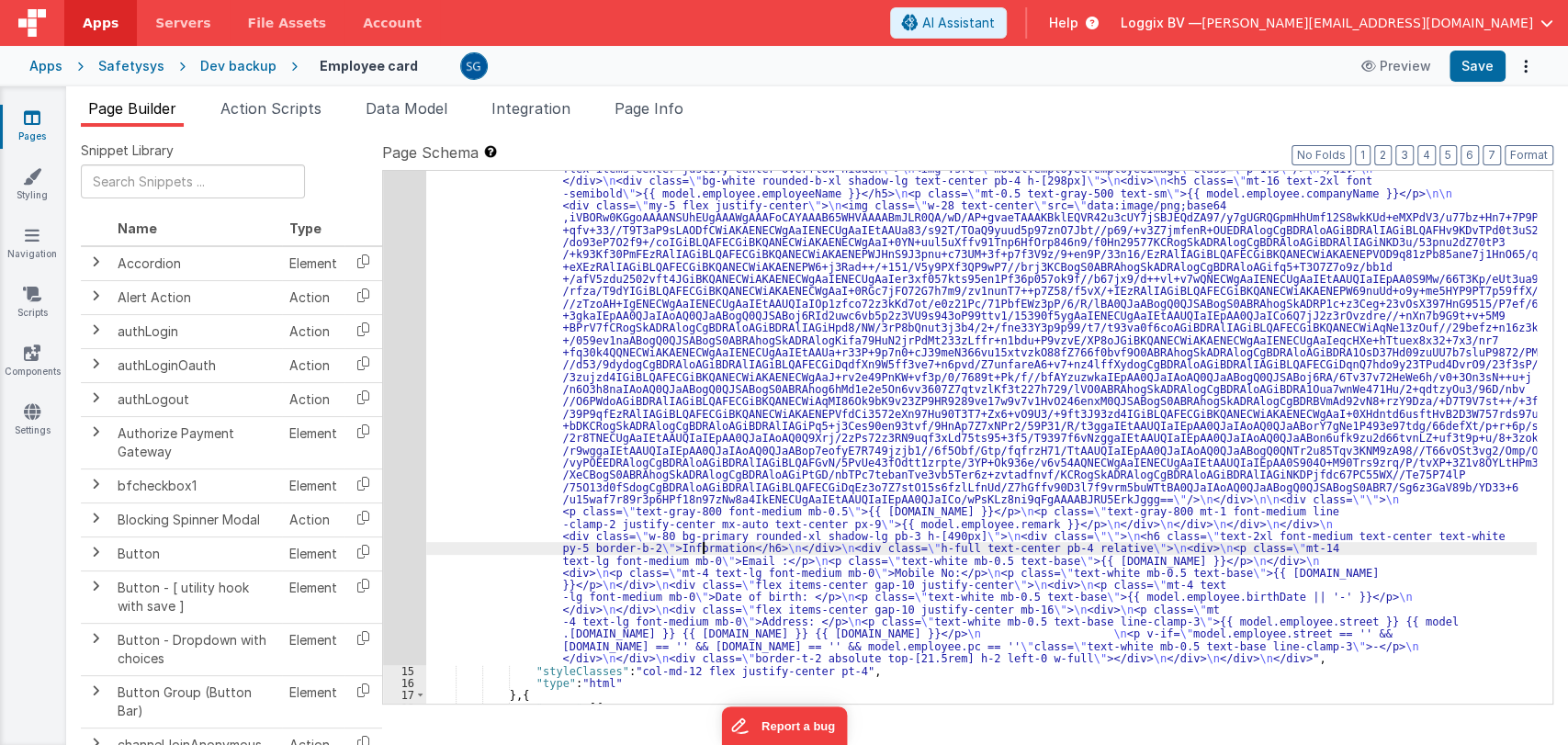
click at [704, 547] on div ""html" : "<div id= \" capture \" class= \" flex flex-wrap items-center justify-…" at bounding box center [981, 673] width 1111 height 1072
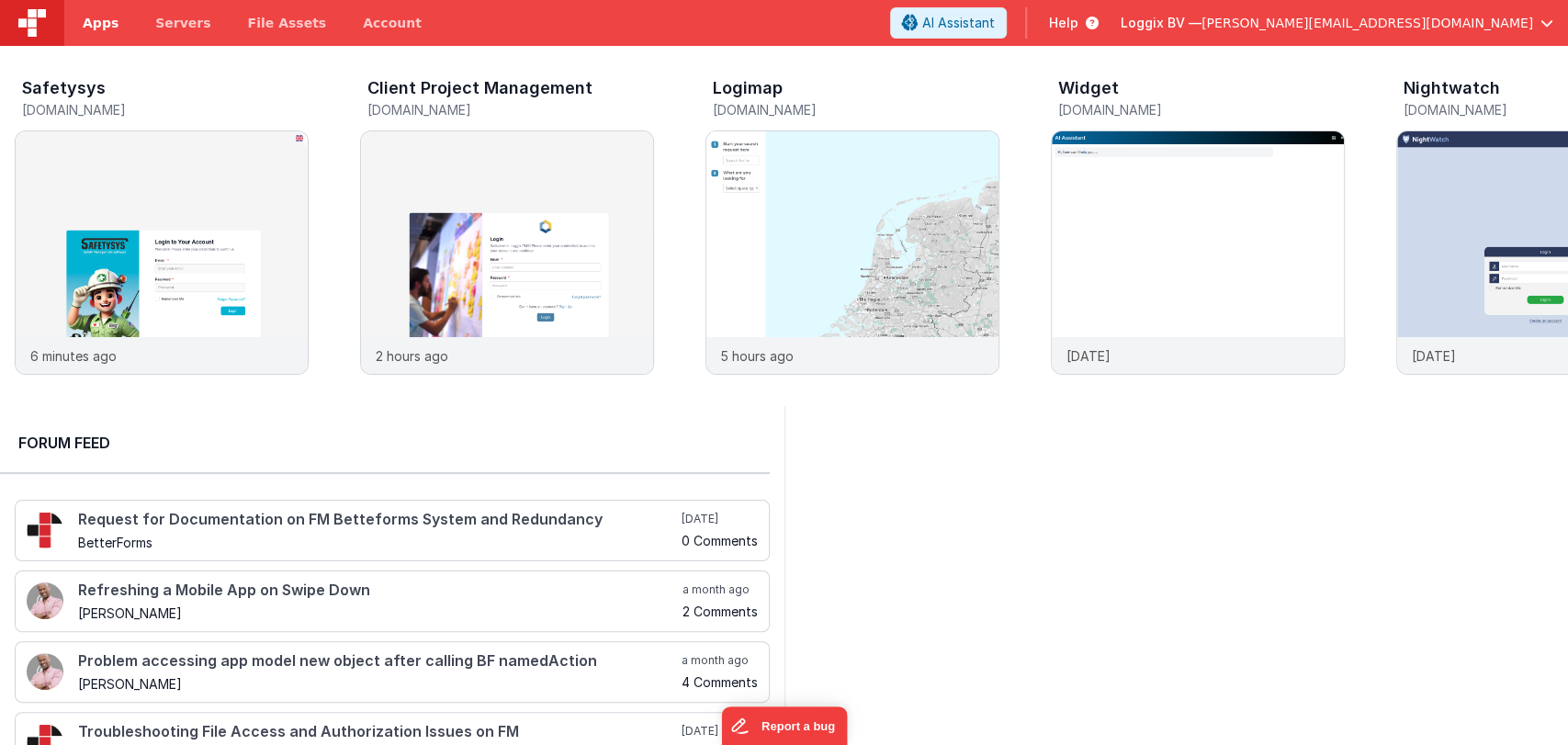
click at [93, 22] on span "Apps" at bounding box center [101, 23] width 35 height 19
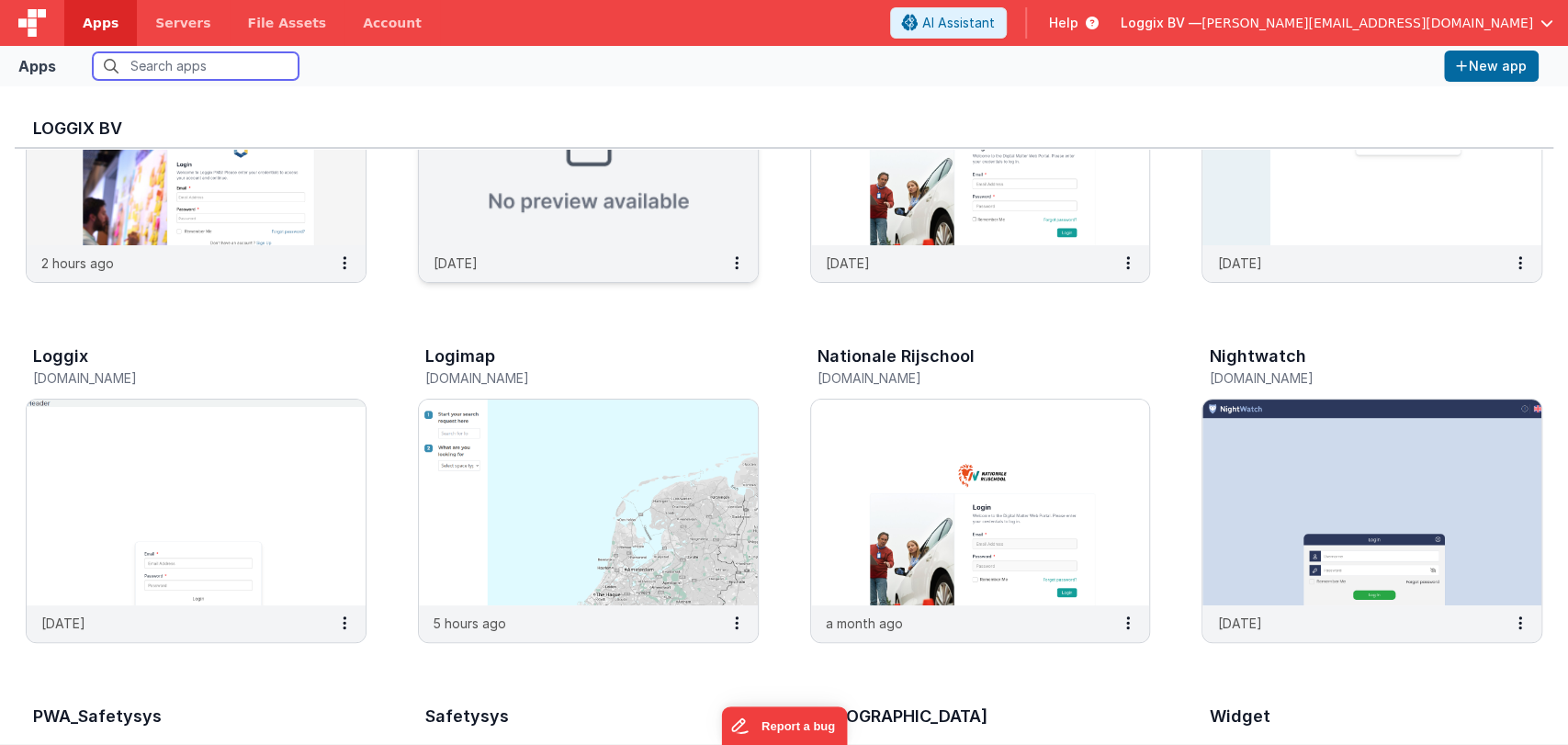
scroll to position [196, 0]
click at [1261, 509] on img at bounding box center [1372, 501] width 339 height 206
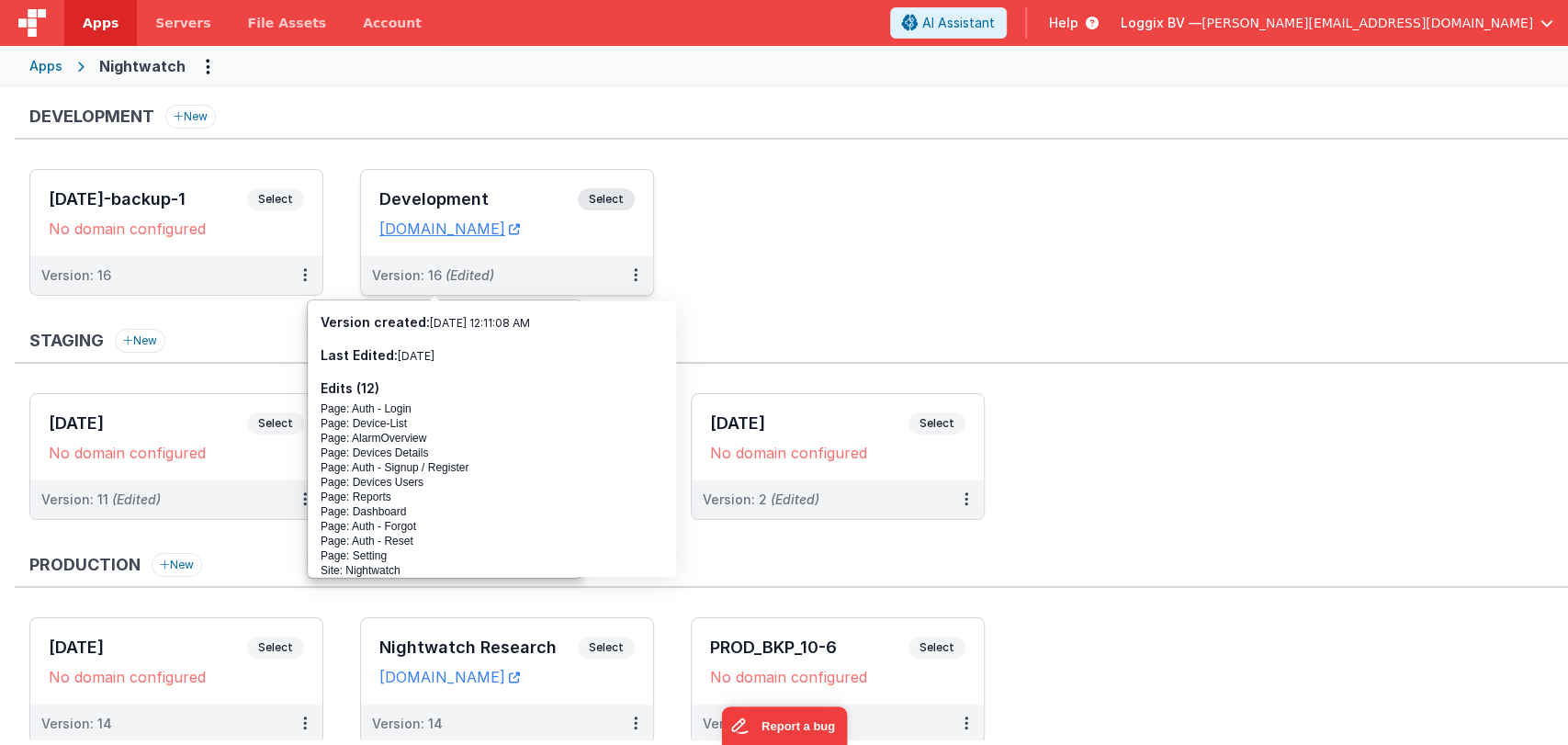
click at [438, 190] on h3 "Development" at bounding box center [478, 199] width 198 height 19
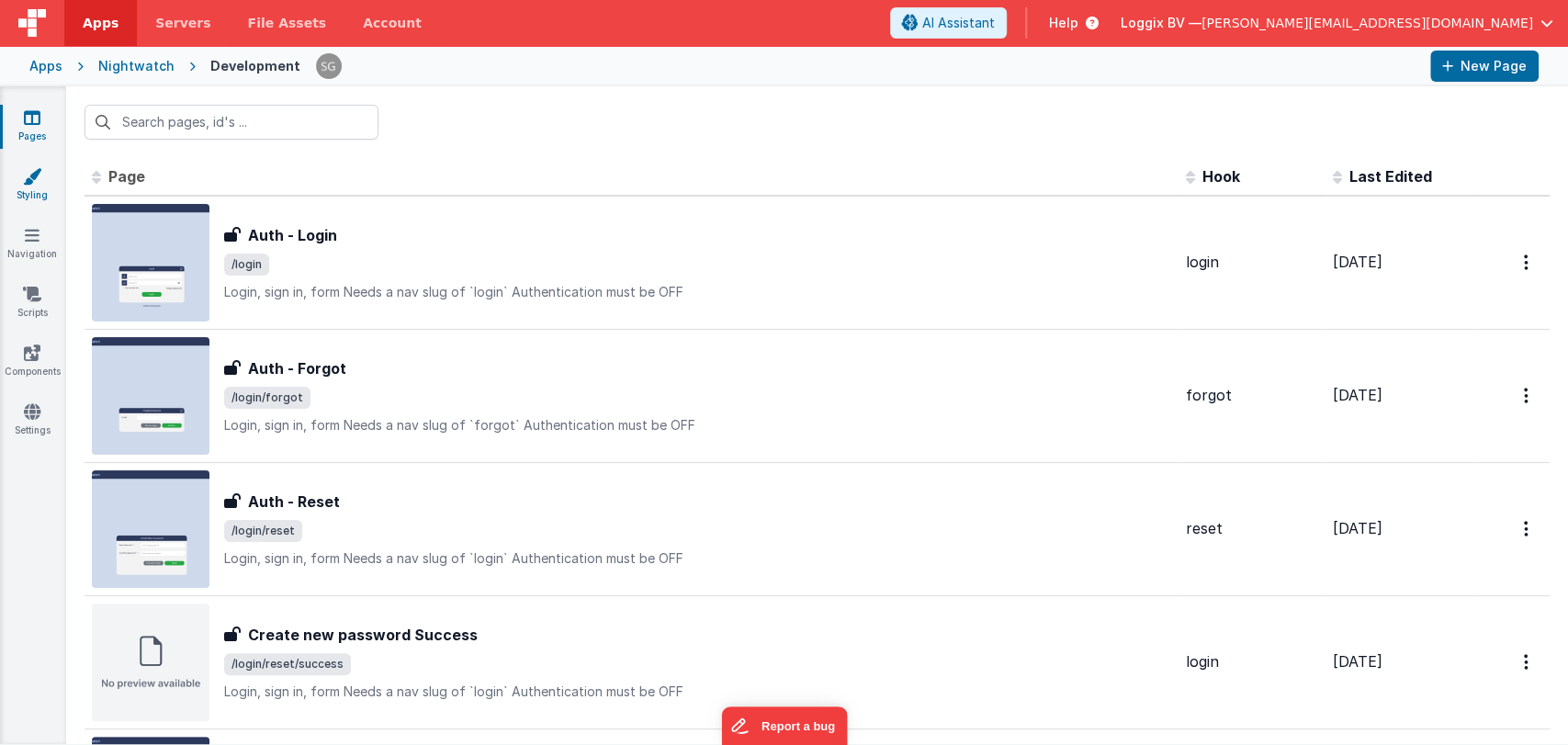
click at [33, 180] on icon at bounding box center [33, 177] width 19 height 19
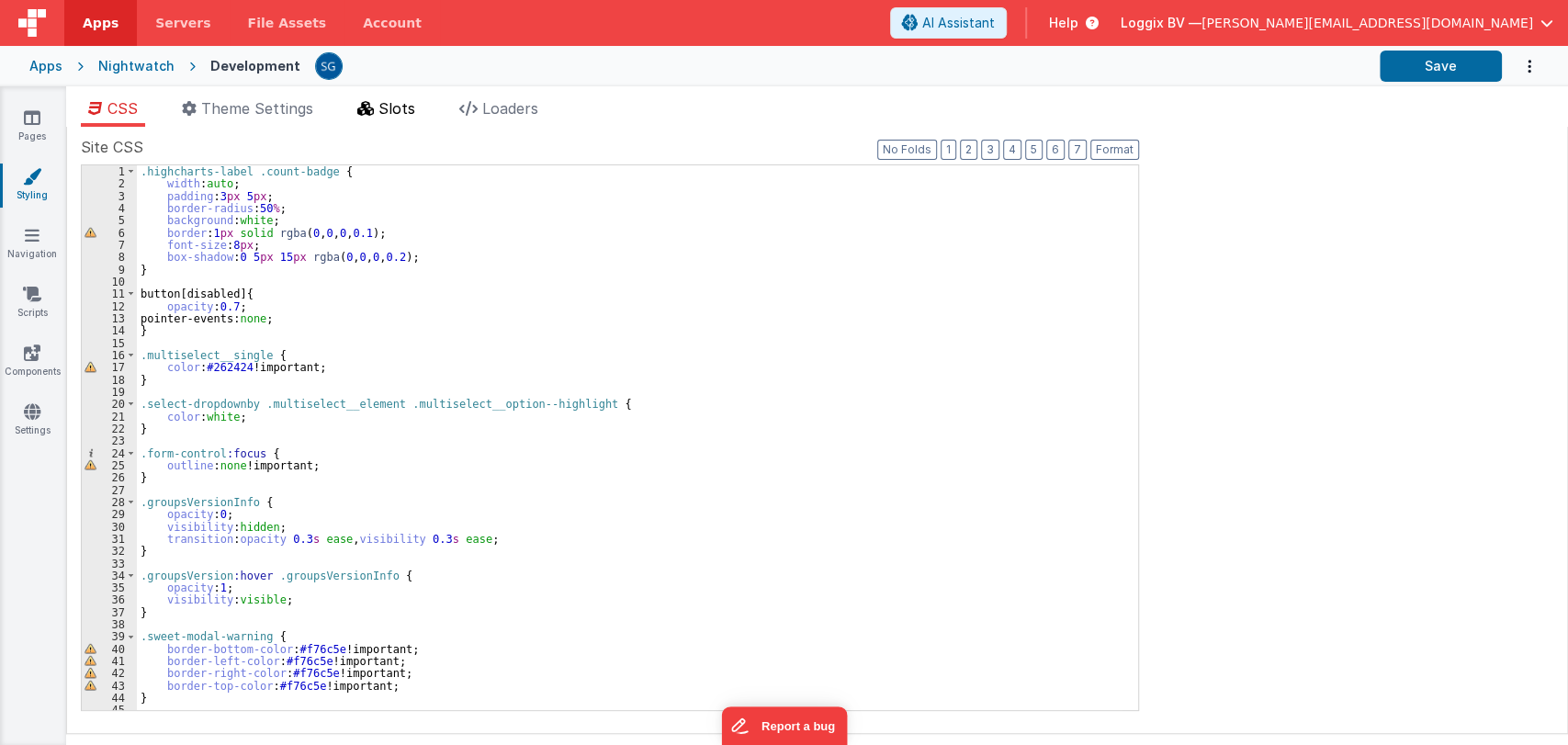
click at [385, 104] on span "Slots" at bounding box center [396, 109] width 36 height 19
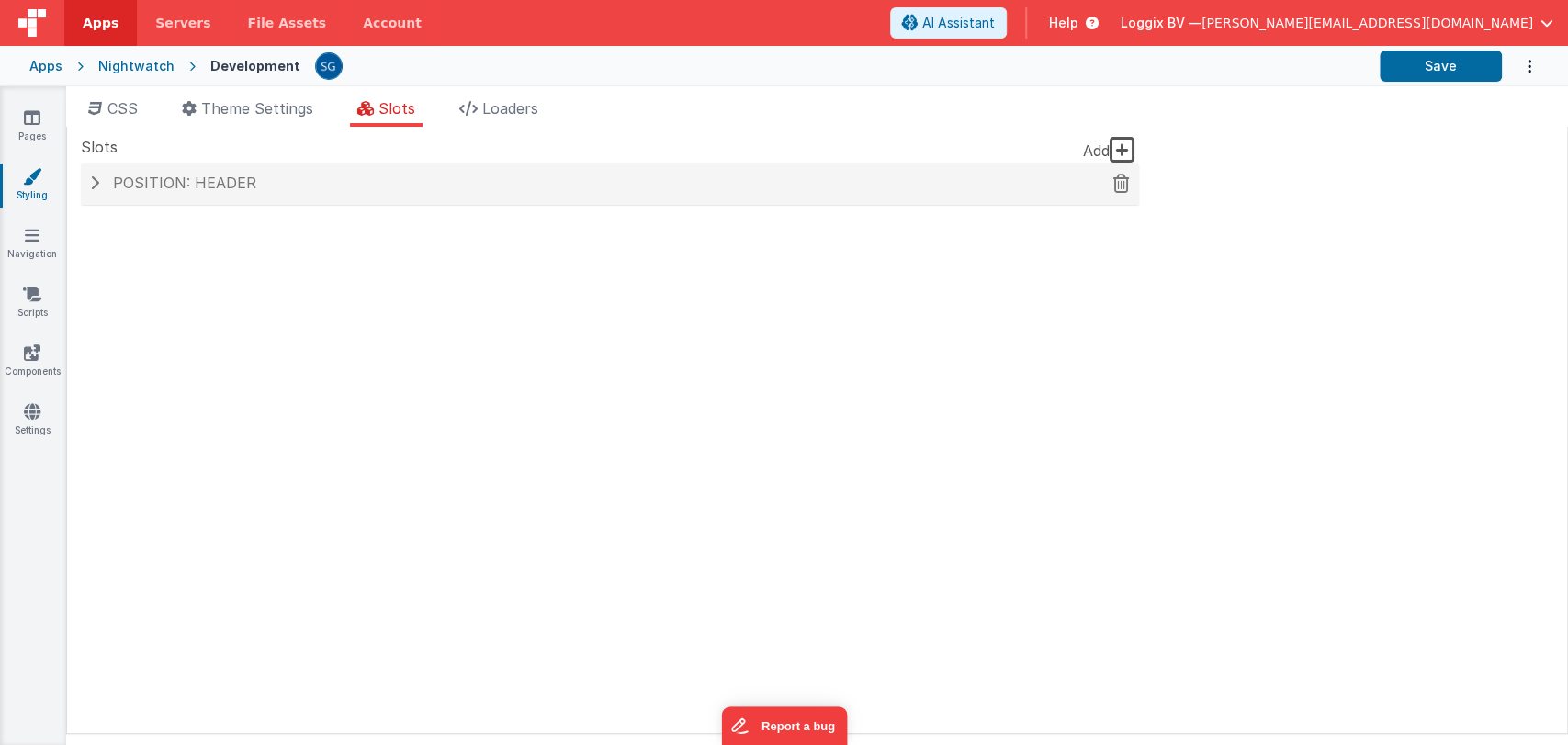
click at [147, 190] on span "Position: header" at bounding box center [184, 183] width 143 height 19
